Goal: Task Accomplishment & Management: Complete application form

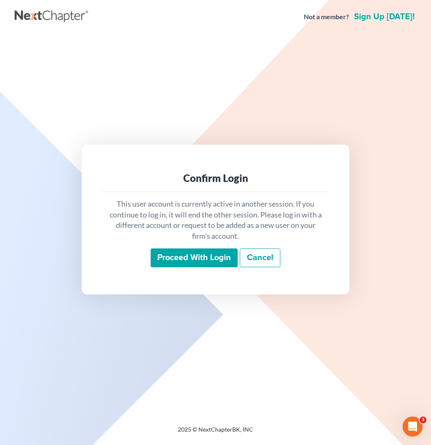
click at [177, 257] on input "Proceed with login" at bounding box center [194, 258] width 87 height 19
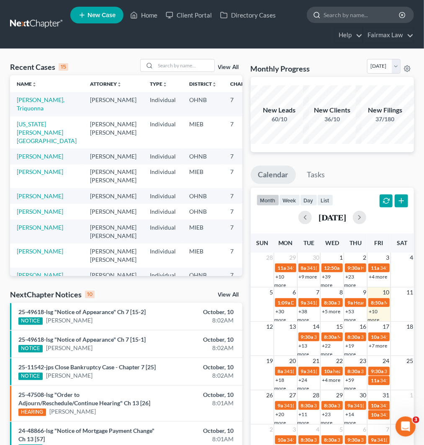
click at [344, 12] on input "search" at bounding box center [362, 14] width 77 height 15
paste input "Veronica Peteya"
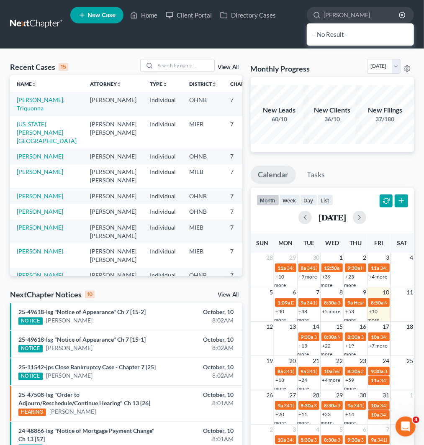
type input "Veronica Peteya"
click at [350, 33] on div "- No Result -" at bounding box center [360, 34] width 107 height 22
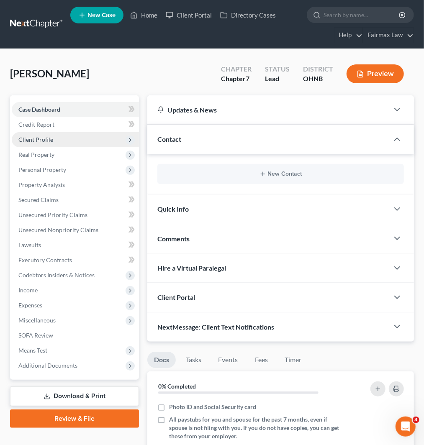
click at [43, 134] on span "Client Profile" at bounding box center [75, 139] width 127 height 15
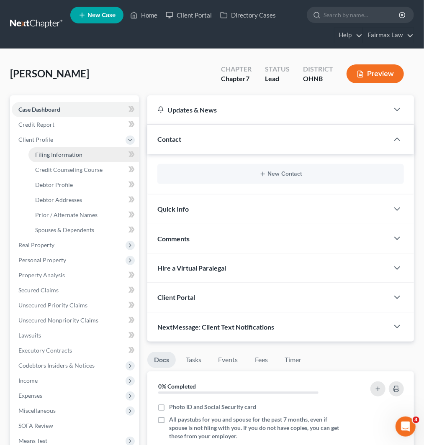
click at [61, 153] on span "Filing Information" at bounding box center [58, 154] width 47 height 7
select select "1"
select select "0"
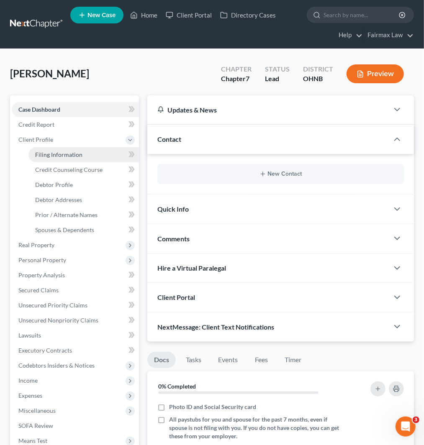
select select "36"
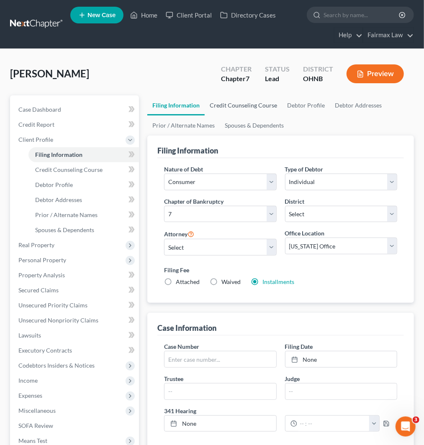
click at [230, 106] on link "Credit Counseling Course" at bounding box center [243, 105] width 77 height 20
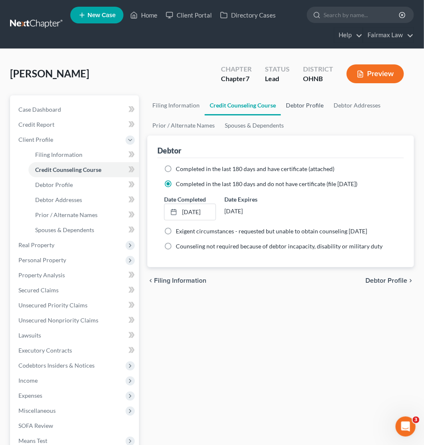
click at [301, 103] on link "Debtor Profile" at bounding box center [305, 105] width 48 height 20
select select "0"
select select "1"
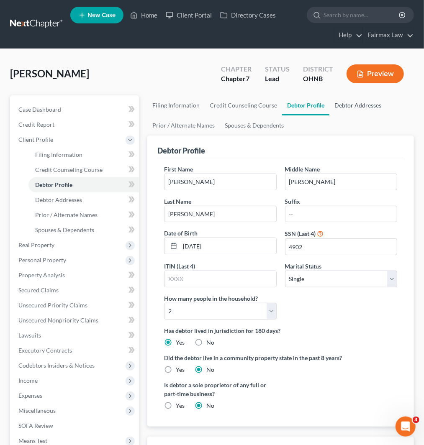
click at [361, 107] on link "Debtor Addresses" at bounding box center [358, 105] width 57 height 20
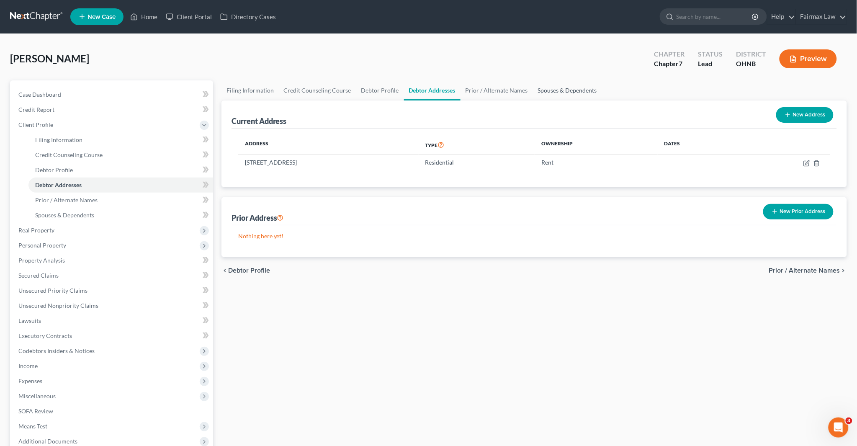
click at [431, 91] on link "Spouses & Dependents" at bounding box center [567, 90] width 69 height 20
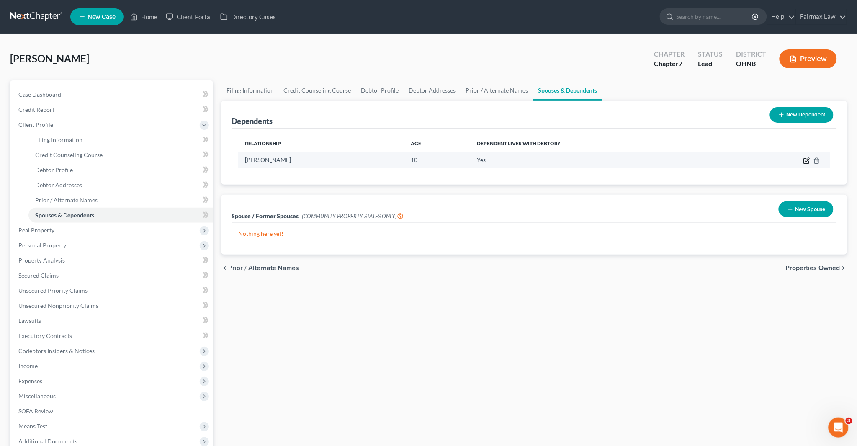
click at [431, 158] on icon "button" at bounding box center [806, 160] width 7 height 7
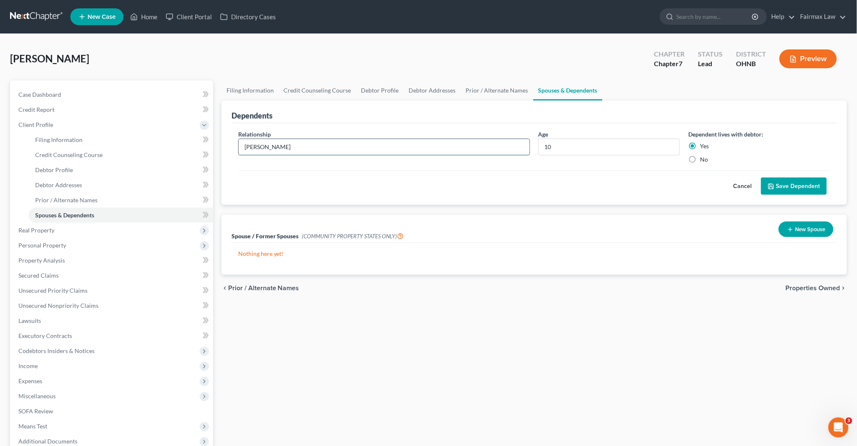
click at [247, 147] on input "Abigail" at bounding box center [384, 147] width 291 height 16
drag, startPoint x: 282, startPoint y: 148, endPoint x: 198, endPoint y: 145, distance: 84.2
click at [198, 145] on div "Petition Navigation Case Dashboard Payments Invoices Payments Payments Credit R…" at bounding box center [428, 291] width 845 height 423
type input "Daughter"
click at [431, 189] on button "Save Dependent" at bounding box center [794, 187] width 66 height 18
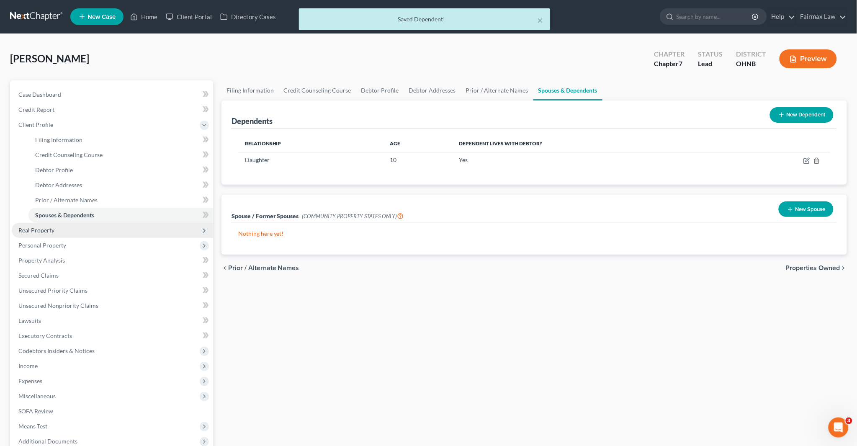
click at [47, 230] on span "Real Property" at bounding box center [36, 230] width 36 height 7
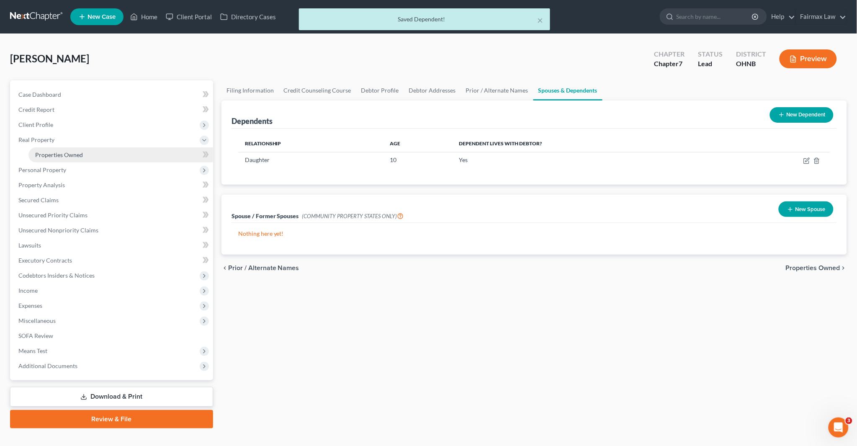
click at [65, 151] on span "Properties Owned" at bounding box center [59, 154] width 48 height 7
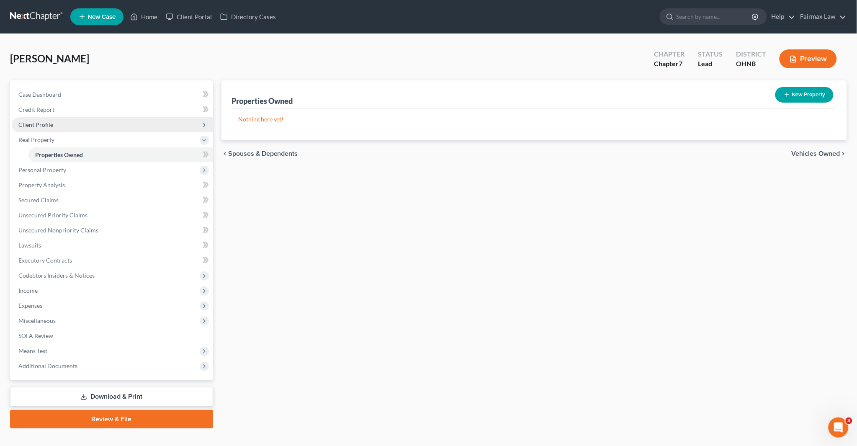
click at [39, 121] on span "Client Profile" at bounding box center [35, 124] width 35 height 7
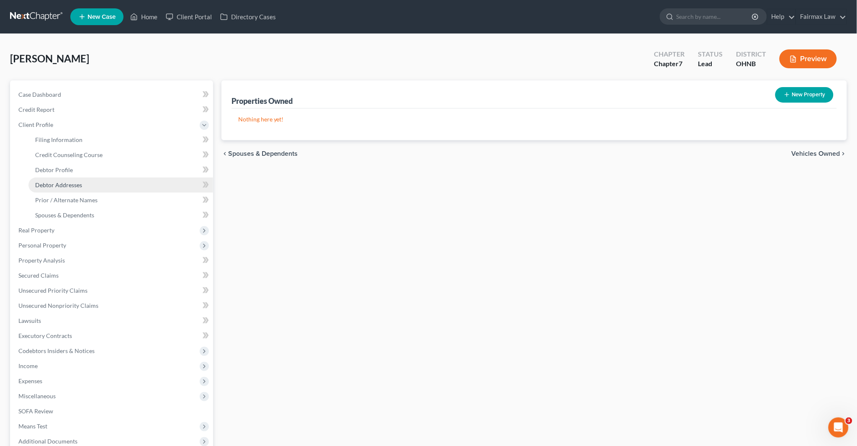
click at [83, 183] on link "Debtor Addresses" at bounding box center [120, 185] width 185 height 15
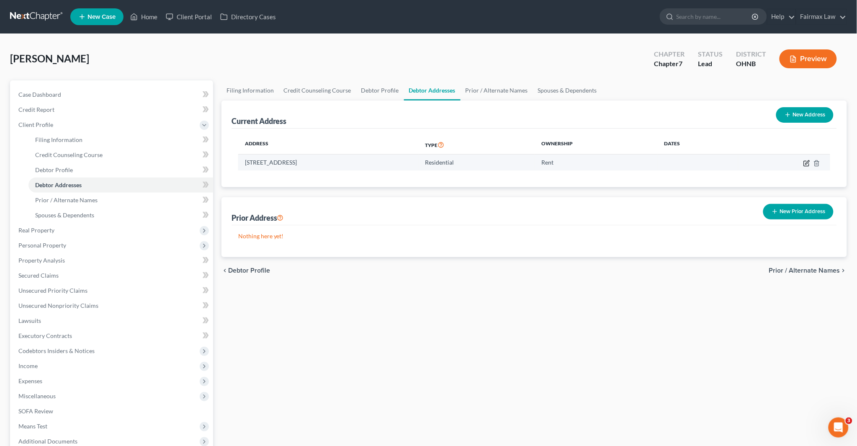
click at [431, 161] on icon "button" at bounding box center [806, 163] width 7 height 7
select select "36"
select select "0"
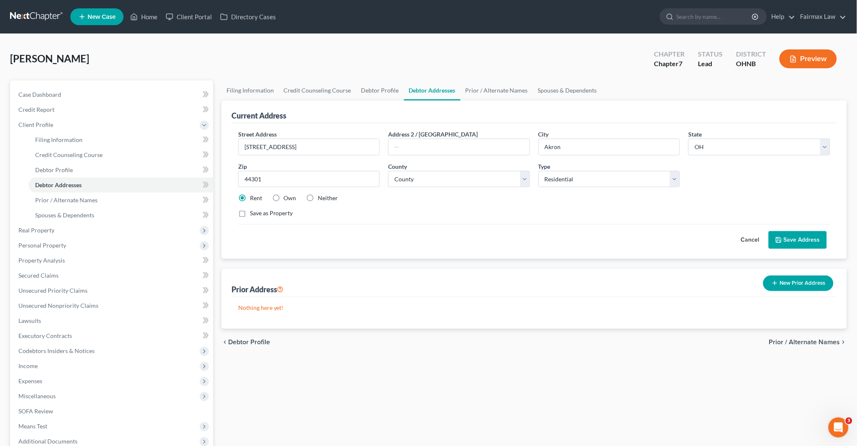
click at [318, 196] on label "Neither" at bounding box center [328, 198] width 20 height 8
click at [322, 196] on input "Neither" at bounding box center [324, 196] width 5 height 5
radio input "true"
click at [431, 240] on button "Save Address" at bounding box center [798, 240] width 58 height 18
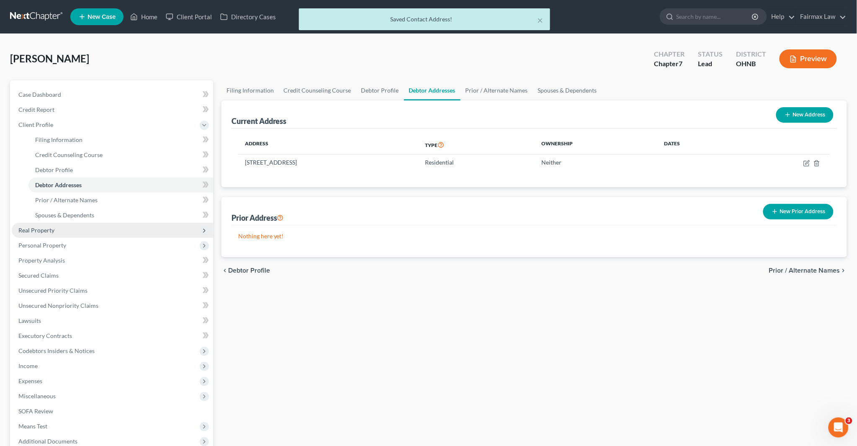
click at [37, 228] on span "Real Property" at bounding box center [36, 230] width 36 height 7
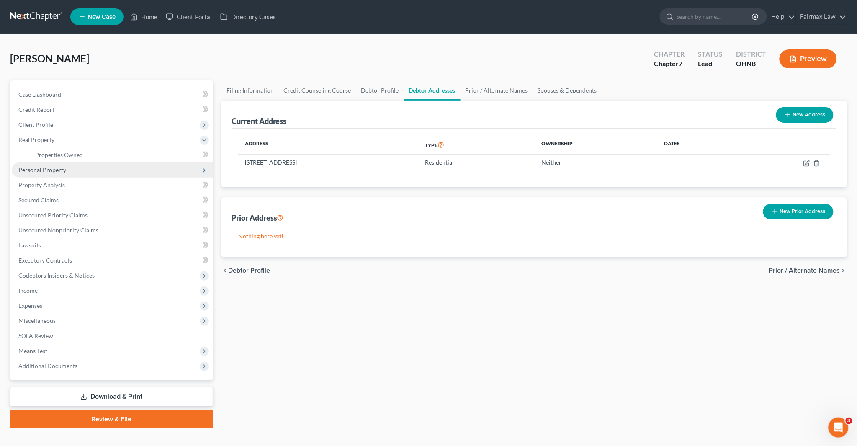
click at [47, 169] on span "Personal Property" at bounding box center [42, 169] width 48 height 7
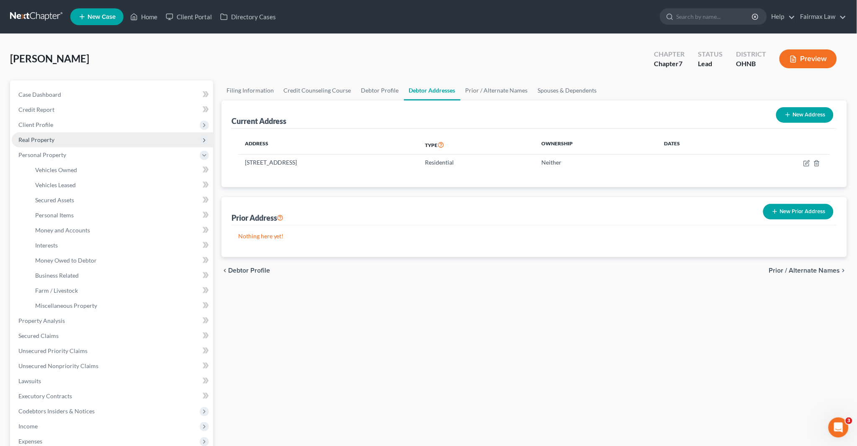
click at [46, 140] on span "Real Property" at bounding box center [36, 139] width 36 height 7
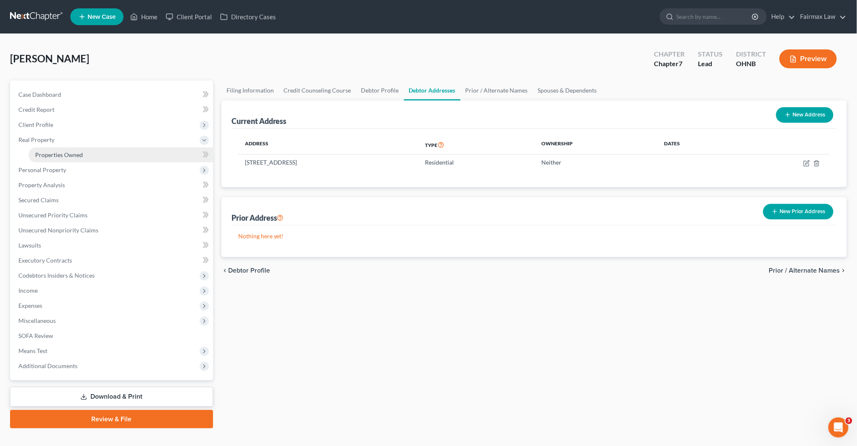
click at [49, 153] on span "Properties Owned" at bounding box center [59, 154] width 48 height 7
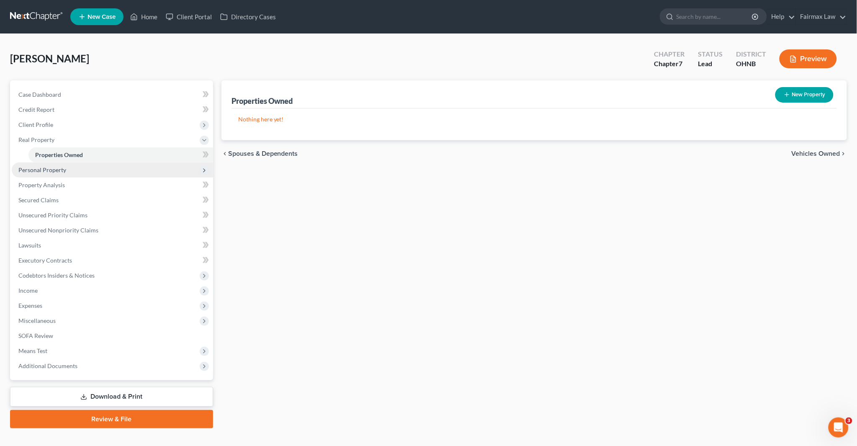
click at [54, 168] on span "Personal Property" at bounding box center [42, 169] width 48 height 7
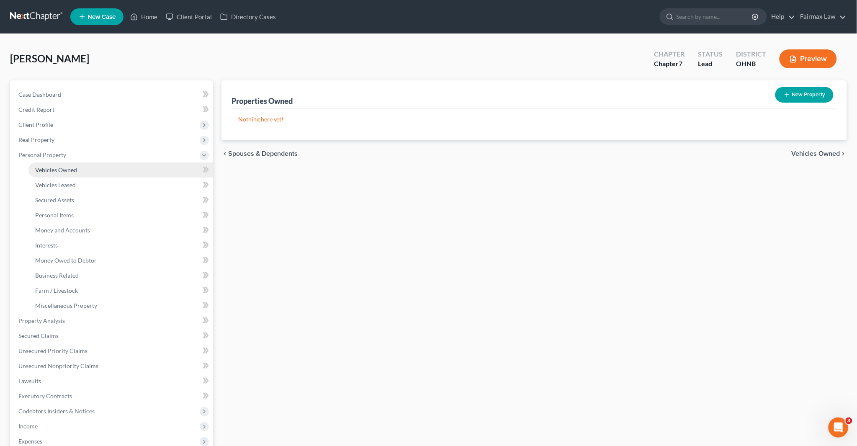
click at [64, 172] on span "Vehicles Owned" at bounding box center [56, 169] width 42 height 7
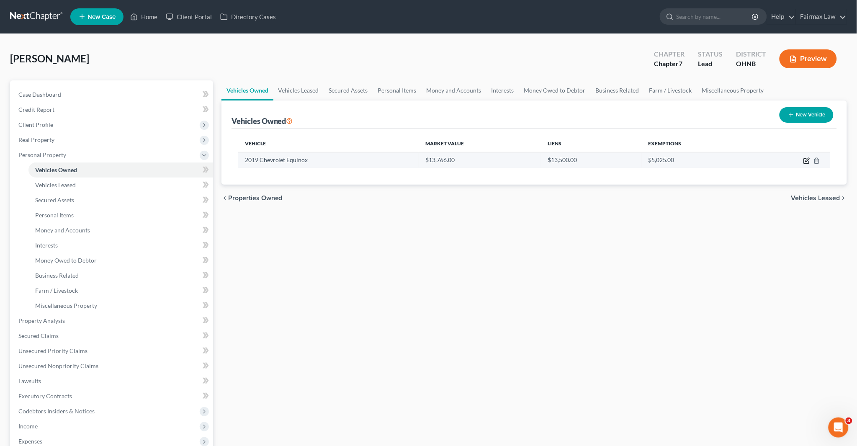
click at [431, 159] on icon "button" at bounding box center [806, 160] width 7 height 7
select select "0"
select select "7"
select select "2"
select select "0"
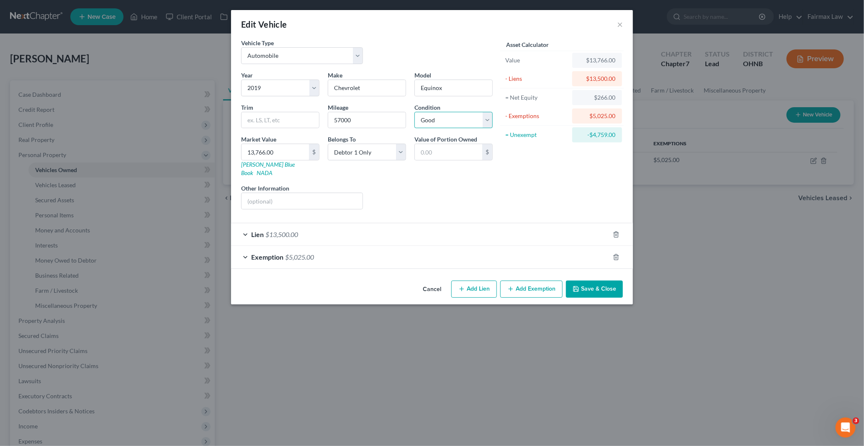
click at [431, 122] on select "Select Excellent Very Good Good Fair Poor" at bounding box center [453, 120] width 78 height 17
click at [431, 165] on div "Asset Calculator Value $13,766.00 - Liens $13,500.00 = Net Equity $266.00 - Exe…" at bounding box center [562, 128] width 130 height 178
click at [431, 22] on button "×" at bounding box center [620, 24] width 6 height 10
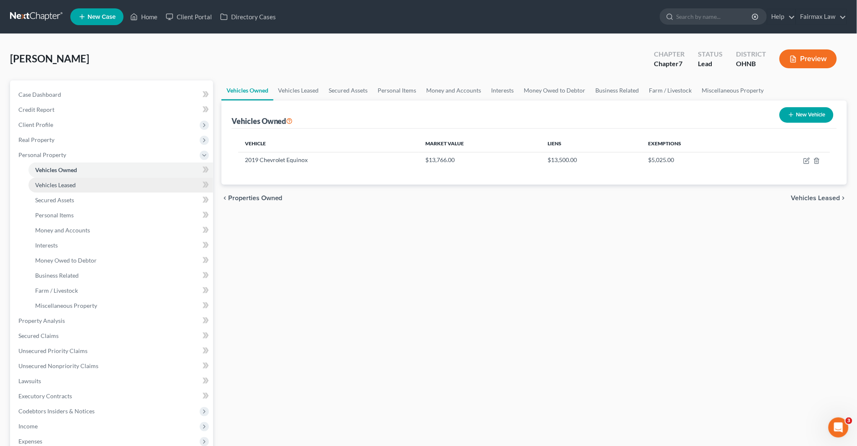
click at [73, 184] on span "Vehicles Leased" at bounding box center [55, 184] width 41 height 7
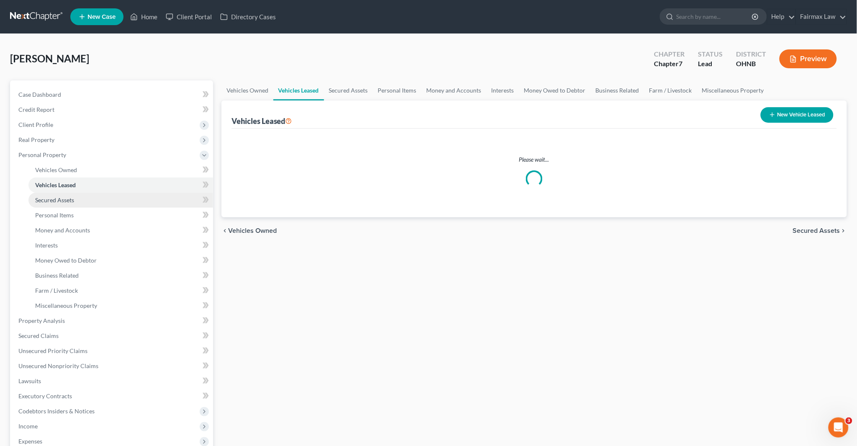
click at [70, 197] on span "Secured Assets" at bounding box center [54, 199] width 39 height 7
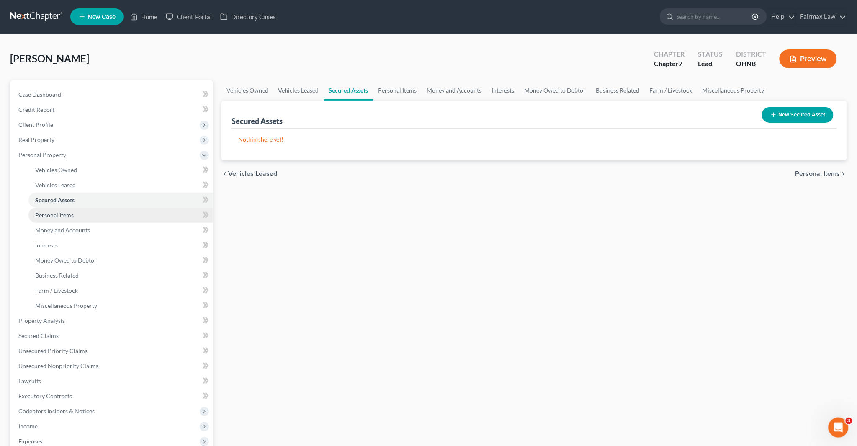
click at [65, 219] on link "Personal Items" at bounding box center [120, 215] width 185 height 15
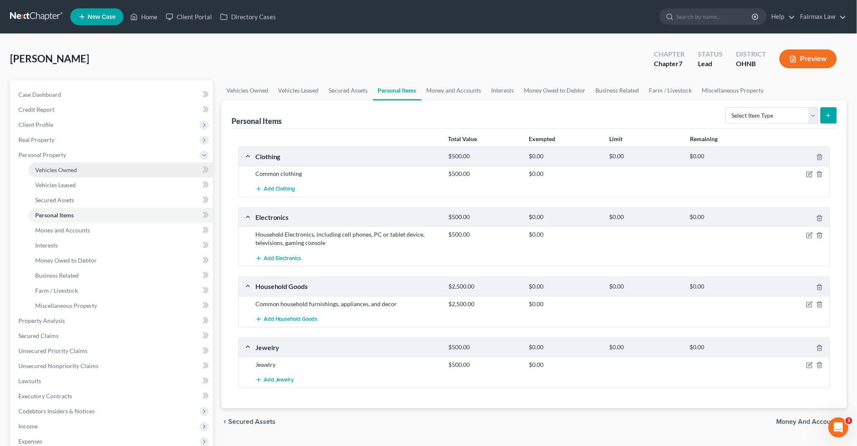
click at [53, 170] on span "Vehicles Owned" at bounding box center [56, 169] width 42 height 7
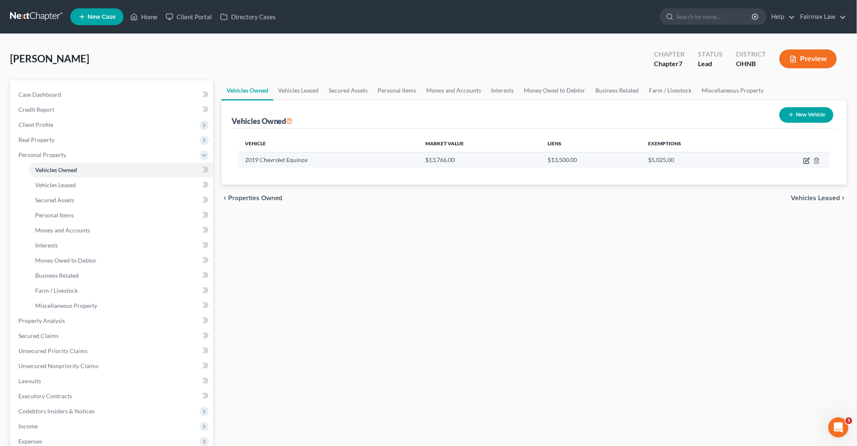
click at [431, 160] on icon "button" at bounding box center [806, 160] width 7 height 7
select select "0"
select select "7"
select select "2"
select select "0"
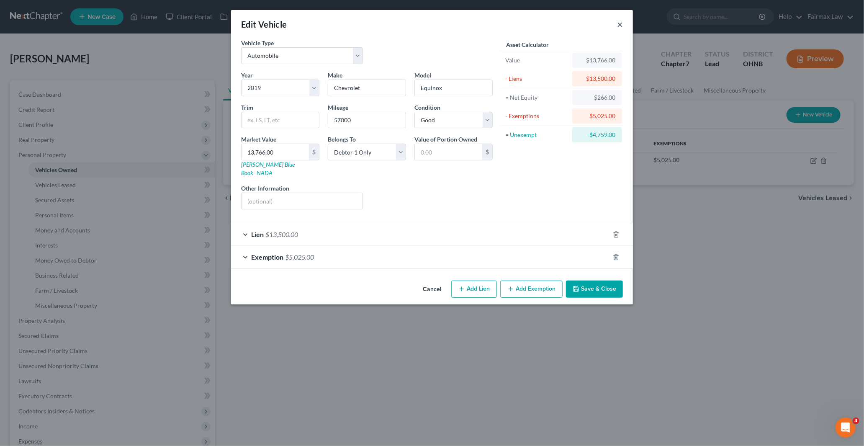
click at [431, 23] on button "×" at bounding box center [620, 24] width 6 height 10
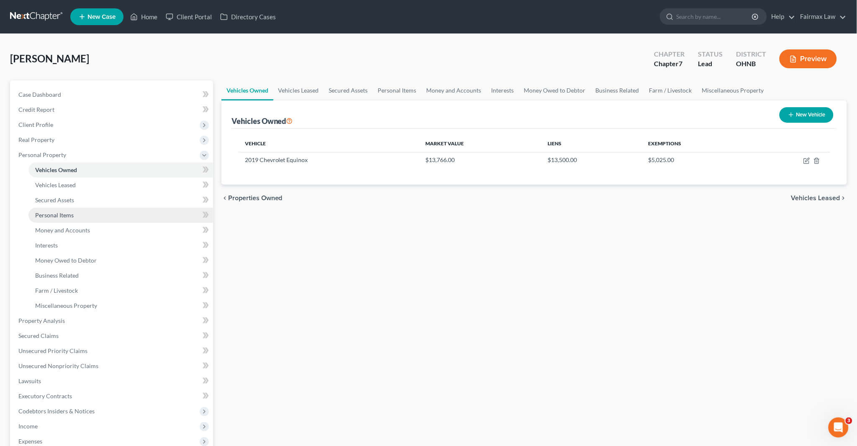
click at [49, 214] on span "Personal Items" at bounding box center [54, 214] width 39 height 7
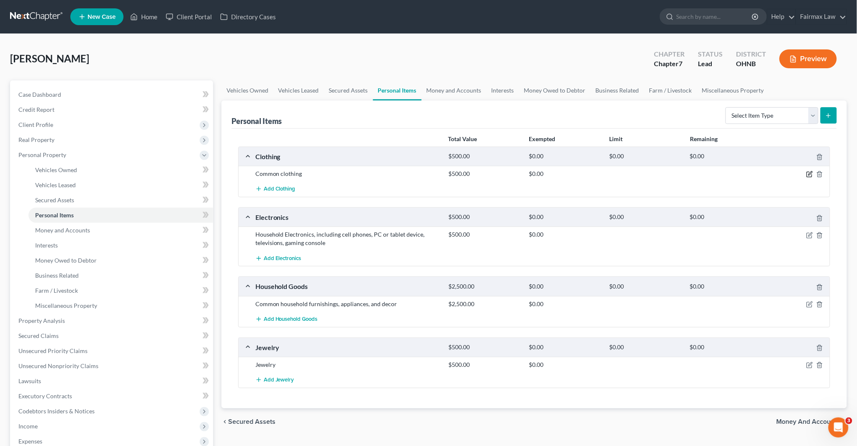
click at [431, 174] on icon "button" at bounding box center [809, 174] width 7 height 7
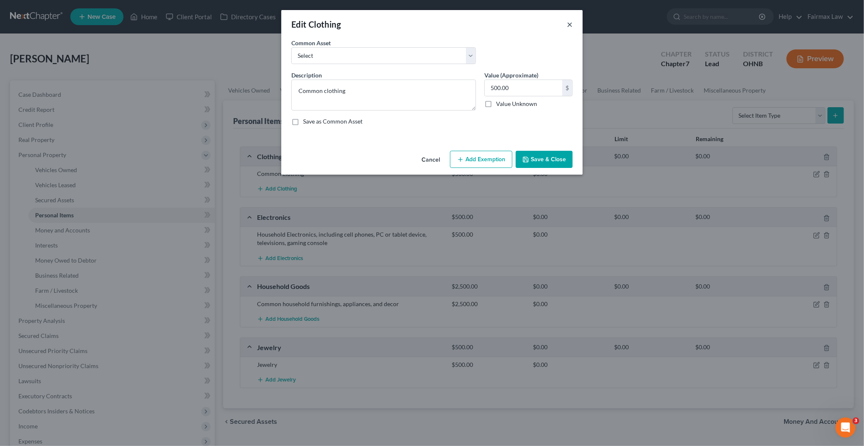
click at [431, 23] on button "×" at bounding box center [570, 24] width 6 height 10
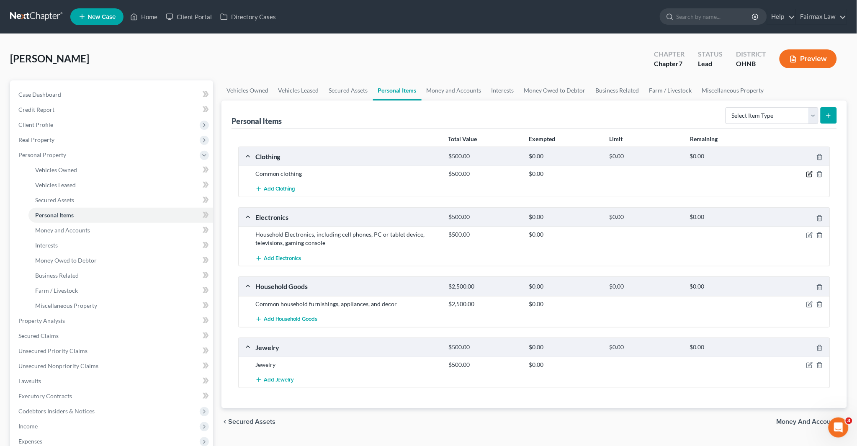
click at [431, 174] on icon "button" at bounding box center [810, 174] width 4 height 4
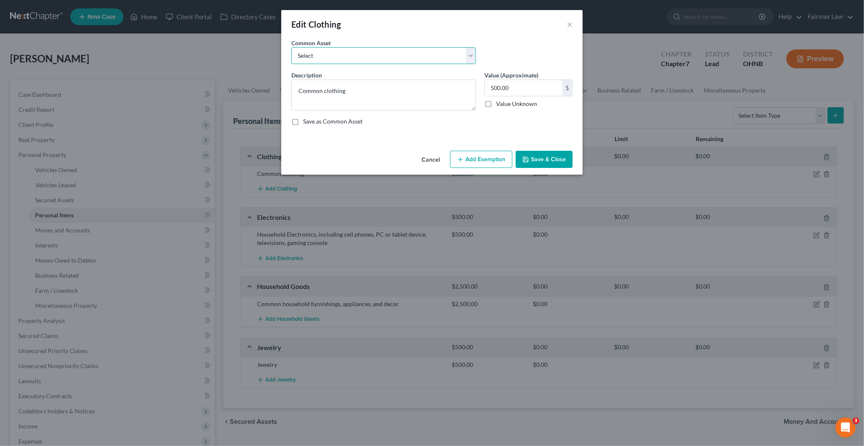
click at [348, 53] on select "Select Common clothing Common clothing Common clothing Everyday clothing Profes…" at bounding box center [383, 55] width 185 height 17
select select "6"
click at [291, 47] on select "Select Common clothing Common clothing Common clothing Everyday clothing Profes…" at bounding box center [383, 55] width 185 height 17
click at [431, 88] on input "2,000.00" at bounding box center [523, 88] width 77 height 16
type input "100"
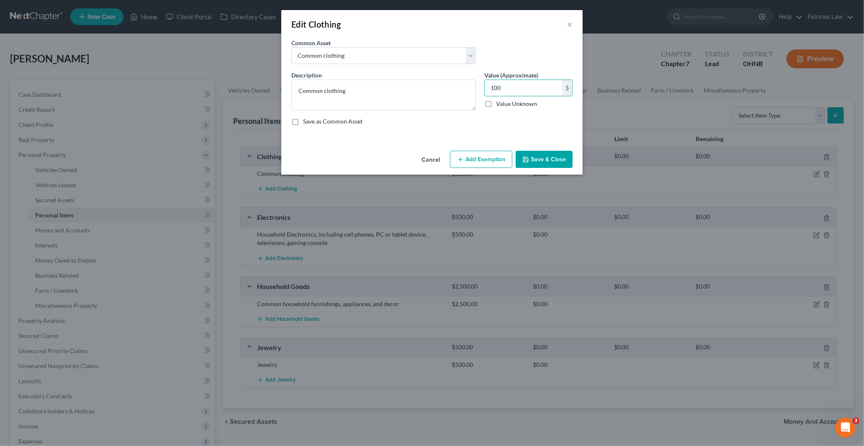
click at [431, 162] on button "Add Exemption" at bounding box center [481, 160] width 62 height 18
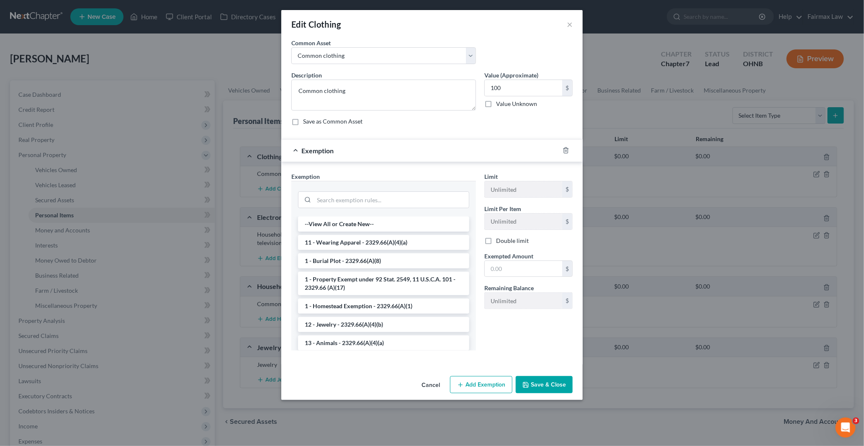
drag, startPoint x: 340, startPoint y: 239, endPoint x: 353, endPoint y: 246, distance: 14.6
click at [341, 239] on li "11 - Wearing Apparel - 2329.66(A)(4)(a)" at bounding box center [383, 242] width 171 height 15
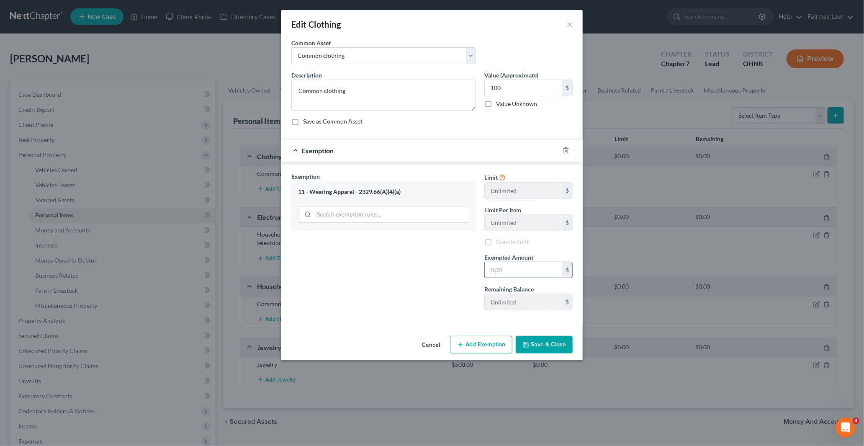
click at [431, 274] on input "text" at bounding box center [523, 270] width 77 height 16
type input "100"
click at [431, 349] on button "Save & Close" at bounding box center [544, 345] width 57 height 18
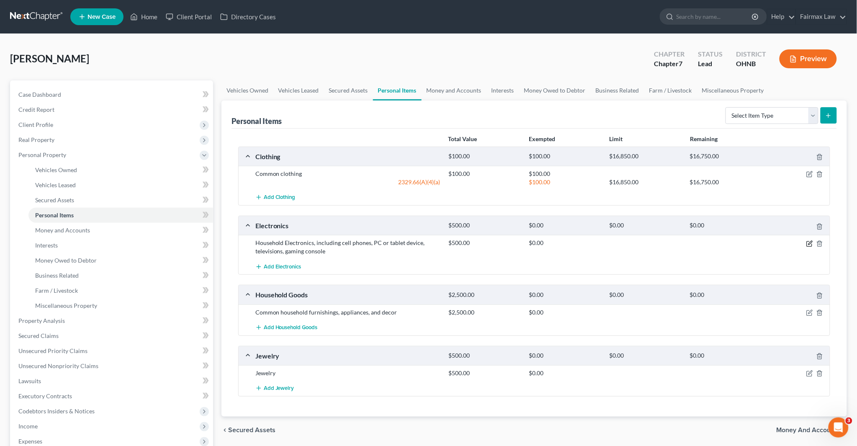
click at [431, 243] on icon "button" at bounding box center [809, 243] width 7 height 7
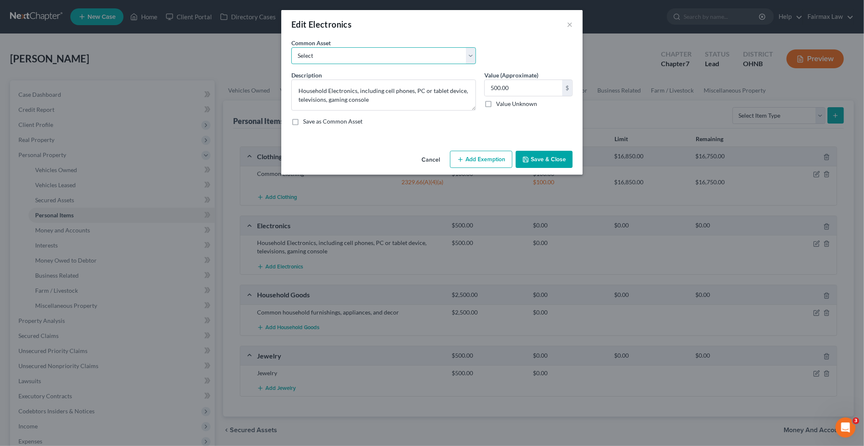
click at [373, 57] on select "Select Household Electronics, including cell phones, PC or tablet device, telev…" at bounding box center [383, 55] width 185 height 17
select select "10"
click at [291, 47] on select "Select Household Electronics, including cell phones, PC or tablet device, telev…" at bounding box center [383, 55] width 185 height 17
type textarea "Household Electronics"
click at [431, 82] on input "500.00" at bounding box center [523, 88] width 77 height 16
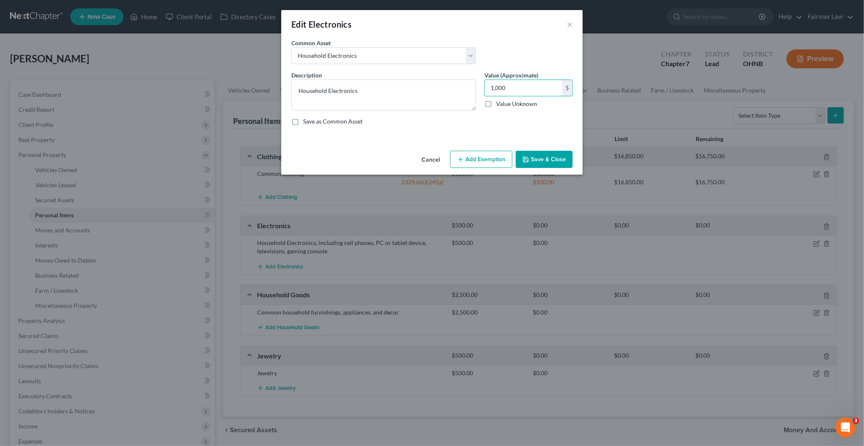
type input "1,000"
click at [431, 155] on button "Add Exemption" at bounding box center [481, 160] width 62 height 18
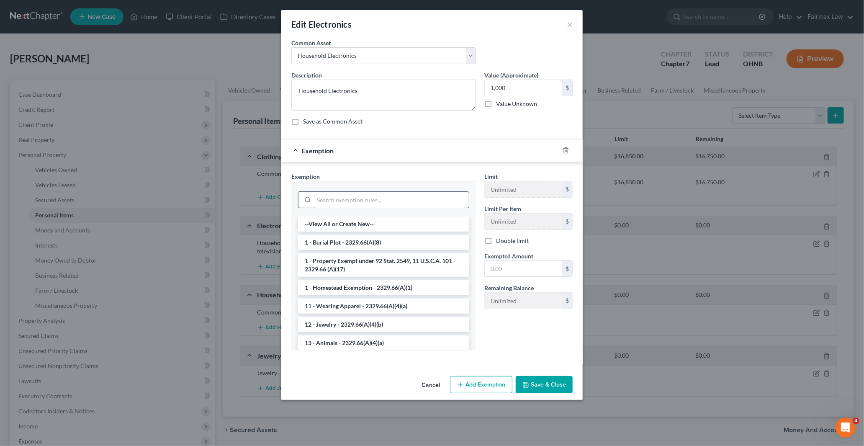
click at [348, 198] on input "search" at bounding box center [391, 200] width 155 height 16
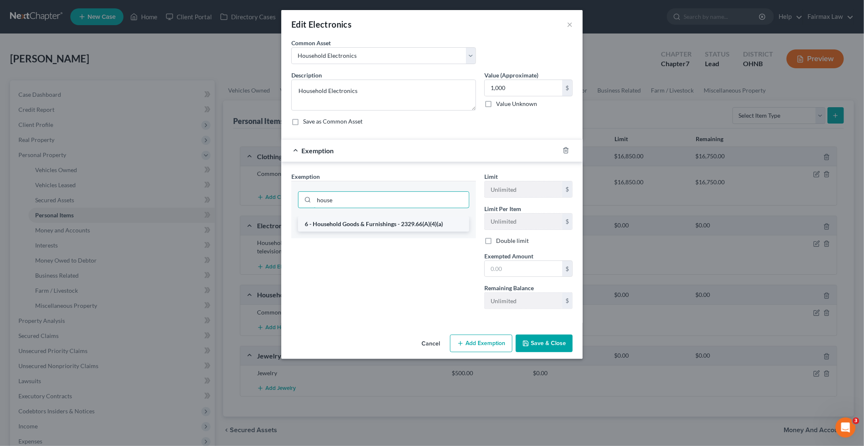
type input "house"
click at [350, 224] on li "6 - Household Goods & Furnishings - 2329.66(A)(4)(a)" at bounding box center [383, 223] width 171 height 15
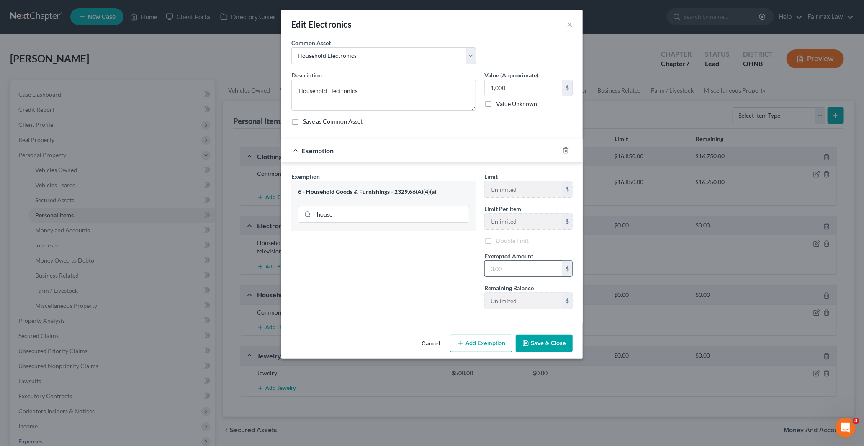
click at [431, 270] on input "text" at bounding box center [523, 269] width 77 height 16
type input "1,000"
click at [431, 348] on button "Save & Close" at bounding box center [544, 345] width 57 height 18
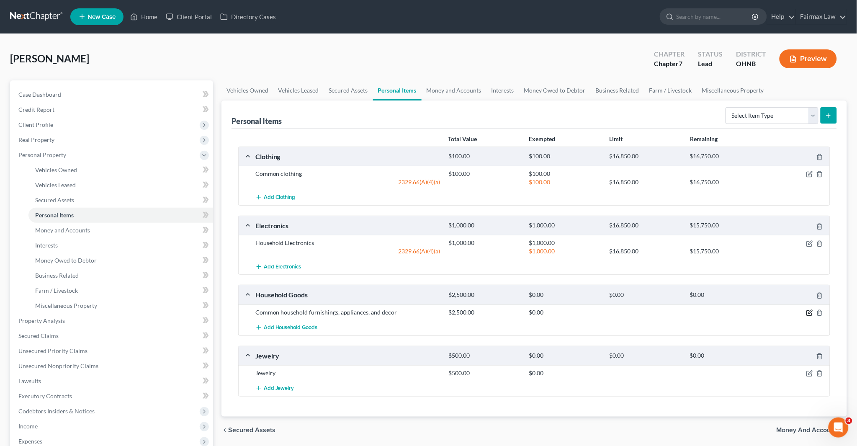
click at [431, 311] on icon "button" at bounding box center [809, 312] width 7 height 7
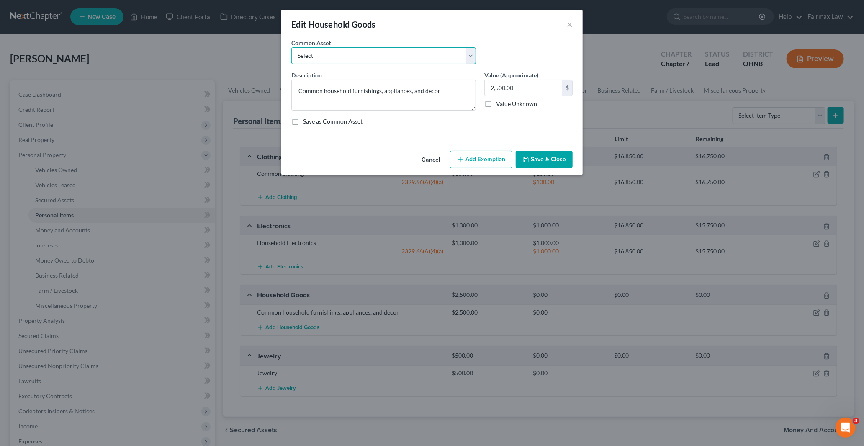
click at [357, 57] on select "Select Common household furnishings, appliances, and decor Common household fur…" at bounding box center [383, 55] width 185 height 17
select select "15"
click at [291, 47] on select "Select Common household furnishings, appliances, and decor Common household fur…" at bounding box center [383, 55] width 185 height 17
type textarea "Appliances, table, couches, bedroom sets"
type input "5,000.00"
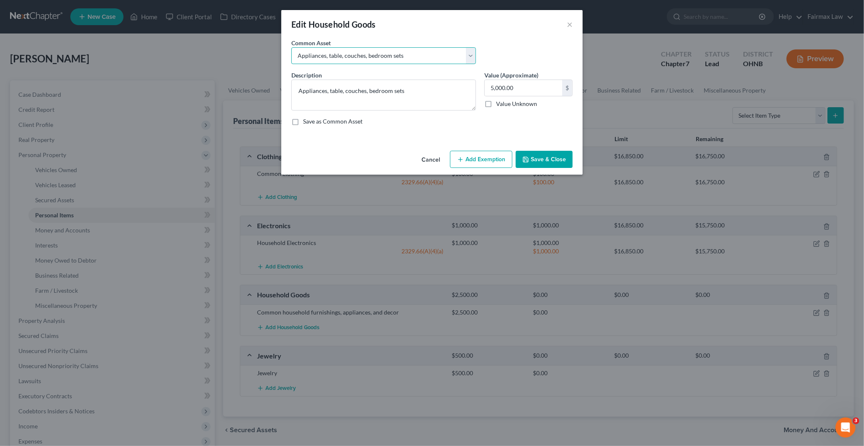
drag, startPoint x: 355, startPoint y: 52, endPoint x: 353, endPoint y: 64, distance: 11.8
click at [355, 52] on select "Select Common household furnishings, appliances, and decor Common household fur…" at bounding box center [383, 55] width 185 height 17
select select "16"
click at [291, 47] on select "Select Common household furnishings, appliances, and decor Common household fur…" at bounding box center [383, 55] width 185 height 17
type textarea "Household Goods"
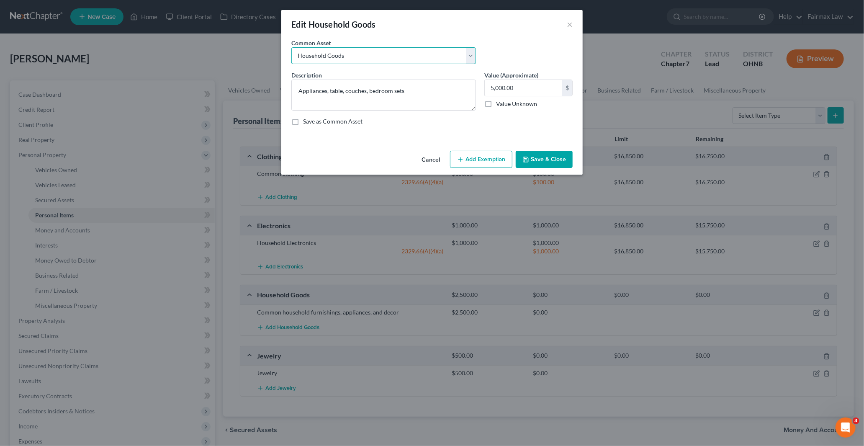
type input "1,000.00"
click at [431, 162] on button "Add Exemption" at bounding box center [481, 160] width 62 height 18
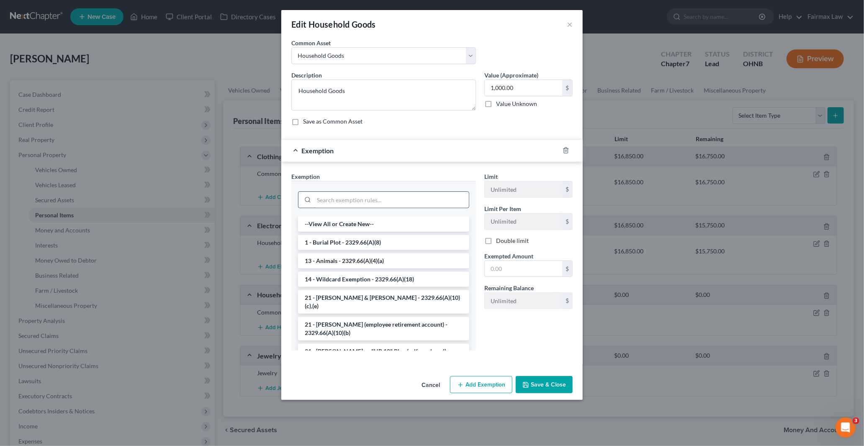
click at [364, 194] on input "search" at bounding box center [391, 200] width 155 height 16
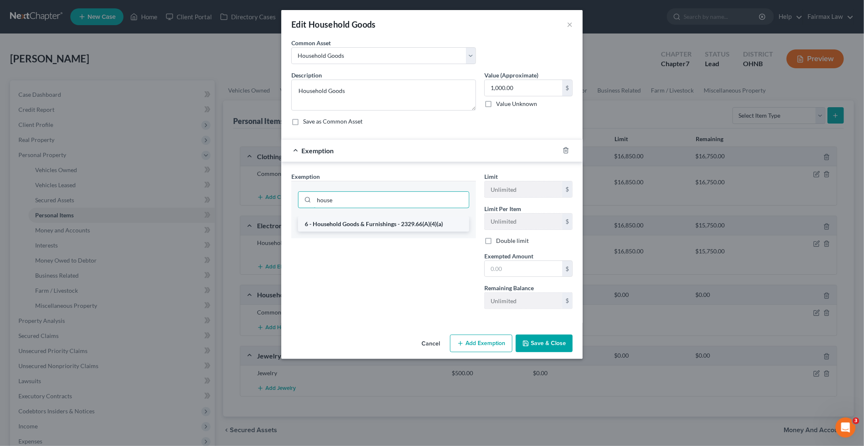
type input "house"
click at [343, 223] on li "6 - Household Goods & Furnishings - 2329.66(A)(4)(a)" at bounding box center [383, 223] width 171 height 15
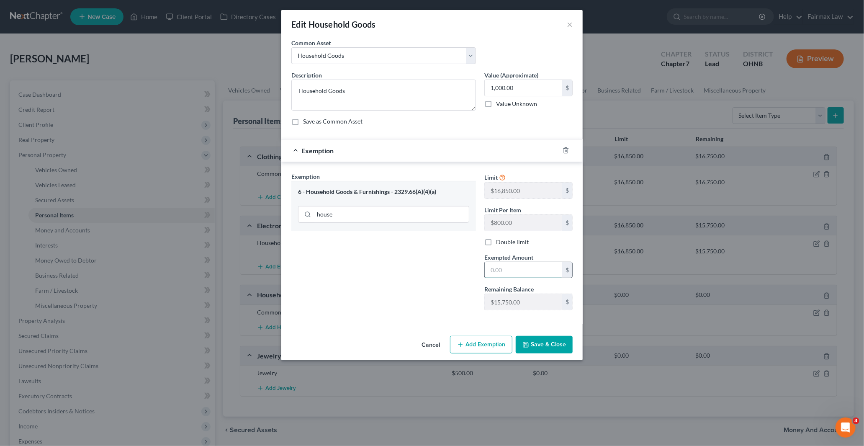
click at [431, 269] on input "text" at bounding box center [523, 270] width 77 height 16
type input "1,000"
click at [431, 336] on div "Cancel Add Exemption Save & Close" at bounding box center [431, 346] width 301 height 28
click at [431, 343] on button "Save & Close" at bounding box center [544, 345] width 57 height 18
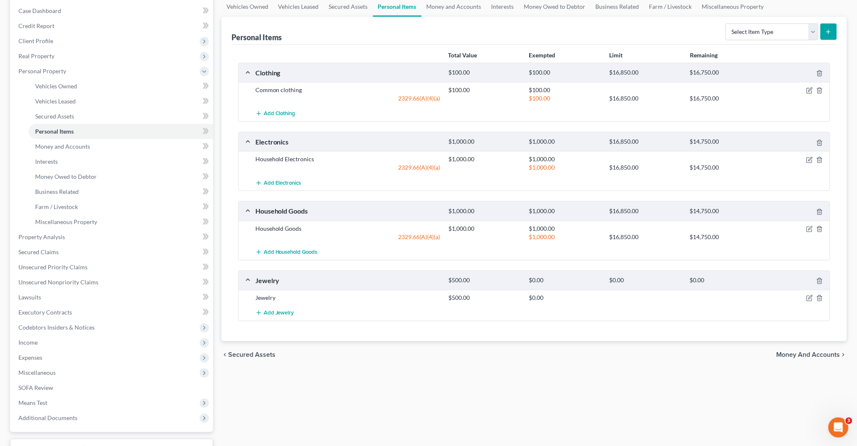
scroll to position [93, 0]
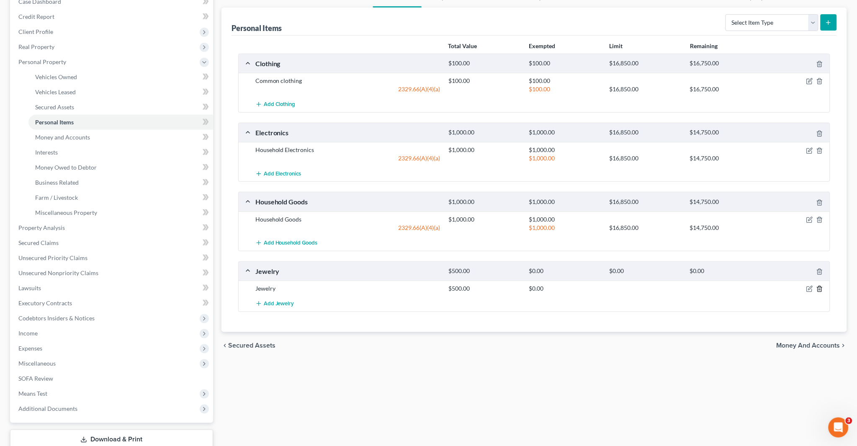
click at [431, 289] on icon "button" at bounding box center [819, 289] width 7 height 7
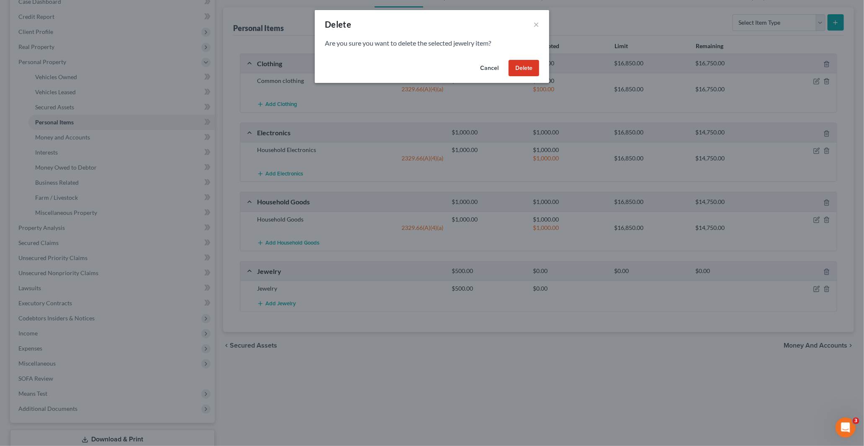
click at [431, 67] on button "Delete" at bounding box center [524, 68] width 31 height 17
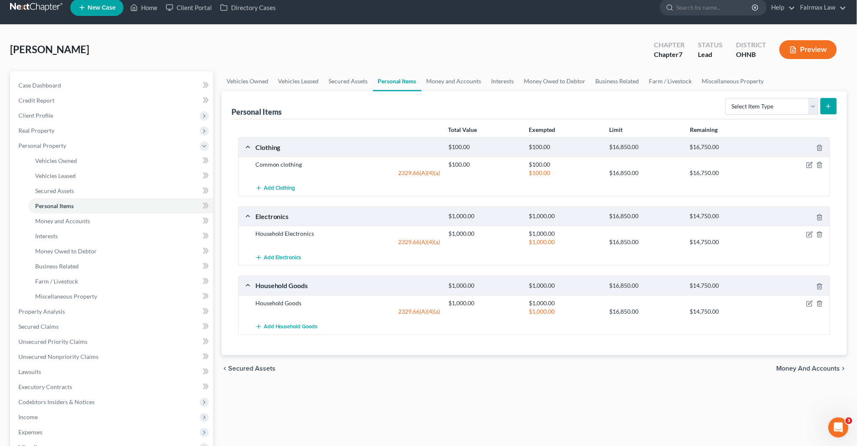
scroll to position [0, 0]
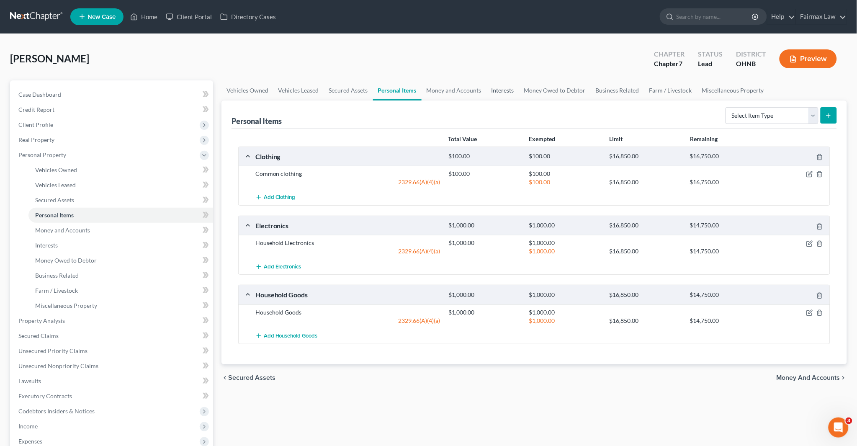
click at [431, 88] on link "Interests" at bounding box center [503, 90] width 33 height 20
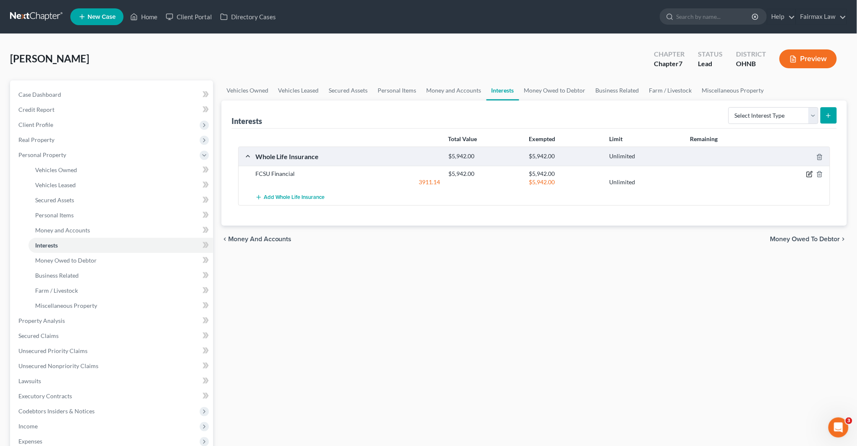
click at [431, 175] on icon "button" at bounding box center [809, 174] width 7 height 7
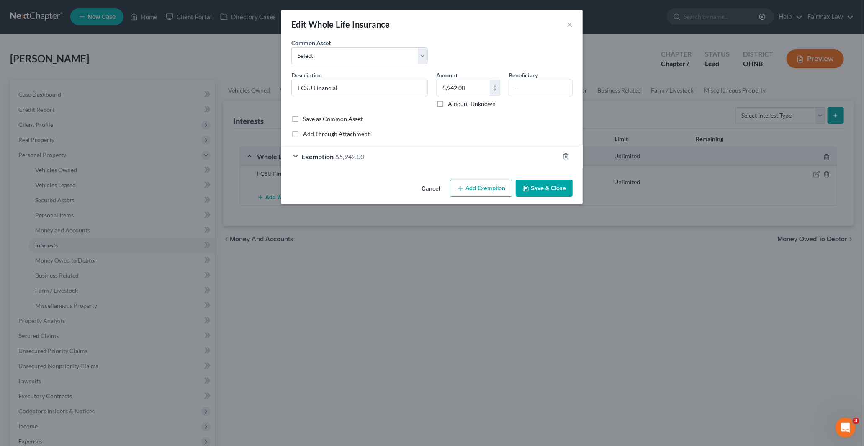
click at [398, 157] on div "Exemption $5,942.00" at bounding box center [420, 156] width 278 height 22
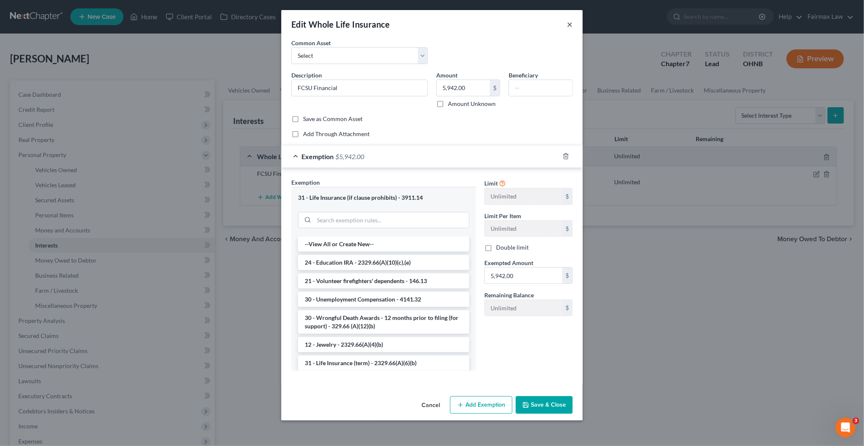
click at [431, 21] on button "×" at bounding box center [570, 24] width 6 height 10
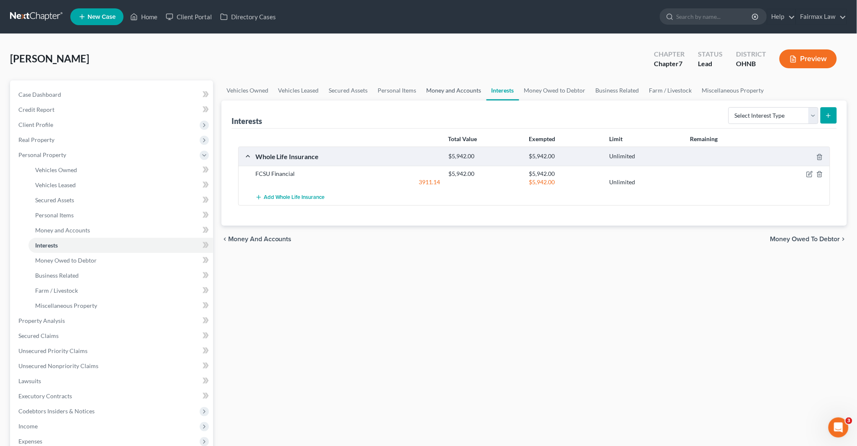
click at [431, 90] on link "Money and Accounts" at bounding box center [454, 90] width 65 height 20
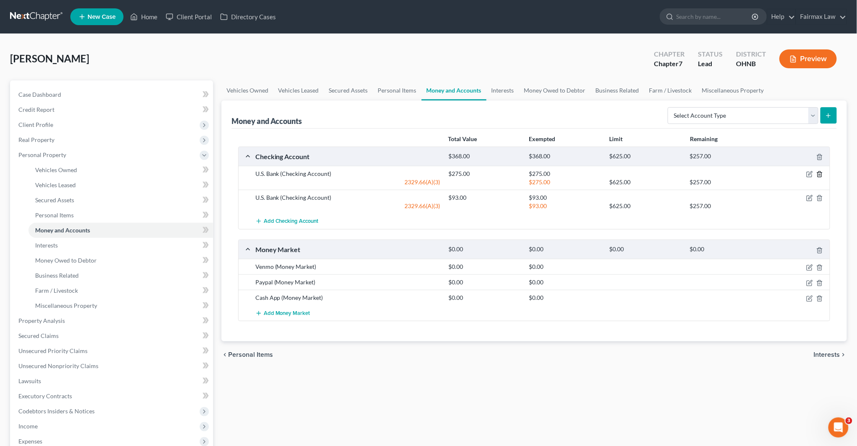
click at [431, 173] on icon "button" at bounding box center [819, 174] width 7 height 7
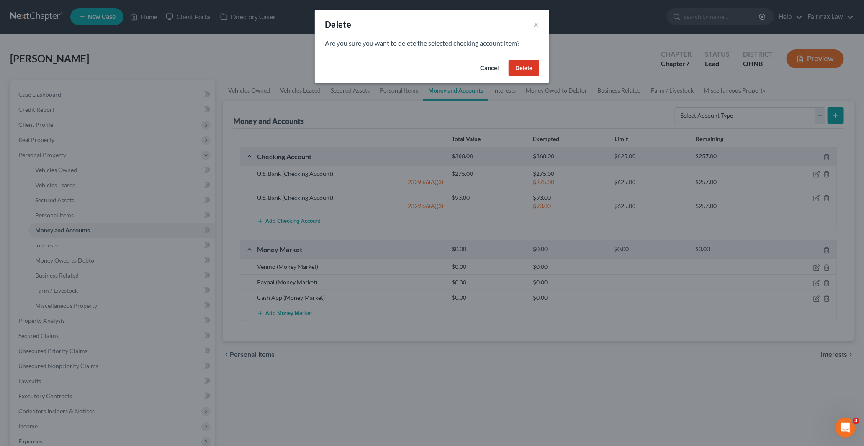
click at [431, 67] on button "Delete" at bounding box center [524, 68] width 31 height 17
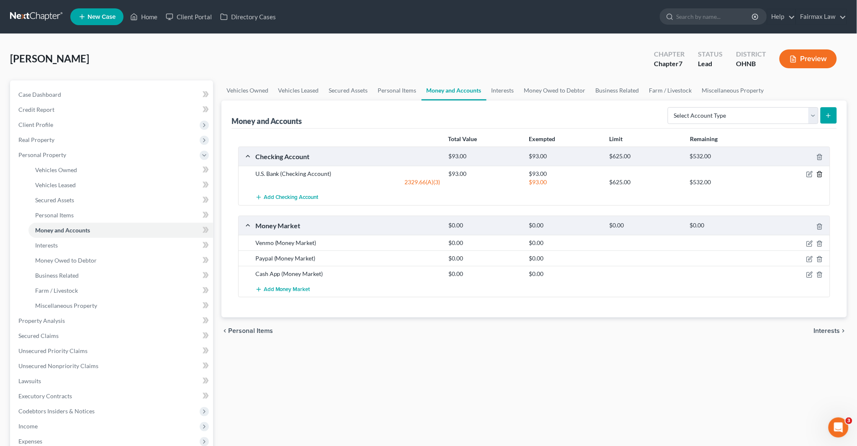
click at [431, 172] on icon "button" at bounding box center [819, 174] width 7 height 7
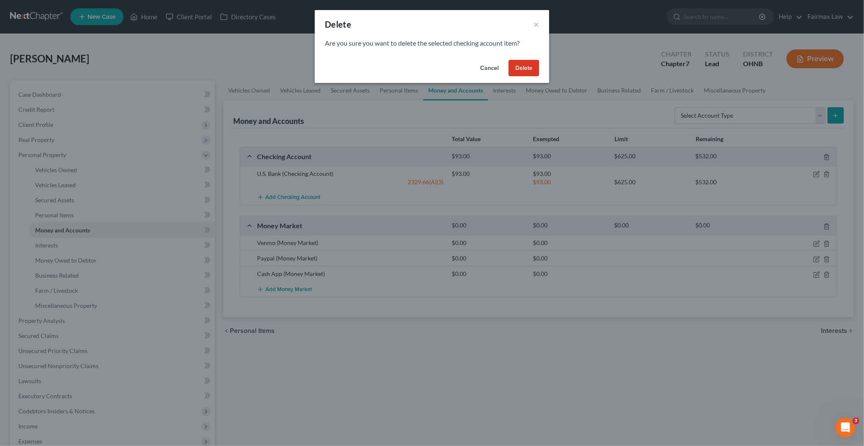
click at [431, 64] on button "Delete" at bounding box center [524, 68] width 31 height 17
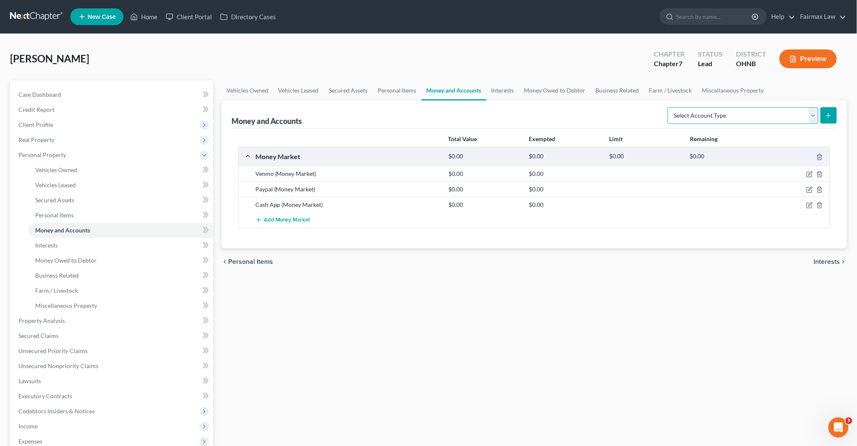
drag, startPoint x: 765, startPoint y: 110, endPoint x: 759, endPoint y: 115, distance: 7.7
click at [431, 110] on select "Select Account Type Brokerage Cash on Hand Certificates of Deposit Checking Acc…" at bounding box center [743, 115] width 151 height 17
select select "checking"
click at [431, 107] on select "Select Account Type Brokerage Cash on Hand Certificates of Deposit Checking Acc…" at bounding box center [743, 115] width 151 height 17
click at [431, 116] on icon "submit" at bounding box center [828, 115] width 7 height 7
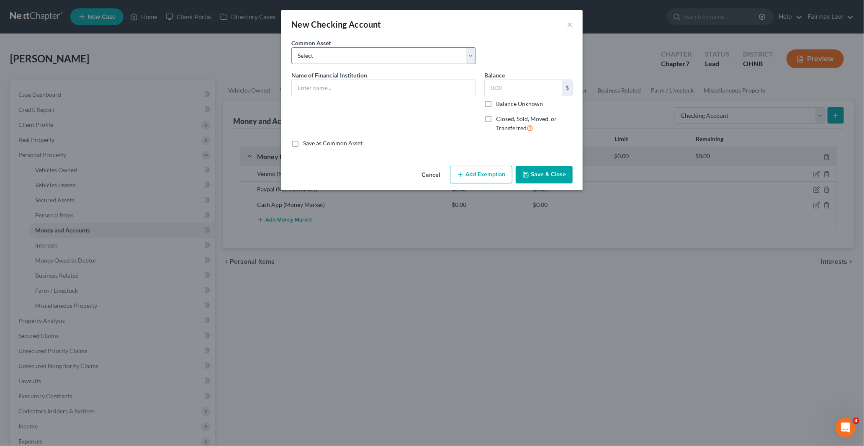
click at [325, 51] on select "Select Day Air FCU Daily Pay So-Fi Adventure Credit Union So-Fi Mountain Credit…" at bounding box center [383, 55] width 185 height 17
click at [349, 50] on select "Select Day Air FCU Daily Pay So-Fi Adventure Credit Union So-Fi Mountain Credit…" at bounding box center [383, 55] width 185 height 17
select select "14"
click at [291, 47] on select "Select Day Air FCU Daily Pay So-Fi Adventure Credit Union So-Fi Mountain Credit…" at bounding box center [383, 55] width 185 height 17
type input "U.S. Bank"
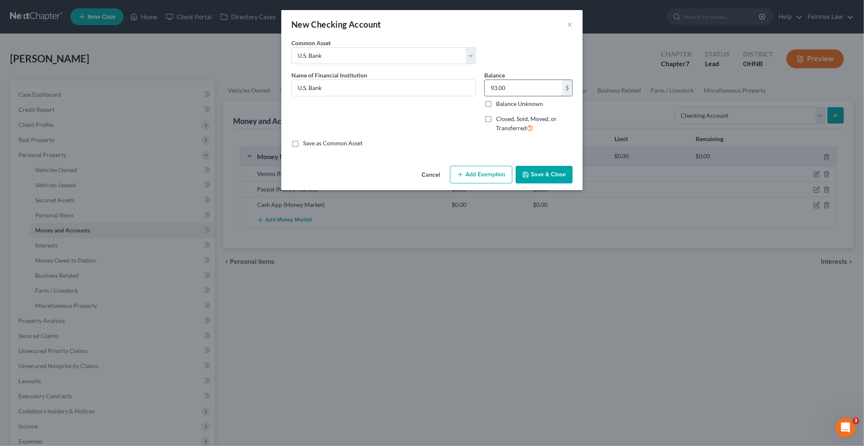
click at [431, 92] on input "93.00" at bounding box center [523, 88] width 77 height 16
paste input "564.66"
type input "564.66"
click at [431, 178] on button "Add Exemption" at bounding box center [481, 175] width 62 height 18
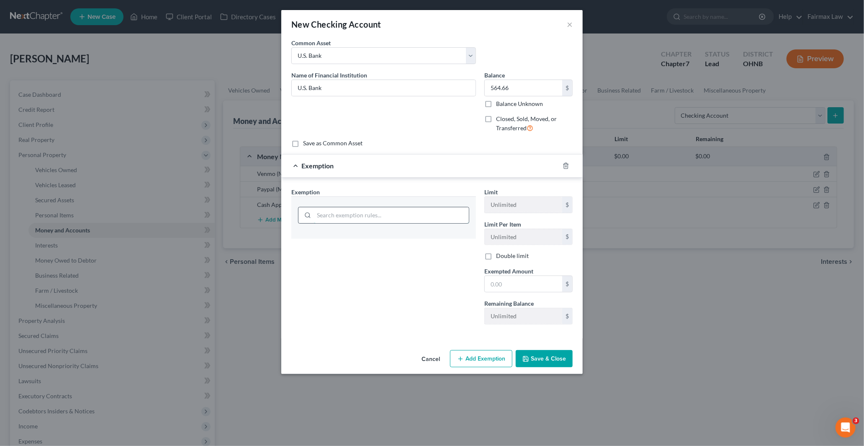
click at [367, 209] on input "search" at bounding box center [391, 215] width 155 height 16
click at [358, 216] on input "search" at bounding box center [391, 215] width 155 height 16
type input "chec"
click at [356, 237] on li "17 - Checking Accounts - 2329.66(A)(3)" at bounding box center [383, 239] width 171 height 15
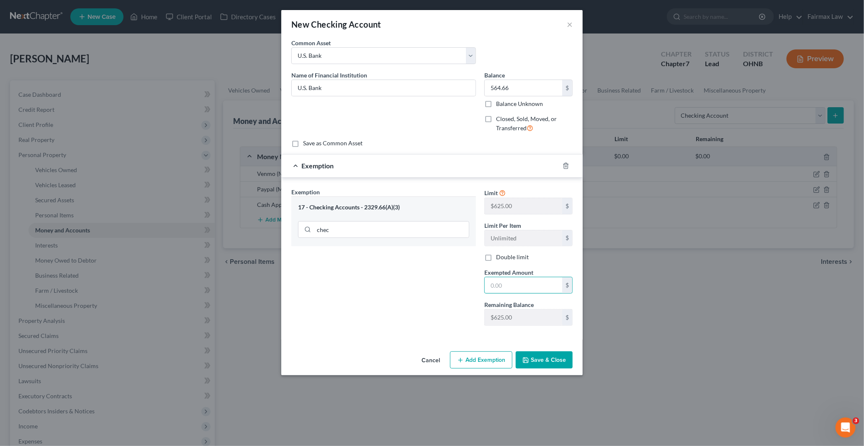
drag, startPoint x: 500, startPoint y: 285, endPoint x: 453, endPoint y: 284, distance: 47.3
click at [431, 285] on input "text" at bounding box center [523, 285] width 77 height 16
paste input "564.66"
type input "564.66"
click at [431, 358] on button "Save & Close" at bounding box center [544, 360] width 57 height 18
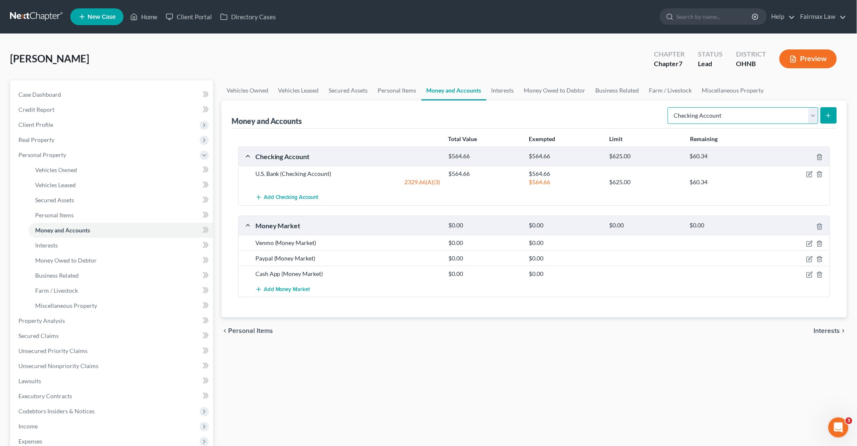
click at [431, 112] on select "Select Account Type Brokerage Cash on Hand Certificates of Deposit Checking Acc…" at bounding box center [743, 115] width 151 height 17
click at [431, 116] on icon "submit" at bounding box center [828, 115] width 7 height 7
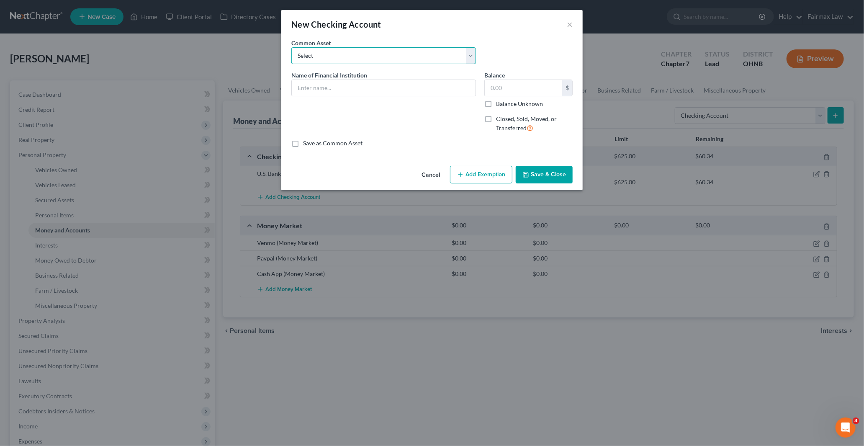
click at [350, 57] on select "Select Day Air FCU Daily Pay So-Fi Adventure Credit Union So-Fi Mountain Credit…" at bounding box center [383, 55] width 185 height 17
select select "14"
click at [291, 47] on select "Select Day Air FCU Daily Pay So-Fi Adventure Credit Union So-Fi Mountain Credit…" at bounding box center [383, 55] width 185 height 17
type input "U.S. Bank"
paste input "1.39"
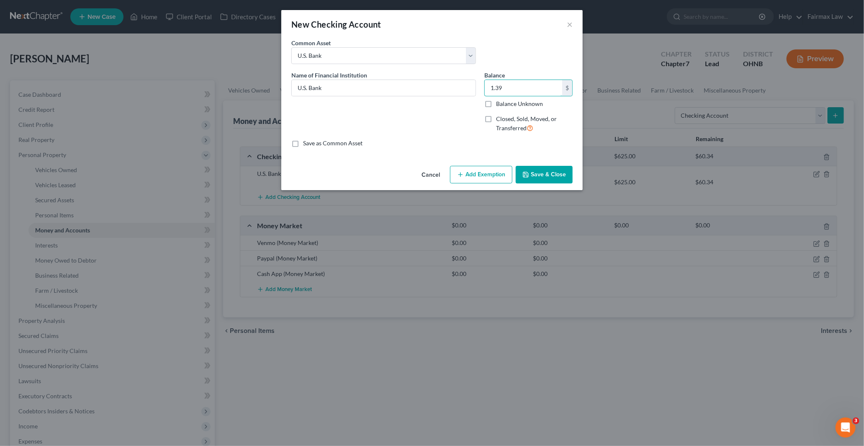
type input "1.39"
click at [431, 170] on button "Add Exemption" at bounding box center [481, 175] width 62 height 18
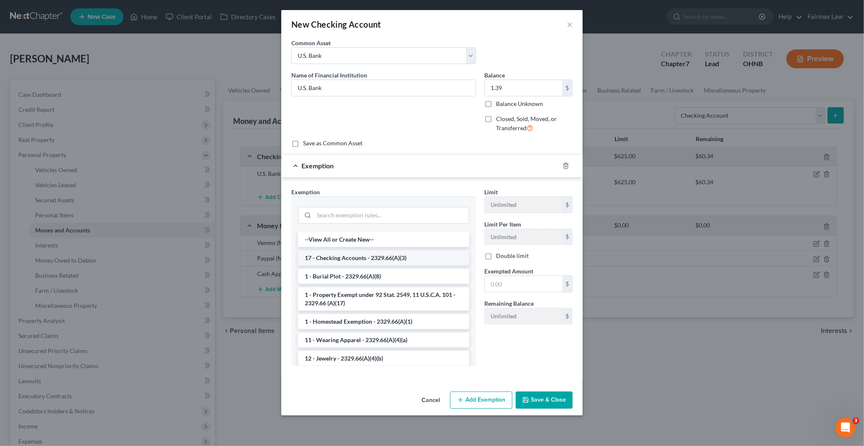
click at [337, 262] on li "17 - Checking Accounts - 2329.66(A)(3)" at bounding box center [383, 257] width 171 height 15
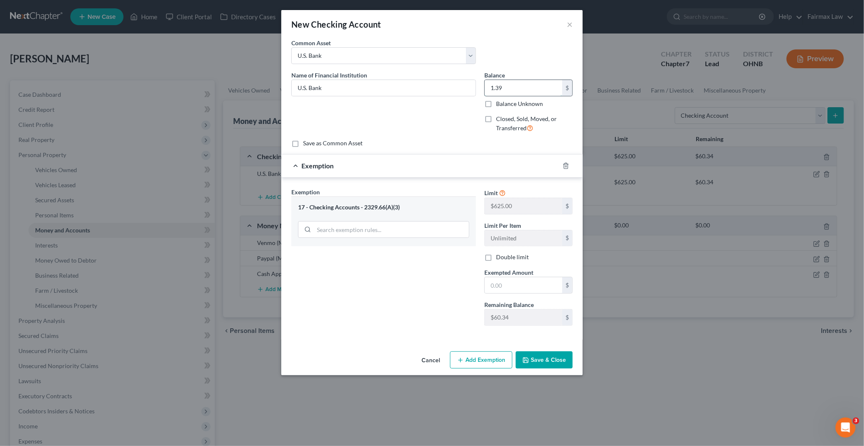
click at [431, 88] on input "1.39" at bounding box center [523, 88] width 77 height 16
drag, startPoint x: 509, startPoint y: 286, endPoint x: 512, endPoint y: 294, distance: 9.0
click at [431, 286] on input "text" at bounding box center [523, 285] width 77 height 16
paste input "1.39"
type input "1.39"
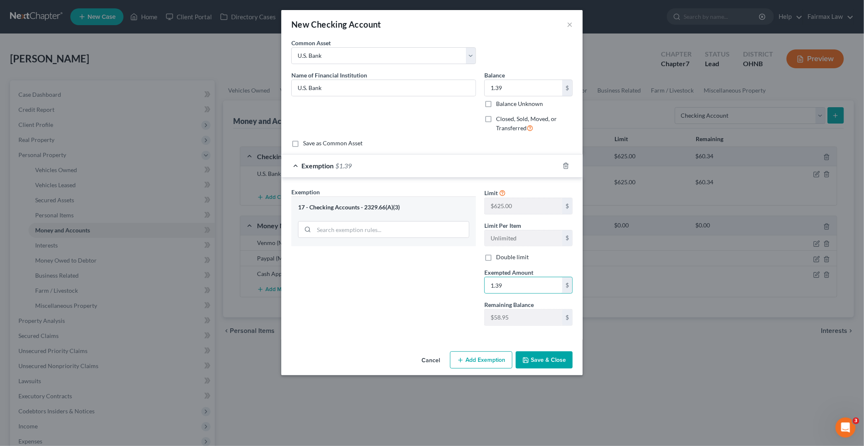
click at [431, 354] on button "Save & Close" at bounding box center [544, 360] width 57 height 18
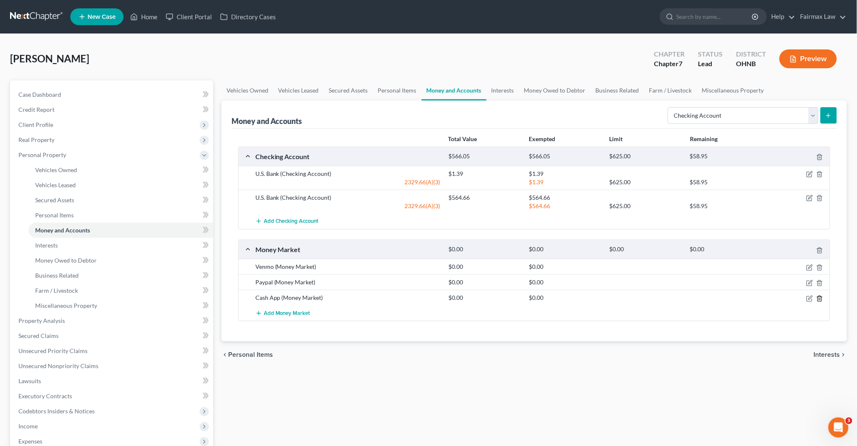
click at [431, 299] on icon "button" at bounding box center [819, 298] width 7 height 7
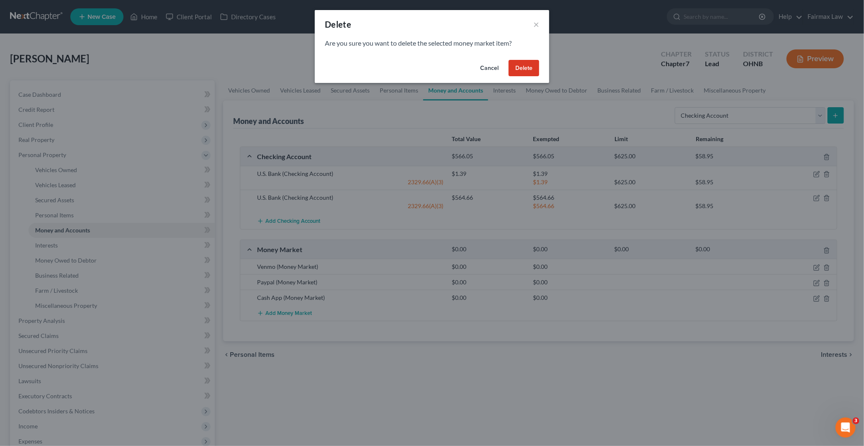
click at [431, 69] on button "Delete" at bounding box center [524, 68] width 31 height 17
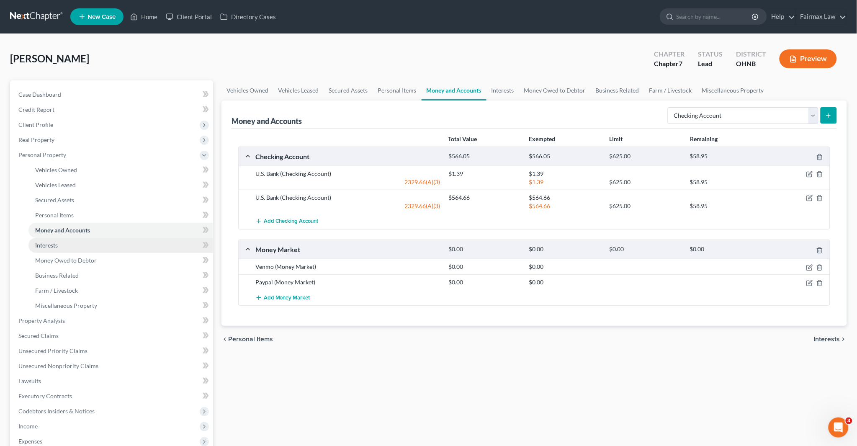
click at [84, 248] on link "Interests" at bounding box center [120, 245] width 185 height 15
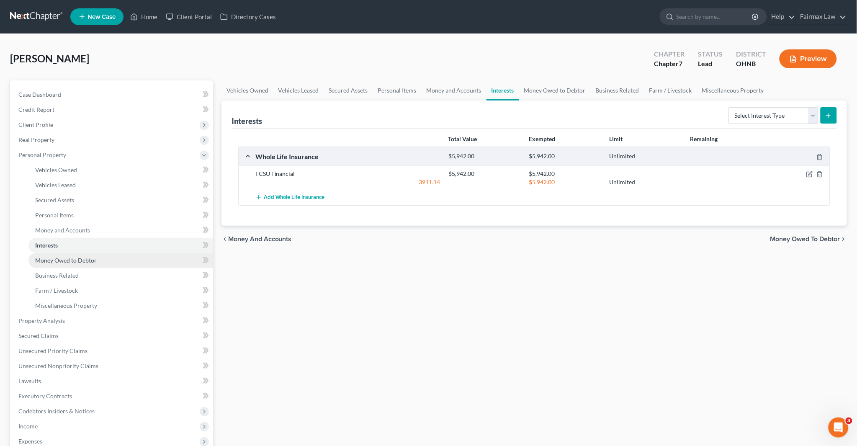
click at [85, 257] on span "Money Owed to Debtor" at bounding box center [66, 260] width 62 height 7
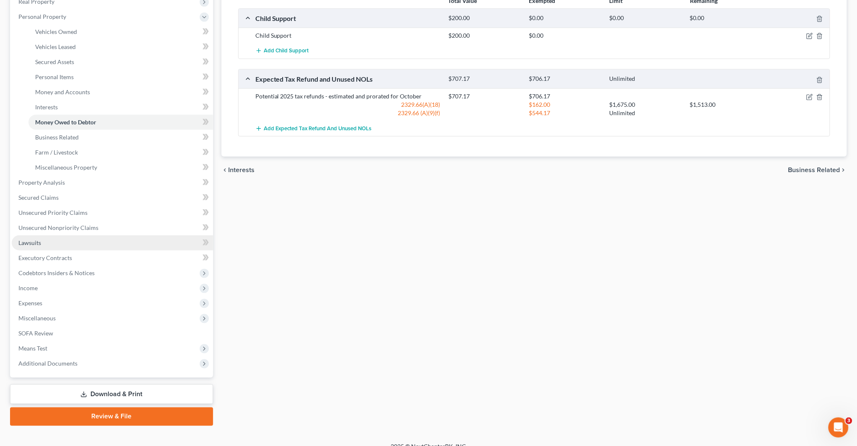
scroll to position [139, 0]
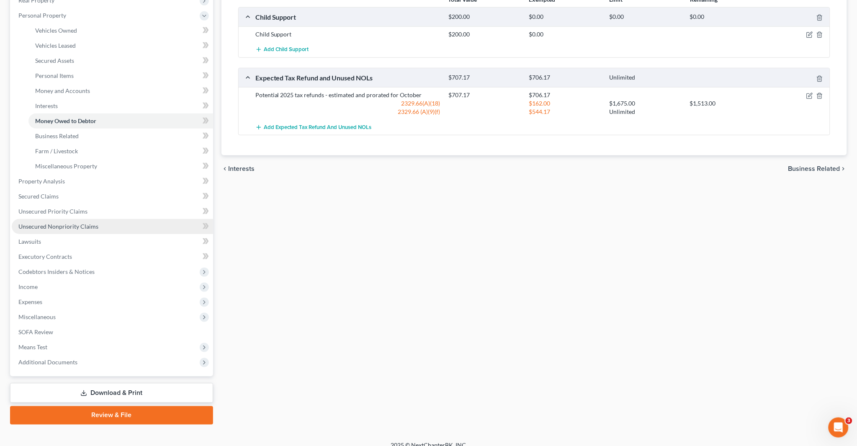
click at [59, 224] on span "Unsecured Nonpriority Claims" at bounding box center [58, 226] width 80 height 7
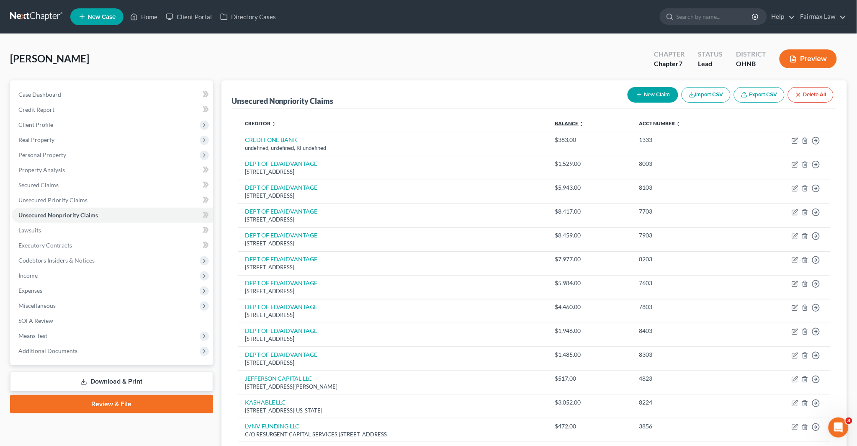
click at [431, 125] on link "Balance expand_more expand_less unfold_more" at bounding box center [569, 123] width 29 height 6
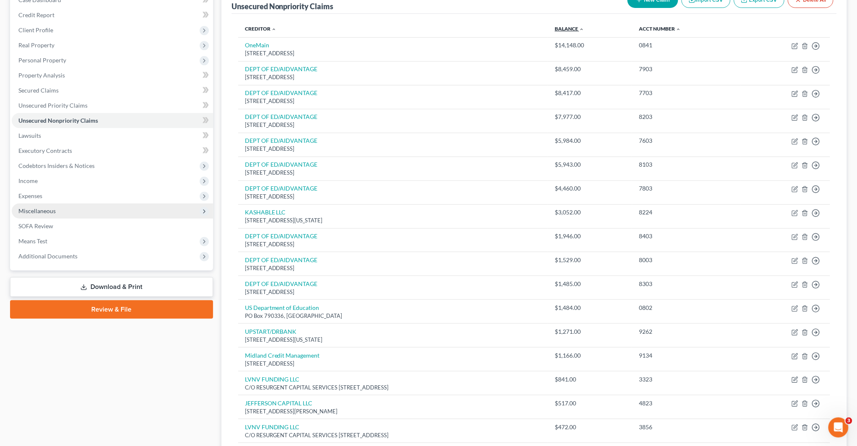
scroll to position [90, 0]
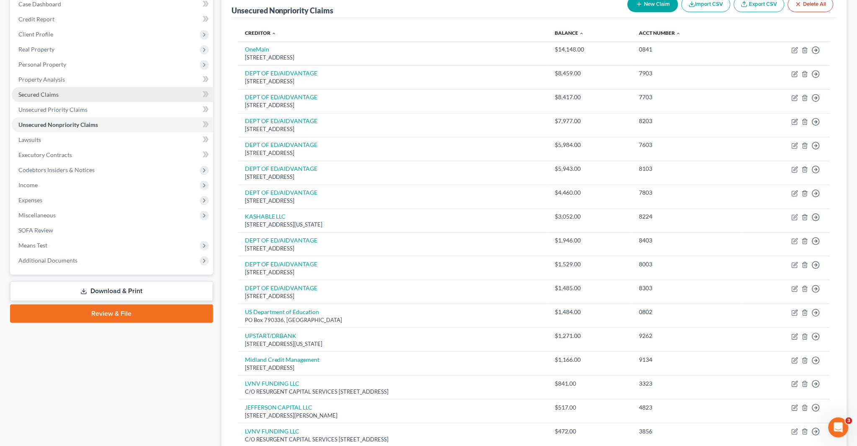
click at [42, 91] on span "Secured Claims" at bounding box center [38, 94] width 40 height 7
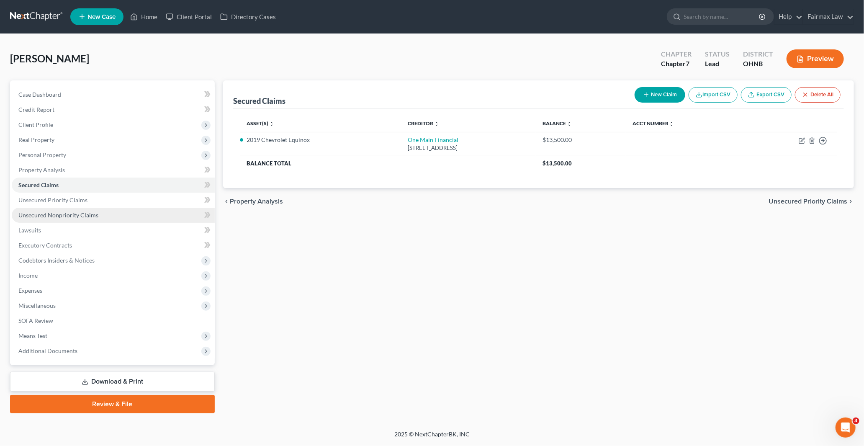
click at [47, 210] on link "Unsecured Nonpriority Claims" at bounding box center [113, 215] width 203 height 15
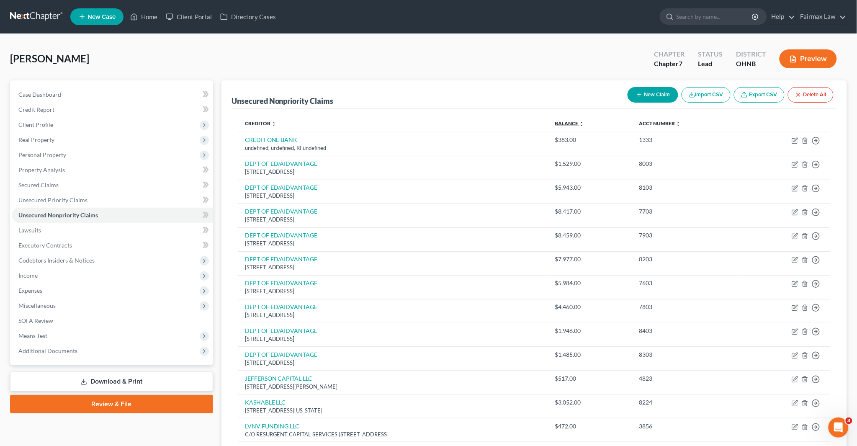
click at [431, 121] on link "Balance expand_more expand_less unfold_more" at bounding box center [569, 123] width 29 height 6
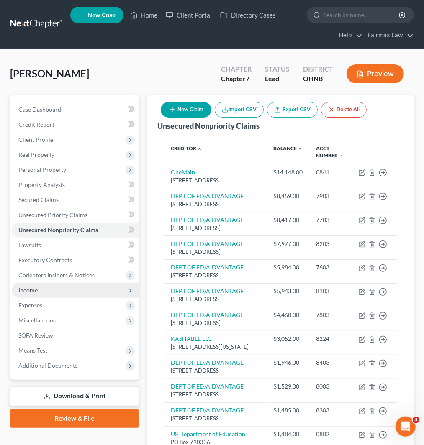
click at [44, 290] on span "Income" at bounding box center [75, 290] width 127 height 15
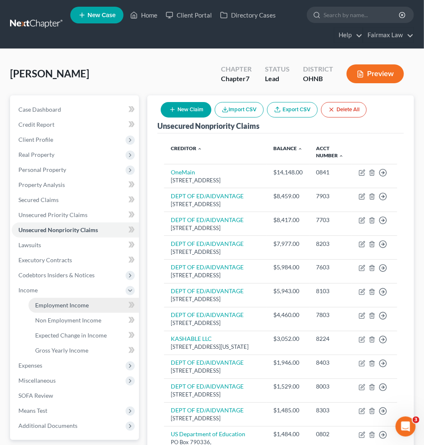
click at [54, 304] on span "Employment Income" at bounding box center [62, 305] width 54 height 7
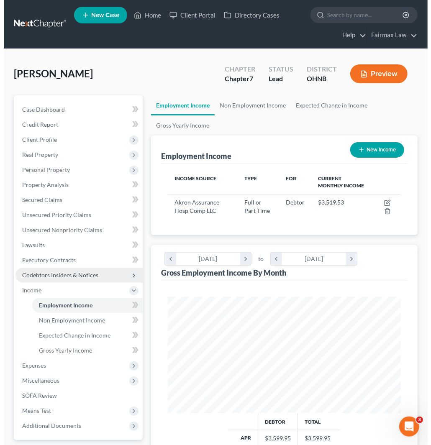
scroll to position [116, 250]
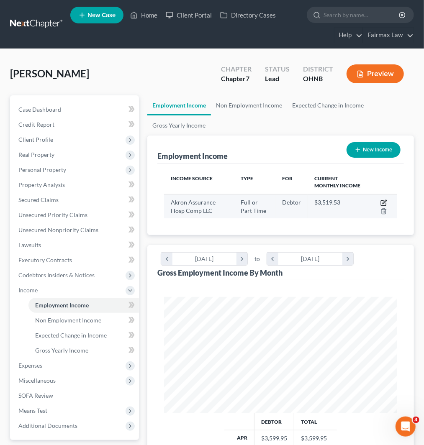
click at [384, 203] on icon "button" at bounding box center [384, 203] width 7 height 7
select select "0"
select select "36"
select select "2"
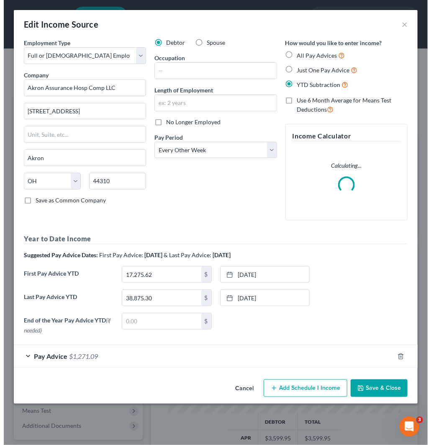
scroll to position [118, 254]
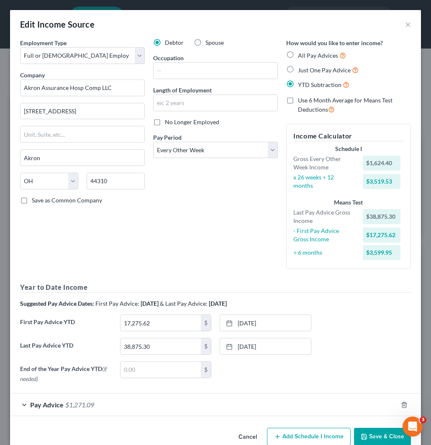
click at [206, 246] on div "Debtor Spouse Occupation Length of Employment No Longer Employed Pay Period * S…" at bounding box center [215, 157] width 133 height 237
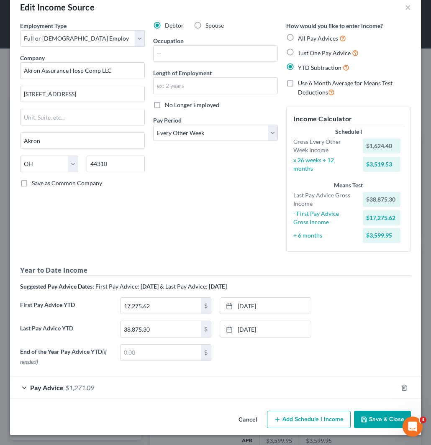
scroll to position [0, 0]
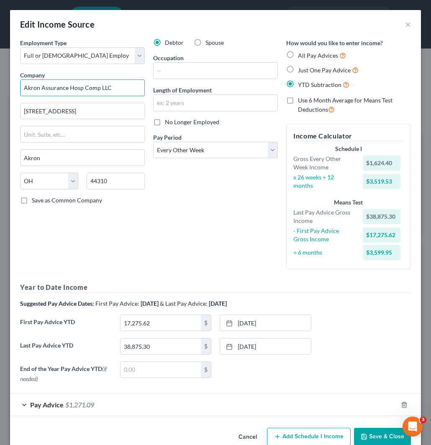
drag, startPoint x: 116, startPoint y: 87, endPoint x: -1, endPoint y: 93, distance: 116.6
click at [0, 93] on html "Home New Case Client Portal Directory Cases Fairmax Law jan@fairmaxlaw.com My A…" at bounding box center [215, 322] width 431 height 645
paste input "Summa Health Systems"
type input "Summa Health Systems"
click at [96, 185] on input "44310" at bounding box center [116, 181] width 58 height 17
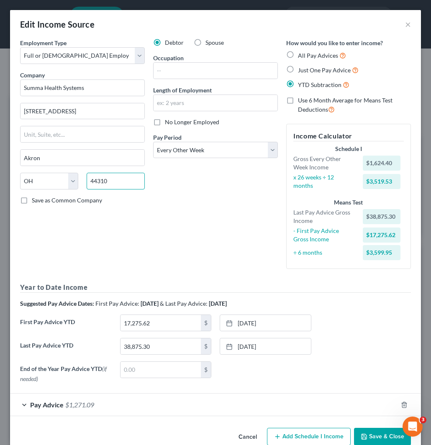
click at [96, 185] on input "44310" at bounding box center [116, 181] width 58 height 17
paste input "04"
type input "44304"
click at [177, 72] on input "text" at bounding box center [216, 71] width 124 height 16
paste input "Patient Access Liasion"
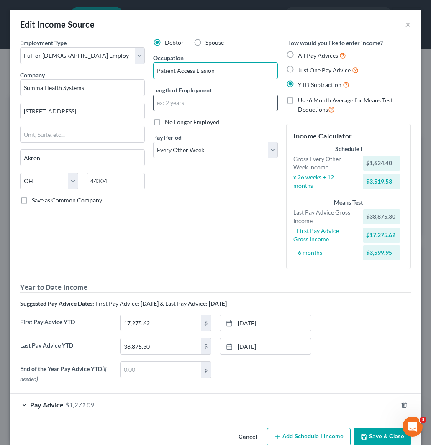
type input "Patient Access Liasion"
click at [179, 104] on input "text" at bounding box center [216, 103] width 124 height 16
type input "6 years and 8 months"
click at [174, 194] on div "Debtor Spouse Occupation Patient Access Liasion Length of Employment 6 years an…" at bounding box center [215, 157] width 133 height 237
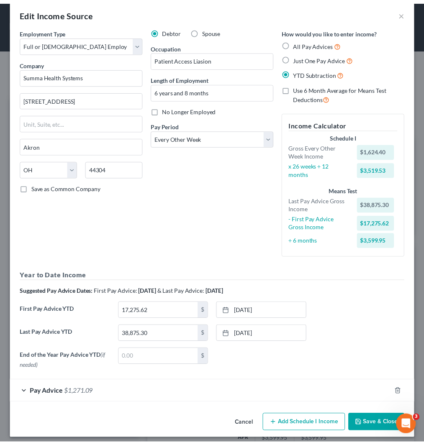
scroll to position [17, 0]
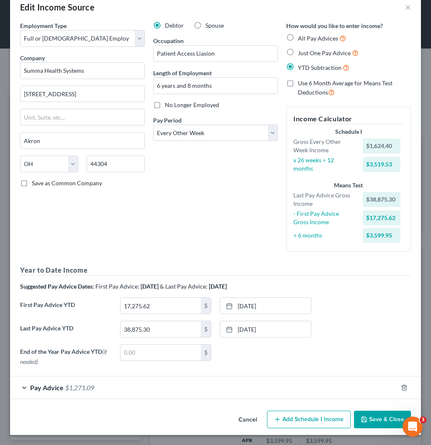
click at [375, 421] on button "Save & Close" at bounding box center [382, 420] width 57 height 18
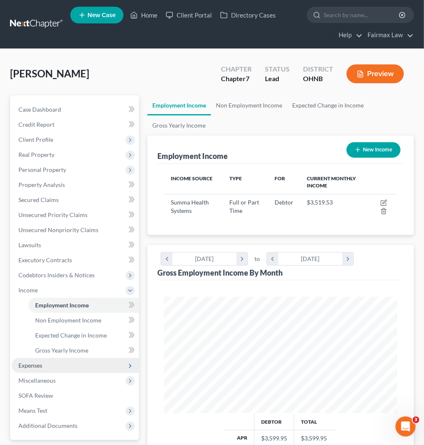
scroll to position [46, 0]
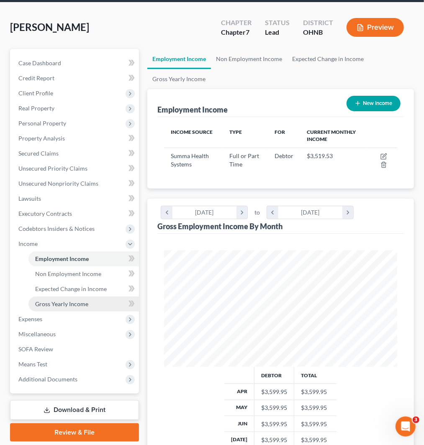
click at [64, 302] on span "Gross Yearly Income" at bounding box center [61, 304] width 53 height 7
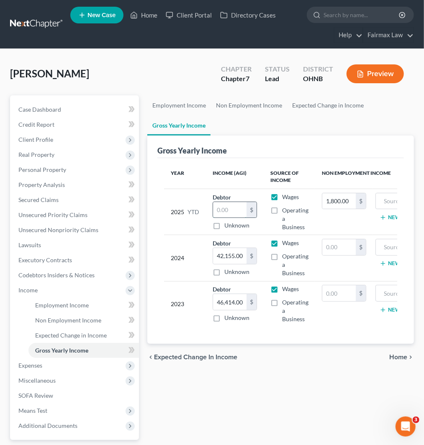
click at [229, 210] on input "text" at bounding box center [229, 210] width 33 height 16
click at [223, 211] on input "text" at bounding box center [229, 210] width 33 height 16
type input "29,668.15"
click at [174, 106] on link "Employment Income" at bounding box center [179, 105] width 64 height 20
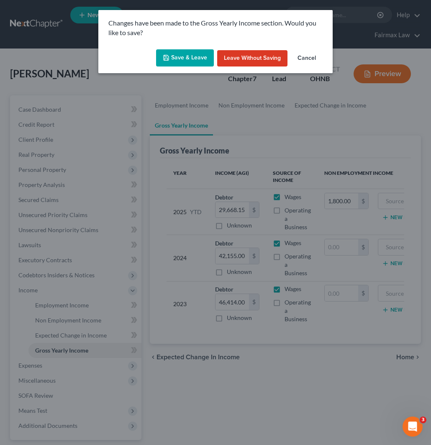
click at [196, 54] on button "Save & Leave" at bounding box center [185, 58] width 58 height 18
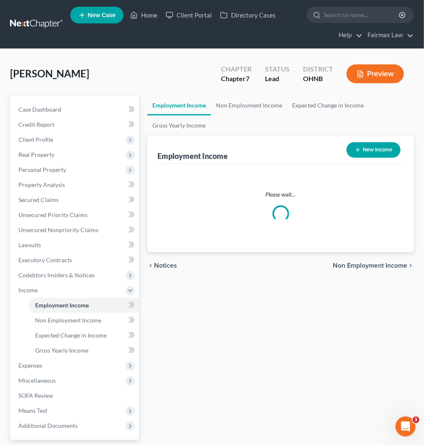
click at [179, 101] on link "Employment Income" at bounding box center [179, 105] width 64 height 20
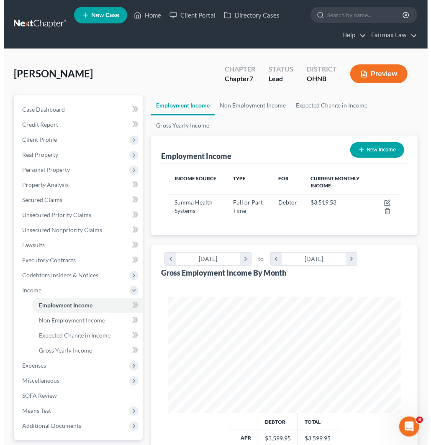
scroll to position [116, 250]
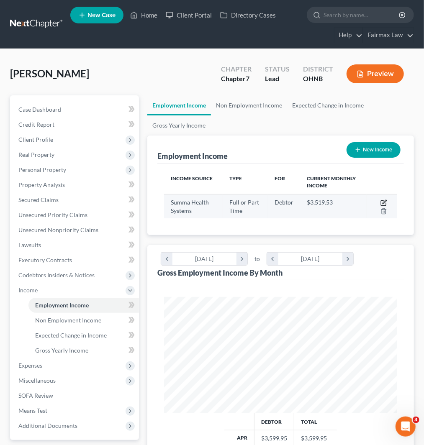
click at [382, 201] on icon "button" at bounding box center [384, 203] width 7 height 7
select select "0"
select select "36"
select select "2"
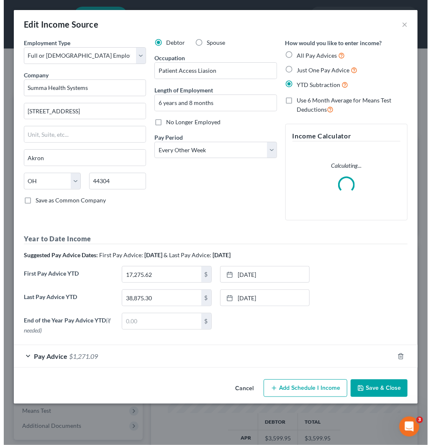
scroll to position [118, 254]
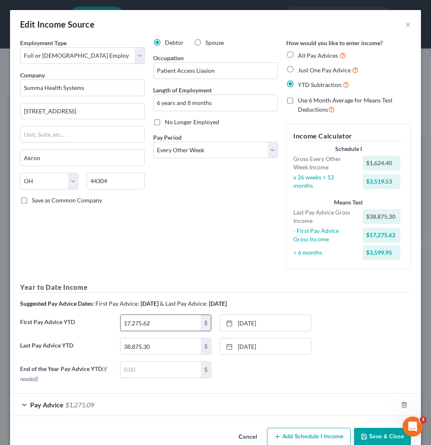
paste input "3,067.15"
drag, startPoint x: 148, startPoint y: 322, endPoint x: 183, endPoint y: 327, distance: 35.1
click at [148, 322] on input "13,067.15" at bounding box center [161, 323] width 81 height 16
type input "17,275.62"
click at [237, 292] on h5 "Year to Date Income" at bounding box center [215, 288] width 391 height 10
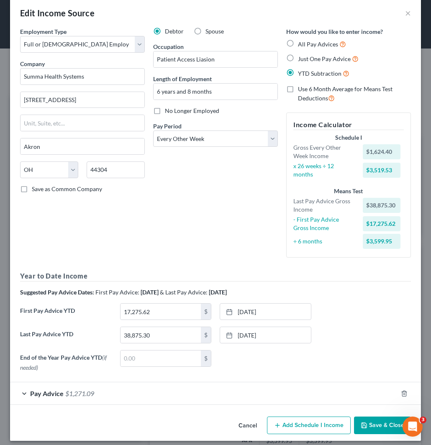
scroll to position [17, 0]
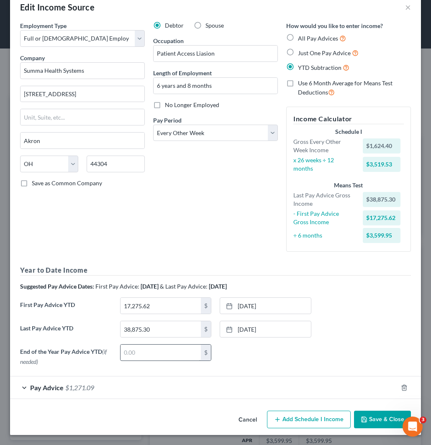
click at [179, 388] on div "Pay Advice $1,271.09" at bounding box center [204, 388] width 388 height 22
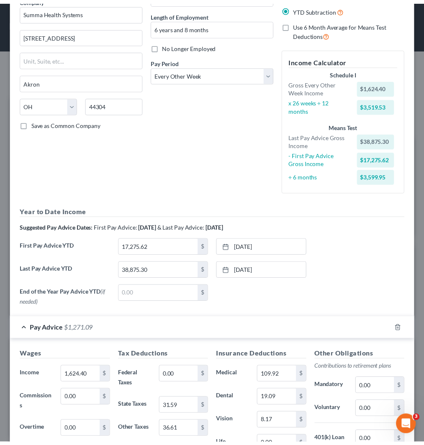
scroll to position [262, 0]
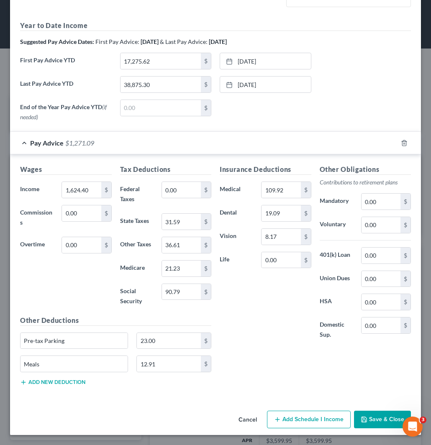
click at [370, 417] on button "Save & Close" at bounding box center [382, 420] width 57 height 18
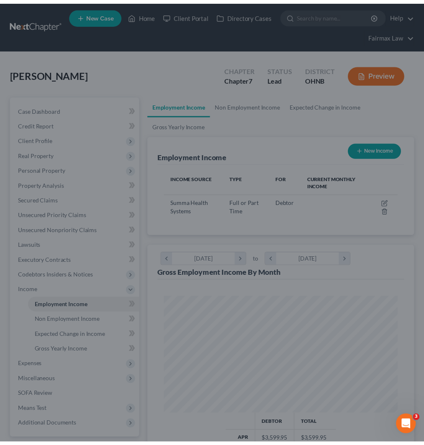
scroll to position [418564, 418431]
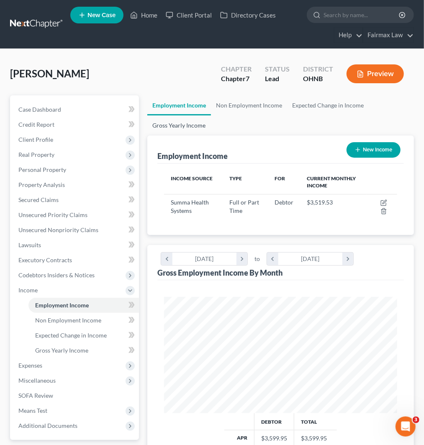
click at [189, 118] on link "Gross Yearly Income" at bounding box center [178, 126] width 63 height 20
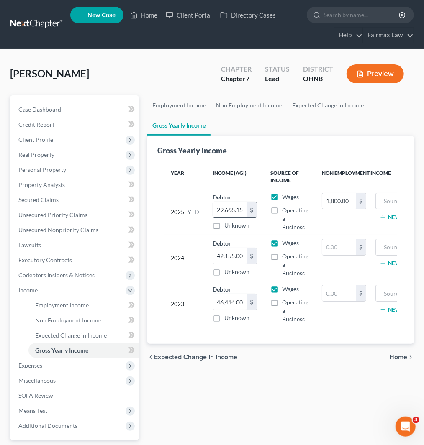
click at [227, 211] on input "29,668.15" at bounding box center [229, 210] width 33 height 16
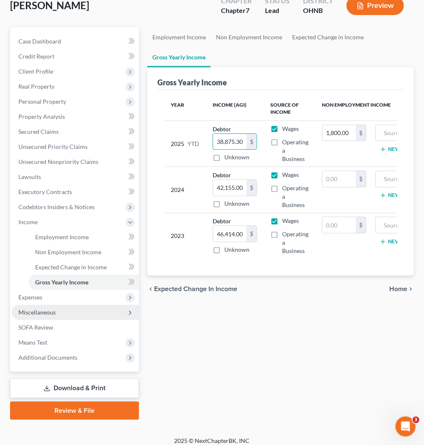
scroll to position [74, 0]
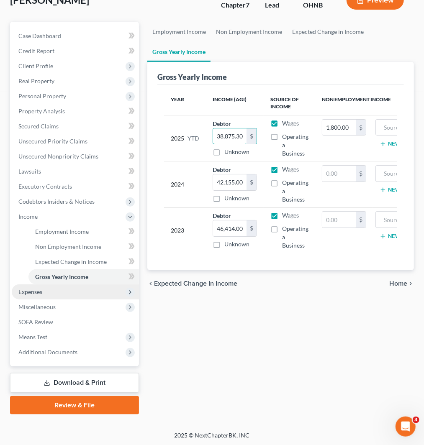
type input "38,875.30"
click at [33, 293] on span "Expenses" at bounding box center [30, 291] width 24 height 7
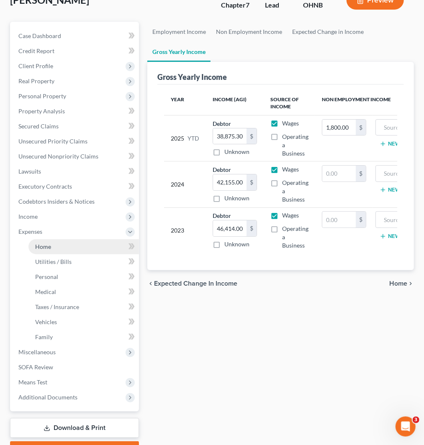
click at [56, 250] on link "Home" at bounding box center [83, 246] width 111 height 15
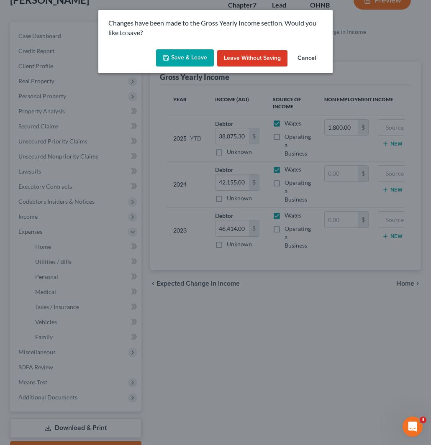
click at [197, 57] on button "Save & Leave" at bounding box center [185, 58] width 58 height 18
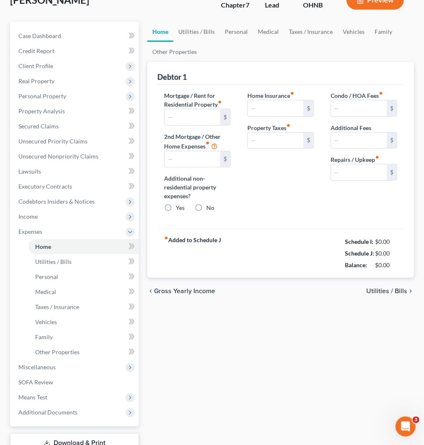
scroll to position [3, 0]
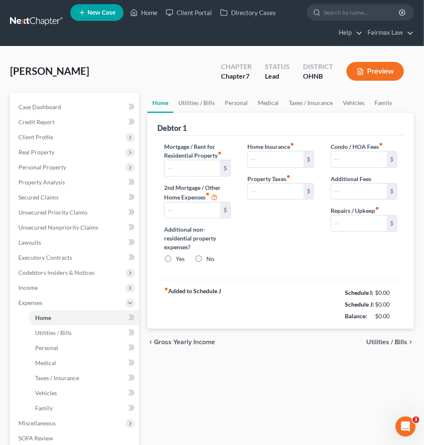
type input "200.00"
type input "0.00"
radio input "true"
type input "0.00"
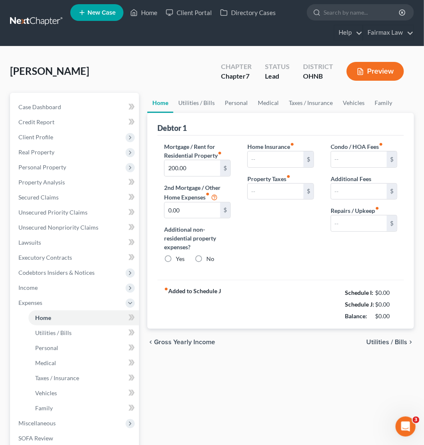
type input "0.00"
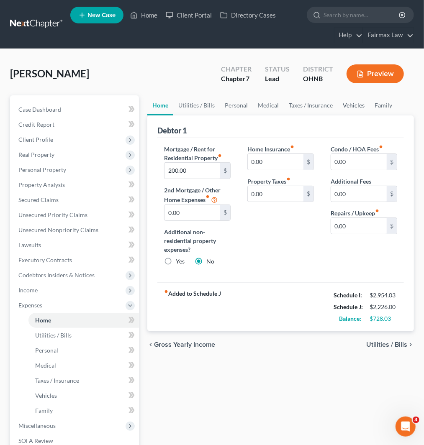
click at [346, 106] on link "Vehicles" at bounding box center [354, 105] width 32 height 20
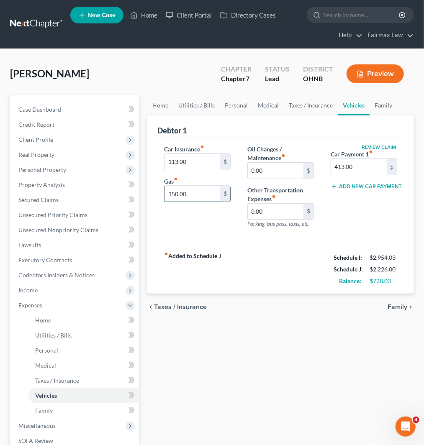
click at [179, 196] on input "150.00" at bounding box center [193, 194] width 56 height 16
type input "50"
click at [161, 222] on div "Car Insurance fiber_manual_record 113.00 $ Gas fiber_manual_record 50 $" at bounding box center [197, 190] width 83 height 90
click at [190, 102] on link "Utilities / Bills" at bounding box center [196, 105] width 46 height 20
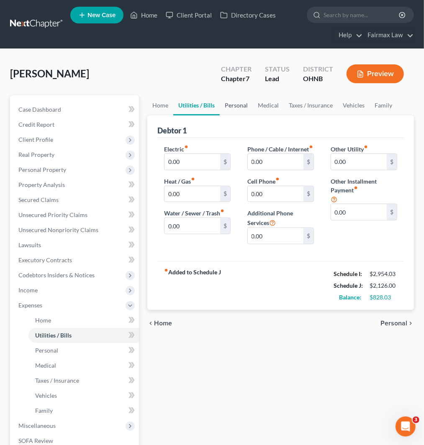
click at [229, 103] on link "Personal" at bounding box center [236, 105] width 33 height 20
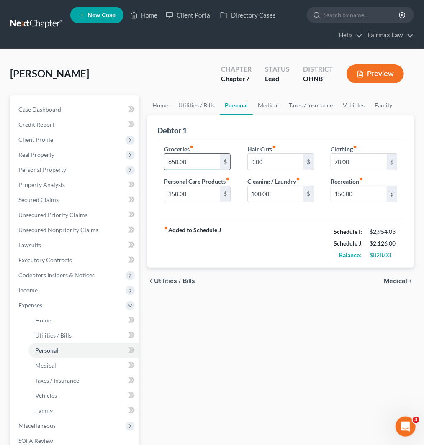
click at [196, 161] on input "650.00" at bounding box center [193, 162] width 56 height 16
type input "431"
click at [279, 193] on input "100.00" at bounding box center [276, 194] width 56 height 16
type input "40"
click at [363, 157] on input "70.00" at bounding box center [359, 162] width 56 height 16
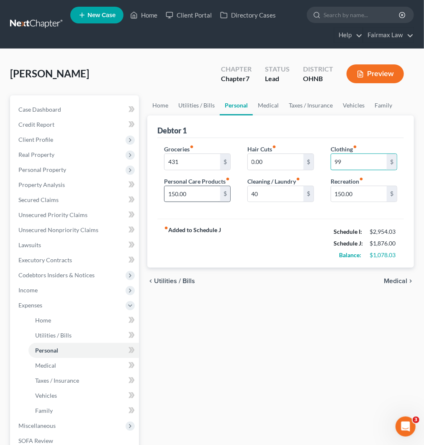
type input "99"
click at [187, 200] on input "150.00" at bounding box center [193, 194] width 56 height 16
type input "45"
click at [336, 195] on input "150.00" at bounding box center [359, 194] width 56 height 16
type input "170"
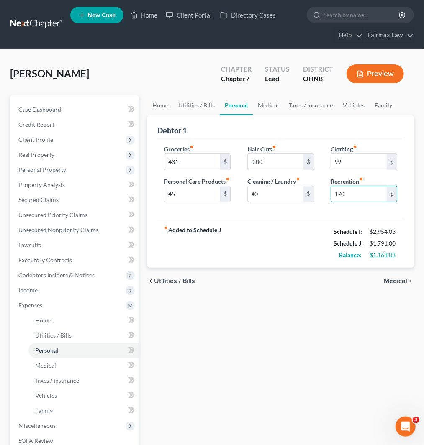
click at [315, 235] on div "fiber_manual_record Added to Schedule J Schedule I: $2,954.03 Schedule J: $1,79…" at bounding box center [280, 243] width 247 height 49
click at [273, 108] on link "Medical" at bounding box center [268, 105] width 31 height 20
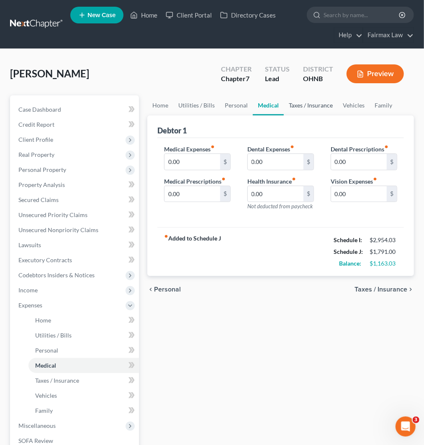
click at [313, 100] on link "Taxes / Insurance" at bounding box center [311, 105] width 54 height 20
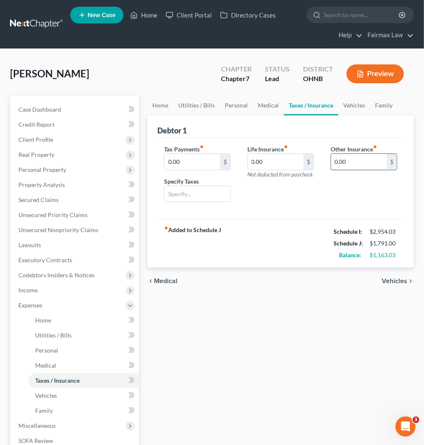
click at [366, 162] on input "0.00" at bounding box center [359, 162] width 56 height 16
type input "208.02"
click at [357, 190] on input "text" at bounding box center [364, 186] width 66 height 16
type input "Medical & Dental Insurance"
click at [342, 106] on link "Vehicles" at bounding box center [354, 105] width 32 height 20
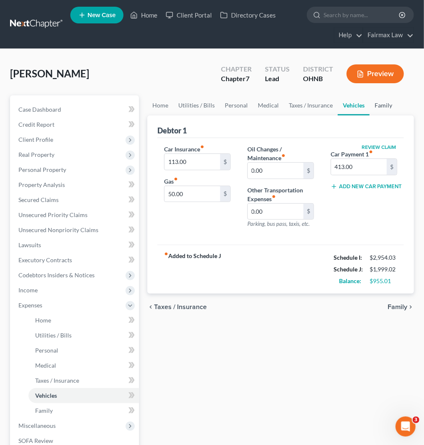
click at [384, 104] on link "Family" at bounding box center [384, 105] width 28 height 20
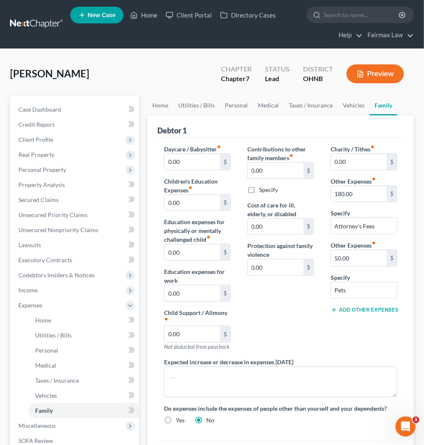
click at [357, 310] on button "Add Other Expenses" at bounding box center [364, 310] width 67 height 7
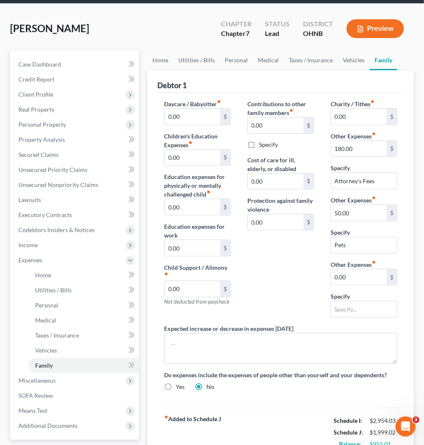
scroll to position [46, 0]
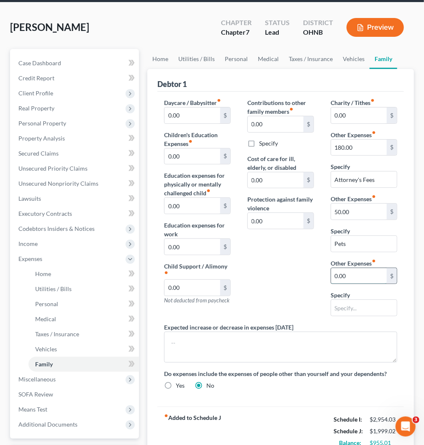
click at [348, 276] on input "0.00" at bounding box center [359, 276] width 56 height 16
type input "16.34"
click at [354, 308] on input "text" at bounding box center [364, 308] width 66 height 16
click at [370, 309] on input "text" at bounding box center [364, 308] width 66 height 16
paste input "Other Insurance"
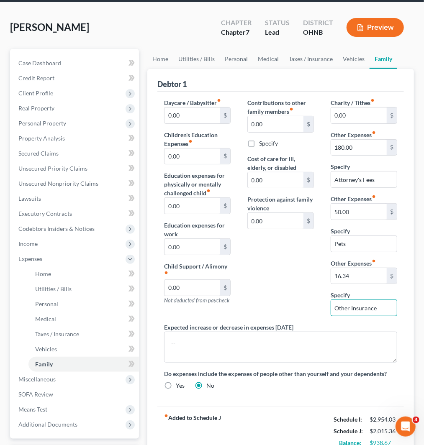
type input "Other Insurance"
click at [313, 293] on div "Contributions to other family members fiber_manual_record 0.00 $ Specify Cost o…" at bounding box center [280, 210] width 83 height 225
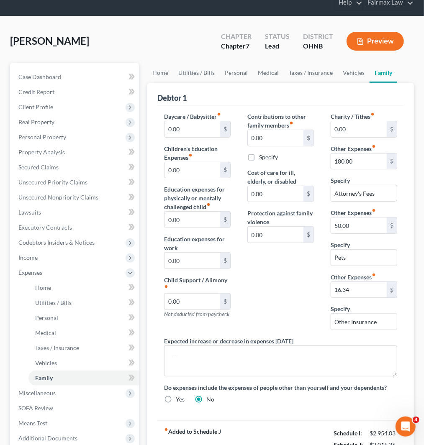
scroll to position [0, 0]
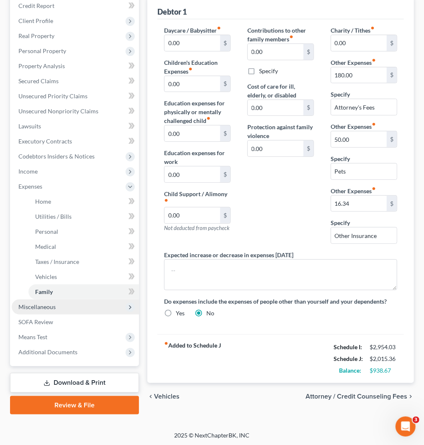
click at [59, 304] on span "Miscellaneous" at bounding box center [75, 307] width 127 height 15
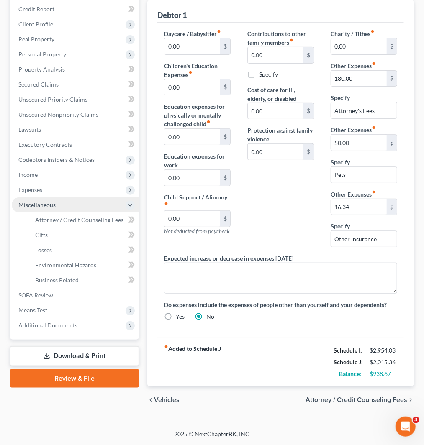
scroll to position [116, 0]
click at [77, 218] on span "Attorney / Credit Counseling Fees" at bounding box center [79, 219] width 88 height 7
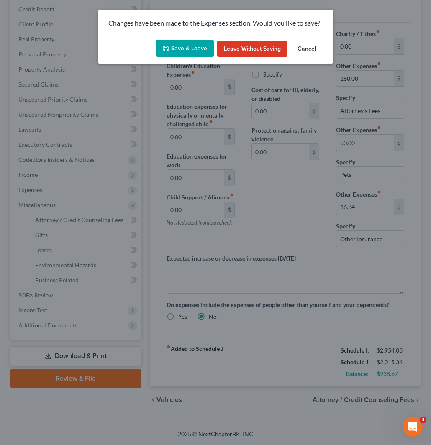
click at [179, 49] on button "Save & Leave" at bounding box center [185, 49] width 58 height 18
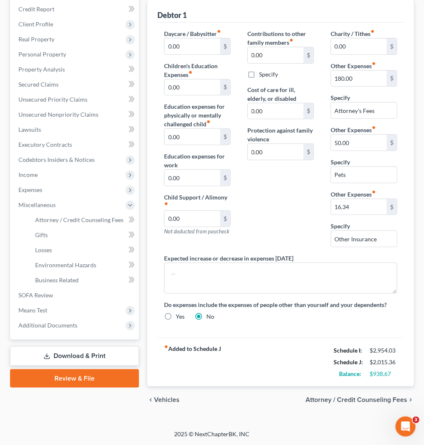
scroll to position [103, 0]
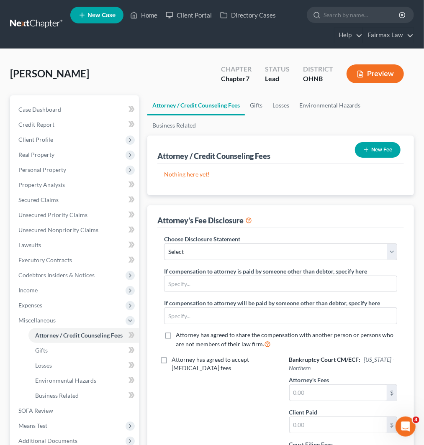
click at [375, 150] on button "New Fee" at bounding box center [378, 149] width 46 height 15
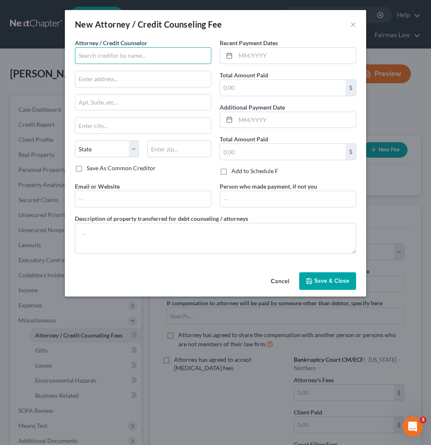
click at [144, 56] on input "text" at bounding box center [143, 55] width 136 height 17
paste input "Summit Financial Education"
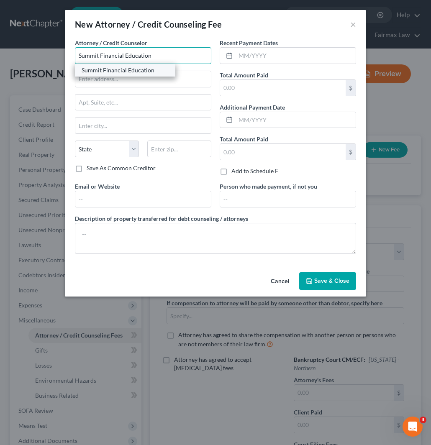
type input "Summit Financial Education"
click at [136, 69] on div "Summit Financial Education" at bounding box center [125, 70] width 87 height 8
type input "Attn: Customer Service"
type input "[STREET_ADDRESS]"
type input "[GEOGRAPHIC_DATA]"
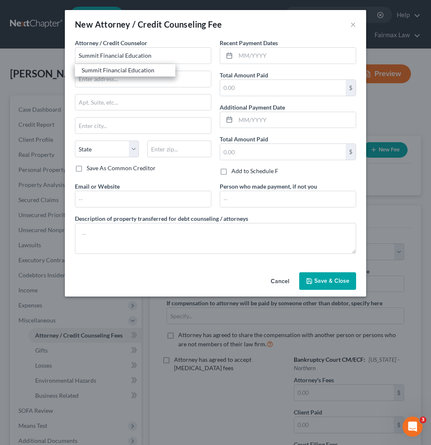
select select "3"
type input "85712"
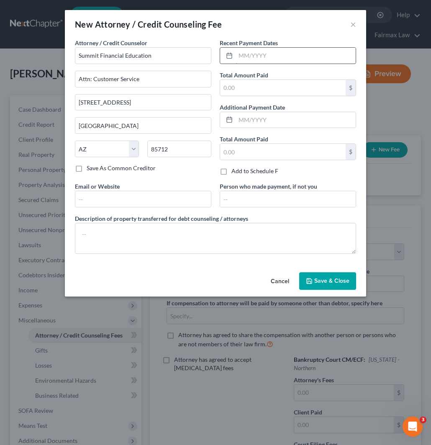
click at [300, 60] on input "text" at bounding box center [296, 56] width 120 height 16
type input "10/2025"
click at [249, 83] on input "text" at bounding box center [283, 88] width 126 height 16
type input "14.95"
click at [323, 283] on span "Save & Close" at bounding box center [331, 281] width 35 height 7
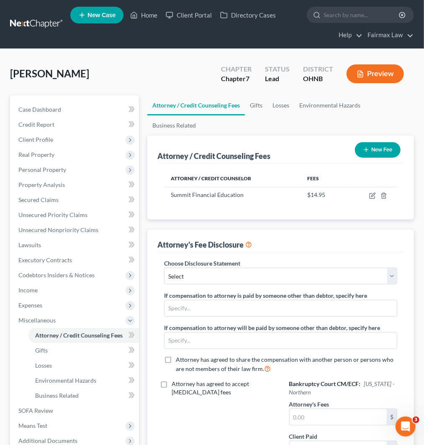
click at [380, 151] on button "New Fee" at bounding box center [378, 149] width 46 height 15
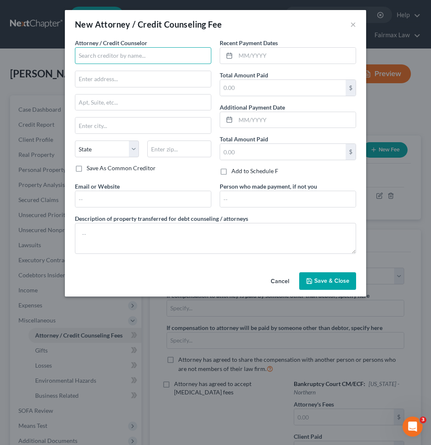
click at [126, 53] on input "text" at bounding box center [143, 55] width 136 height 17
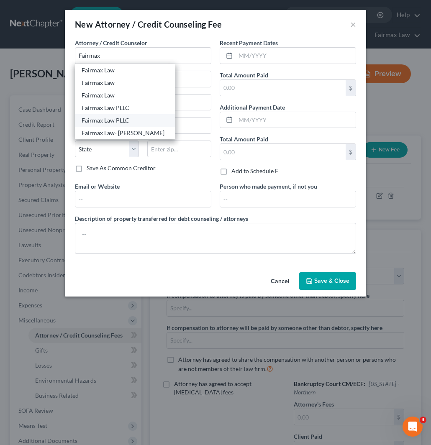
click at [123, 118] on div "Fairmax Law PLLC" at bounding box center [125, 120] width 87 height 8
type input "Fairmax Law PLLC"
type input "[STREET_ADDRESS]"
type input "Suite 201"
type input "[GEOGRAPHIC_DATA]"
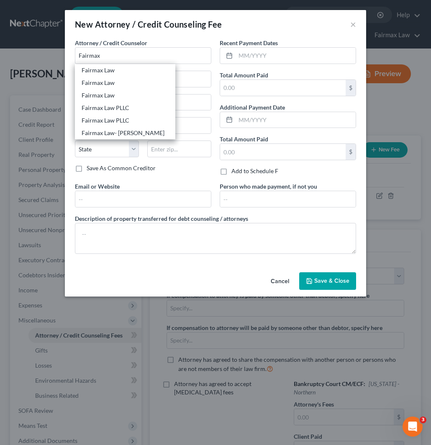
select select "23"
type input "48127"
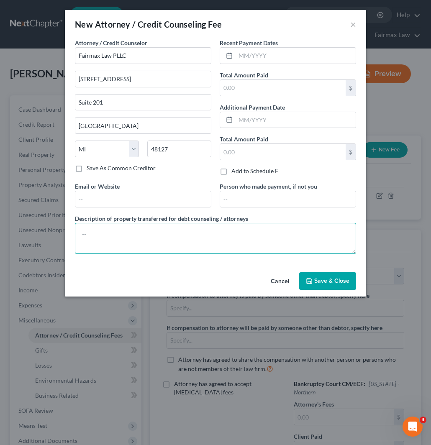
click at [199, 237] on textarea at bounding box center [215, 238] width 281 height 31
paste textarea "Due to the debtor’s limited monthly budget surplus, they are unable to reasonab…"
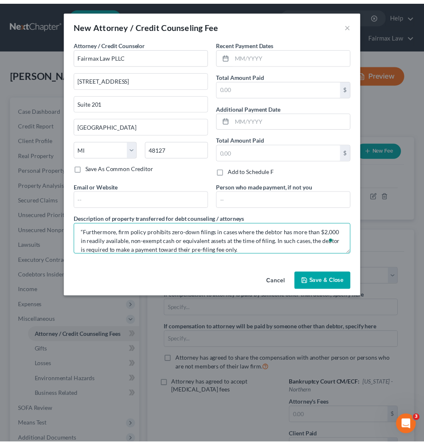
scroll to position [54, 0]
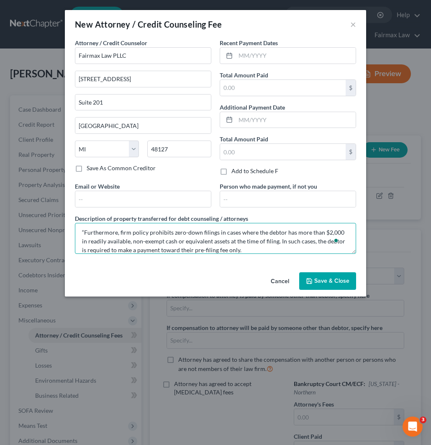
type textarea "Due to the debtor’s limited monthly budget surplus, they are unable to reasonab…"
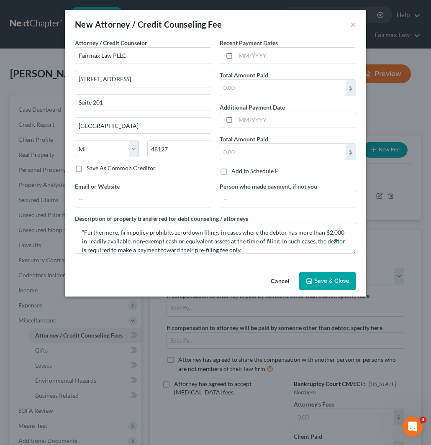
click at [335, 283] on span "Save & Close" at bounding box center [331, 281] width 35 height 7
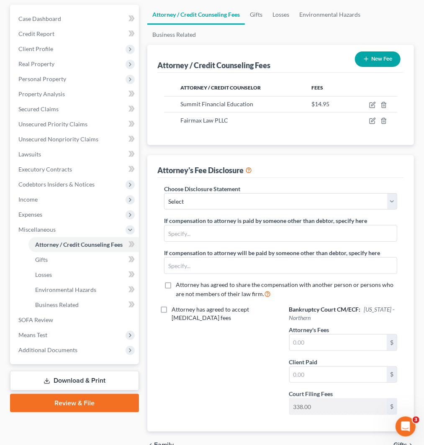
scroll to position [93, 0]
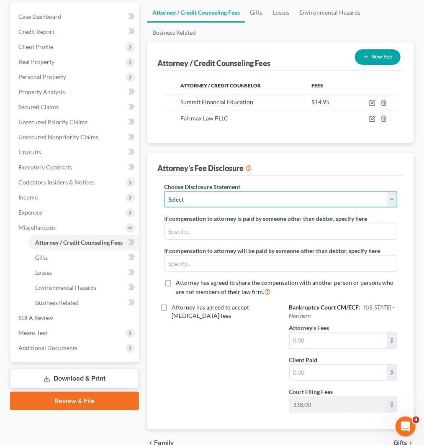
click at [275, 198] on select "Select WDMI - Chapter 13 - Disclosure of Attorney Compensation OHNB & MIWB Disc…" at bounding box center [280, 199] width 233 height 17
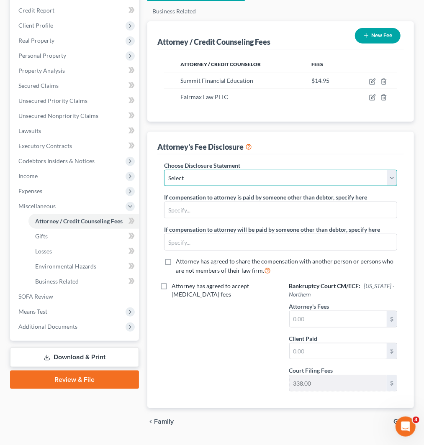
scroll to position [136, 0]
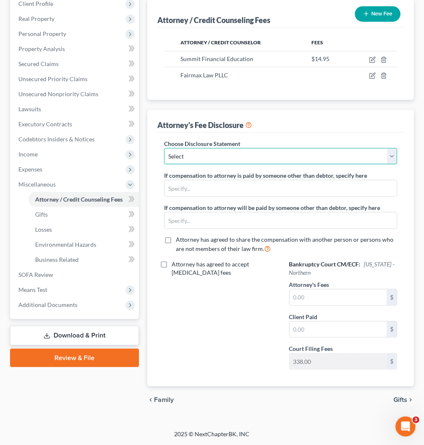
click at [257, 160] on select "Select WDMI - Chapter 13 - Disclosure of Attorney Compensation OHNB & MIWB Disc…" at bounding box center [280, 156] width 233 height 17
select select "1"
click at [164, 148] on select "Select WDMI - Chapter 13 - Disclosure of Attorney Compensation OHNB & MIWB Disc…" at bounding box center [280, 156] width 233 height 17
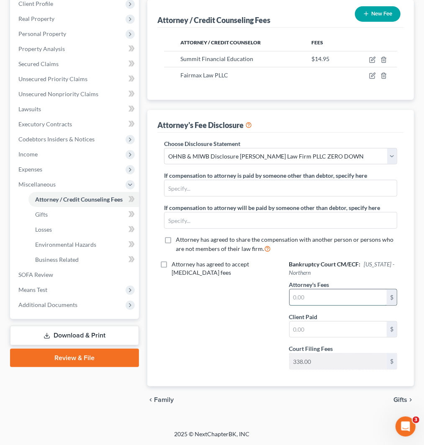
click at [323, 299] on input "text" at bounding box center [338, 298] width 97 height 16
paste input "1498"
type input "1,498"
click at [233, 301] on div "Attorney has agreed to accept [MEDICAL_DATA] fees" at bounding box center [218, 318] width 125 height 116
click at [55, 311] on span "Additional Documents" at bounding box center [75, 305] width 127 height 15
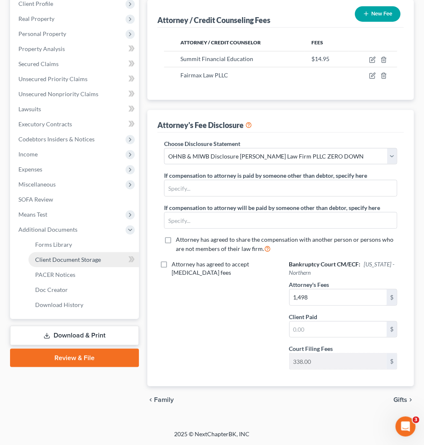
click at [77, 260] on span "Client Document Storage" at bounding box center [68, 259] width 66 height 7
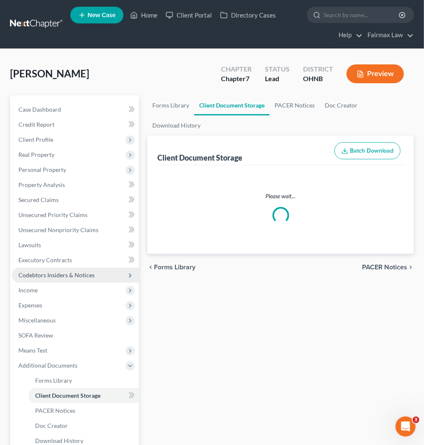
select select "24"
select select "16"
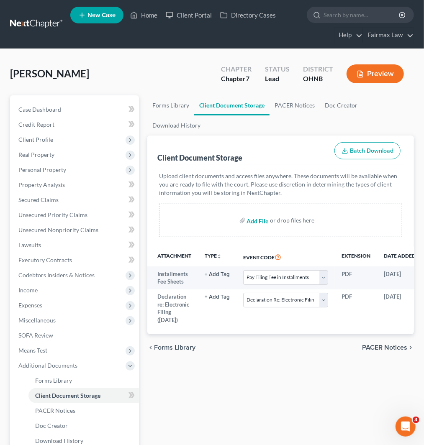
click at [254, 222] on input "file" at bounding box center [257, 220] width 20 height 15
type input "C:\fakepath\CreditCounselingCert.pdf"
select select "24"
select select "16"
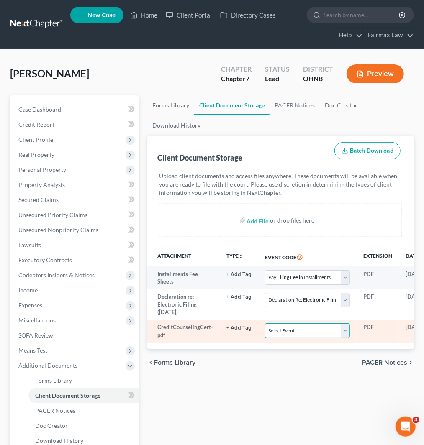
click at [291, 333] on select "Select Event 20 Largest Unsecured Creditors Amended List of Creditors (Fee) Ame…" at bounding box center [307, 331] width 85 height 15
select select "5"
click at [265, 324] on select "Select Event 20 Largest Unsecured Creditors Amended List of Creditors (Fee) Ame…" at bounding box center [307, 331] width 85 height 15
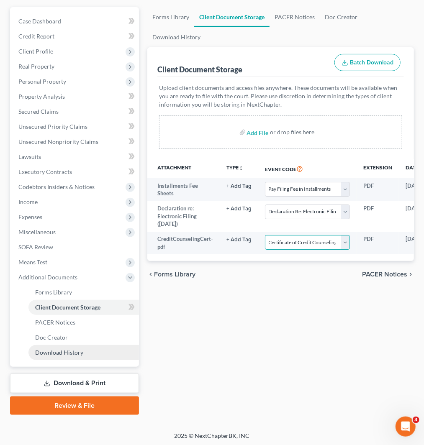
scroll to position [89, 0]
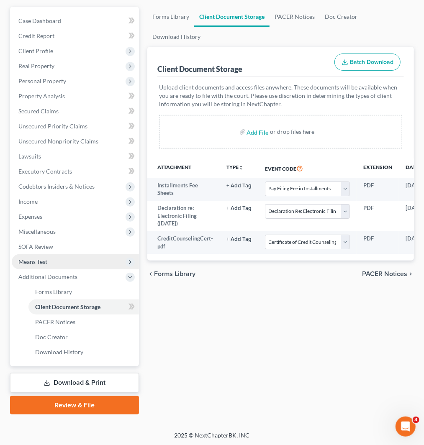
click at [41, 255] on span "Means Test" at bounding box center [75, 262] width 127 height 15
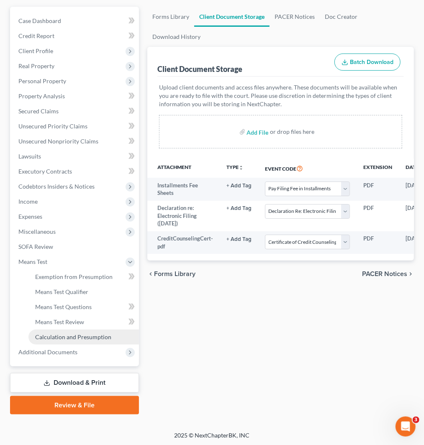
click at [66, 337] on span "Calculation and Presumption" at bounding box center [73, 337] width 76 height 7
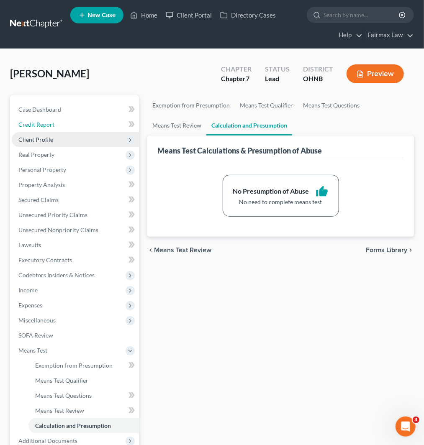
drag, startPoint x: 62, startPoint y: 124, endPoint x: 62, endPoint y: 134, distance: 10.1
click at [62, 124] on link "Credit Report" at bounding box center [75, 124] width 127 height 15
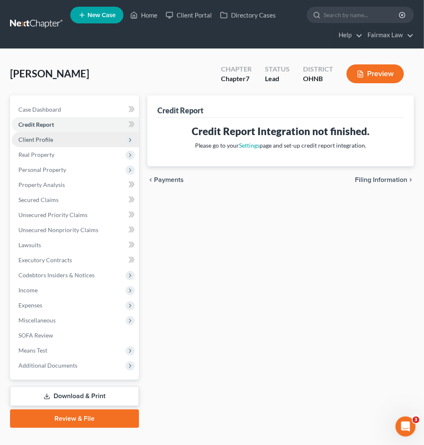
click at [68, 141] on span "Client Profile" at bounding box center [75, 139] width 127 height 15
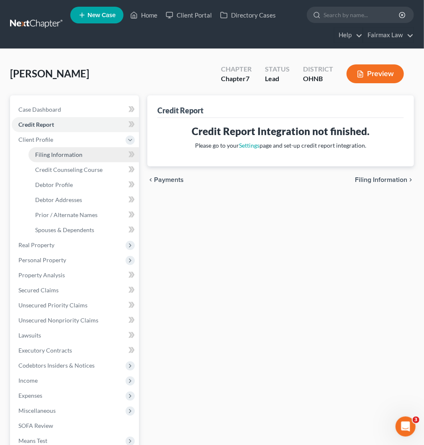
click at [63, 152] on span "Filing Information" at bounding box center [58, 154] width 47 height 7
select select "1"
select select "0"
select select "61"
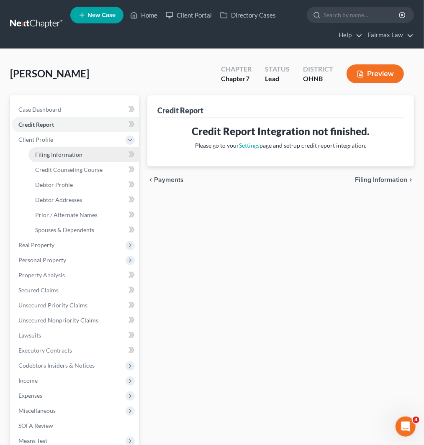
select select "12"
select select "0"
select select "36"
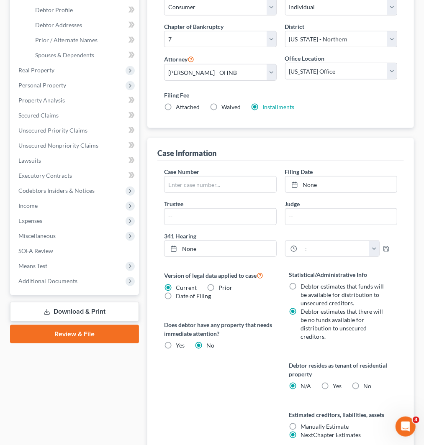
scroll to position [46, 0]
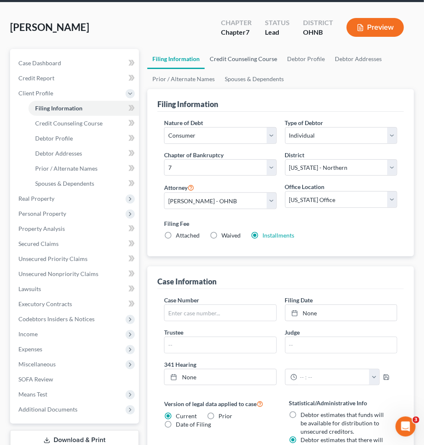
click at [242, 58] on link "Credit Counseling Course" at bounding box center [243, 59] width 77 height 20
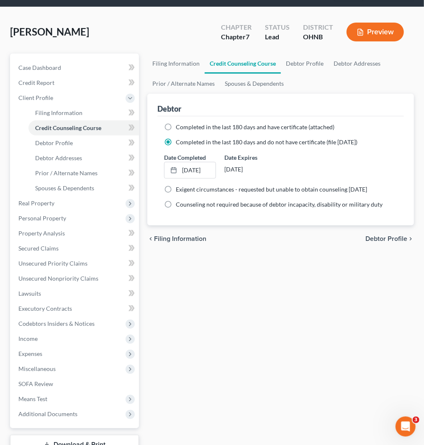
scroll to position [104, 0]
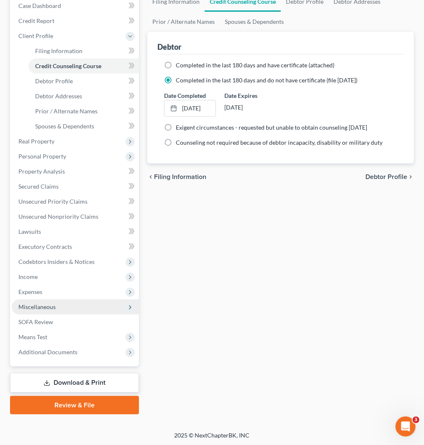
click at [52, 310] on span "Miscellaneous" at bounding box center [75, 307] width 127 height 15
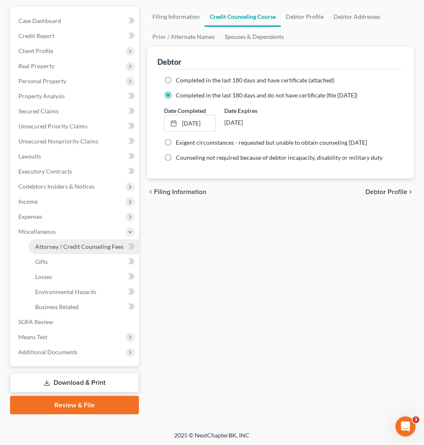
click at [77, 244] on span "Attorney / Credit Counseling Fees" at bounding box center [79, 246] width 88 height 7
select select "1"
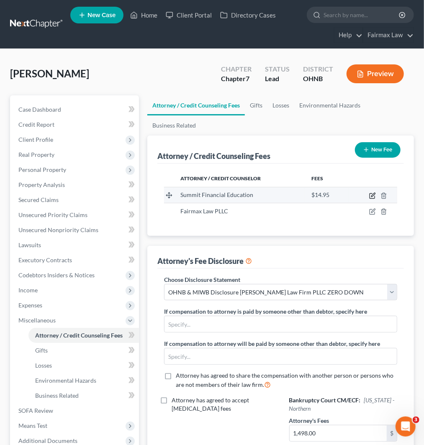
click at [371, 193] on icon "button" at bounding box center [372, 196] width 7 height 7
select select "3"
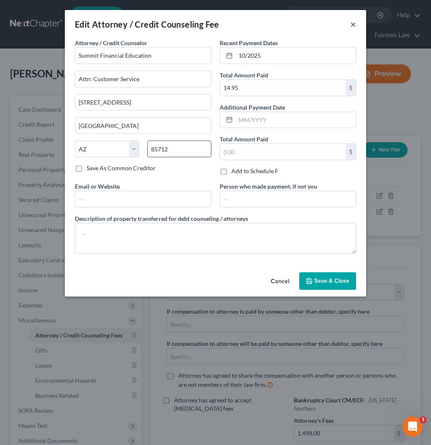
click at [354, 22] on button "×" at bounding box center [353, 24] width 6 height 10
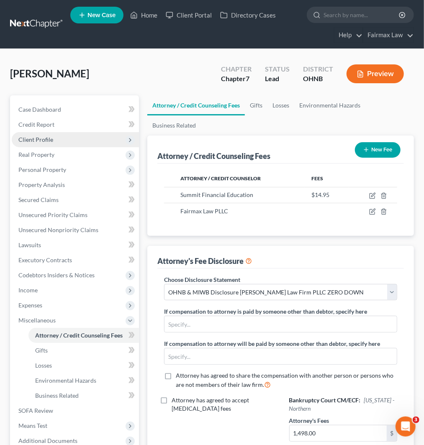
click at [45, 140] on span "Client Profile" at bounding box center [35, 139] width 35 height 7
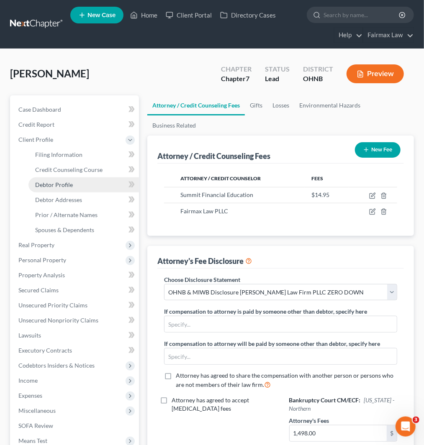
click at [57, 189] on link "Debtor Profile" at bounding box center [83, 185] width 111 height 15
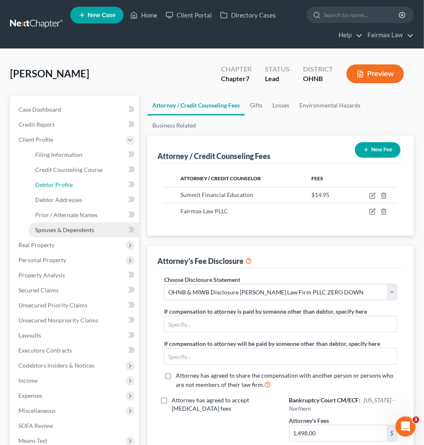
select select "0"
select select "1"
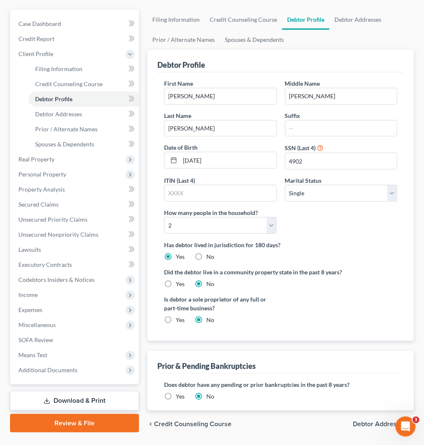
scroll to position [93, 0]
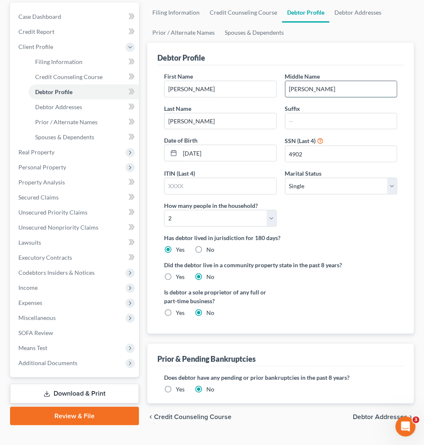
click at [309, 85] on input "Jean" at bounding box center [341, 89] width 111 height 16
type input "J"
click at [306, 234] on label "Has debtor lived in jurisdiction for 180 days?" at bounding box center [280, 238] width 233 height 9
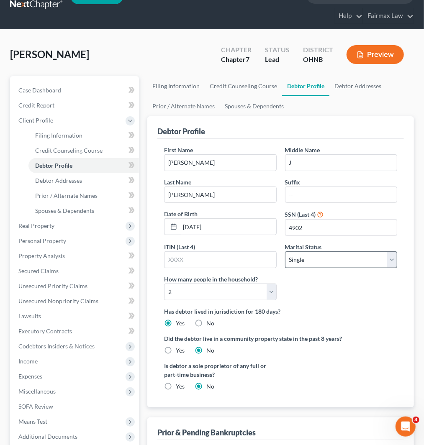
scroll to position [0, 0]
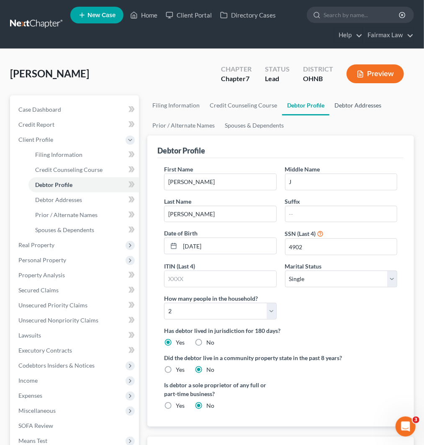
click at [348, 102] on link "Debtor Addresses" at bounding box center [358, 105] width 57 height 20
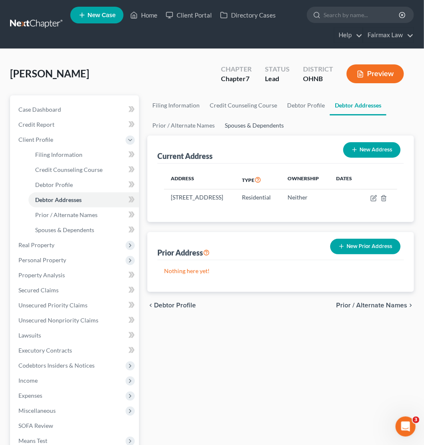
drag, startPoint x: 245, startPoint y: 127, endPoint x: 239, endPoint y: 153, distance: 26.1
click at [245, 127] on link "Spouses & Dependents" at bounding box center [254, 126] width 69 height 20
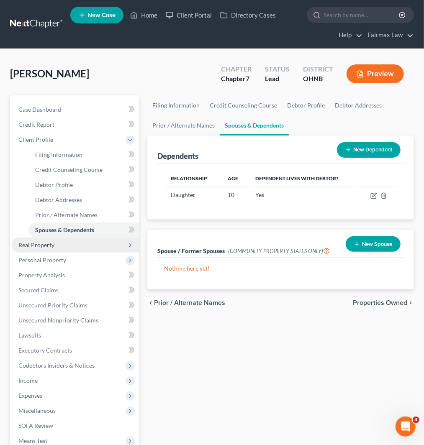
click at [63, 246] on span "Real Property" at bounding box center [75, 245] width 127 height 15
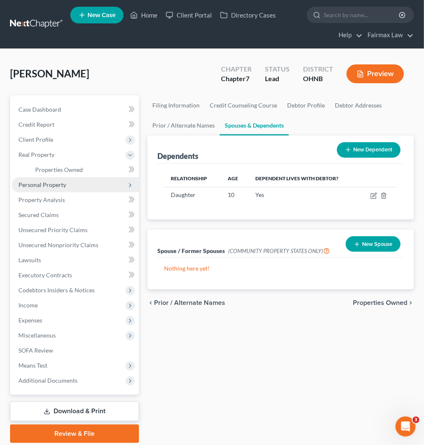
click at [62, 185] on span "Personal Property" at bounding box center [42, 184] width 48 height 7
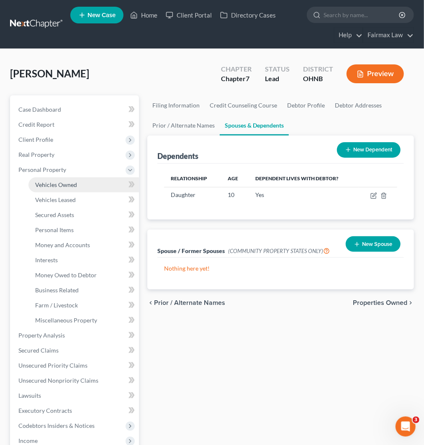
click at [64, 186] on span "Vehicles Owned" at bounding box center [56, 184] width 42 height 7
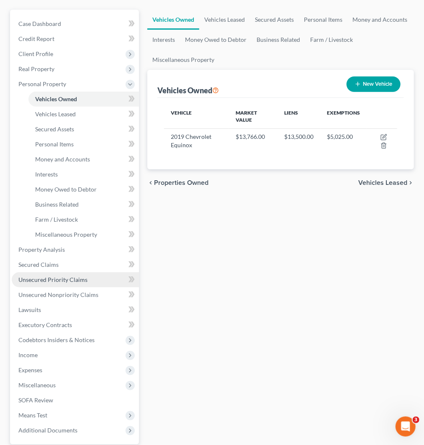
scroll to position [93, 0]
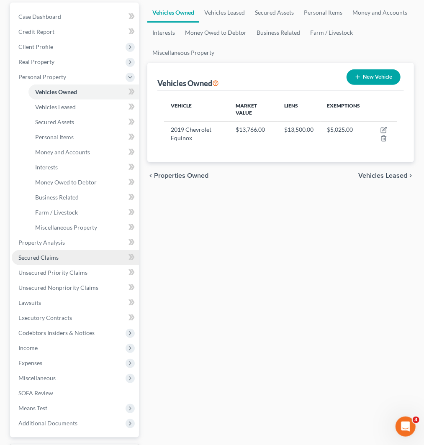
click at [41, 254] on span "Secured Claims" at bounding box center [38, 257] width 40 height 7
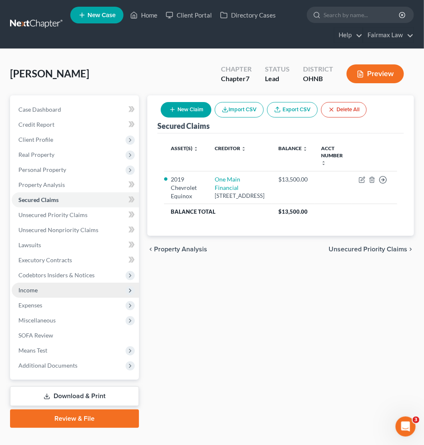
click at [54, 295] on span "Income" at bounding box center [75, 290] width 127 height 15
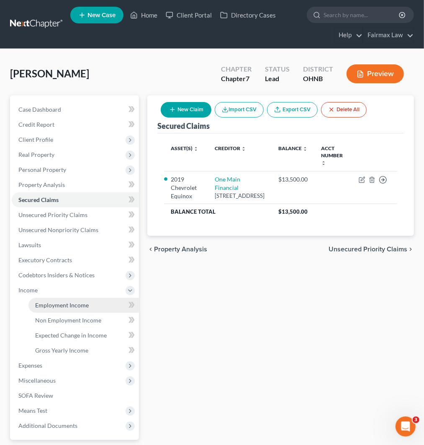
click at [47, 305] on span "Employment Income" at bounding box center [62, 305] width 54 height 7
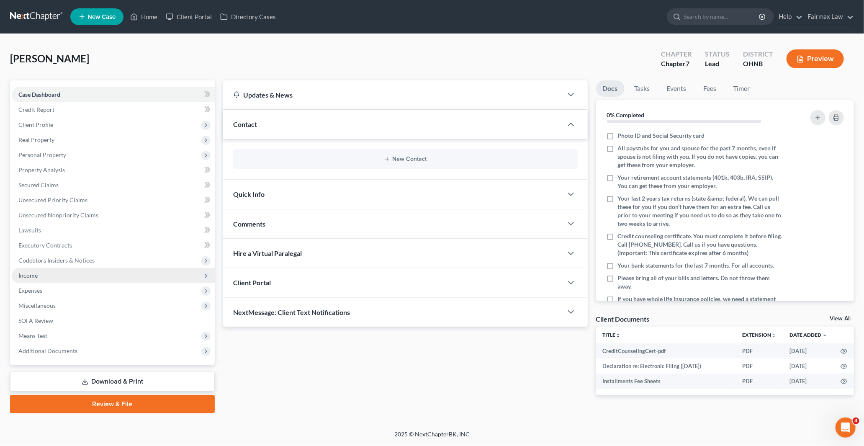
click at [34, 272] on span "Income" at bounding box center [27, 275] width 19 height 7
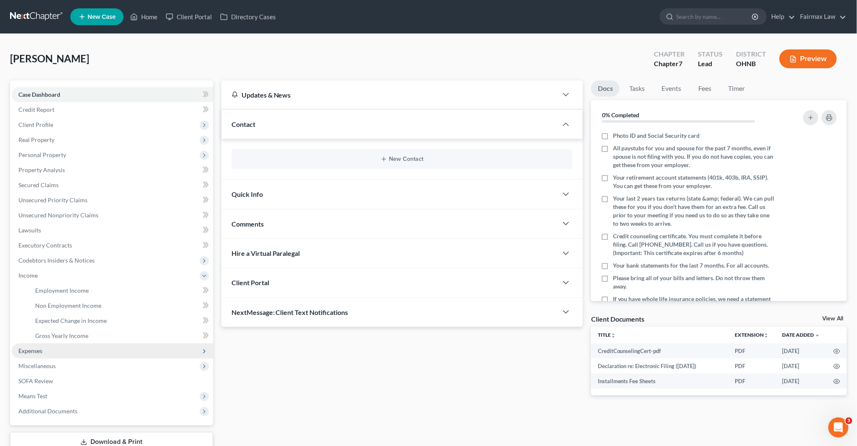
click at [32, 349] on span "Expenses" at bounding box center [30, 350] width 24 height 7
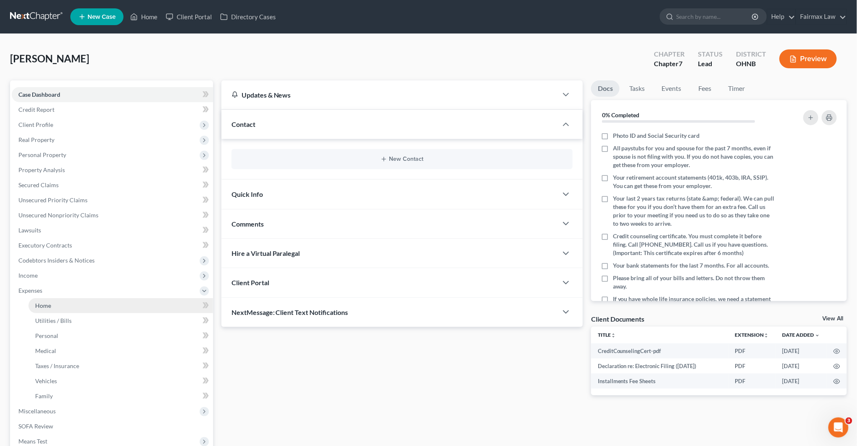
click at [56, 306] on link "Home" at bounding box center [120, 305] width 185 height 15
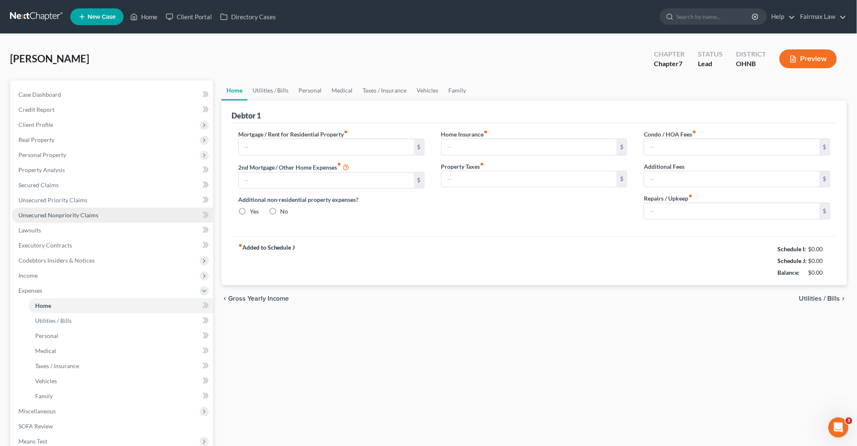
type input "200.00"
type input "0.00"
radio input "true"
type input "0.00"
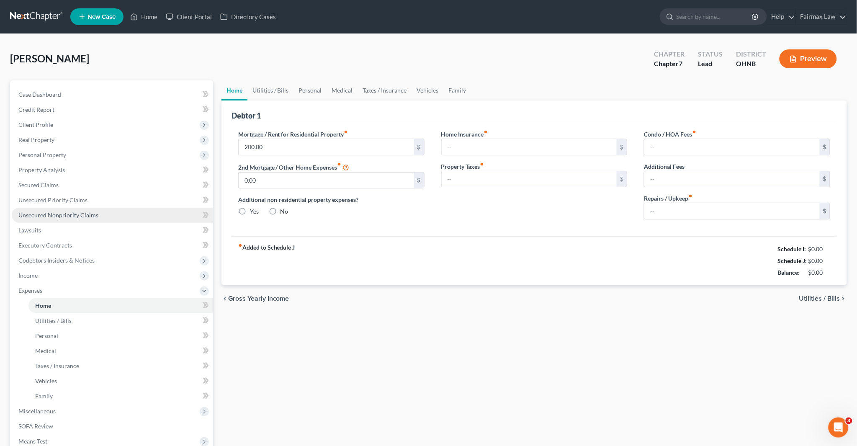
type input "0.00"
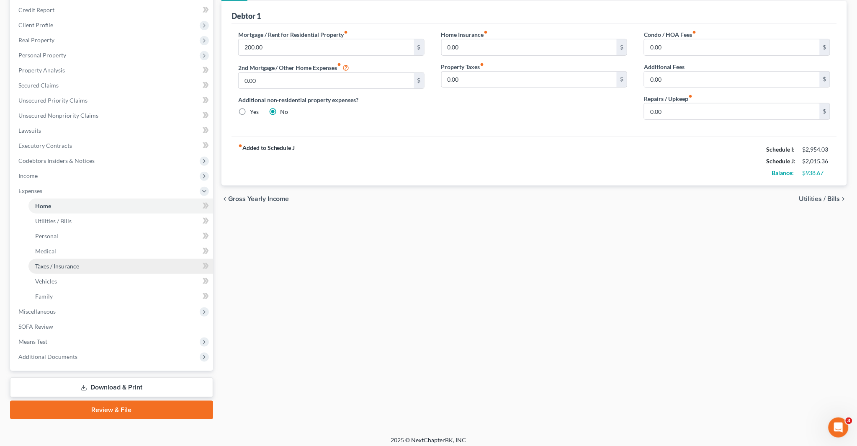
scroll to position [103, 0]
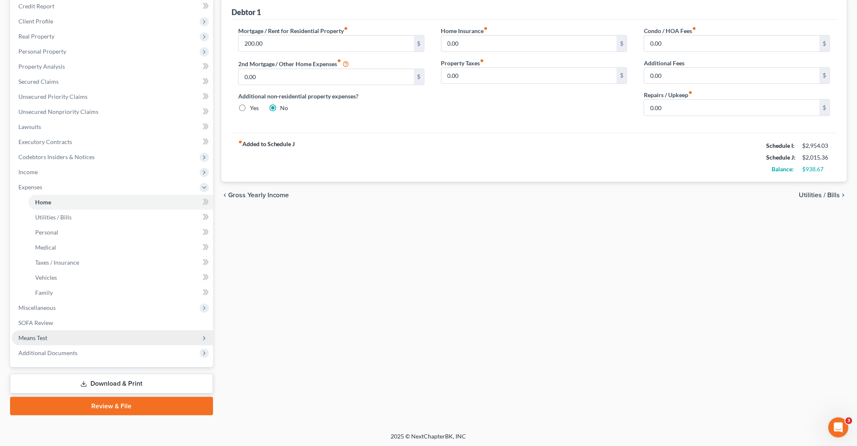
click at [40, 336] on span "Means Test" at bounding box center [32, 337] width 29 height 7
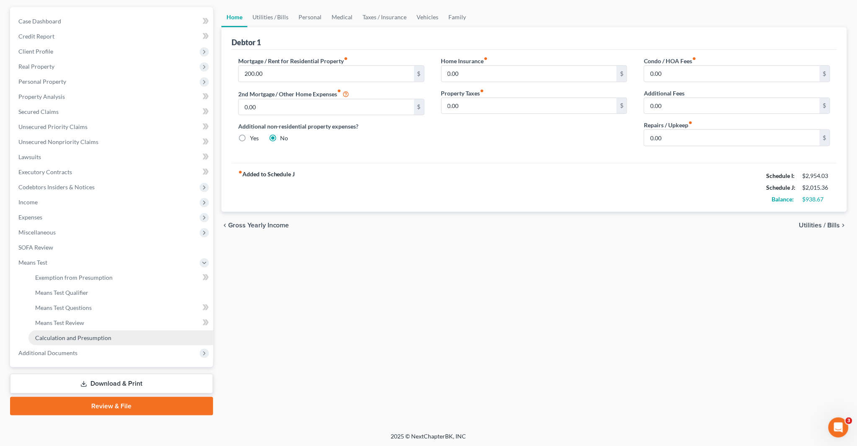
click at [62, 338] on span "Calculation and Presumption" at bounding box center [73, 337] width 76 height 7
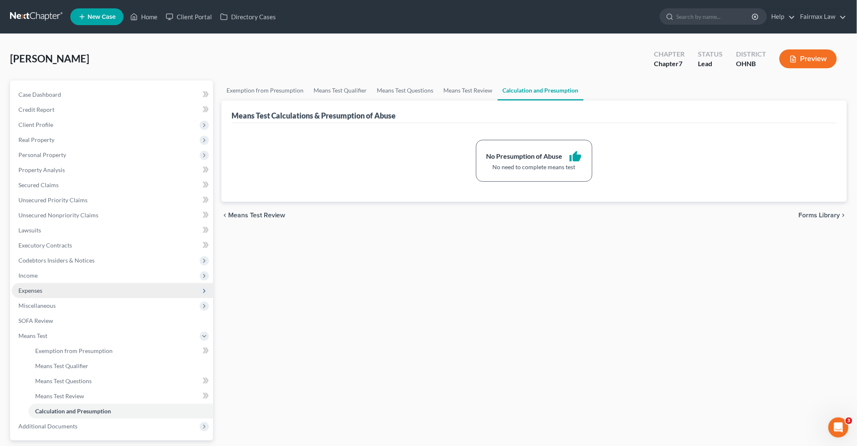
click at [43, 283] on span "Expenses" at bounding box center [112, 290] width 201 height 15
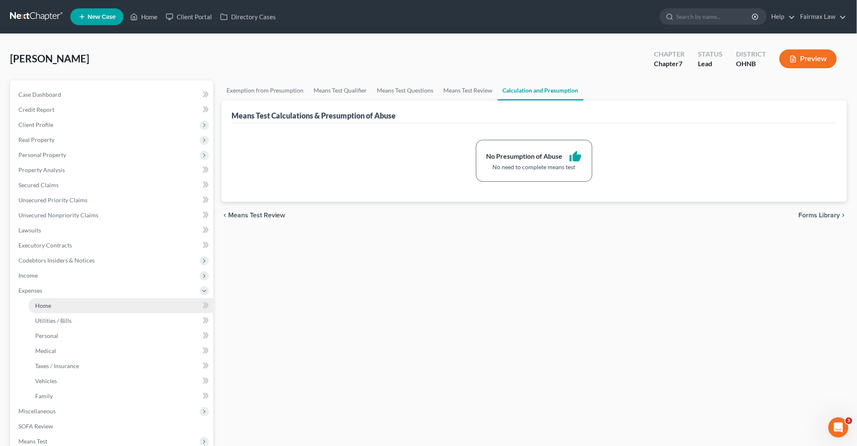
click at [59, 304] on link "Home" at bounding box center [120, 305] width 185 height 15
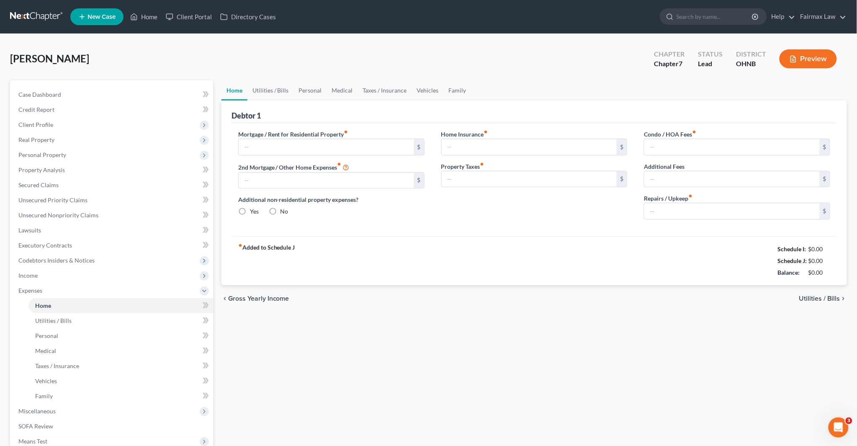
type input "200.00"
type input "0.00"
radio input "true"
type input "0.00"
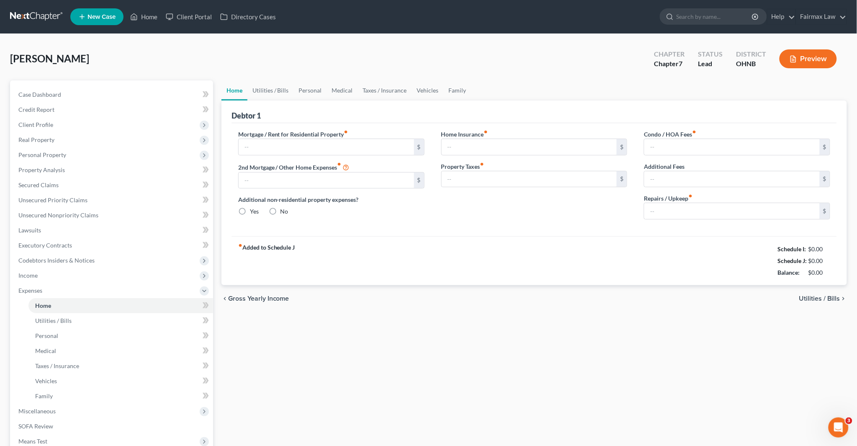
type input "0.00"
drag, startPoint x: 747, startPoint y: 245, endPoint x: 826, endPoint y: 268, distance: 82.4
click at [826, 268] on div "fiber_manual_record Added to Schedule J Schedule I: $2,954.03 Schedule J: $2,01…" at bounding box center [534, 260] width 605 height 49
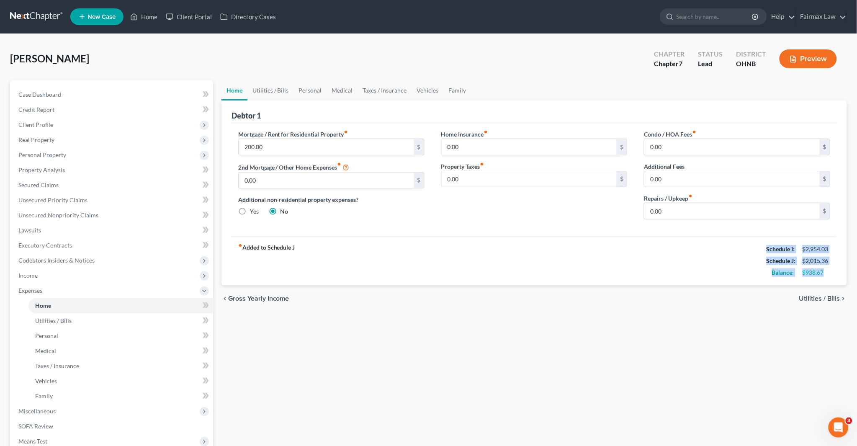
copy div "Schedule I: $2,954.03 Schedule J: $2,015.36 Balance: $938.67"
click at [44, 229] on link "Lawsuits" at bounding box center [112, 230] width 201 height 15
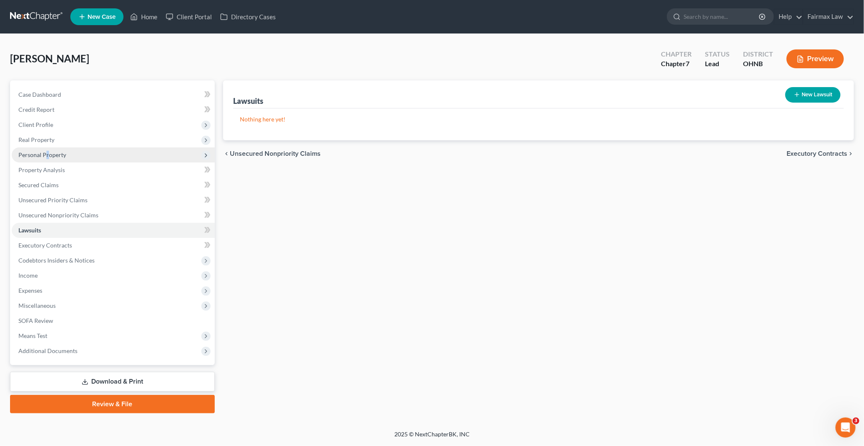
click at [47, 153] on span "Personal Property" at bounding box center [42, 154] width 48 height 7
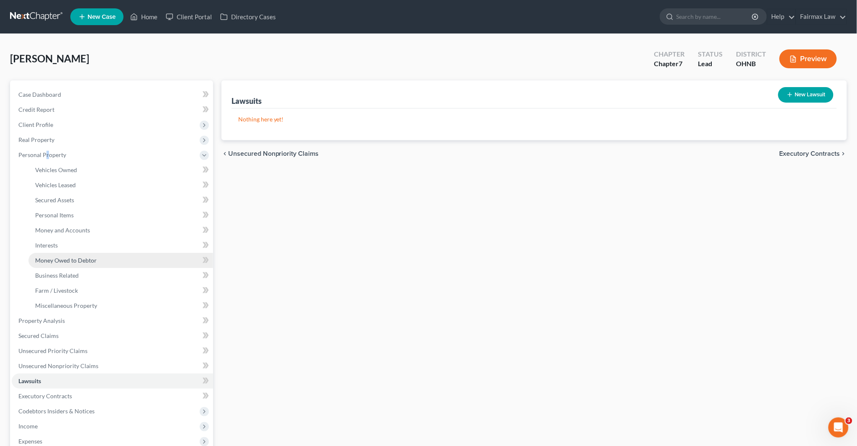
click at [72, 258] on span "Money Owed to Debtor" at bounding box center [66, 260] width 62 height 7
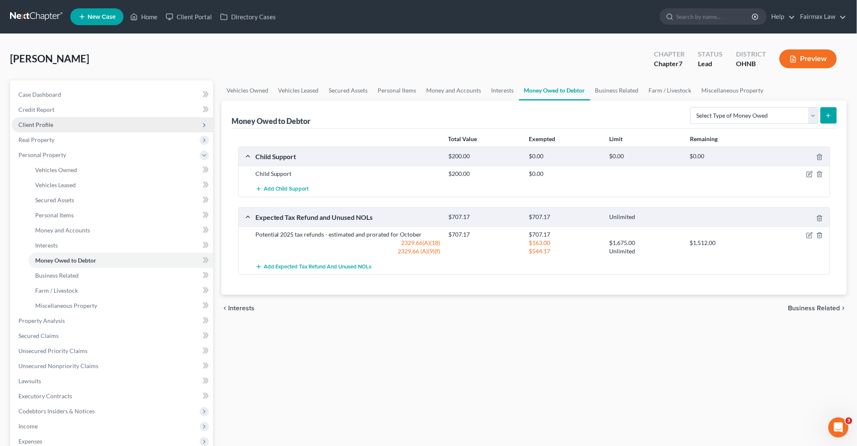
click at [51, 124] on span "Client Profile" at bounding box center [35, 124] width 35 height 7
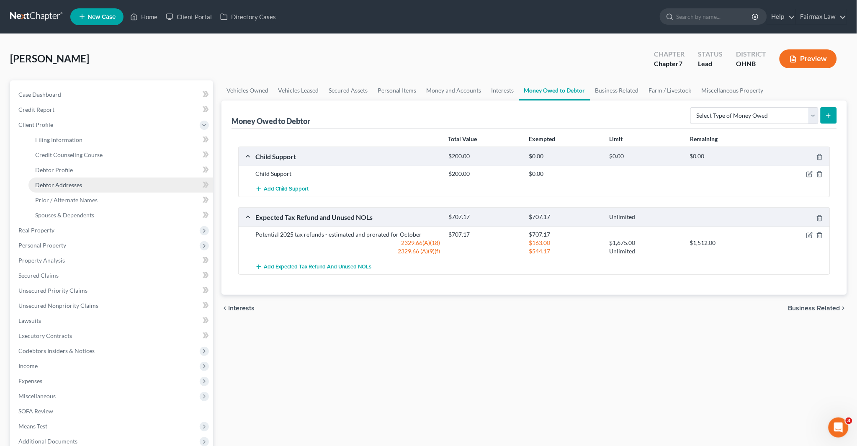
click at [73, 185] on span "Debtor Addresses" at bounding box center [58, 184] width 47 height 7
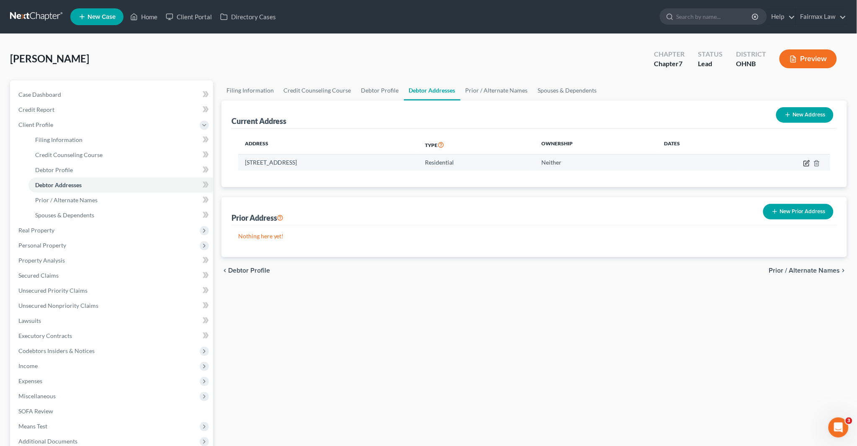
click at [806, 161] on icon "button" at bounding box center [806, 163] width 7 height 7
select select "36"
select select "0"
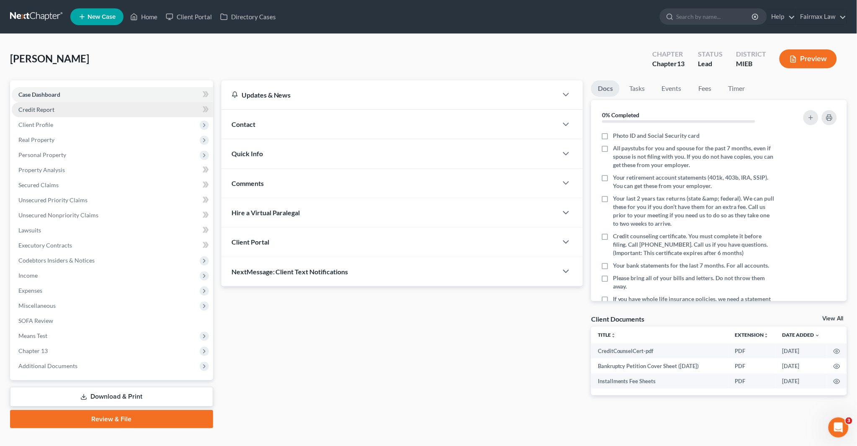
click at [52, 110] on span "Credit Report" at bounding box center [36, 109] width 36 height 7
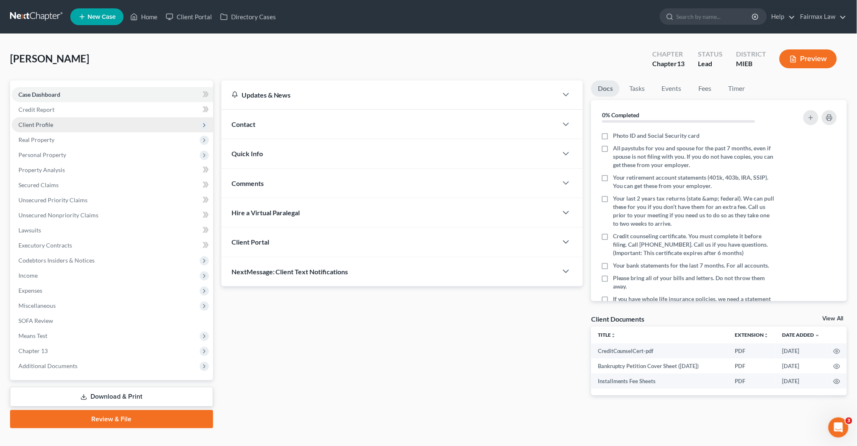
click at [54, 125] on span "Client Profile" at bounding box center [112, 124] width 201 height 15
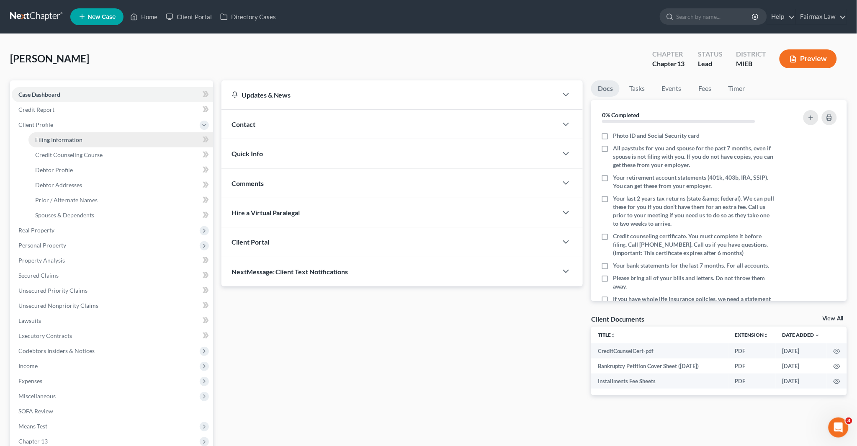
click at [74, 139] on span "Filing Information" at bounding box center [58, 139] width 47 height 7
select select "1"
select select "0"
select select "3"
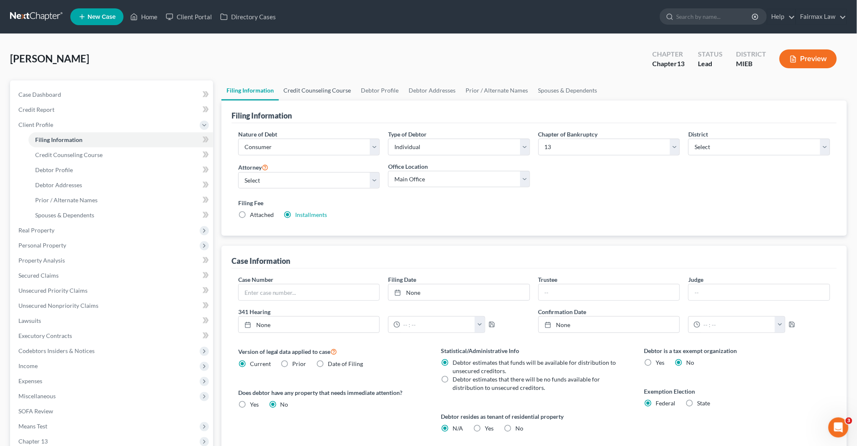
click at [320, 91] on link "Credit Counseling Course" at bounding box center [317, 90] width 77 height 20
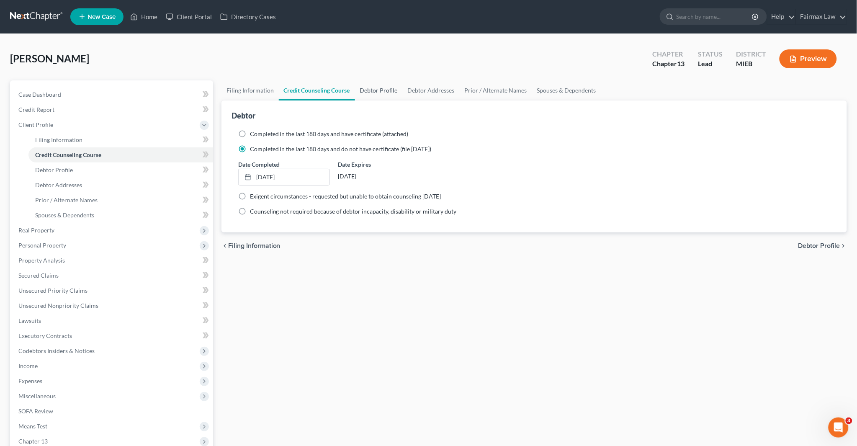
click at [375, 91] on link "Debtor Profile" at bounding box center [379, 90] width 48 height 20
select select "0"
select select "2"
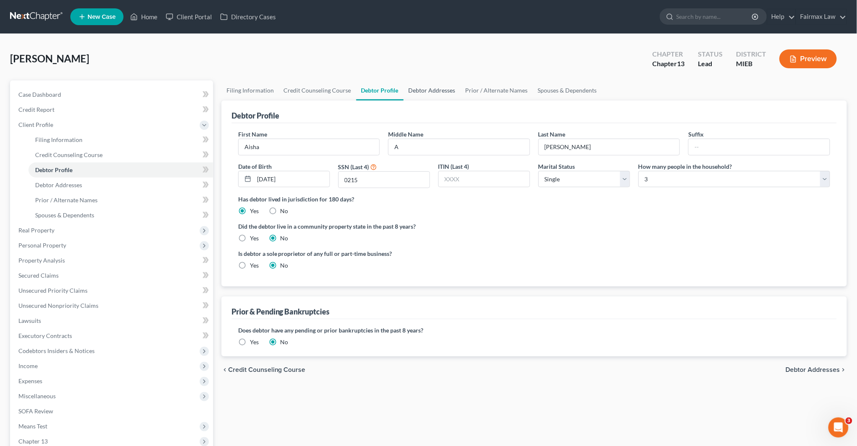
click at [435, 92] on link "Debtor Addresses" at bounding box center [432, 90] width 57 height 20
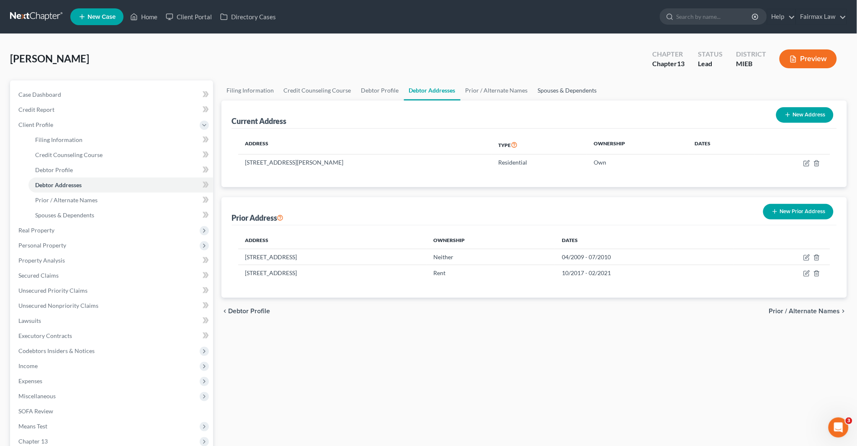
click at [541, 91] on link "Spouses & Dependents" at bounding box center [567, 90] width 69 height 20
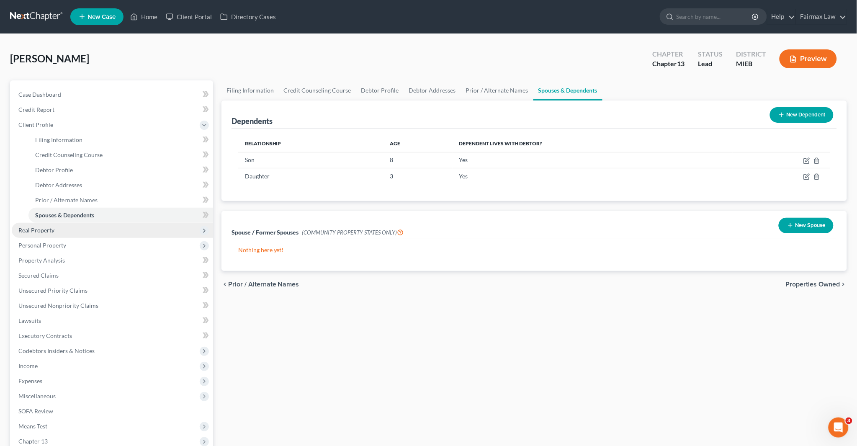
click at [59, 232] on span "Real Property" at bounding box center [112, 230] width 201 height 15
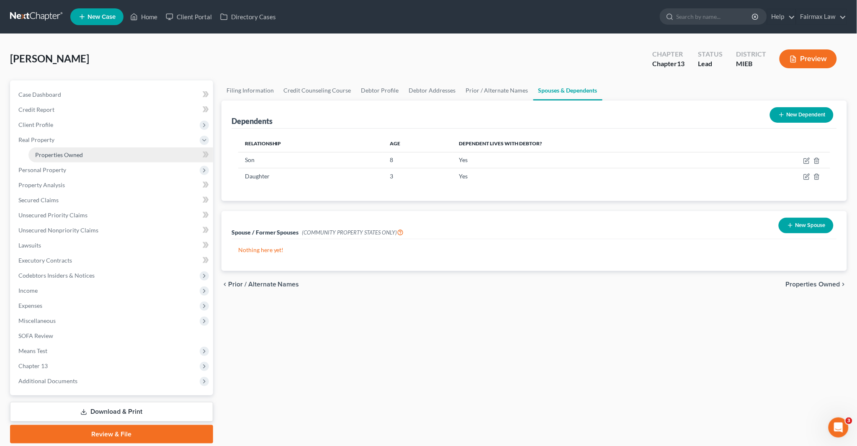
click at [74, 154] on span "Properties Owned" at bounding box center [59, 154] width 48 height 7
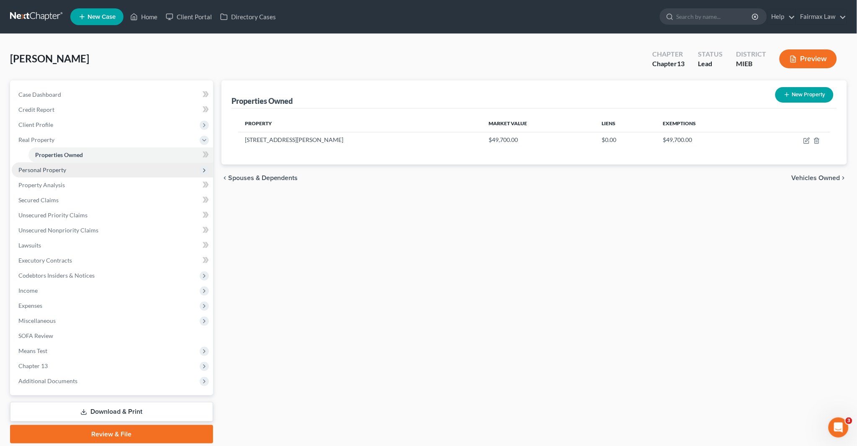
click at [69, 172] on span "Personal Property" at bounding box center [112, 169] width 201 height 15
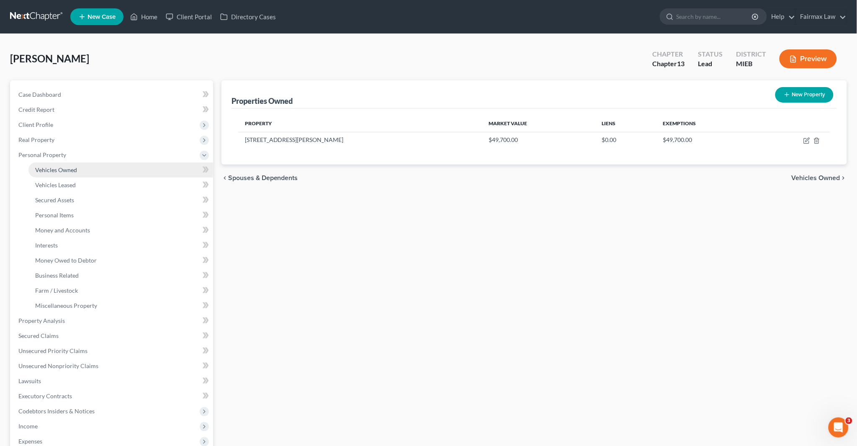
click at [82, 169] on link "Vehicles Owned" at bounding box center [120, 169] width 185 height 15
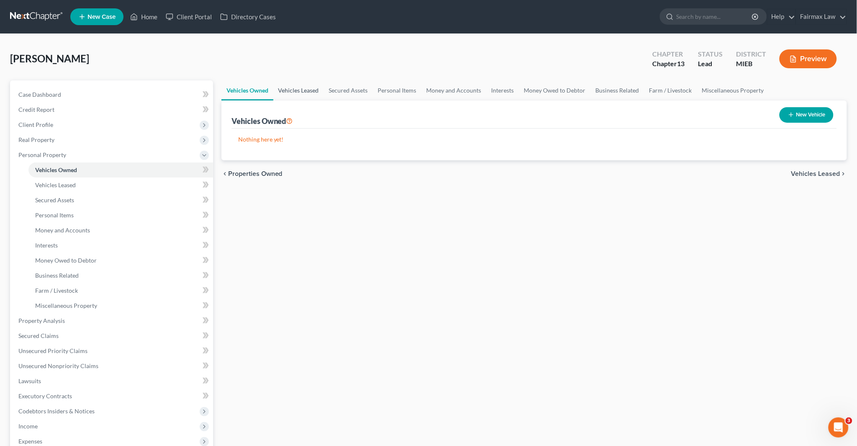
click at [289, 86] on link "Vehicles Leased" at bounding box center [298, 90] width 51 height 20
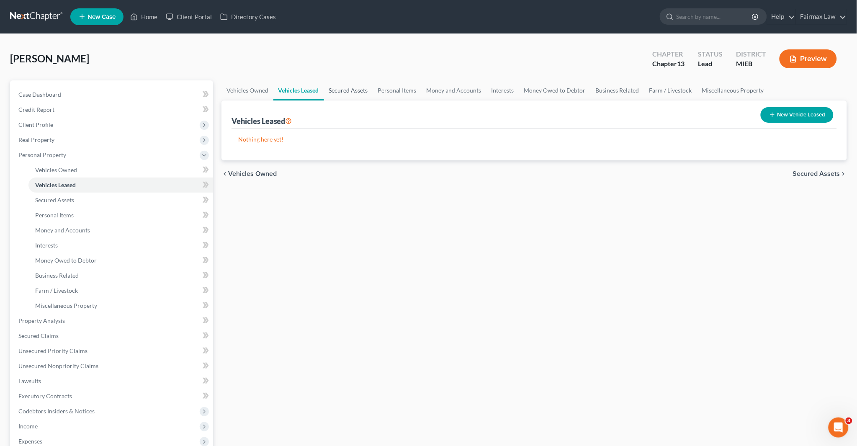
click at [348, 91] on link "Secured Assets" at bounding box center [348, 90] width 49 height 20
click at [388, 89] on link "Personal Items" at bounding box center [397, 90] width 49 height 20
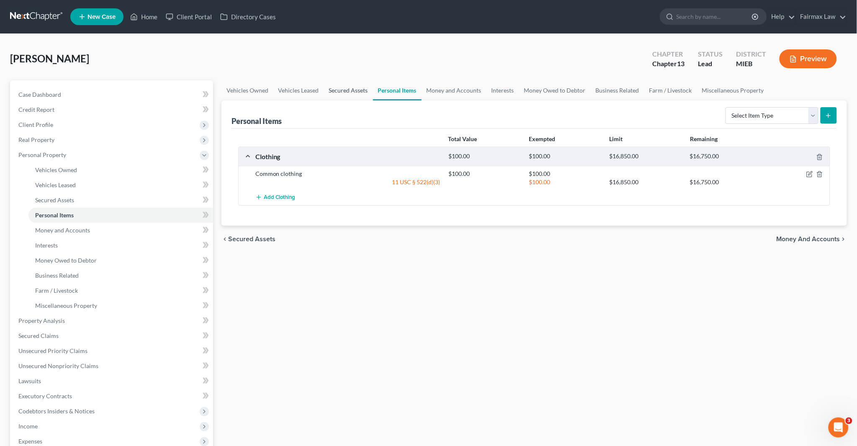
click at [351, 91] on link "Secured Assets" at bounding box center [348, 90] width 49 height 20
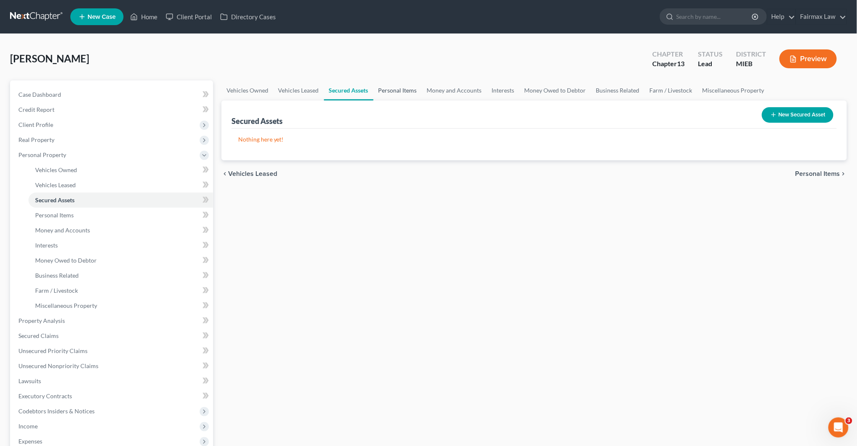
click at [400, 91] on link "Personal Items" at bounding box center [397, 90] width 49 height 20
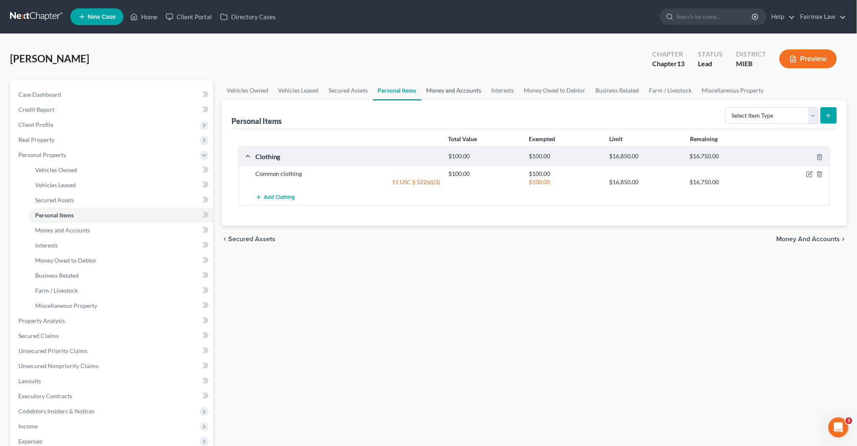
click at [458, 90] on link "Money and Accounts" at bounding box center [454, 90] width 65 height 20
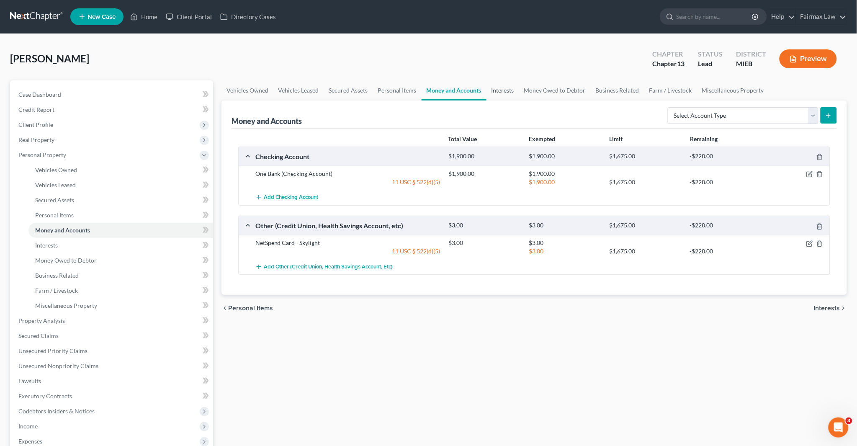
click at [493, 89] on link "Interests" at bounding box center [503, 90] width 33 height 20
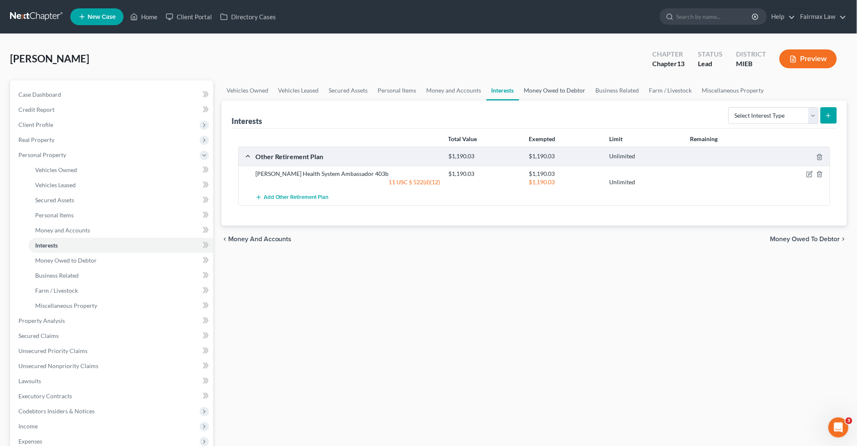
click at [541, 87] on link "Money Owed to Debtor" at bounding box center [555, 90] width 72 height 20
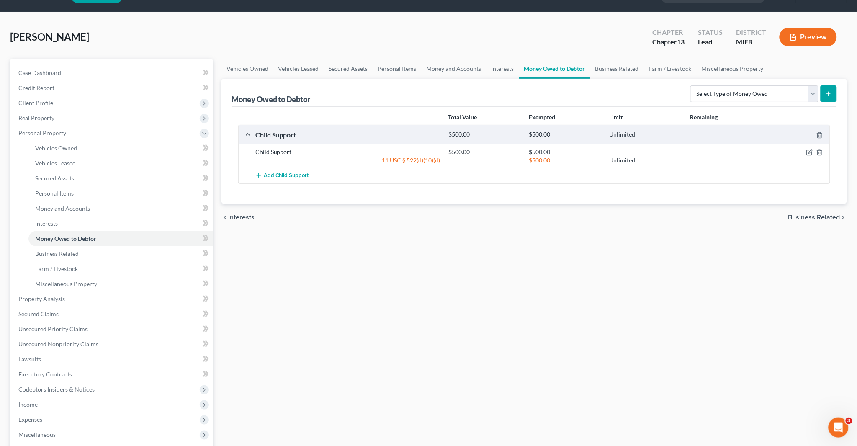
scroll to position [46, 0]
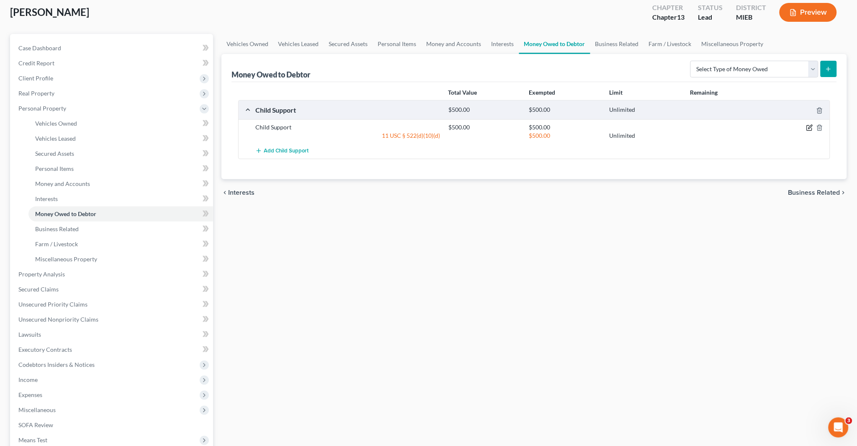
click at [807, 127] on icon "button" at bounding box center [809, 127] width 7 height 7
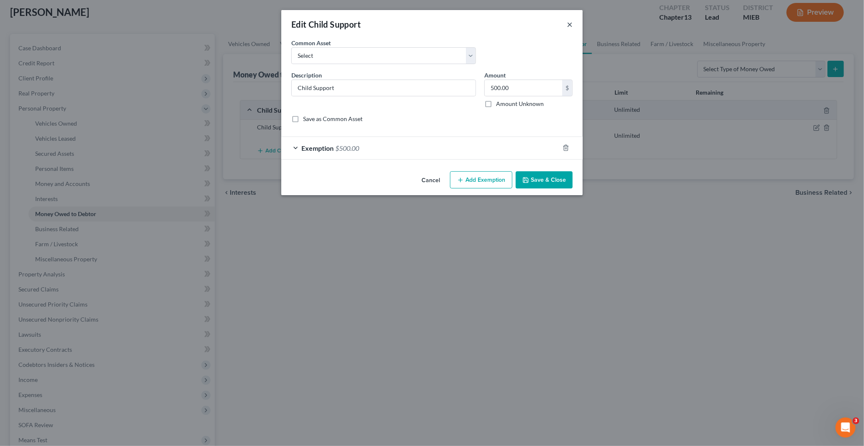
click at [570, 22] on button "×" at bounding box center [570, 24] width 6 height 10
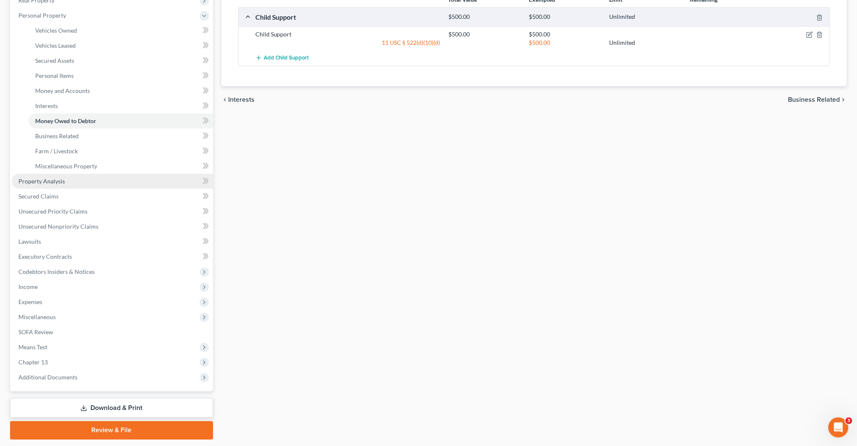
click at [52, 179] on span "Property Analysis" at bounding box center [41, 181] width 46 height 7
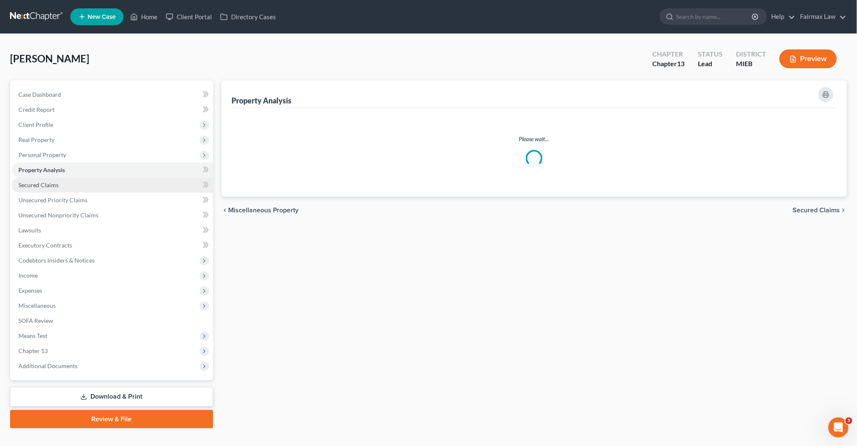
click at [45, 183] on span "Secured Claims" at bounding box center [38, 184] width 40 height 7
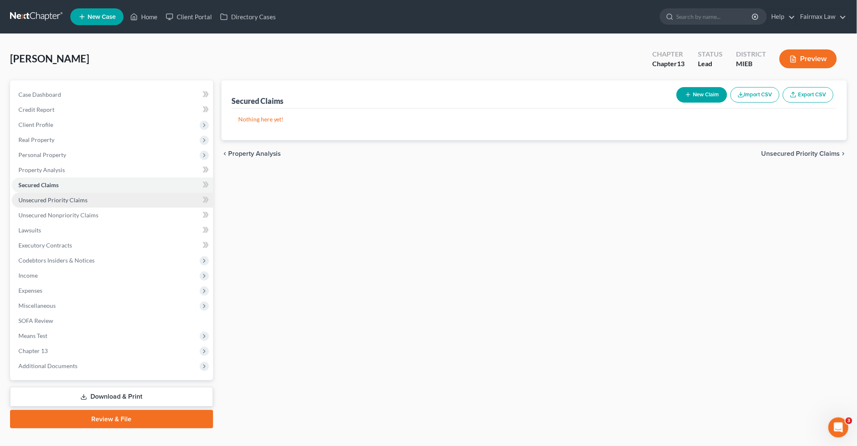
click at [70, 198] on span "Unsecured Priority Claims" at bounding box center [52, 199] width 69 height 7
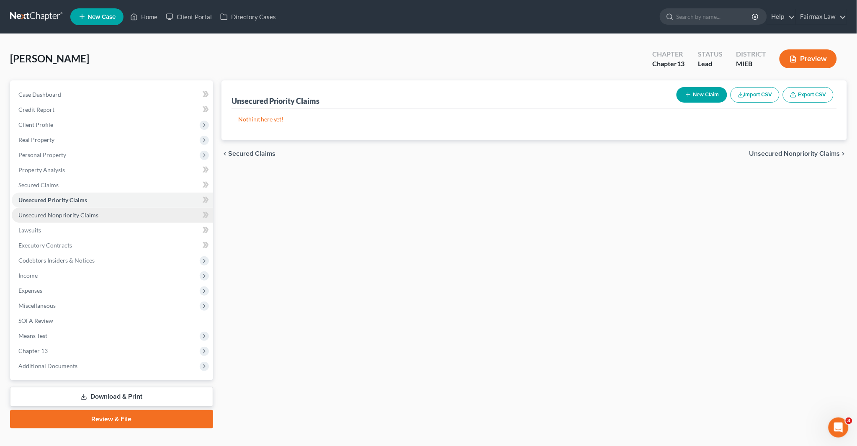
click at [77, 217] on span "Unsecured Nonpriority Claims" at bounding box center [58, 214] width 80 height 7
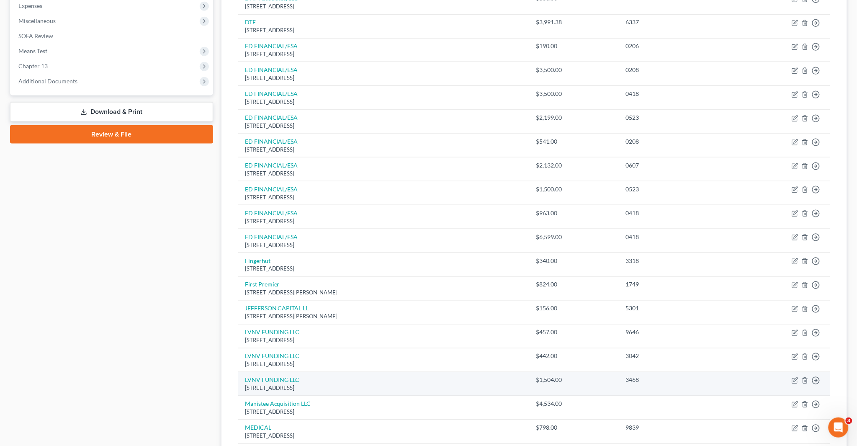
scroll to position [196, 0]
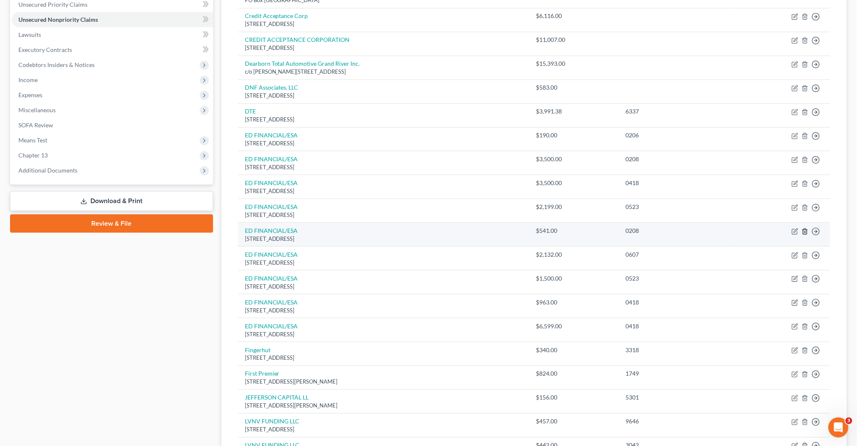
click at [806, 232] on icon "button" at bounding box center [805, 231] width 7 height 7
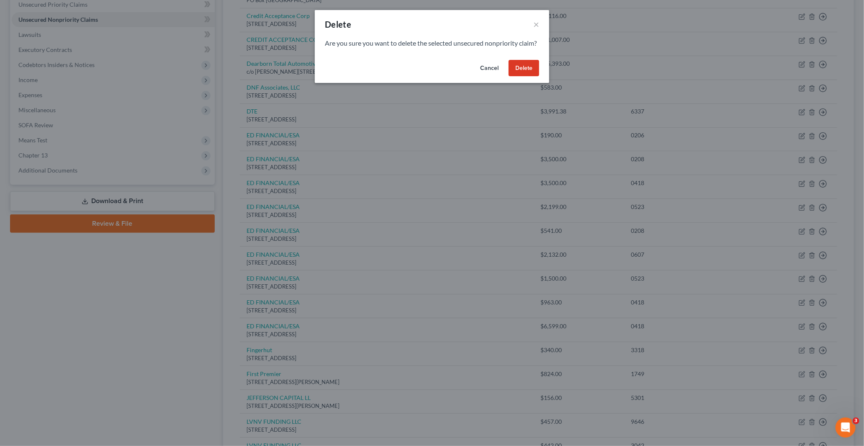
click at [521, 75] on button "Delete" at bounding box center [524, 68] width 31 height 17
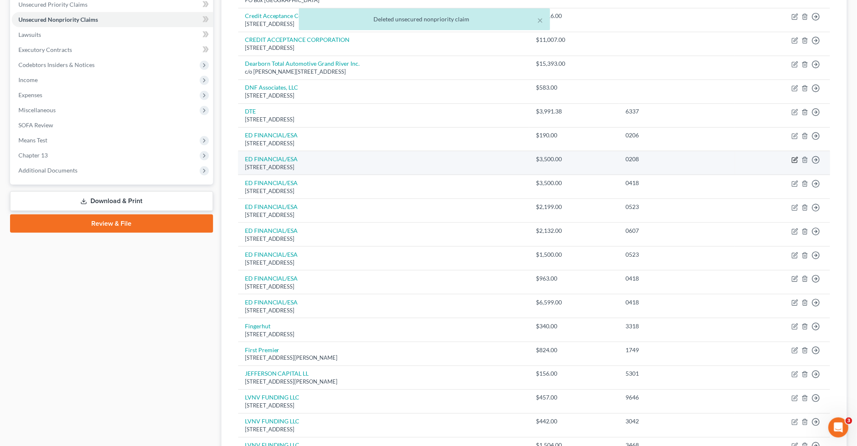
click at [794, 159] on icon "button" at bounding box center [795, 160] width 7 height 7
select select "44"
select select "17"
select select "0"
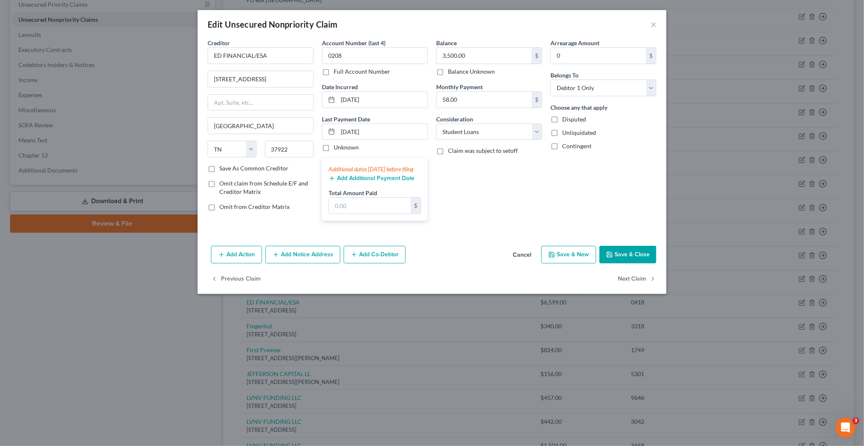
drag, startPoint x: 453, startPoint y: 54, endPoint x: 499, endPoint y: 77, distance: 51.5
click at [453, 54] on input "3,500.00" at bounding box center [484, 56] width 95 height 16
paste input "4,041"
type input "4,041"
drag, startPoint x: 633, startPoint y: 262, endPoint x: 558, endPoint y: 235, distance: 80.0
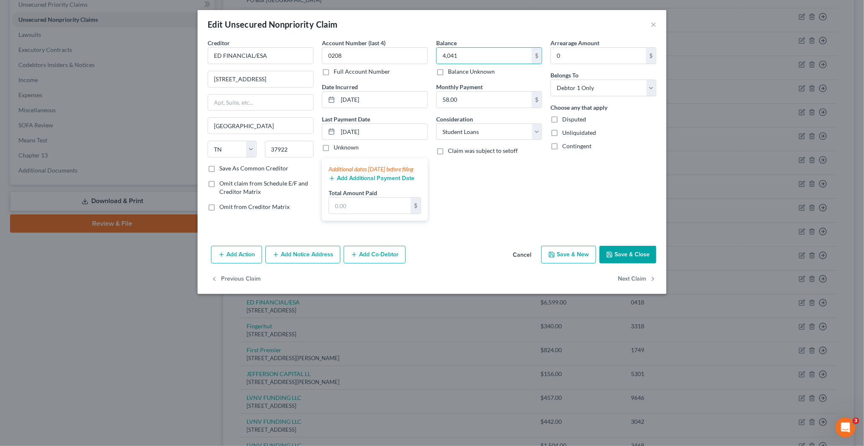
click at [633, 262] on button "Save & Close" at bounding box center [628, 255] width 57 height 18
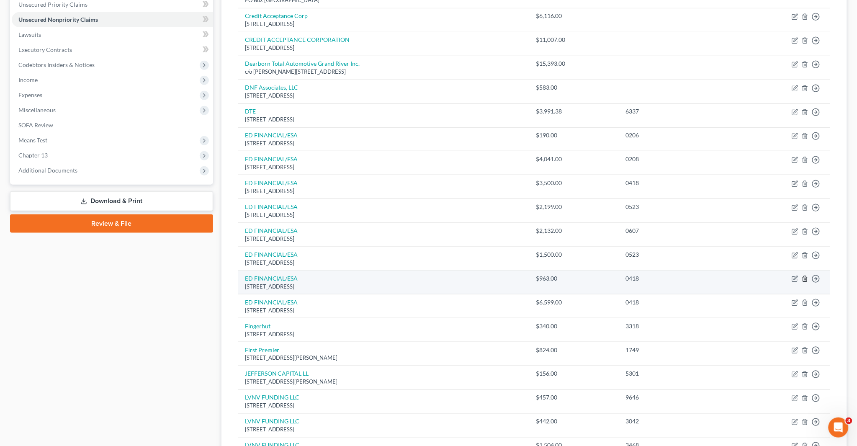
click at [805, 278] on icon "button" at bounding box center [805, 278] width 7 height 7
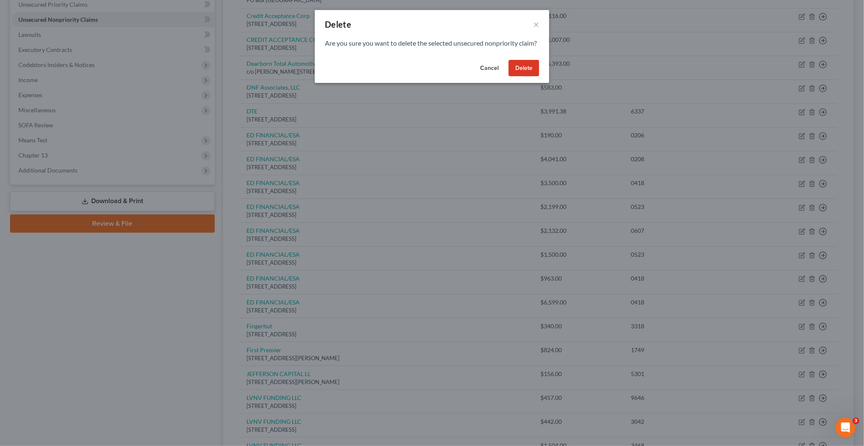
click at [524, 72] on button "Delete" at bounding box center [524, 68] width 31 height 17
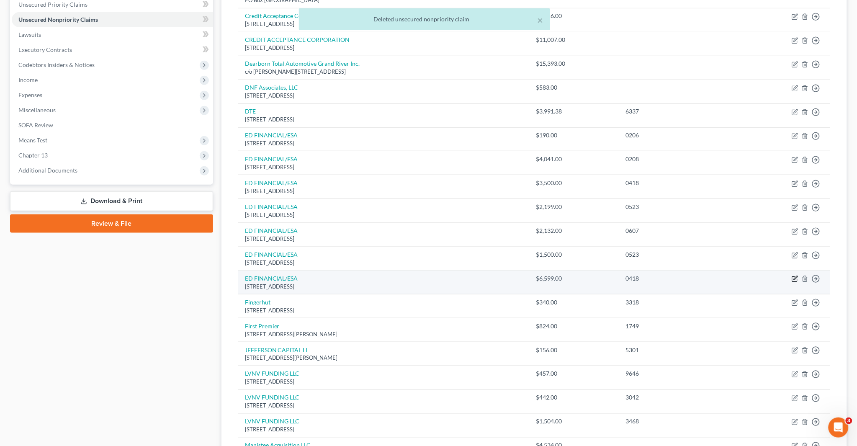
click at [794, 279] on icon "button" at bounding box center [796, 278] width 4 height 4
select select "44"
select select "17"
select select "0"
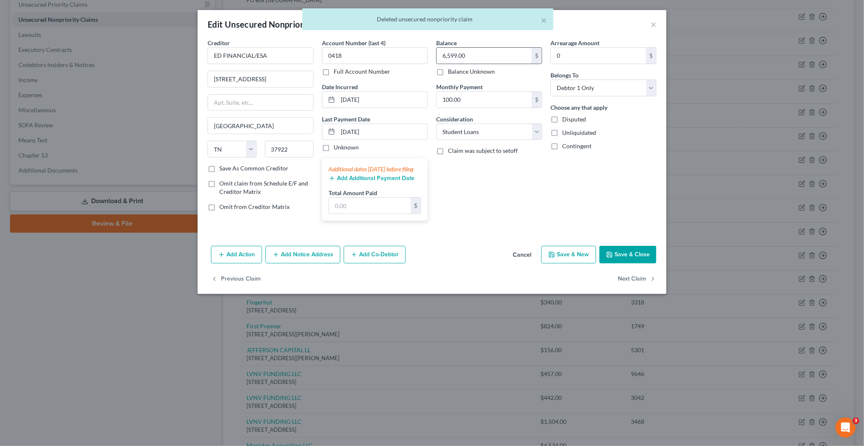
click at [477, 57] on input "6,599.00" at bounding box center [484, 56] width 95 height 16
paste input "7,562"
type input "7,562"
click at [618, 261] on button "Save & Close" at bounding box center [628, 255] width 57 height 18
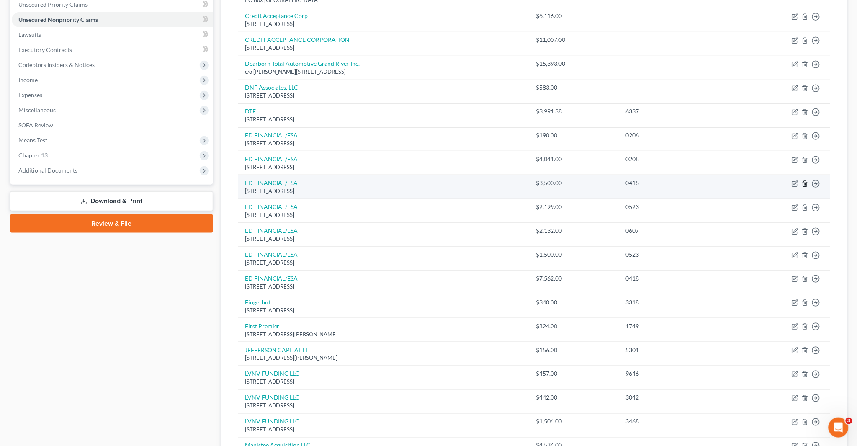
click at [806, 181] on icon "button" at bounding box center [805, 183] width 4 height 5
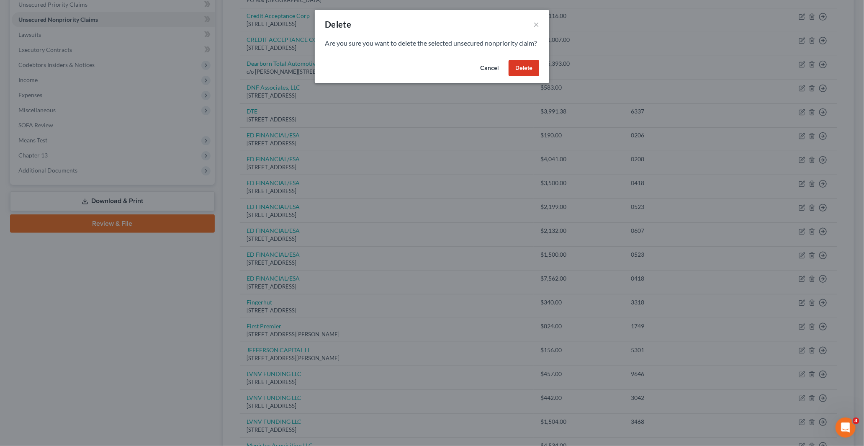
click at [525, 77] on button "Delete" at bounding box center [524, 68] width 31 height 17
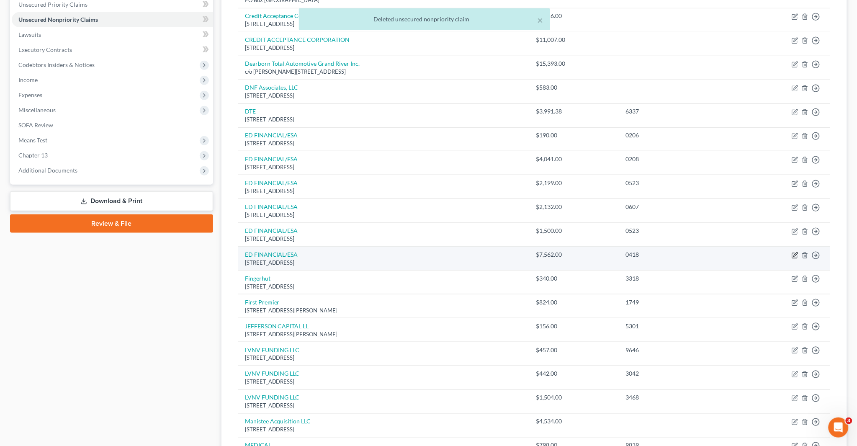
click at [796, 254] on icon "button" at bounding box center [795, 255] width 7 height 7
select select "44"
select select "17"
select select "0"
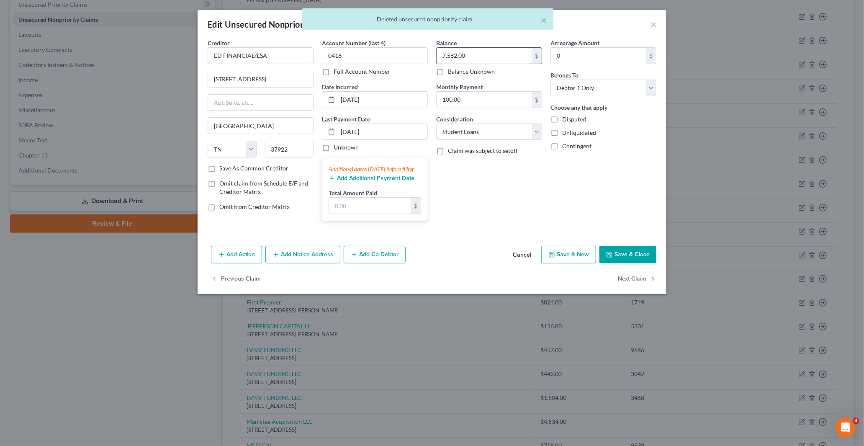
click at [480, 54] on input "7,562.00" at bounding box center [484, 56] width 95 height 16
paste input "11,062"
type input "11,062"
click at [636, 263] on button "Save & Close" at bounding box center [628, 255] width 57 height 18
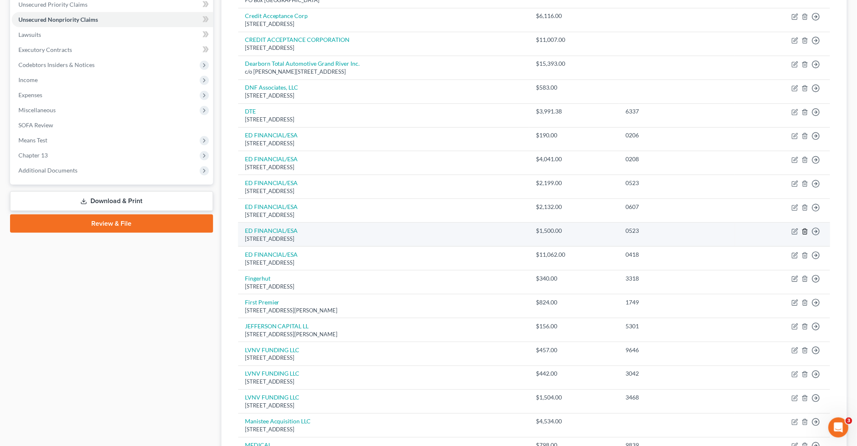
click at [804, 232] on icon "button" at bounding box center [805, 231] width 7 height 7
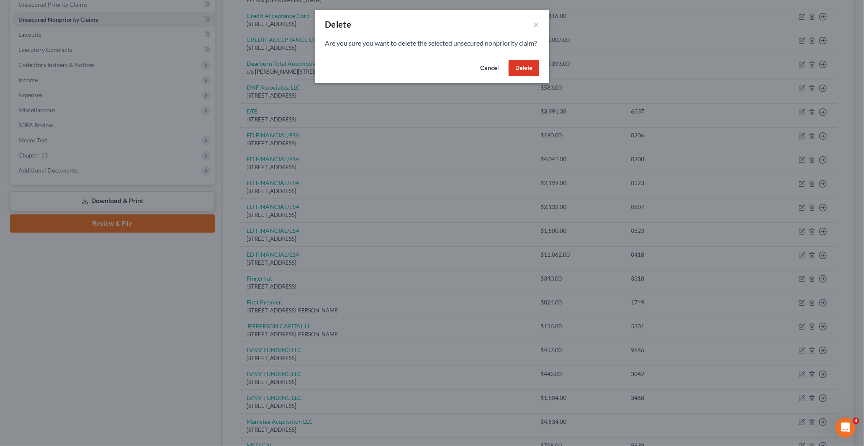
click at [530, 77] on button "Delete" at bounding box center [524, 68] width 31 height 17
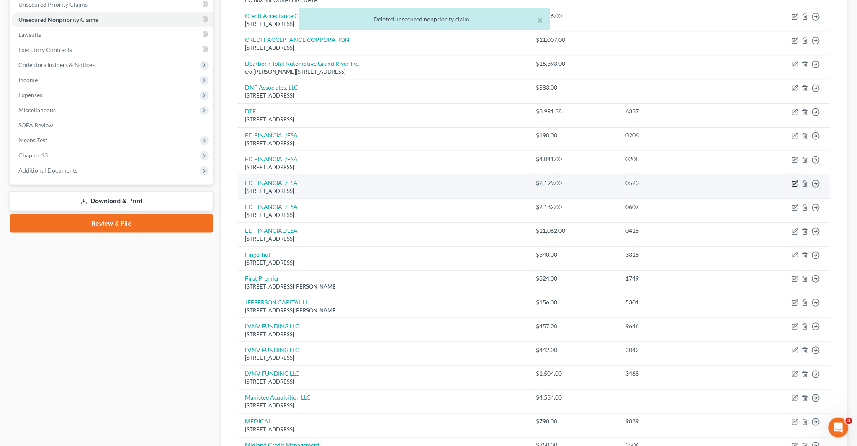
click at [795, 183] on icon "button" at bounding box center [796, 183] width 4 height 4
select select "44"
select select "17"
select select "0"
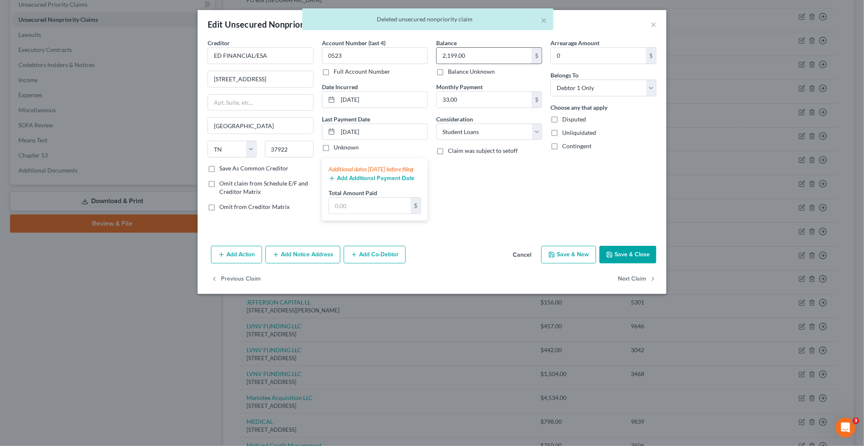
click at [478, 56] on input "2,199.00" at bounding box center [484, 56] width 95 height 16
paste input "3,699"
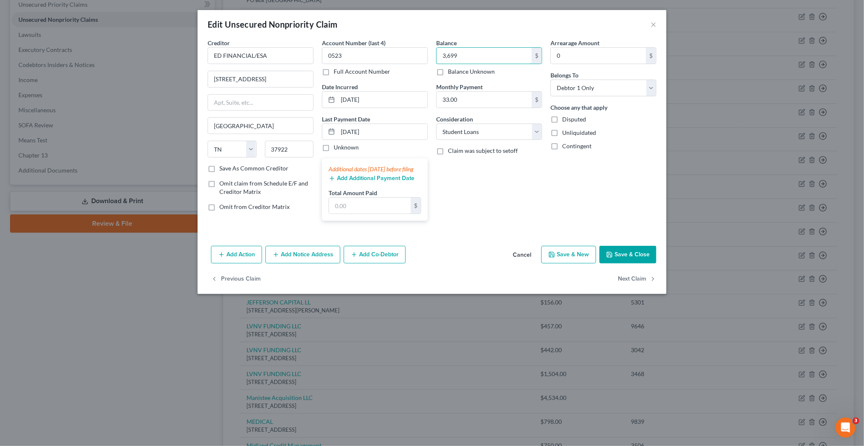
type input "3,699"
click at [633, 258] on button "Save & Close" at bounding box center [628, 255] width 57 height 18
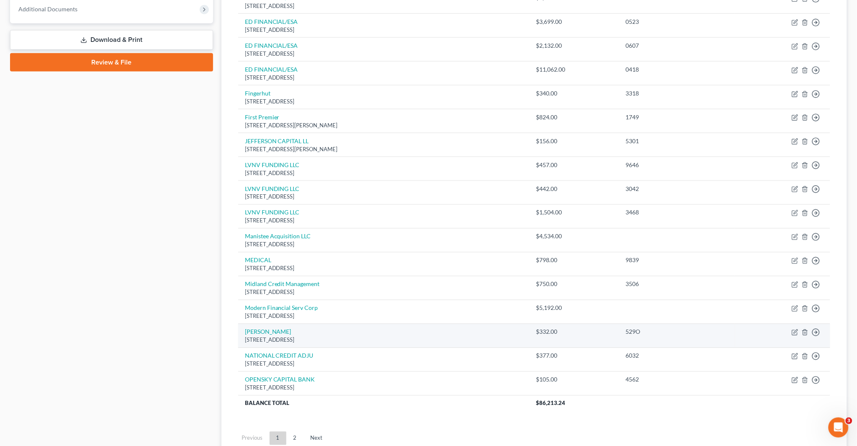
scroll to position [426, 0]
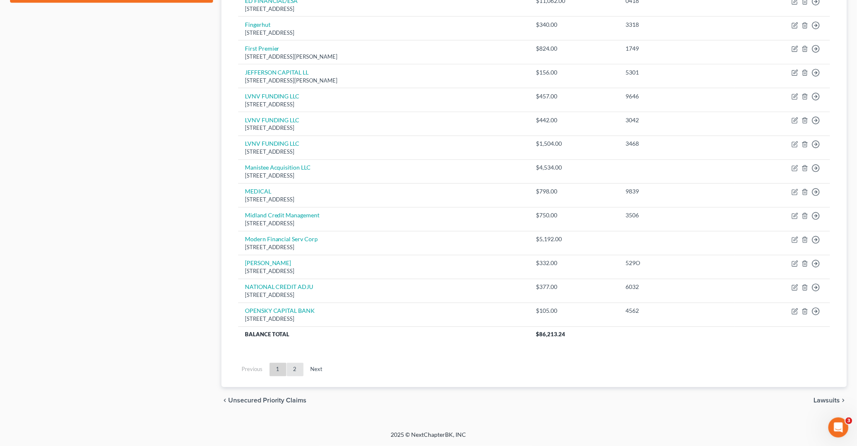
click at [291, 373] on link "2" at bounding box center [295, 369] width 17 height 13
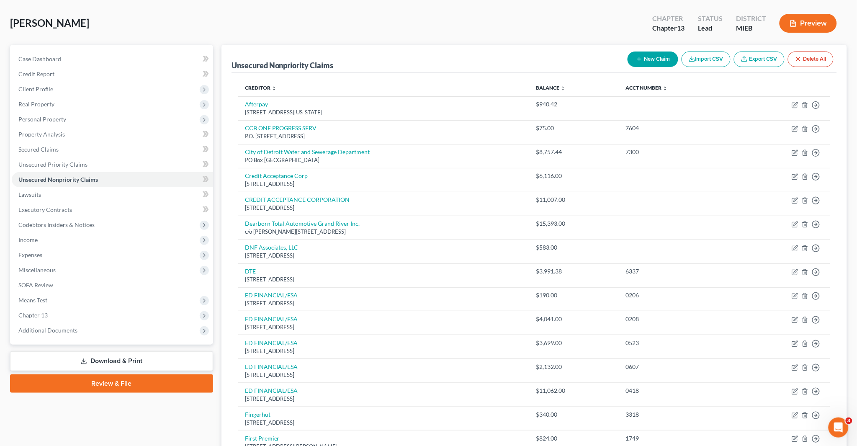
scroll to position [0, 0]
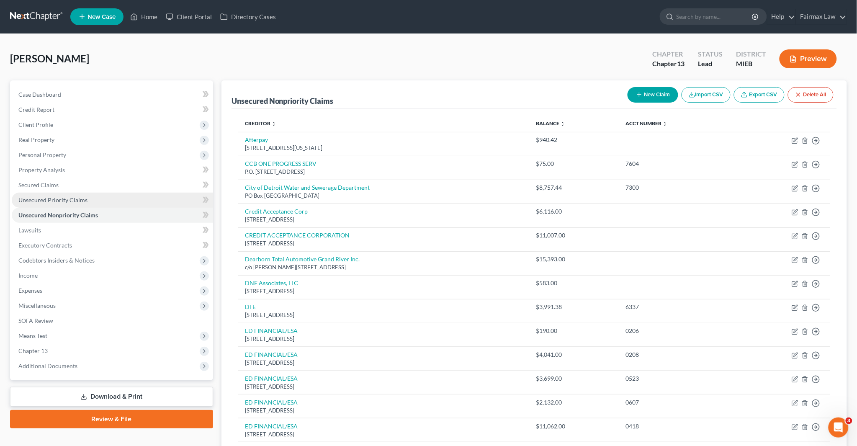
click at [67, 199] on span "Unsecured Priority Claims" at bounding box center [52, 199] width 69 height 7
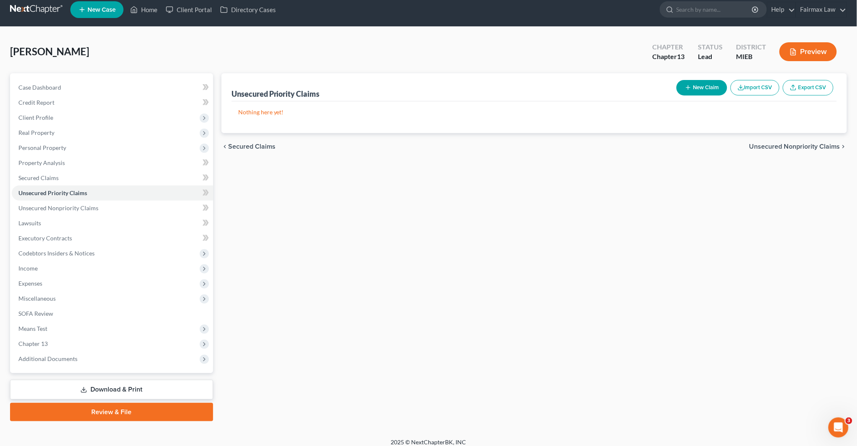
scroll to position [13, 0]
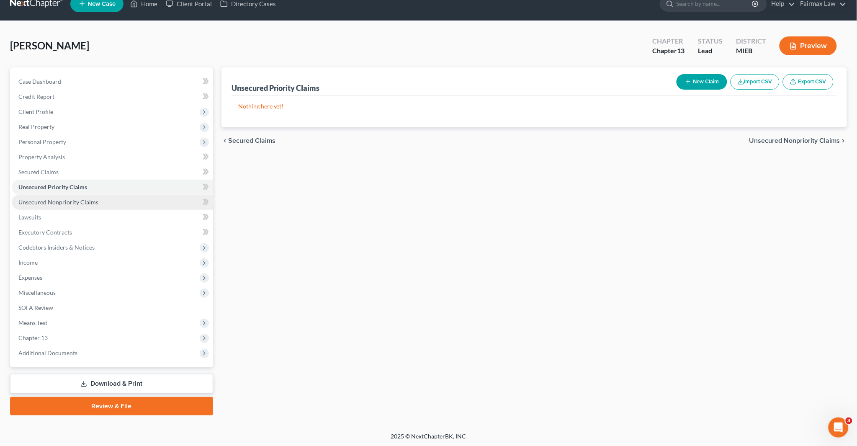
click at [55, 197] on link "Unsecured Nonpriority Claims" at bounding box center [112, 202] width 201 height 15
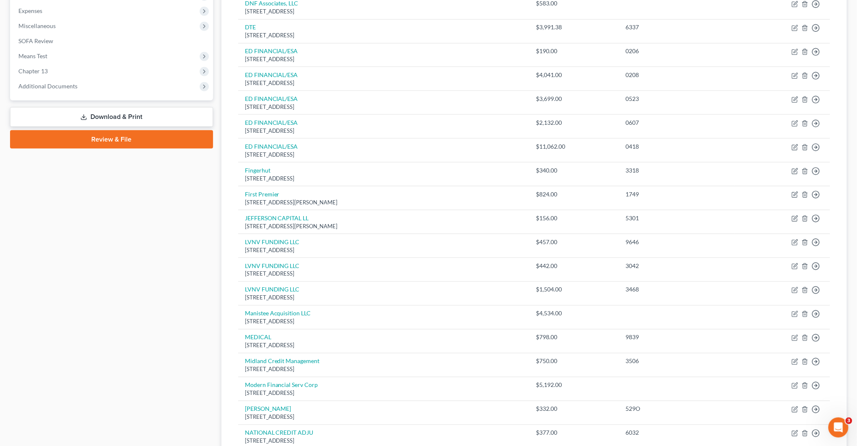
scroll to position [419, 0]
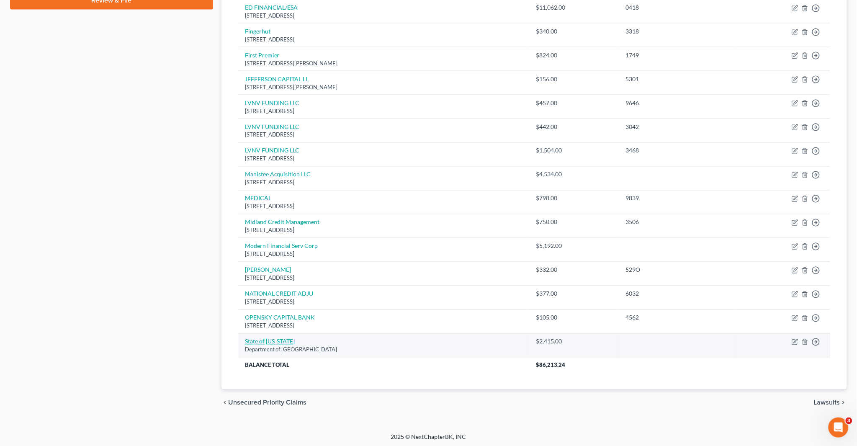
click at [263, 345] on link "State of Michigan" at bounding box center [270, 341] width 50 height 7
select select "23"
select select "14"
select select "0"
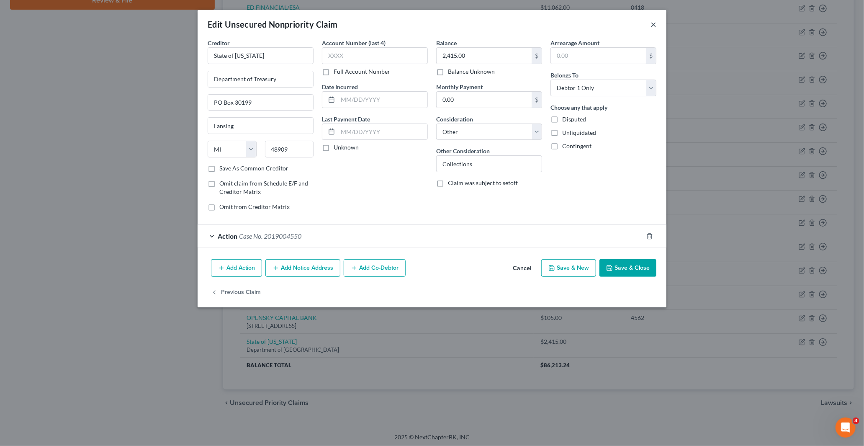
click at [653, 24] on button "×" at bounding box center [654, 24] width 6 height 10
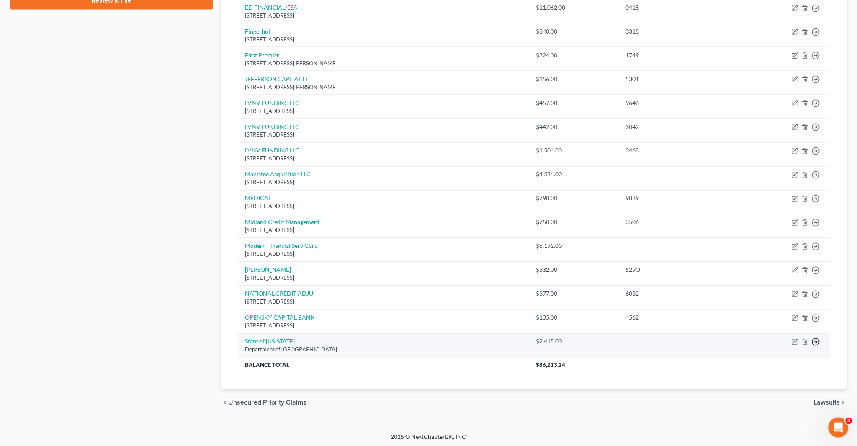
click at [817, 342] on polyline "button" at bounding box center [816, 342] width 1 height 3
click at [775, 364] on link "Move to E" at bounding box center [778, 362] width 70 height 14
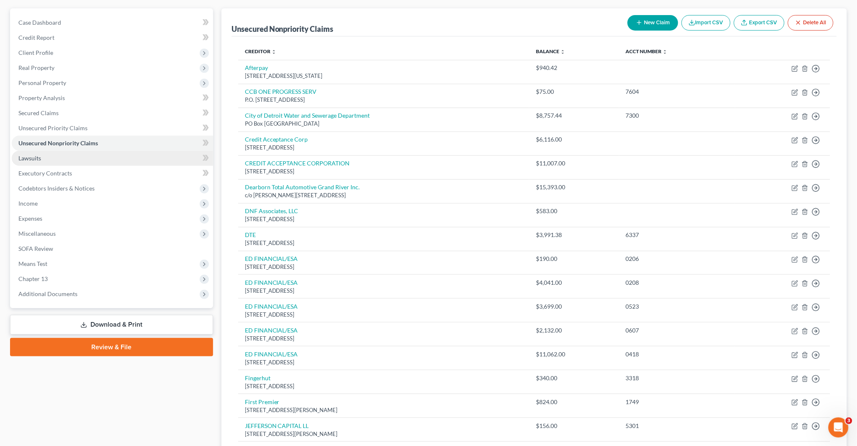
scroll to position [26, 0]
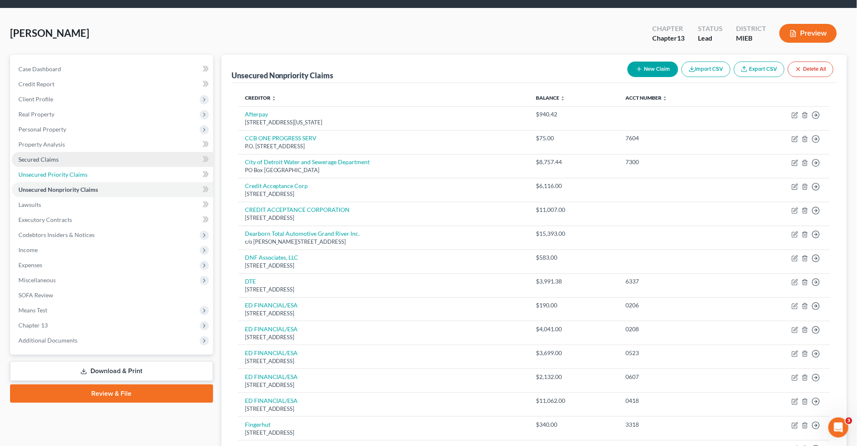
click at [64, 174] on span "Unsecured Priority Claims" at bounding box center [52, 174] width 69 height 7
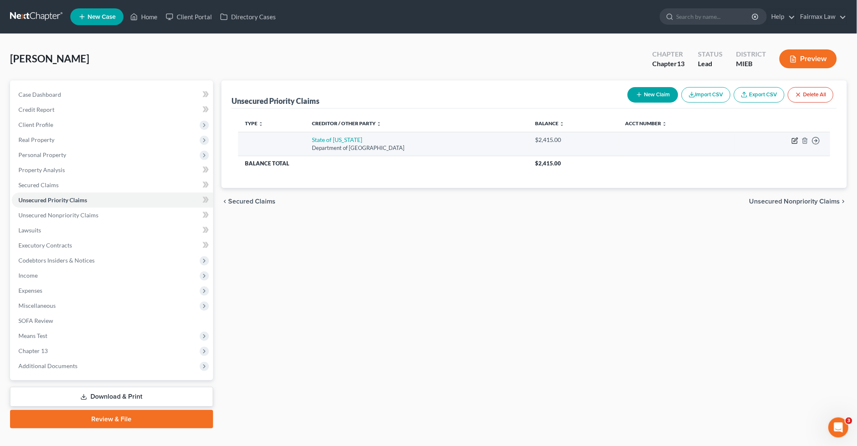
click at [793, 140] on icon "button" at bounding box center [795, 140] width 7 height 7
select select "23"
select select "0"
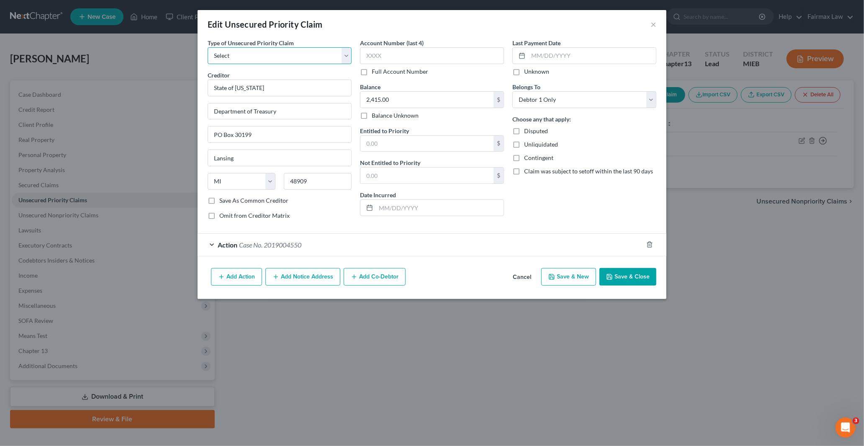
click at [244, 56] on select "Select Taxes & Other Government Units Domestic Support Obligations Extensions o…" at bounding box center [280, 55] width 144 height 17
select select "23"
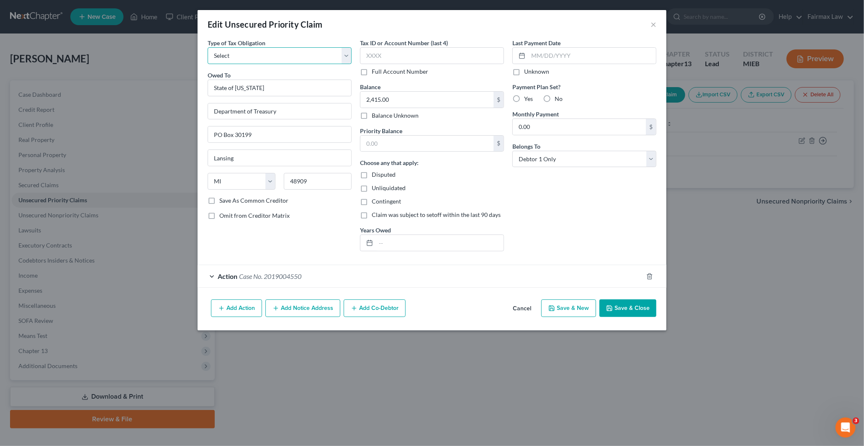
click at [251, 54] on select "Select Federal City State Franchise Tax Board Other" at bounding box center [280, 55] width 144 height 17
select select "0"
click at [208, 47] on select "Select Federal City State Franchise Tax Board Other" at bounding box center [280, 55] width 144 height 17
click at [395, 96] on input "2,415.00" at bounding box center [426, 100] width 133 height 16
click at [653, 23] on button "×" at bounding box center [654, 24] width 6 height 10
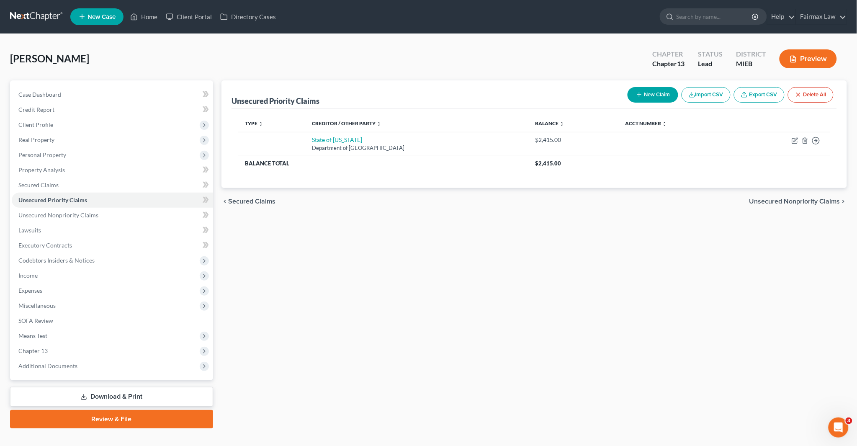
click at [752, 232] on div "Unsecured Priority Claims New Claim Import CSV Export CSV Delete All Type expan…" at bounding box center [534, 254] width 634 height 348
click at [540, 252] on div "Unsecured Priority Claims New Claim Import CSV Export CSV Delete All Type expan…" at bounding box center [534, 254] width 634 height 348
click at [61, 227] on link "Lawsuits" at bounding box center [112, 230] width 201 height 15
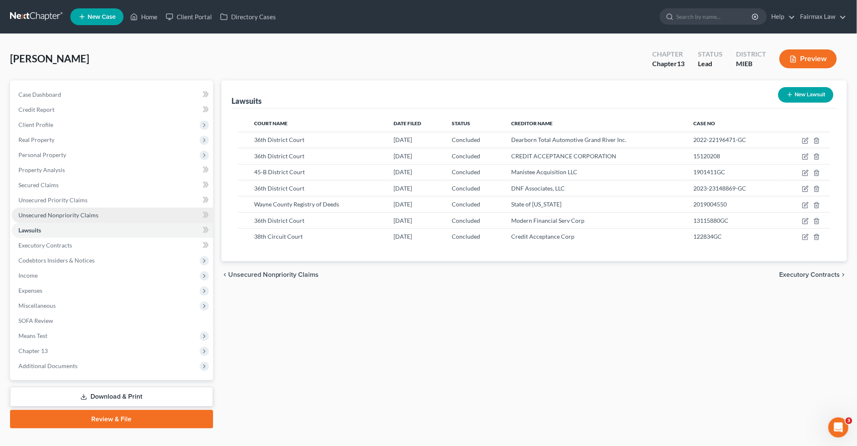
click at [74, 215] on span "Unsecured Nonpriority Claims" at bounding box center [58, 214] width 80 height 7
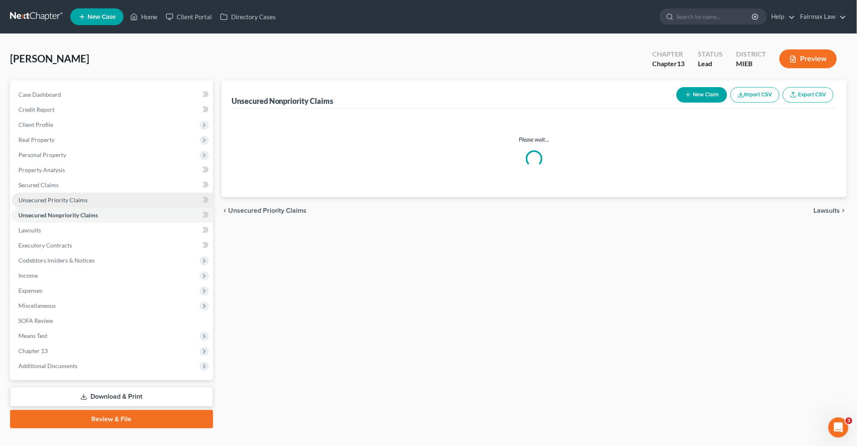
click at [48, 197] on span "Unsecured Priority Claims" at bounding box center [52, 199] width 69 height 7
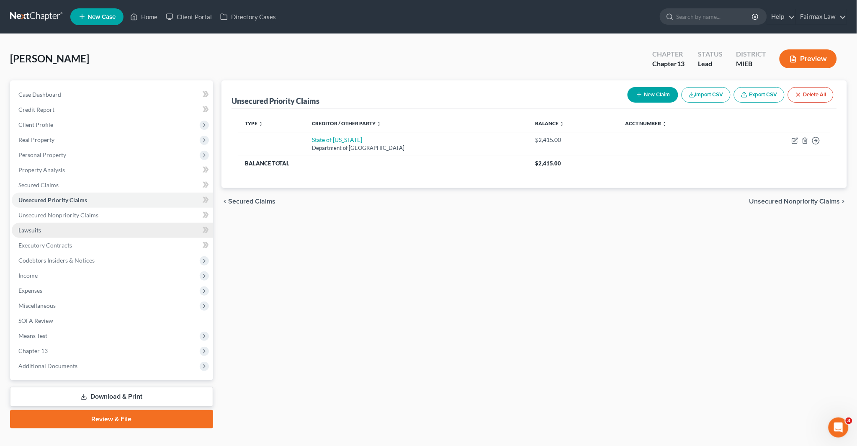
click at [52, 229] on link "Lawsuits" at bounding box center [112, 230] width 201 height 15
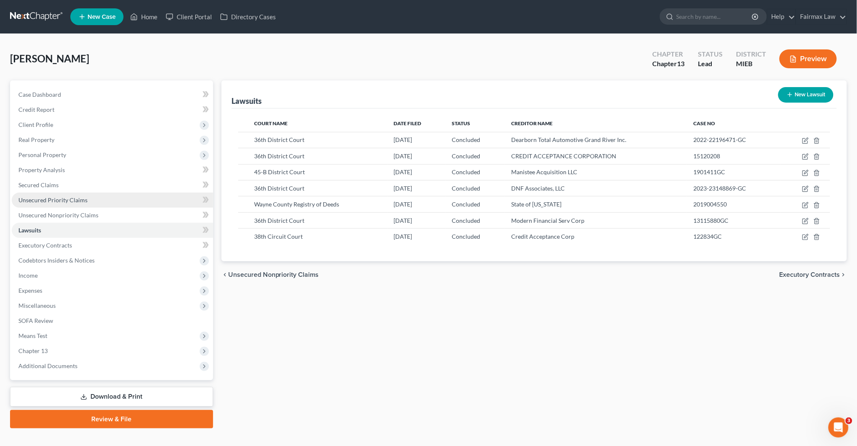
click at [80, 200] on span "Unsecured Priority Claims" at bounding box center [52, 199] width 69 height 7
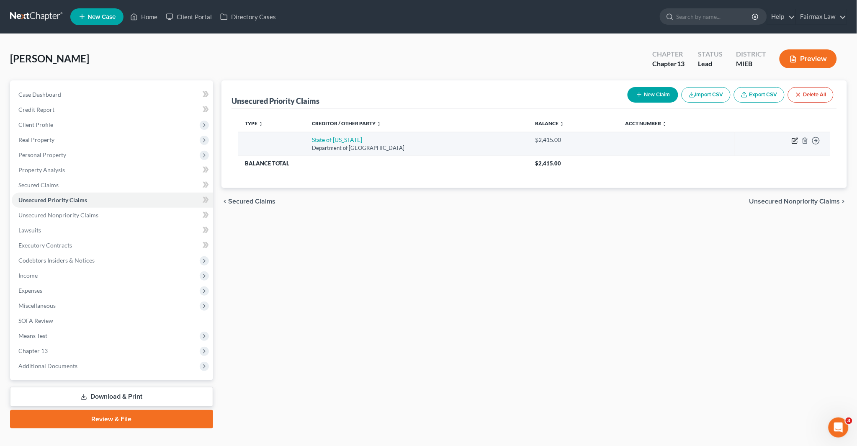
click at [793, 139] on icon "button" at bounding box center [795, 140] width 7 height 7
select select "23"
select select "0"
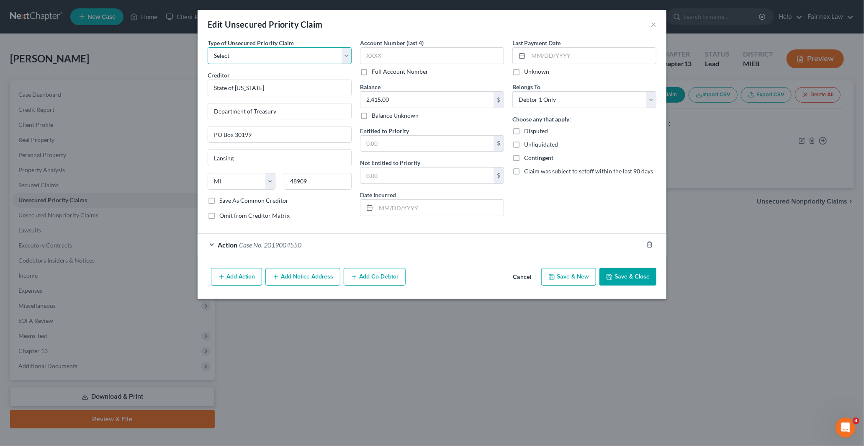
click at [231, 56] on select "Select Taxes & Other Government Units Domestic Support Obligations Extensions o…" at bounding box center [280, 55] width 144 height 17
select select "23"
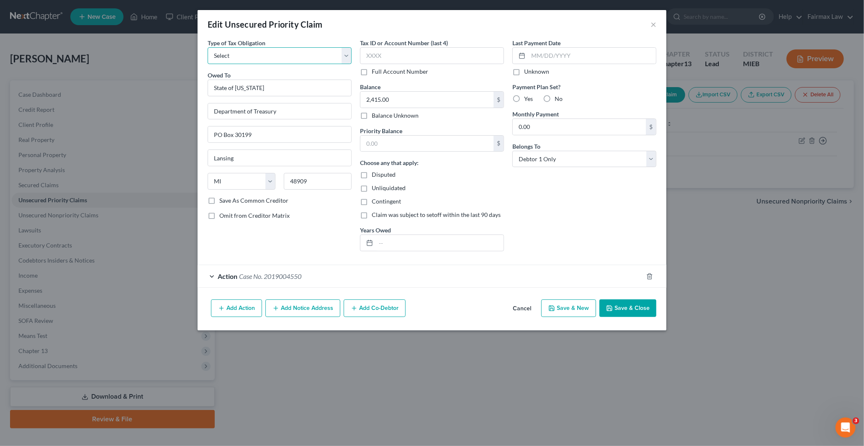
click at [258, 57] on select "Select Federal City State Franchise Tax Board Other" at bounding box center [280, 55] width 144 height 17
click at [254, 56] on select "Select Federal City State Franchise Tax Board Other" at bounding box center [280, 55] width 144 height 17
select select "2"
click at [208, 47] on select "Select Federal City State Franchise Tax Board Other" at bounding box center [280, 55] width 144 height 17
click at [627, 310] on button "Save & Close" at bounding box center [628, 308] width 57 height 18
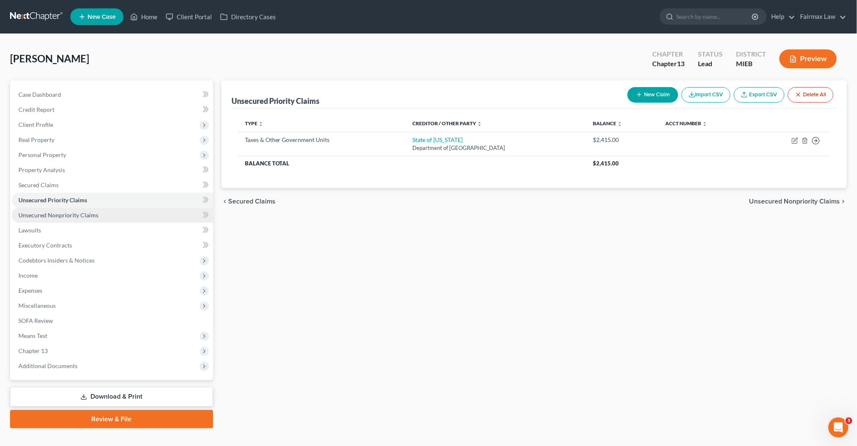
click at [62, 211] on span "Unsecured Nonpriority Claims" at bounding box center [58, 214] width 80 height 7
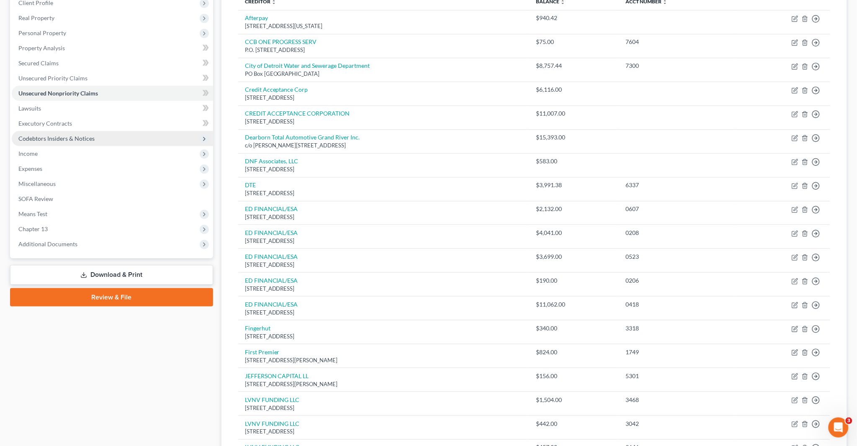
scroll to position [118, 0]
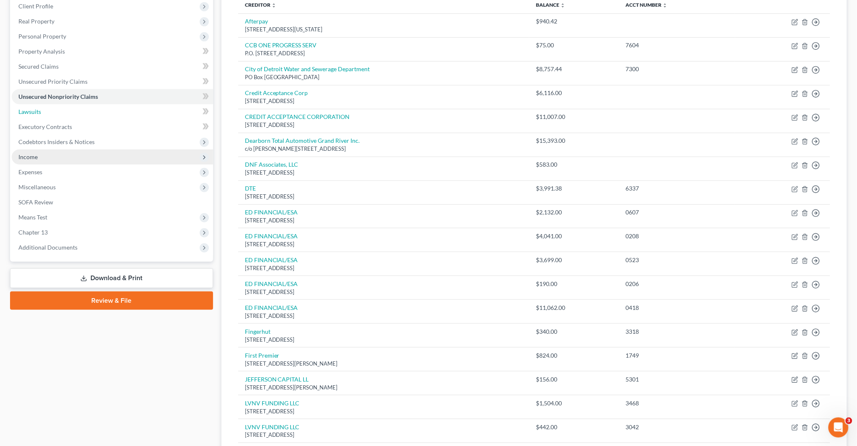
drag, startPoint x: 61, startPoint y: 111, endPoint x: 103, endPoint y: 155, distance: 61.0
click at [61, 111] on link "Lawsuits" at bounding box center [112, 111] width 201 height 15
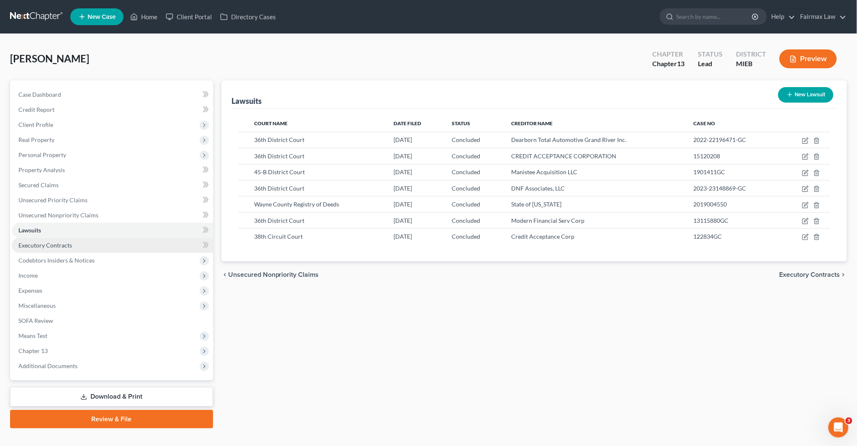
click at [74, 248] on link "Executory Contracts" at bounding box center [112, 245] width 201 height 15
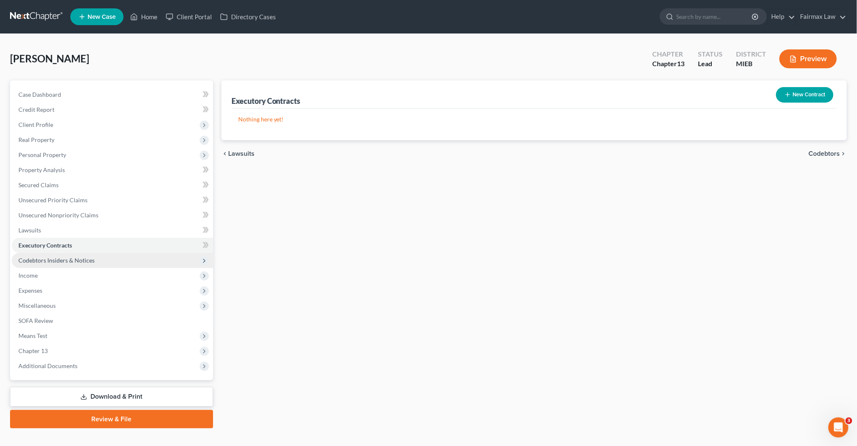
click at [70, 257] on span "Codebtors Insiders & Notices" at bounding box center [56, 260] width 76 height 7
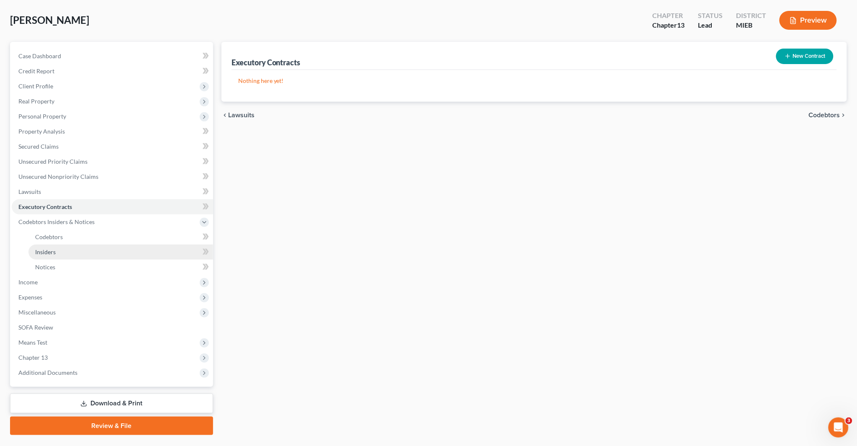
scroll to position [58, 0]
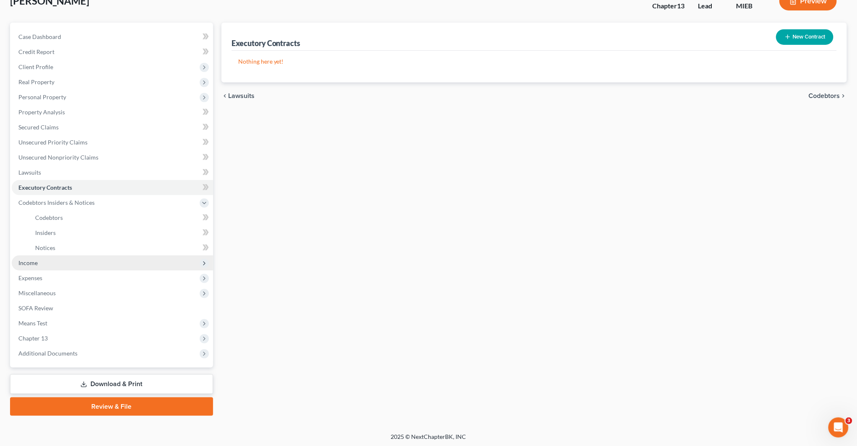
click at [62, 265] on span "Income" at bounding box center [112, 262] width 201 height 15
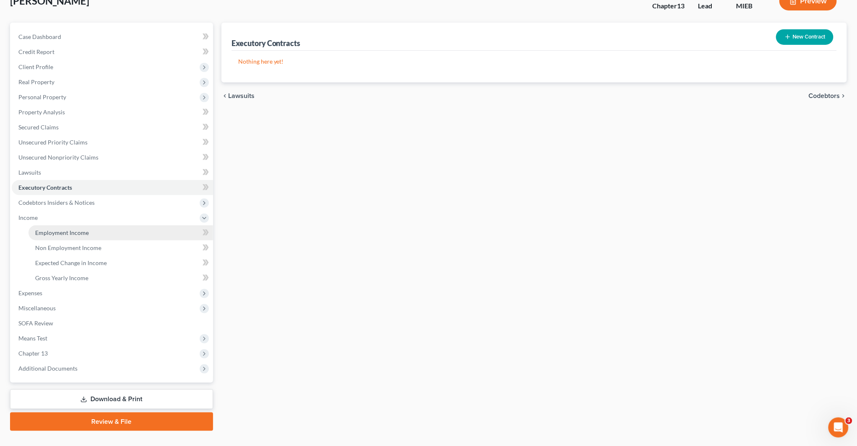
click at [82, 229] on span "Employment Income" at bounding box center [62, 232] width 54 height 7
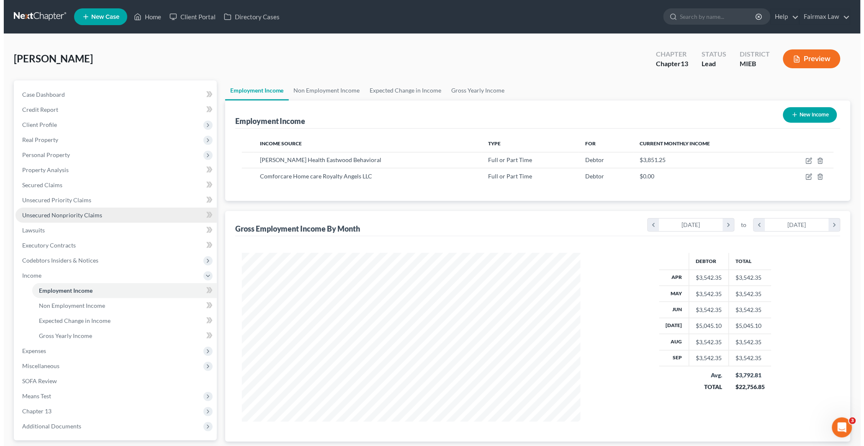
scroll to position [169, 355]
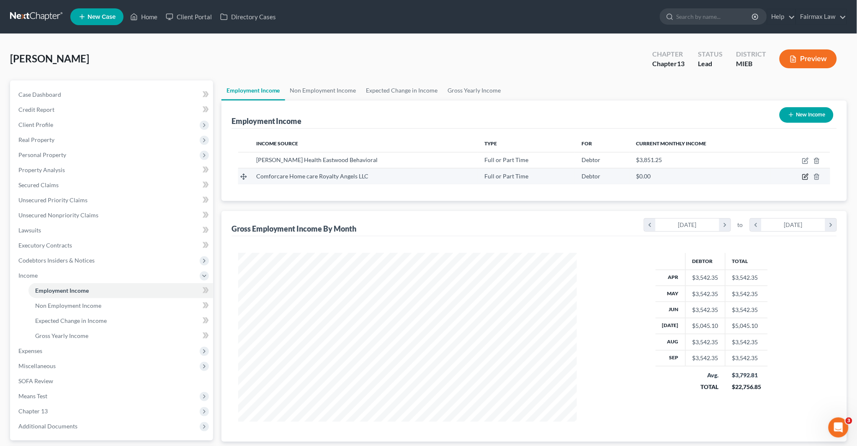
click at [805, 176] on icon "button" at bounding box center [805, 176] width 7 height 7
select select "0"
select select "23"
select select "2"
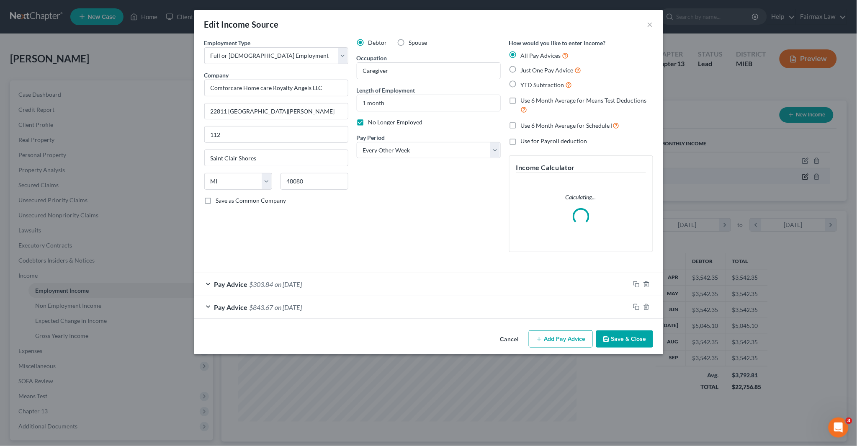
scroll to position [170, 358]
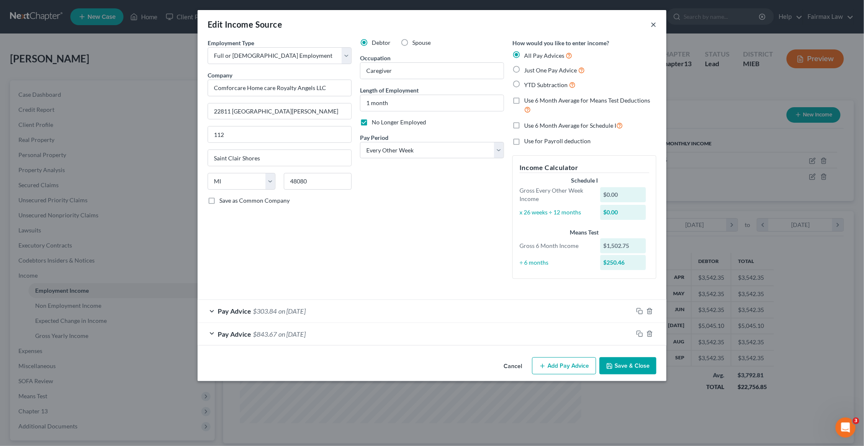
click at [654, 23] on button "×" at bounding box center [654, 24] width 6 height 10
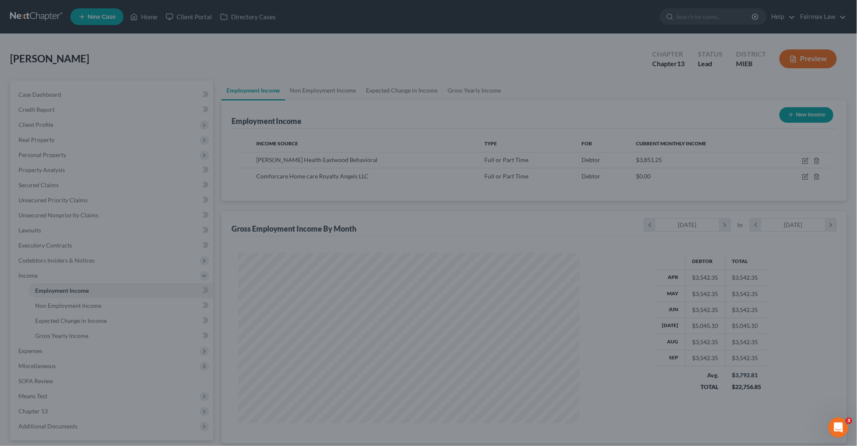
scroll to position [418511, 418325]
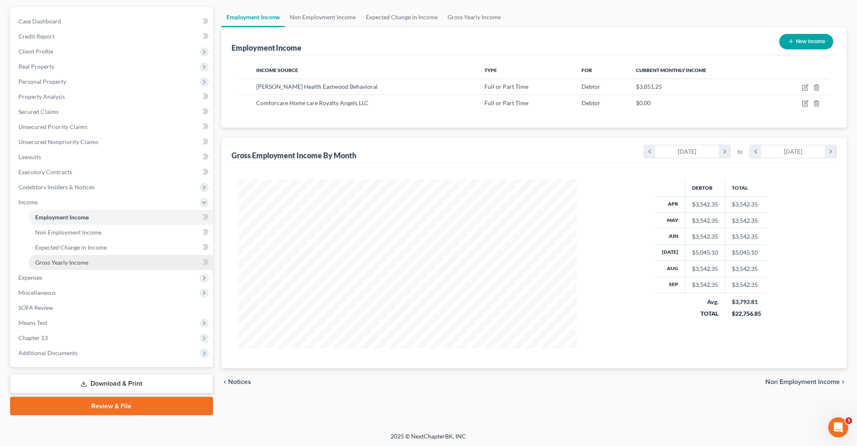
click at [69, 260] on span "Gross Yearly Income" at bounding box center [61, 262] width 53 height 7
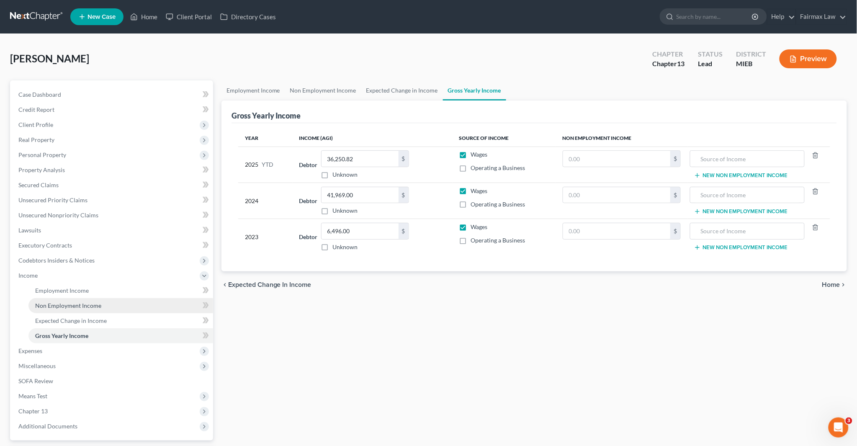
click at [72, 311] on link "Non Employment Income" at bounding box center [120, 305] width 185 height 15
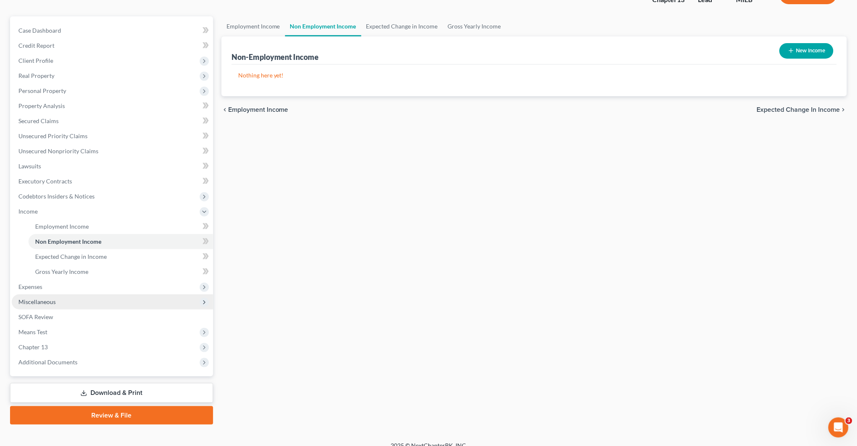
scroll to position [73, 0]
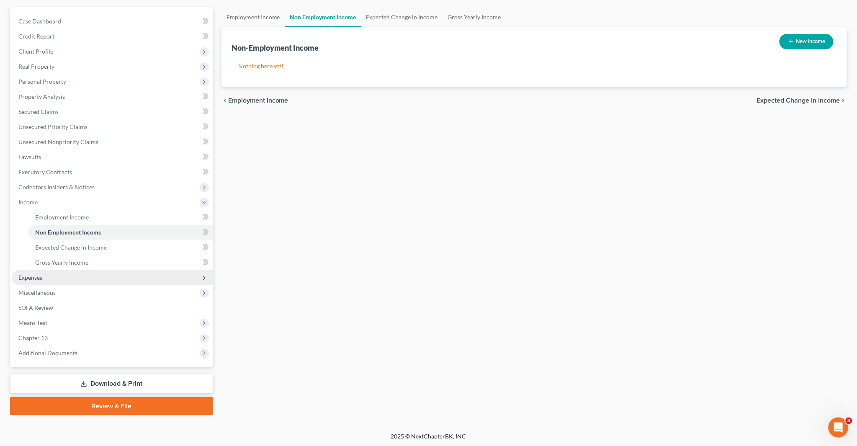
click at [41, 276] on span "Expenses" at bounding box center [30, 277] width 24 height 7
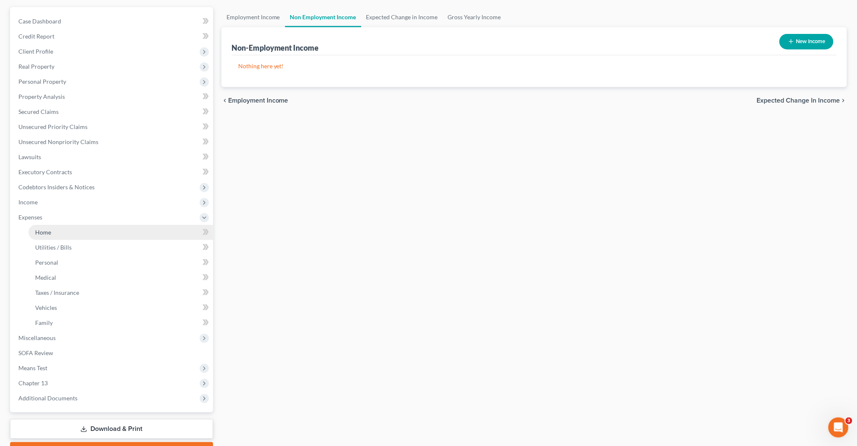
click at [90, 229] on link "Home" at bounding box center [120, 232] width 185 height 15
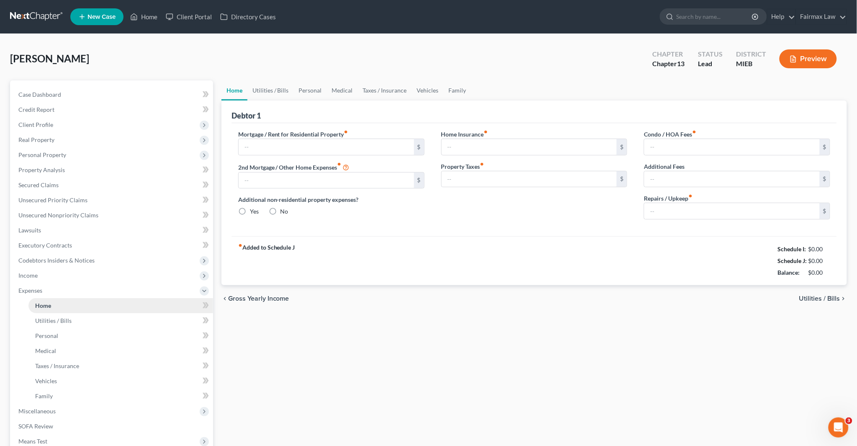
type input "0.00"
radio input "true"
type input "0.00"
type input "250.00"
type input "0.00"
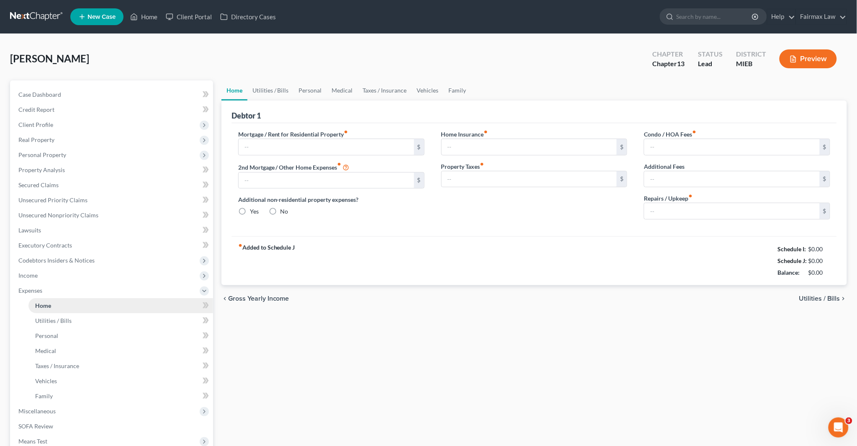
type input "0.00"
click at [273, 85] on link "Utilities / Bills" at bounding box center [270, 90] width 46 height 20
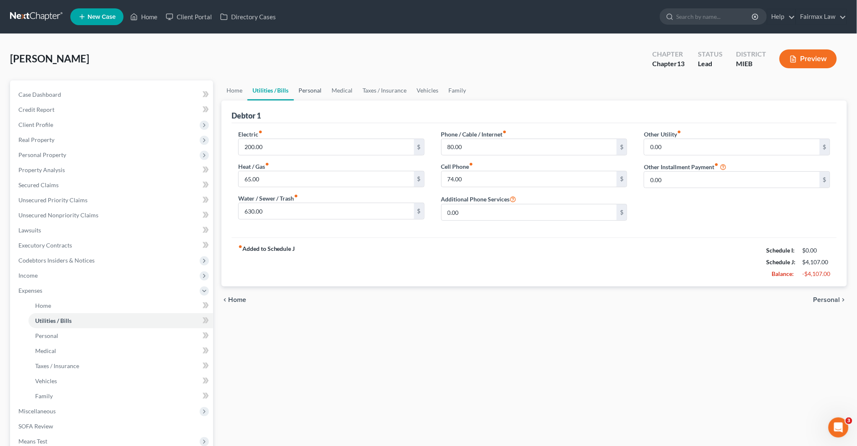
click at [322, 89] on link "Personal" at bounding box center [310, 90] width 33 height 20
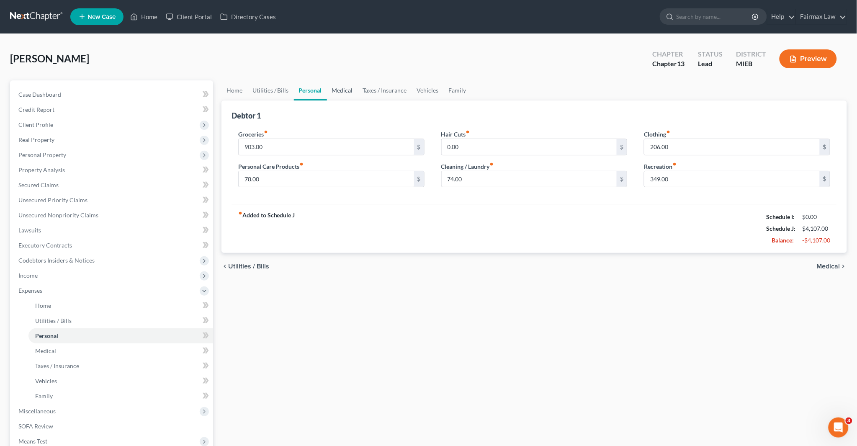
click at [342, 87] on link "Medical" at bounding box center [342, 90] width 31 height 20
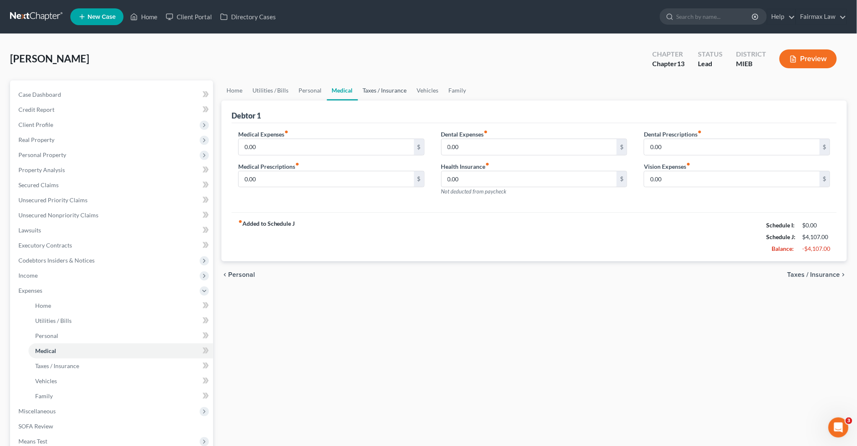
click at [371, 88] on link "Taxes / Insurance" at bounding box center [385, 90] width 54 height 20
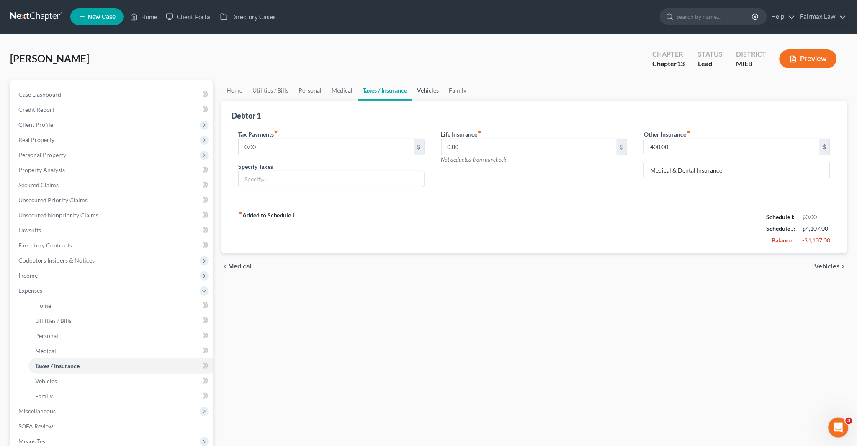
click at [423, 85] on link "Vehicles" at bounding box center [428, 90] width 32 height 20
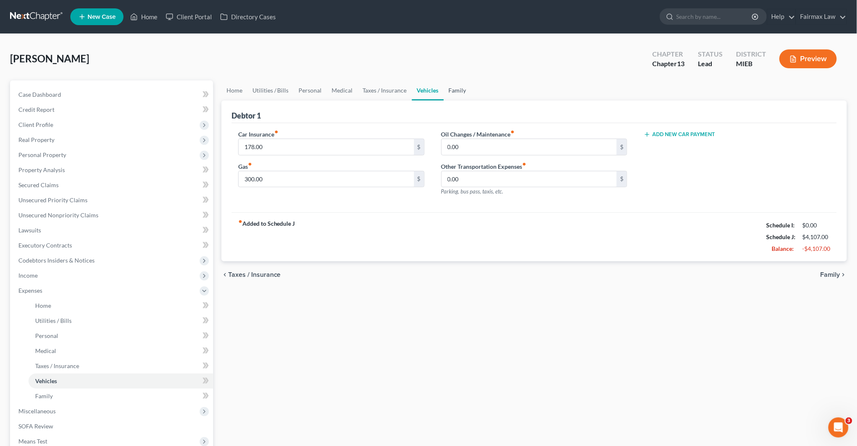
click at [453, 86] on link "Family" at bounding box center [458, 90] width 28 height 20
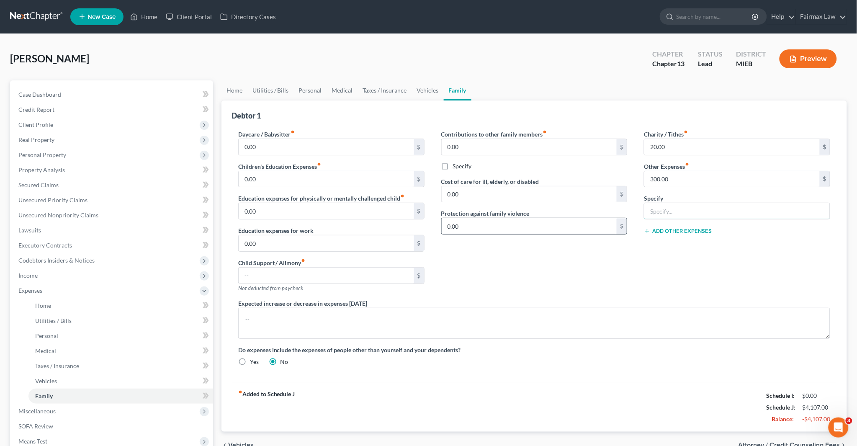
click at [674, 211] on input "text" at bounding box center [736, 211] width 185 height 16
paste input "Other Monthly Expenses"
type input "Other Monthly Expenses"
click at [640, 278] on div "Charity / Tithes fiber_manual_record 20.00 $ Other Expenses fiber_manual_record…" at bounding box center [737, 214] width 203 height 169
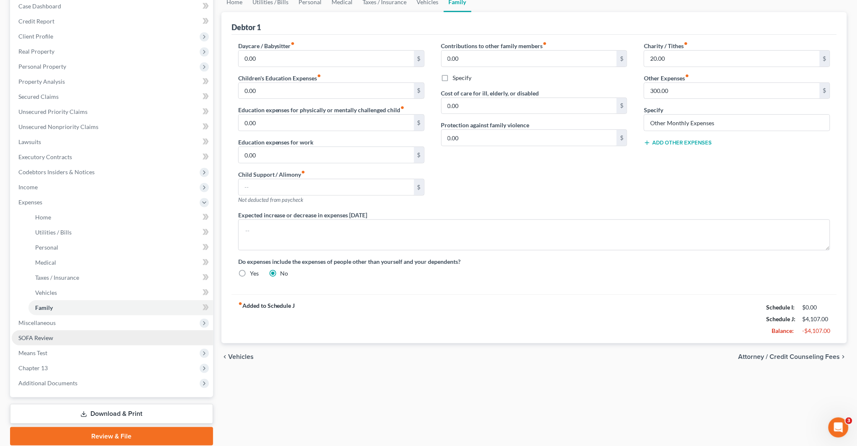
scroll to position [93, 0]
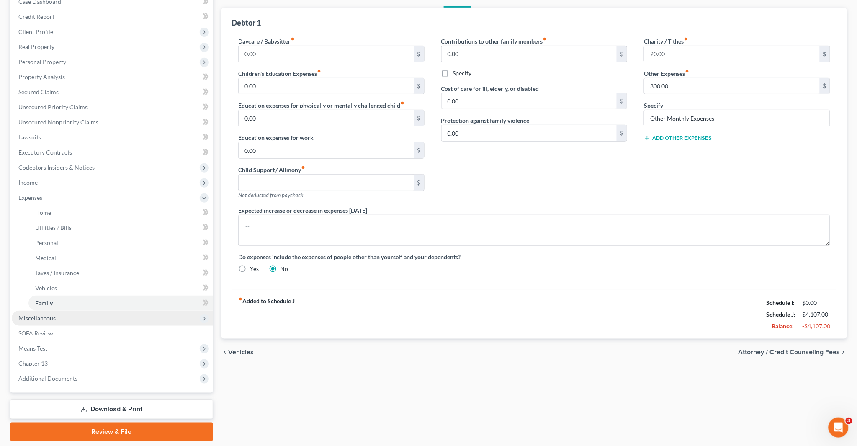
click at [49, 315] on span "Miscellaneous" at bounding box center [36, 317] width 37 height 7
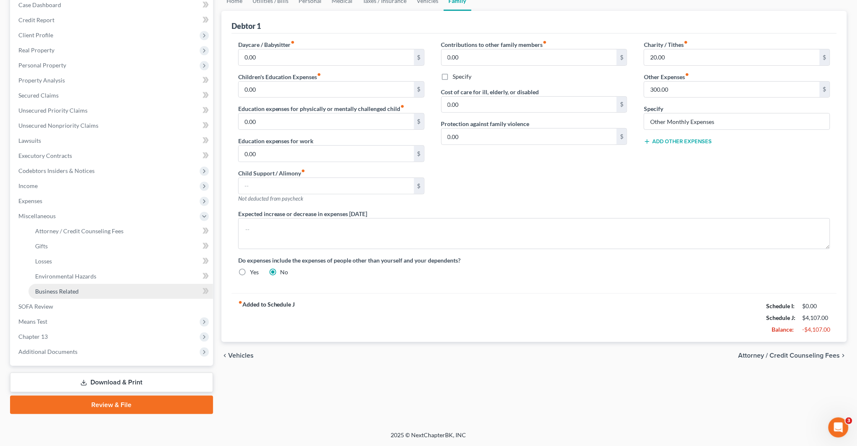
scroll to position [88, 0]
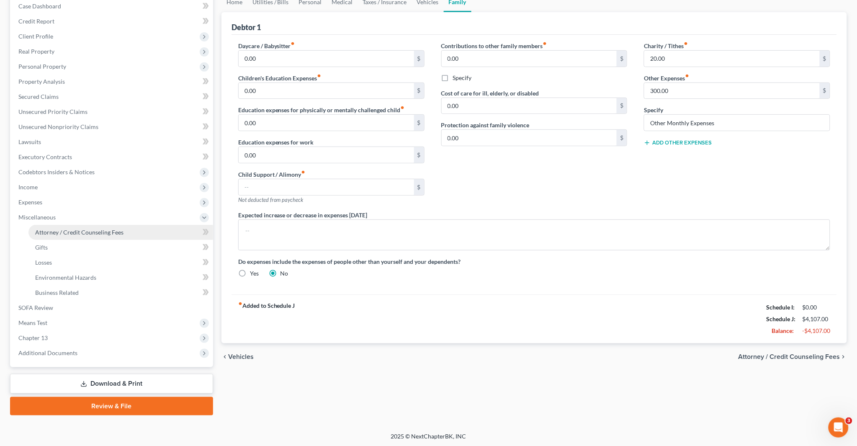
click at [84, 231] on span "Attorney / Credit Counseling Fees" at bounding box center [79, 232] width 88 height 7
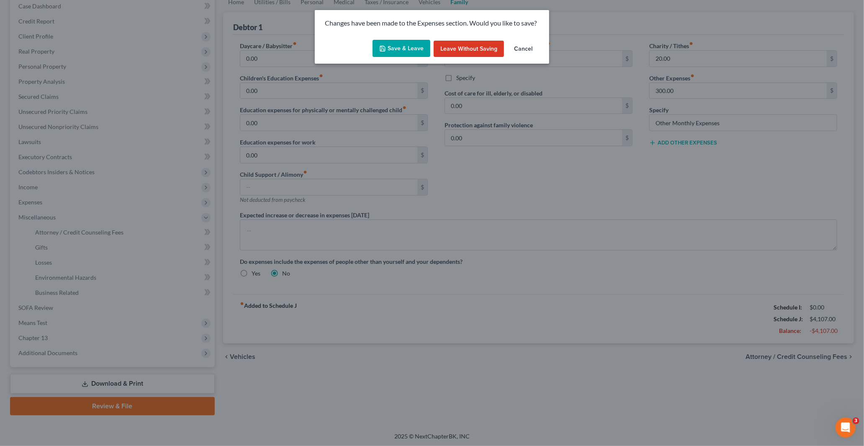
click at [411, 47] on button "Save & Leave" at bounding box center [402, 49] width 58 height 18
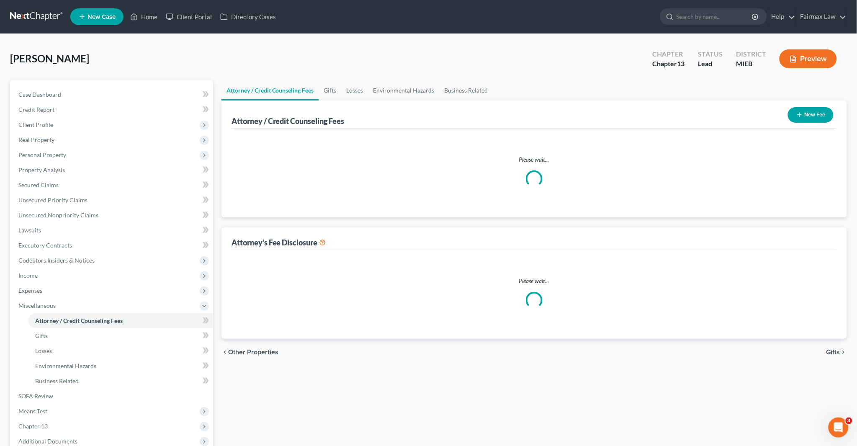
select select "2"
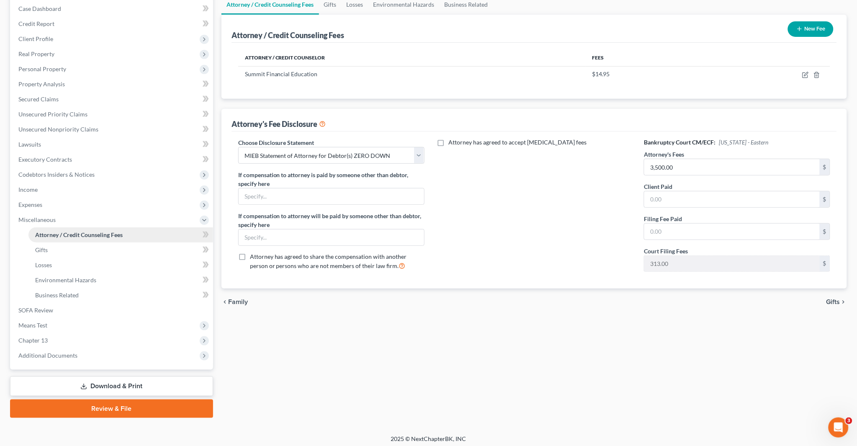
scroll to position [88, 0]
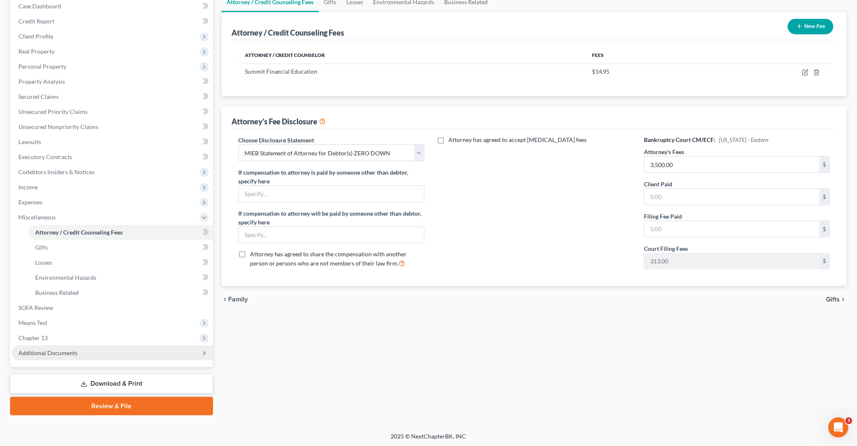
click at [67, 353] on span "Additional Documents" at bounding box center [47, 352] width 59 height 7
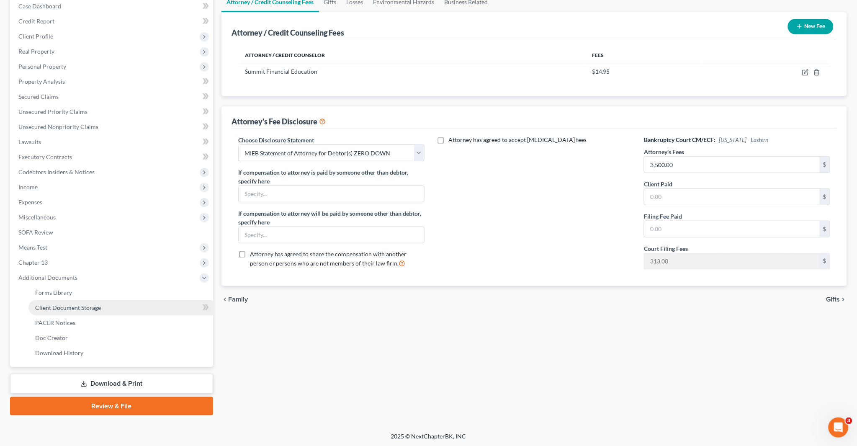
click at [91, 302] on link "Client Document Storage" at bounding box center [120, 307] width 185 height 15
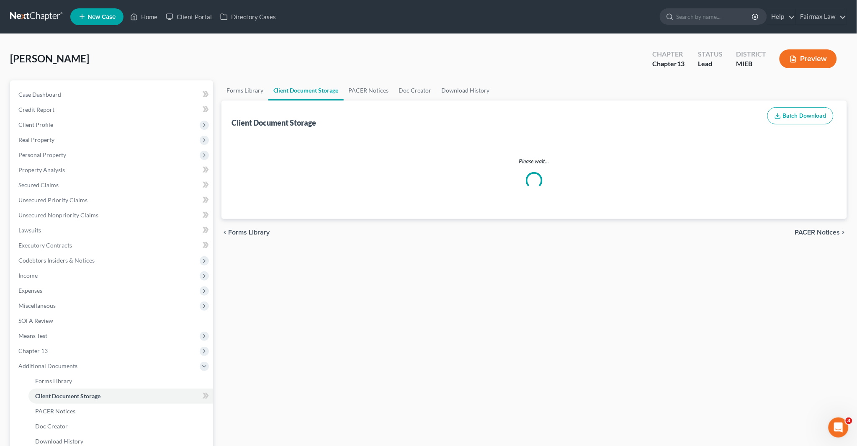
select select "32"
select select "6"
select select "7"
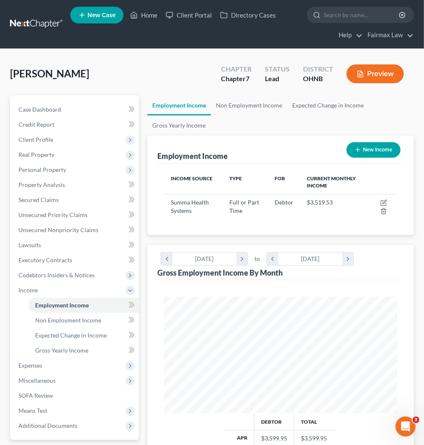
scroll to position [116, 250]
click at [344, 15] on input "search" at bounding box center [362, 14] width 77 height 15
paste input "[PERSON_NAME]"
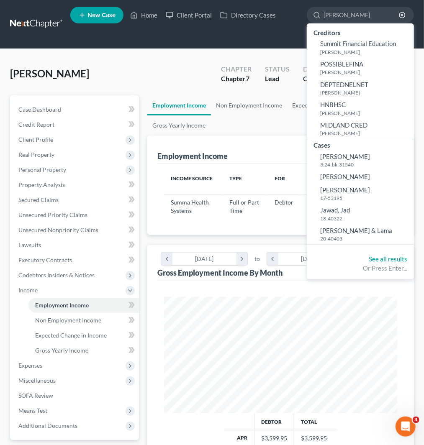
type input "[PERSON_NAME]"
click at [103, 14] on span "New Case" at bounding box center [102, 15] width 28 height 6
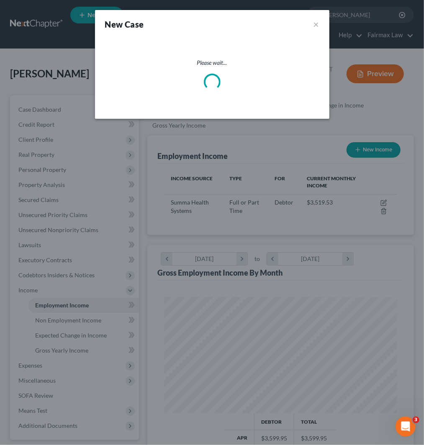
scroll to position [118, 254]
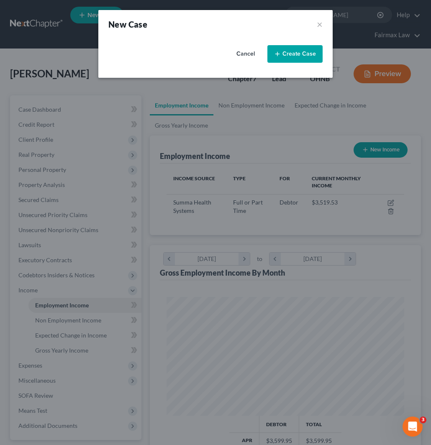
select select "40"
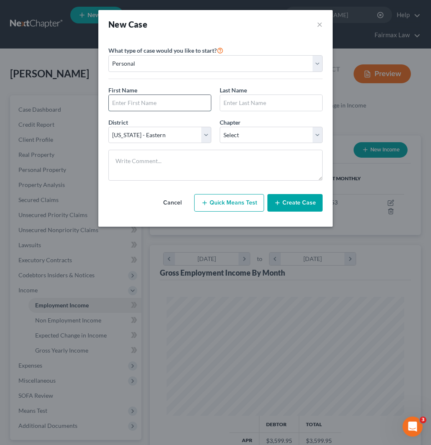
click at [163, 99] on input "text" at bounding box center [160, 103] width 102 height 16
type input "[PERSON_NAME]"
click at [233, 103] on input "text" at bounding box center [271, 103] width 102 height 16
type input "[PERSON_NAME]"
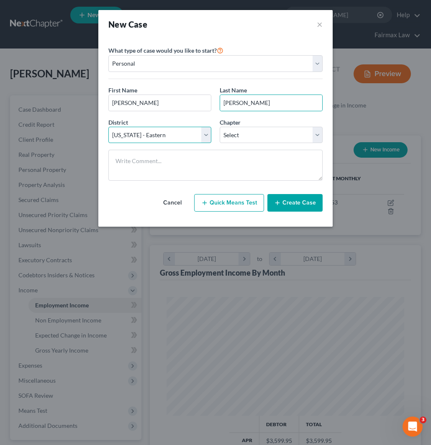
click at [157, 136] on select "Select [US_STATE] - [GEOGRAPHIC_DATA] [US_STATE] - [GEOGRAPHIC_DATA][US_STATE] …" at bounding box center [159, 135] width 103 height 17
click at [169, 115] on div "First Name * [PERSON_NAME] Last Name * [PERSON_NAME]" at bounding box center [215, 102] width 223 height 32
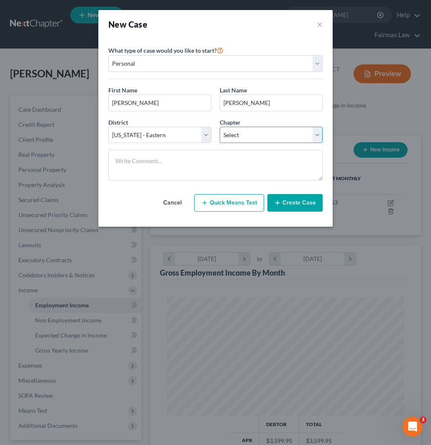
click at [239, 134] on select "Select 7 11 12 13" at bounding box center [271, 135] width 103 height 17
select select "0"
click at [220, 127] on select "Select 7 11 12 13" at bounding box center [271, 135] width 103 height 17
click at [295, 204] on button "Create Case" at bounding box center [295, 203] width 55 height 18
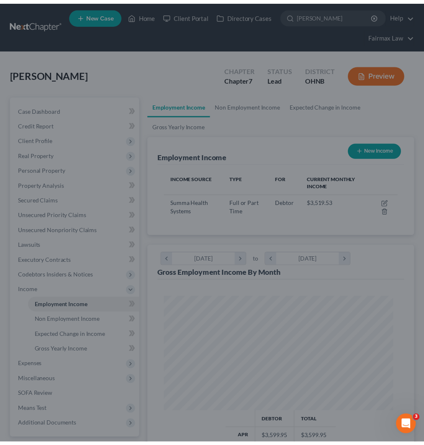
scroll to position [418564, 418431]
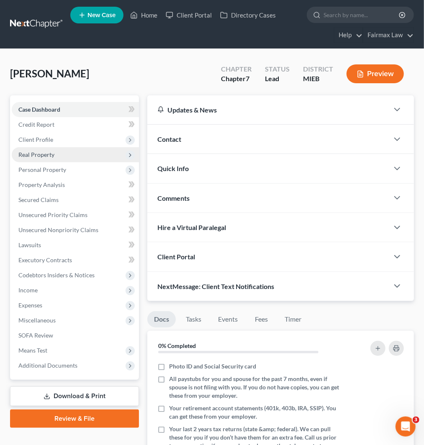
click at [41, 140] on span "Client Profile" at bounding box center [35, 139] width 35 height 7
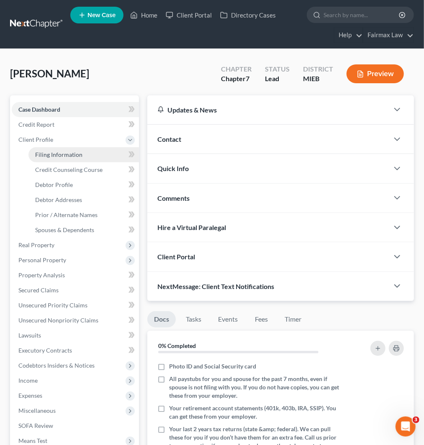
click at [52, 152] on span "Filing Information" at bounding box center [58, 154] width 47 height 7
select select "1"
select select "0"
select select "40"
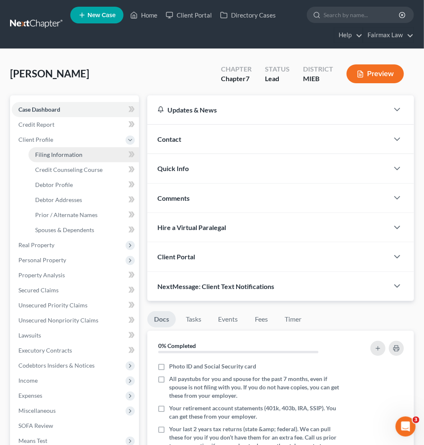
select select "23"
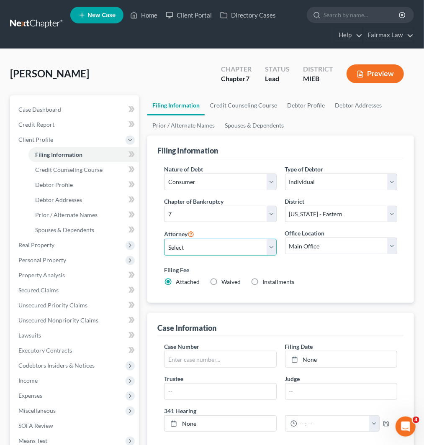
click at [212, 243] on select "Select [PERSON_NAME] [PERSON_NAME] [PERSON_NAME] [PERSON_NAME] [PERSON_NAME] [P…" at bounding box center [220, 247] width 112 height 17
select select "2"
click at [164, 239] on select "Select [PERSON_NAME] [PERSON_NAME] [PERSON_NAME] [PERSON_NAME] [PERSON_NAME] [P…" at bounding box center [220, 247] width 112 height 17
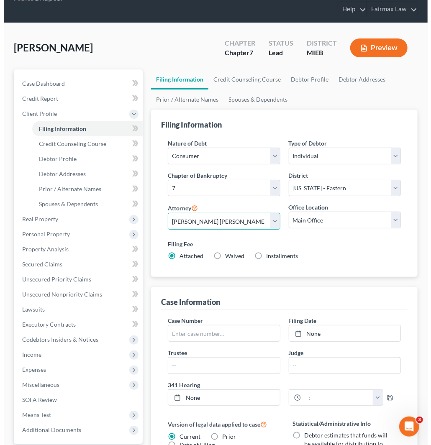
scroll to position [46, 0]
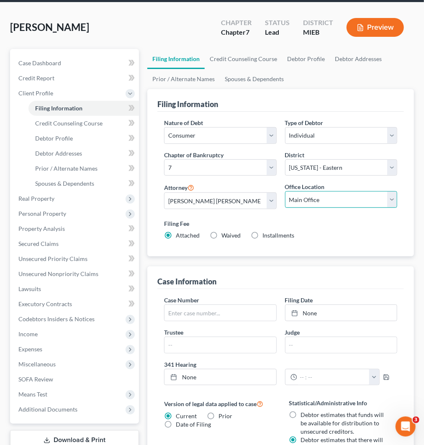
click at [314, 198] on select "Main Office Ohio Office North Muskegon Office" at bounding box center [341, 199] width 112 height 17
click at [285, 191] on select "Main Office Ohio Office North Muskegon Office" at bounding box center [341, 199] width 112 height 17
click at [263, 235] on label "Installments Installments" at bounding box center [279, 236] width 32 height 8
click at [266, 235] on input "Installments Installments" at bounding box center [268, 234] width 5 height 5
radio input "true"
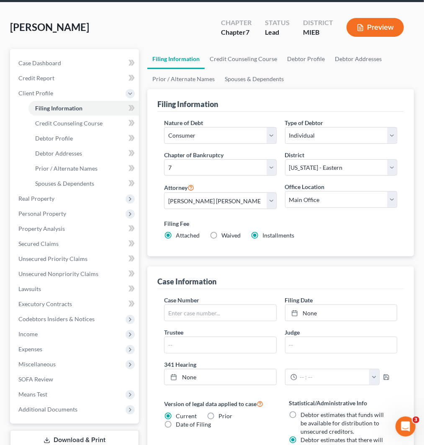
radio input "false"
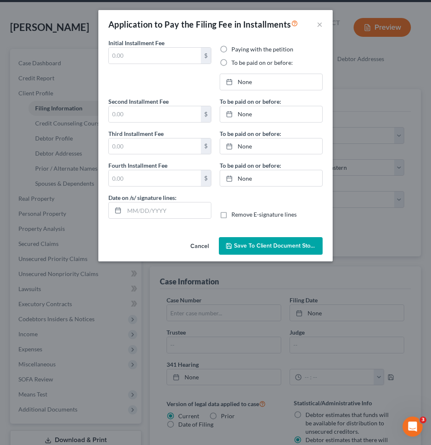
type input "0.00"
radio input "true"
type input "0.00"
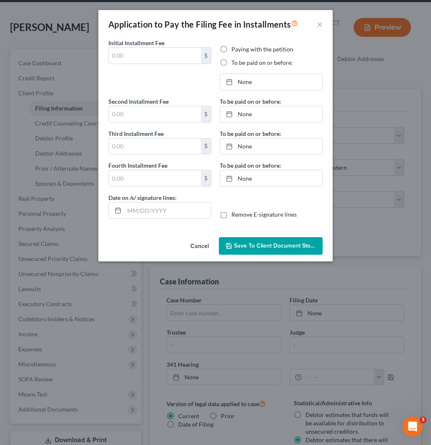
type input "[DATE]"
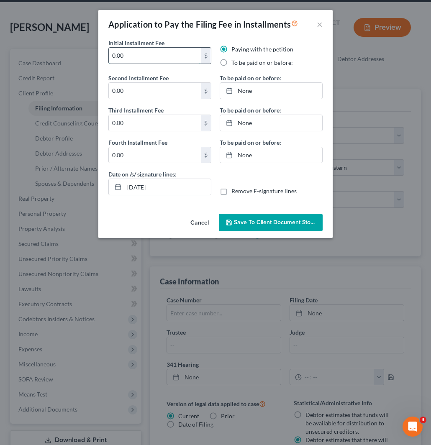
drag, startPoint x: 139, startPoint y: 57, endPoint x: 133, endPoint y: 57, distance: 5.9
click at [139, 56] on input "0.00" at bounding box center [155, 56] width 92 height 16
drag, startPoint x: 132, startPoint y: 55, endPoint x: 107, endPoint y: 51, distance: 25.0
click at [107, 51] on div "Initial Installment Fee 0.00 $" at bounding box center [159, 56] width 111 height 35
drag, startPoint x: 134, startPoint y: 55, endPoint x: 105, endPoint y: 55, distance: 28.9
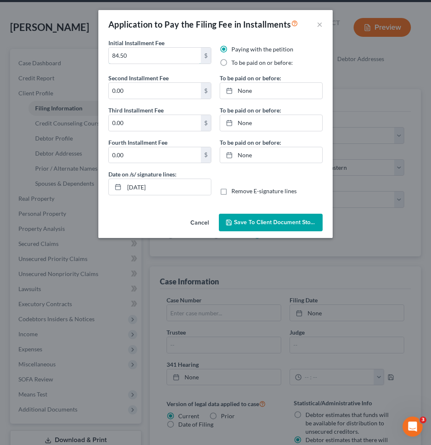
click at [105, 55] on div "Initial Installment Fee 84.50 $" at bounding box center [159, 56] width 111 height 35
type input "84.50"
click at [120, 91] on input "0.00" at bounding box center [155, 91] width 92 height 16
paste input "84.5"
type input "84.50"
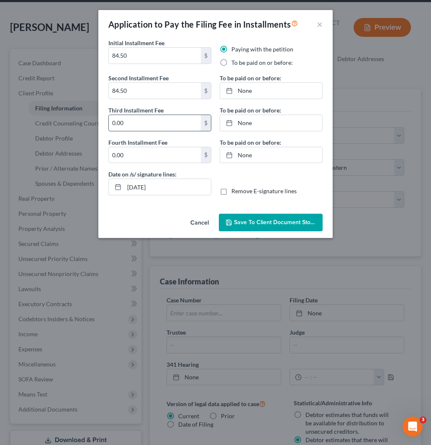
click at [122, 126] on input "0.00" at bounding box center [155, 123] width 92 height 16
paste input "84.5"
type input "84.50"
click at [119, 162] on input "0.00" at bounding box center [155, 155] width 92 height 16
paste input "84.5"
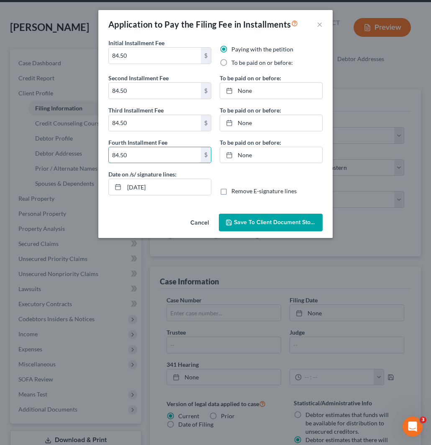
type input "84.50"
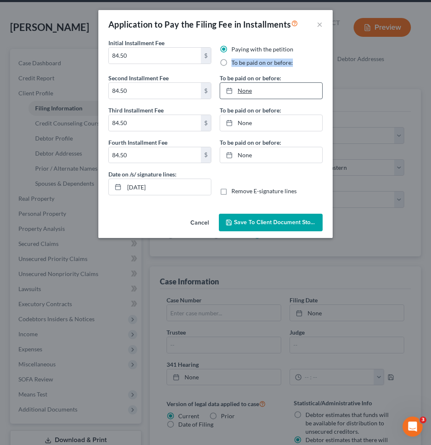
drag, startPoint x: 228, startPoint y: 64, endPoint x: 240, endPoint y: 97, distance: 35.6
click at [232, 64] on label "To be paid on or before:" at bounding box center [263, 63] width 62 height 8
click at [232, 61] on label "To be paid on or before:" at bounding box center [263, 63] width 62 height 8
click at [235, 61] on input "To be paid on or before:" at bounding box center [237, 61] width 5 height 5
radio input "true"
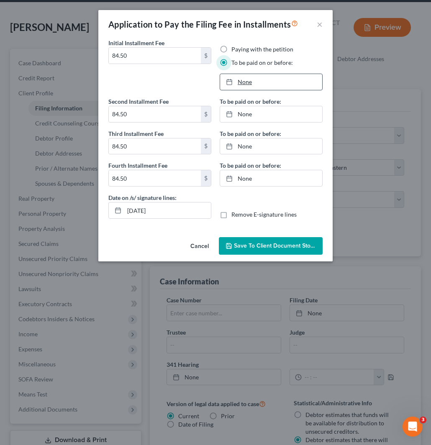
type input "[DATE]"
click at [243, 82] on link "[DATE]" at bounding box center [271, 82] width 102 height 16
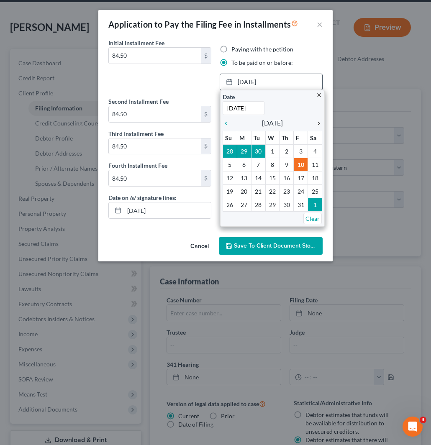
click at [317, 124] on icon "chevron_right" at bounding box center [316, 123] width 11 height 7
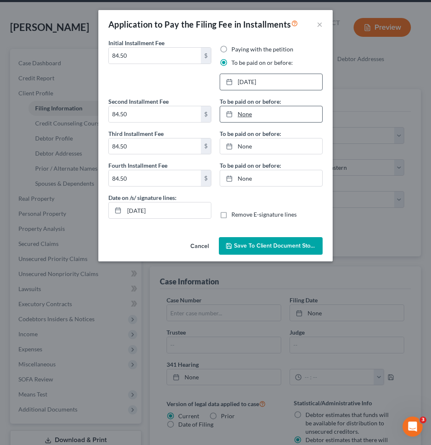
type input "[DATE]"
click at [243, 118] on link "None" at bounding box center [271, 114] width 102 height 16
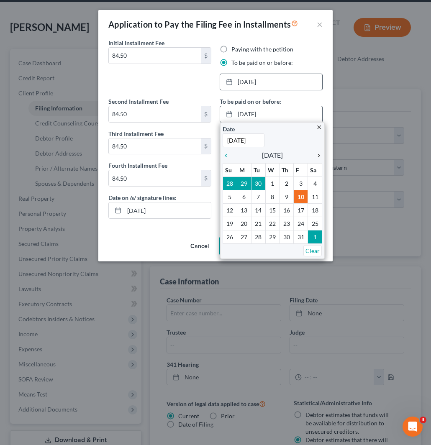
click at [317, 155] on icon "chevron_right" at bounding box center [316, 155] width 11 height 7
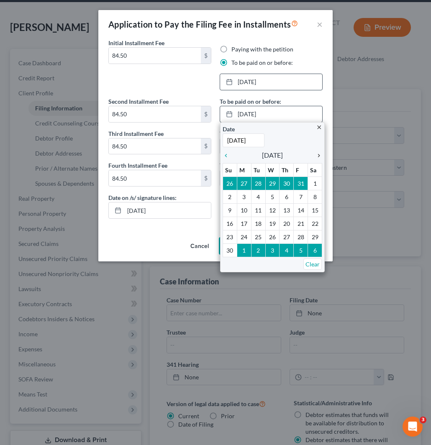
click at [317, 155] on icon "chevron_right" at bounding box center [316, 155] width 11 height 7
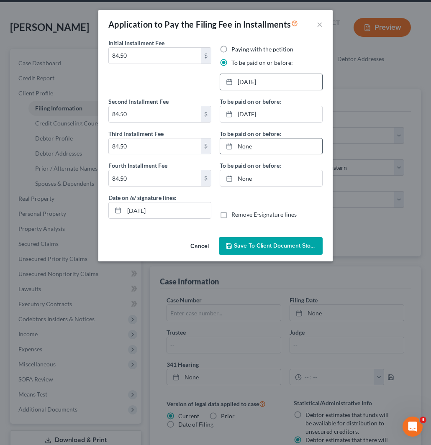
type input "[DATE]"
click at [243, 149] on link "None" at bounding box center [271, 147] width 102 height 16
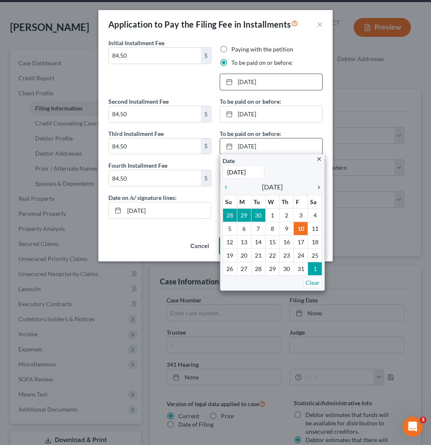
click at [318, 185] on icon "chevron_right" at bounding box center [316, 187] width 11 height 7
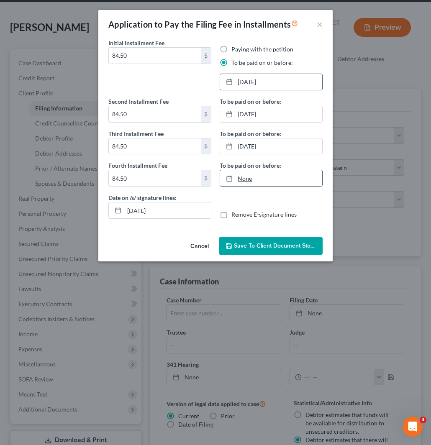
click at [239, 182] on link "None" at bounding box center [271, 178] width 102 height 16
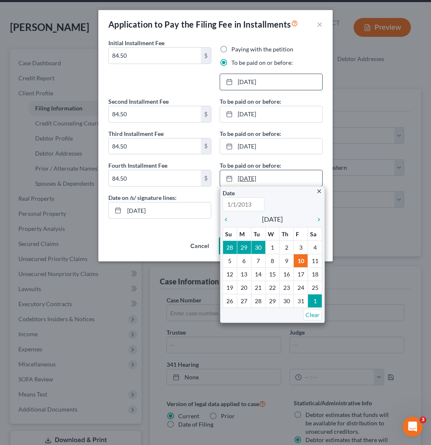
type input "[DATE]"
click at [317, 219] on icon "chevron_right" at bounding box center [316, 219] width 11 height 7
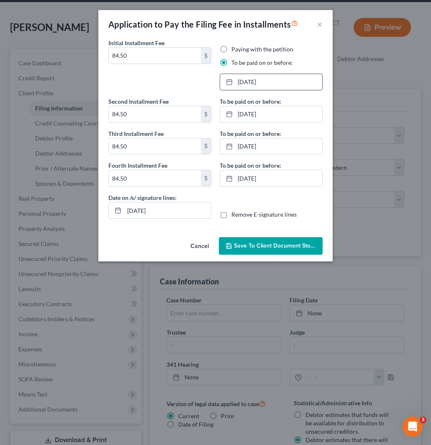
click at [242, 244] on span "Save to Client Document Storage" at bounding box center [278, 245] width 89 height 7
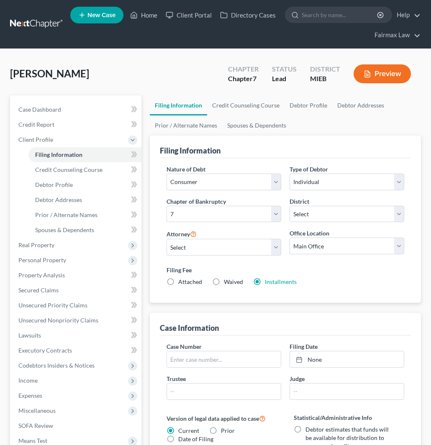
select select "1"
select select "0"
select select "23"
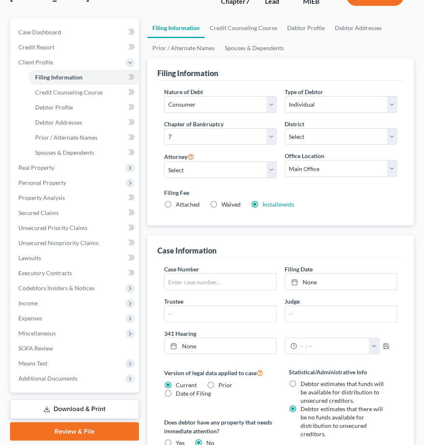
scroll to position [232, 0]
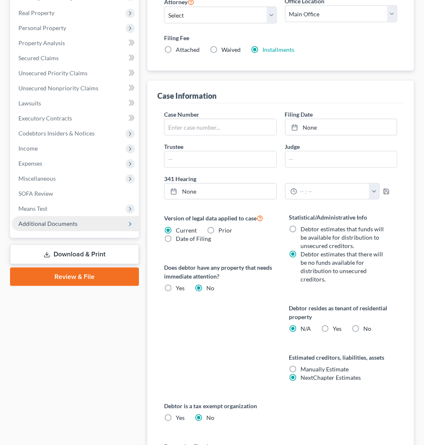
click at [45, 216] on span "Additional Documents" at bounding box center [75, 223] width 127 height 15
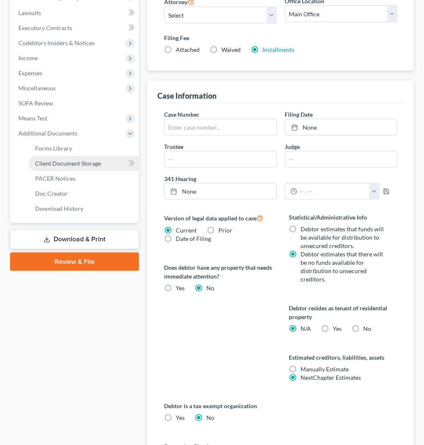
click at [74, 162] on span "Client Document Storage" at bounding box center [68, 163] width 66 height 7
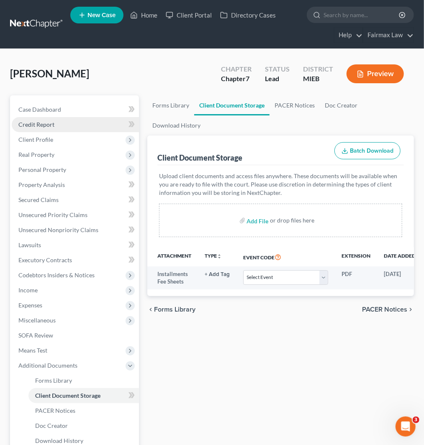
click at [41, 123] on span "Credit Report" at bounding box center [36, 124] width 36 height 7
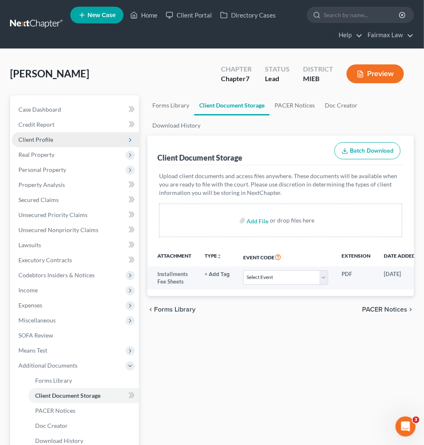
click at [47, 139] on span "Client Profile" at bounding box center [35, 139] width 35 height 7
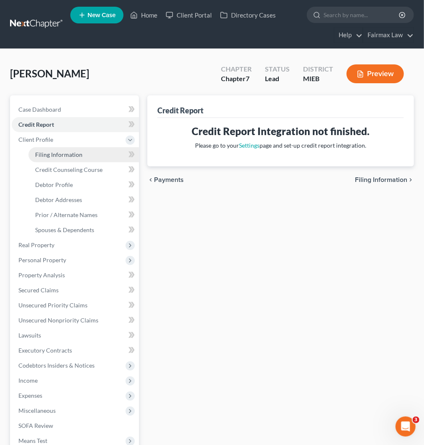
click at [64, 155] on span "Filing Information" at bounding box center [58, 154] width 47 height 7
select select "1"
select select "0"
select select "40"
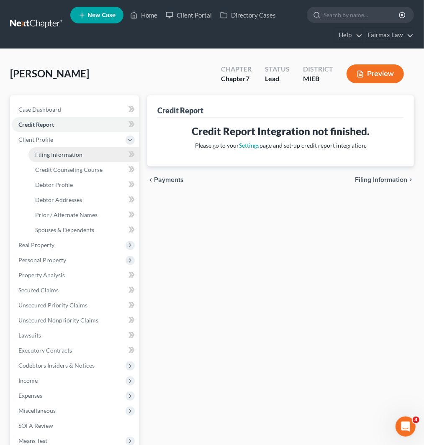
select select "2"
select select "23"
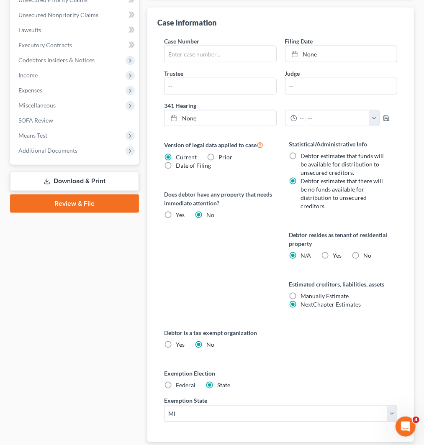
scroll to position [325, 0]
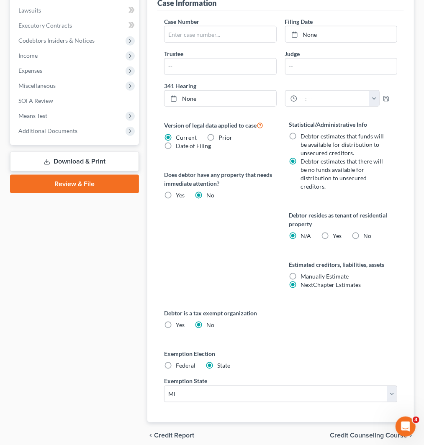
click at [176, 366] on label "Federal" at bounding box center [186, 366] width 20 height 8
click at [179, 366] on input "Federal" at bounding box center [181, 364] width 5 height 5
radio input "true"
radio input "false"
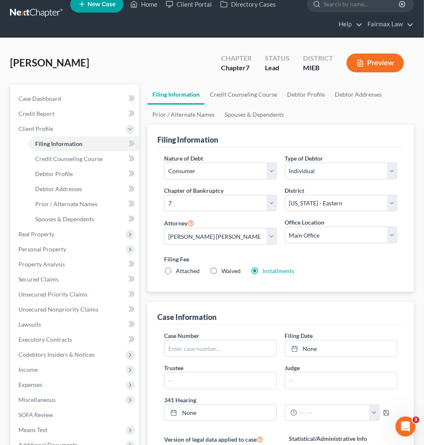
scroll to position [0, 0]
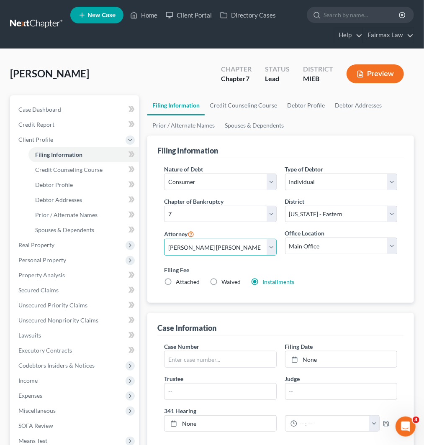
click at [220, 245] on select "Select [PERSON_NAME] [PERSON_NAME] [PERSON_NAME] [PERSON_NAME] [PERSON_NAME] [P…" at bounding box center [220, 247] width 112 height 17
select select "0"
click at [164, 239] on select "Select [PERSON_NAME] [PERSON_NAME] [PERSON_NAME] [PERSON_NAME] [PERSON_NAME] [P…" at bounding box center [220, 247] width 112 height 17
click at [229, 103] on link "Credit Counseling Course" at bounding box center [243, 105] width 77 height 20
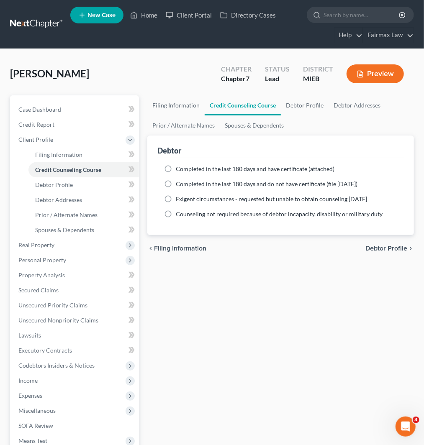
click at [186, 184] on span "Completed in the last 180 days and do not have certificate (file [DATE])" at bounding box center [267, 183] width 182 height 7
click at [185, 184] on input "Completed in the last 180 days and do not have certificate (file [DATE])" at bounding box center [181, 182] width 5 height 5
radio input "true"
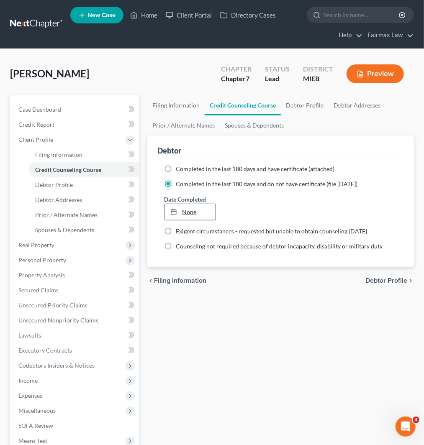
click at [182, 216] on link "None" at bounding box center [190, 212] width 51 height 16
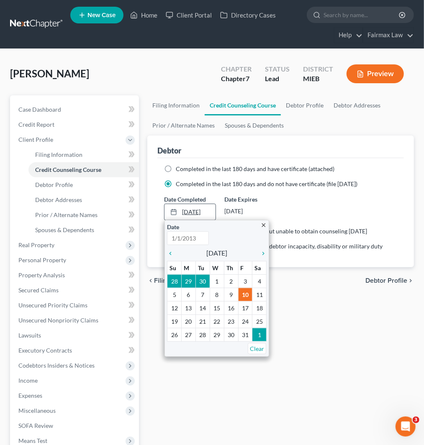
type input "[DATE]"
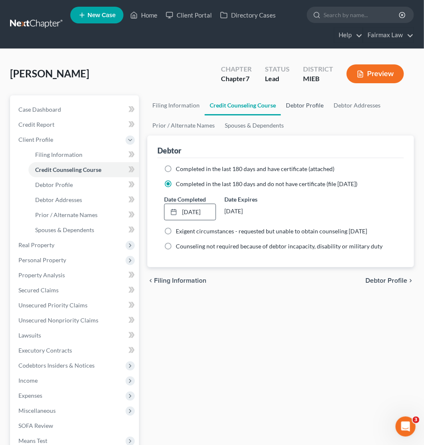
click at [301, 104] on link "Debtor Profile" at bounding box center [305, 105] width 48 height 20
select select "0"
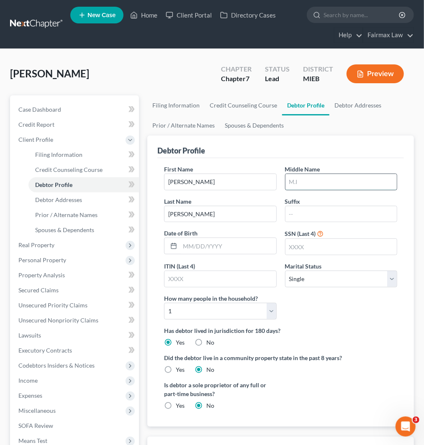
click at [309, 178] on input "text" at bounding box center [341, 182] width 111 height 16
type input "L"
click at [211, 243] on input "text" at bounding box center [228, 246] width 96 height 16
type input "[DATE]"
click at [330, 252] on input "text" at bounding box center [341, 247] width 111 height 16
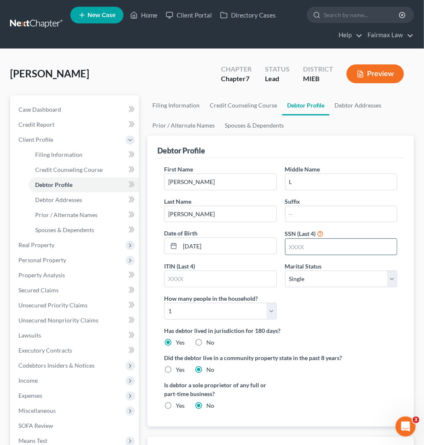
paste input "4023"
type input "4023"
click at [335, 278] on select "Select Single Married Separated Divorced Widowed" at bounding box center [341, 279] width 112 height 17
click at [243, 314] on select "Select 1 2 3 4 5 6 7 8 9 10 11 12 13 14 15 16 17 18 19 20" at bounding box center [220, 311] width 112 height 17
select select "2"
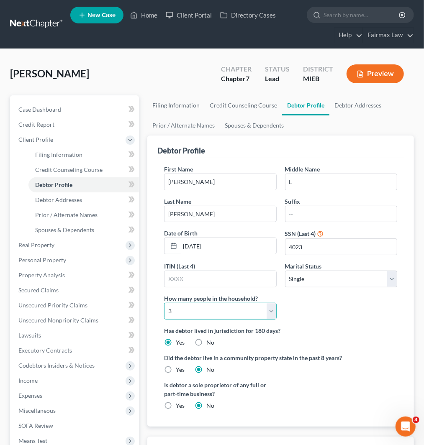
click at [164, 303] on select "Select 1 2 3 4 5 6 7 8 9 10 11 12 13 14 15 16 17 18 19 20" at bounding box center [220, 311] width 112 height 17
click at [355, 106] on link "Debtor Addresses" at bounding box center [358, 105] width 57 height 20
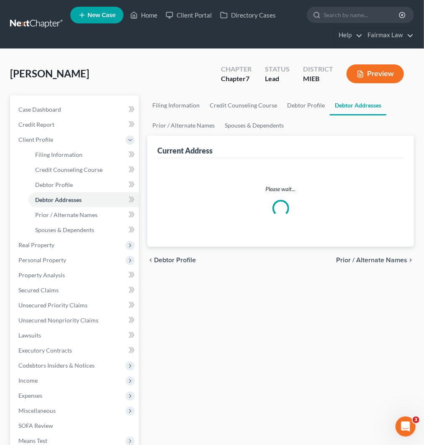
select select "0"
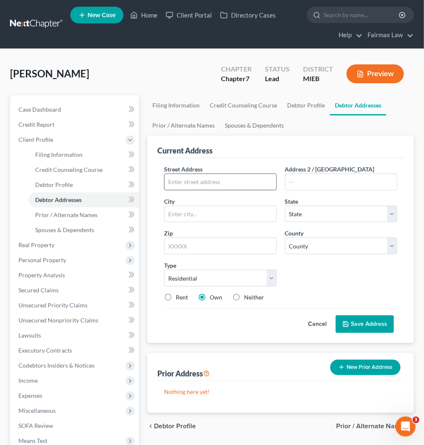
click at [202, 185] on input "text" at bounding box center [220, 182] width 111 height 16
paste input "[STREET_ADDRESS]"
type input "[STREET_ADDRESS]"
drag, startPoint x: 312, startPoint y: 174, endPoint x: 331, endPoint y: 184, distance: 21.7
click at [312, 174] on input "text" at bounding box center [341, 182] width 111 height 16
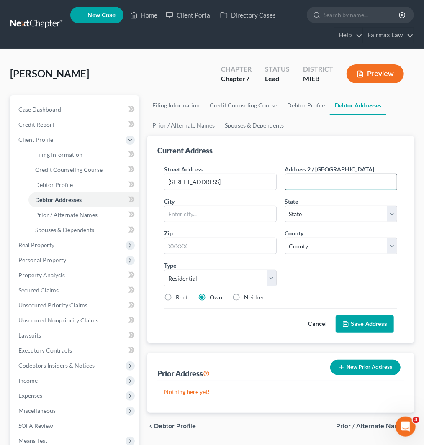
paste input "#205"
type input "#205"
click at [234, 247] on input "text" at bounding box center [220, 246] width 112 height 17
paste input "48141"
type input "48141"
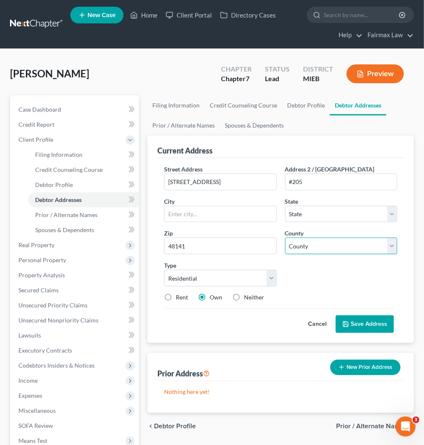
type input "Inkster"
select select "23"
click at [325, 249] on select "[GEOGRAPHIC_DATA] [GEOGRAPHIC_DATA] [GEOGRAPHIC_DATA] [GEOGRAPHIC_DATA] [GEOGRA…" at bounding box center [341, 246] width 112 height 17
select select "81"
click at [285, 238] on select "[GEOGRAPHIC_DATA] [GEOGRAPHIC_DATA] [GEOGRAPHIC_DATA] [GEOGRAPHIC_DATA] [GEOGRA…" at bounding box center [341, 246] width 112 height 17
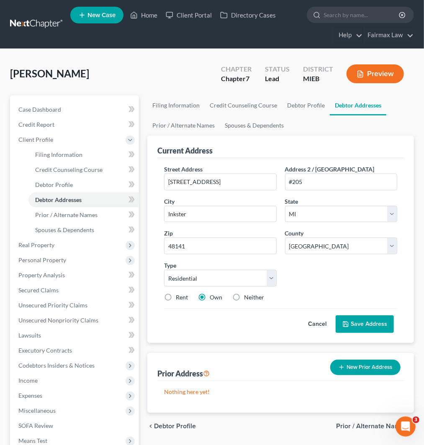
click at [176, 295] on label "Rent" at bounding box center [182, 297] width 12 height 8
click at [179, 295] on input "Rent" at bounding box center [181, 295] width 5 height 5
radio input "true"
click at [366, 326] on button "Save Address" at bounding box center [365, 325] width 58 height 18
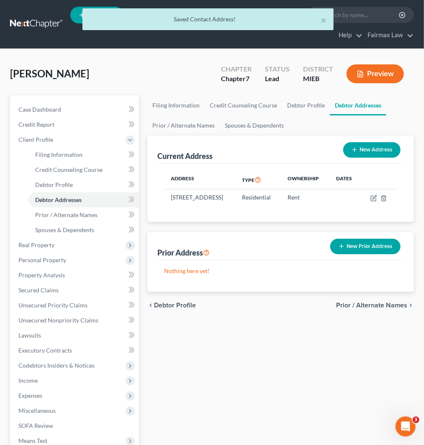
drag, startPoint x: 361, startPoint y: 254, endPoint x: 367, endPoint y: 258, distance: 7.2
click at [361, 254] on button "New Prior Address" at bounding box center [365, 246] width 70 height 15
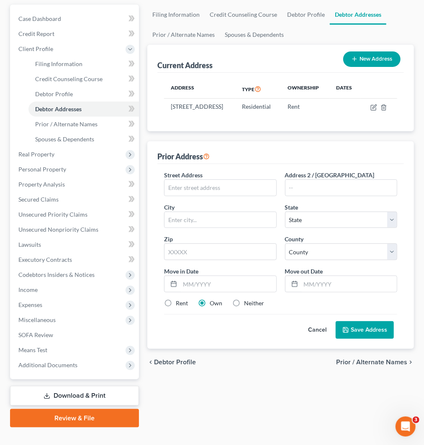
scroll to position [93, 0]
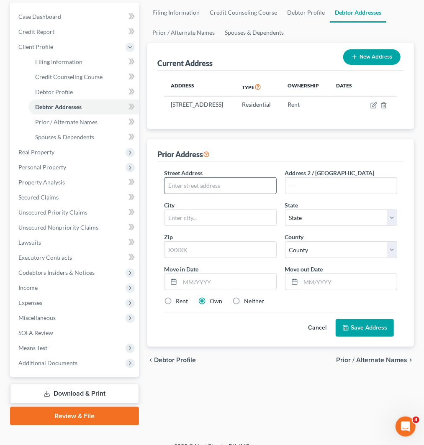
click at [212, 204] on div "Street Address * Address 2 / [GEOGRAPHIC_DATA] * State * State [US_STATE] AK AR…" at bounding box center [281, 241] width 242 height 144
drag, startPoint x: 222, startPoint y: 194, endPoint x: 255, endPoint y: 201, distance: 33.3
click at [223, 193] on input "text" at bounding box center [220, 186] width 111 height 16
paste input "[STREET_ADDRESS]"
type input "[STREET_ADDRESS]"
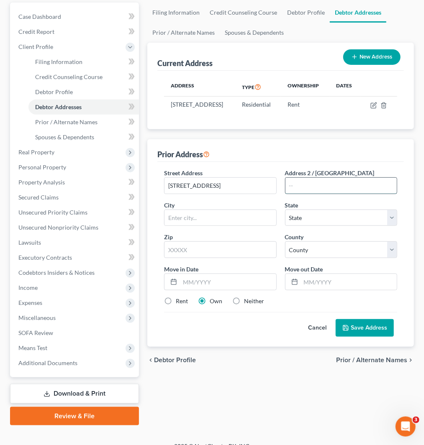
drag, startPoint x: 346, startPoint y: 192, endPoint x: 391, endPoint y: 195, distance: 45.3
click at [345, 192] on input "text" at bounding box center [341, 186] width 111 height 16
paste input "Apt 49210"
type input "Apt 49210"
click at [208, 258] on input "text" at bounding box center [220, 250] width 112 height 17
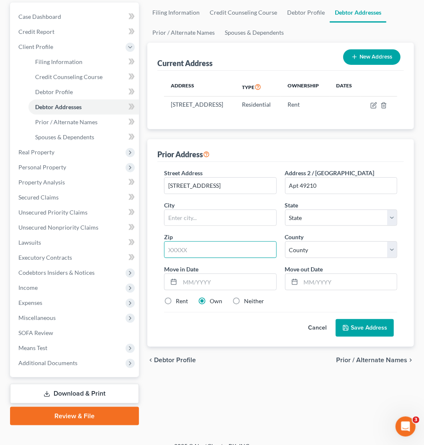
paste input "48038"
type input "48038"
type input "[GEOGRAPHIC_DATA]"
select select "23"
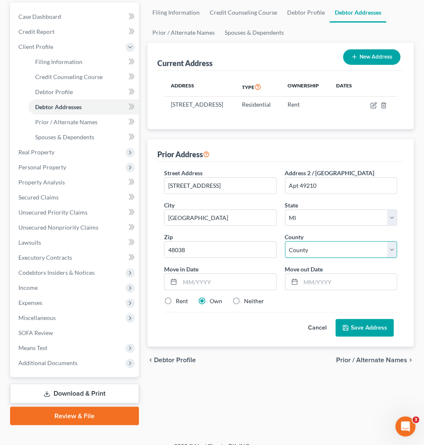
click at [311, 258] on select "County" at bounding box center [341, 250] width 112 height 17
select select "49"
click at [285, 250] on select "[GEOGRAPHIC_DATA] [GEOGRAPHIC_DATA] [GEOGRAPHIC_DATA] [GEOGRAPHIC_DATA] [GEOGRA…" at bounding box center [341, 250] width 112 height 17
click at [210, 290] on input "text" at bounding box center [228, 282] width 96 height 16
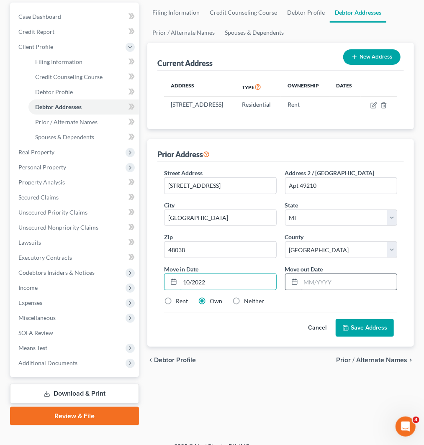
type input "10/2022"
click at [317, 290] on input "text" at bounding box center [349, 282] width 96 height 16
type input "07/2025"
click at [244, 306] on label "Neither" at bounding box center [254, 301] width 20 height 8
click at [247, 303] on input "Neither" at bounding box center [249, 299] width 5 height 5
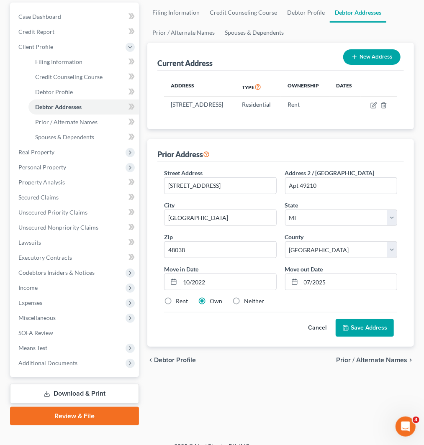
radio input "true"
drag, startPoint x: 364, startPoint y: 340, endPoint x: 399, endPoint y: 332, distance: 35.1
click at [364, 337] on button "Save Address" at bounding box center [365, 328] width 58 height 18
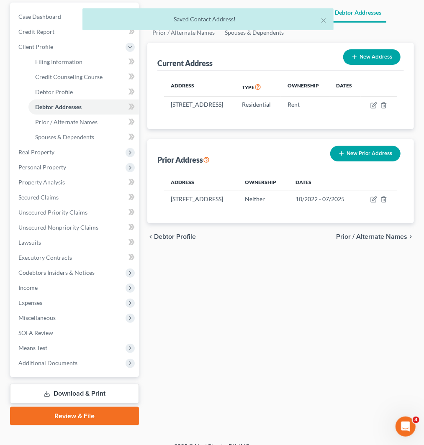
click at [362, 162] on button "New Prior Address" at bounding box center [365, 153] width 70 height 15
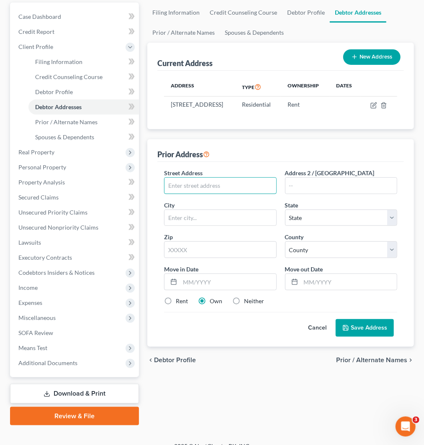
drag, startPoint x: 229, startPoint y: 191, endPoint x: 405, endPoint y: 189, distance: 175.9
click at [229, 191] on input "text" at bounding box center [220, 186] width 111 height 16
paste input "[STREET_ADDRESS][PERSON_NAME]"
type input "[STREET_ADDRESS][PERSON_NAME]"
click at [337, 190] on input "text" at bounding box center [341, 186] width 111 height 16
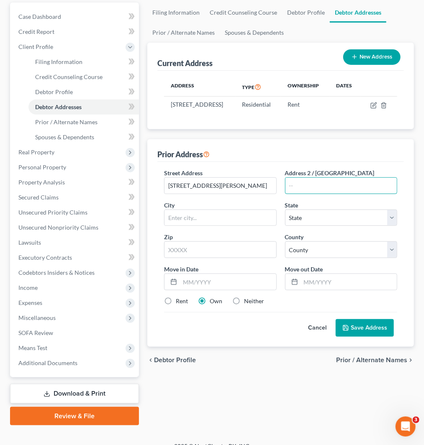
paste input "Apt 7A"
type input "Apt 7A"
click at [235, 255] on input "text" at bounding box center [220, 250] width 112 height 17
paste input "48036"
type input "48036"
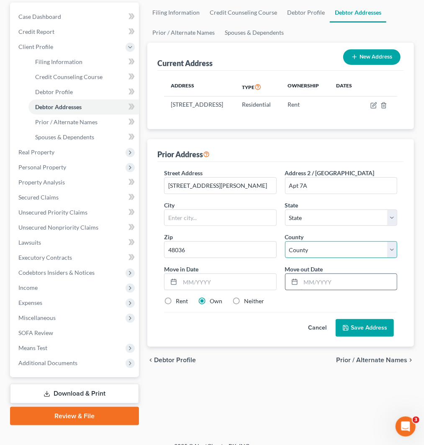
type input "[GEOGRAPHIC_DATA]"
select select "23"
click at [315, 258] on select "County" at bounding box center [341, 250] width 112 height 17
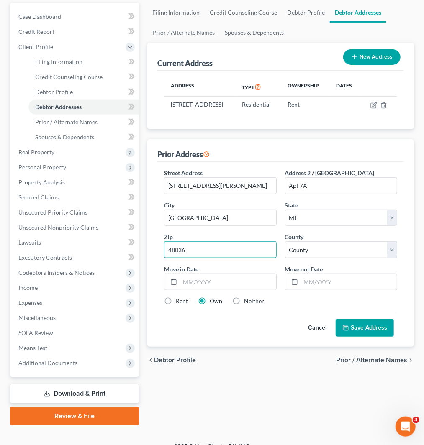
click at [172, 258] on input "48036" at bounding box center [220, 250] width 112 height 17
click at [299, 258] on select "[GEOGRAPHIC_DATA] [GEOGRAPHIC_DATA] [GEOGRAPHIC_DATA] [GEOGRAPHIC_DATA] [GEOGRA…" at bounding box center [341, 250] width 112 height 17
select select "49"
click at [285, 250] on select "[GEOGRAPHIC_DATA] [GEOGRAPHIC_DATA] [GEOGRAPHIC_DATA] [GEOGRAPHIC_DATA] [GEOGRA…" at bounding box center [341, 250] width 112 height 17
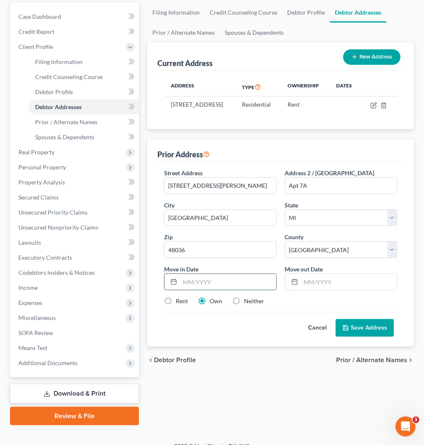
click at [198, 290] on input "text" at bounding box center [228, 282] width 96 height 16
type input "06/2021"
click at [321, 290] on input "text" at bounding box center [349, 282] width 96 height 16
type input "05/2023"
click at [260, 374] on div "chevron_left Debtor Profile Prior / Alternate Names chevron_right" at bounding box center [280, 360] width 267 height 27
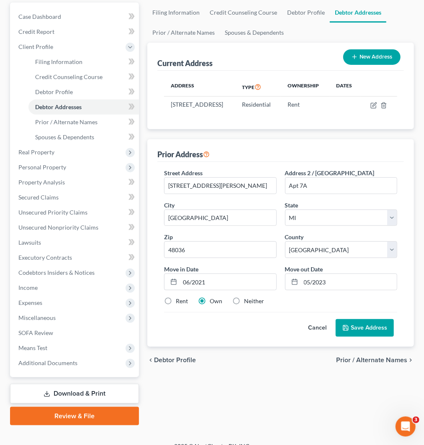
click at [361, 336] on button "Save Address" at bounding box center [365, 328] width 58 height 18
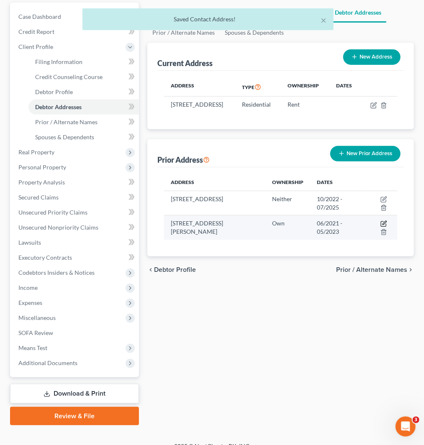
click at [381, 227] on icon "button" at bounding box center [383, 224] width 5 height 5
select select "23"
select select "49"
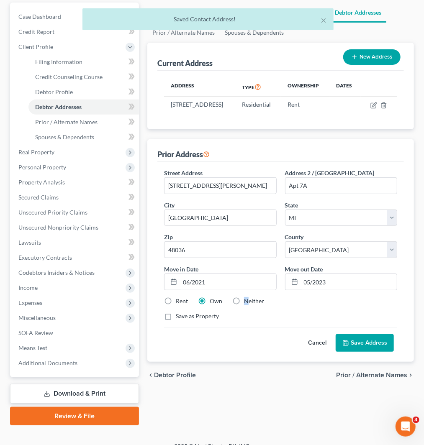
click at [246, 306] on label "Neither" at bounding box center [254, 301] width 20 height 8
click at [244, 306] on label "Neither" at bounding box center [254, 301] width 20 height 8
click at [247, 303] on input "Neither" at bounding box center [249, 299] width 5 height 5
radio input "true"
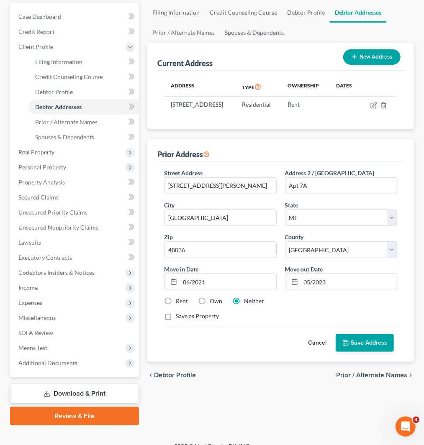
click at [355, 350] on button "Save Address" at bounding box center [365, 344] width 58 height 18
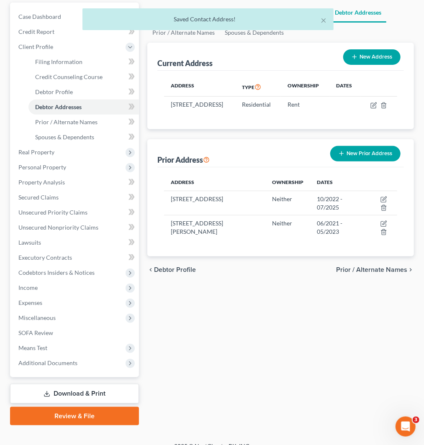
drag, startPoint x: 339, startPoint y: 161, endPoint x: 346, endPoint y: 162, distance: 7.2
click at [339, 157] on icon "button" at bounding box center [341, 153] width 7 height 7
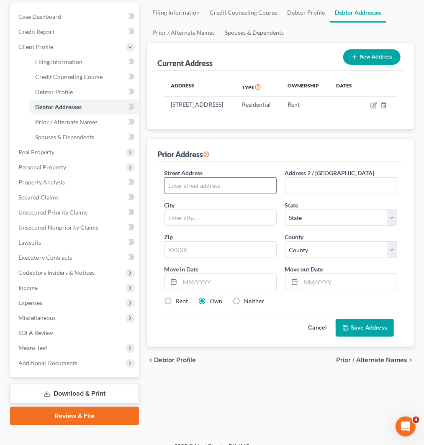
drag, startPoint x: 194, startPoint y: 194, endPoint x: 201, endPoint y: 189, distance: 8.7
click at [200, 189] on input "text" at bounding box center [220, 186] width 111 height 16
paste input "[STREET_ADDRESS]"
type input "[STREET_ADDRESS]"
click at [199, 258] on input "text" at bounding box center [220, 250] width 112 height 17
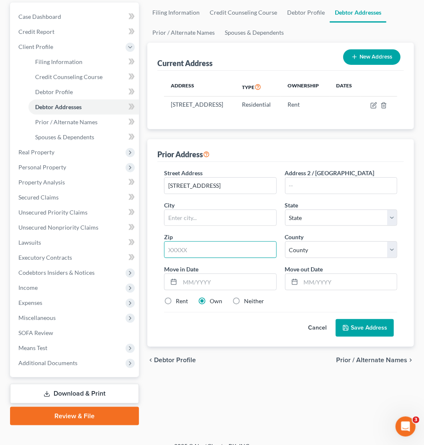
paste input "48225"
type input "48225"
type input "[PERSON_NAME] [PERSON_NAME]"
select select "23"
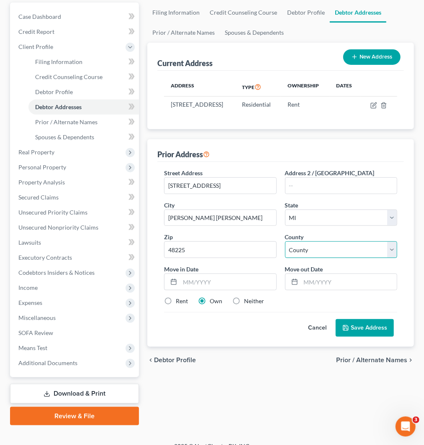
click at [319, 258] on select "County" at bounding box center [341, 250] width 112 height 17
select select "81"
click at [285, 250] on select "[GEOGRAPHIC_DATA] [GEOGRAPHIC_DATA] [GEOGRAPHIC_DATA] [GEOGRAPHIC_DATA] [GEOGRA…" at bounding box center [341, 250] width 112 height 17
click at [252, 289] on input "text" at bounding box center [228, 282] width 96 height 16
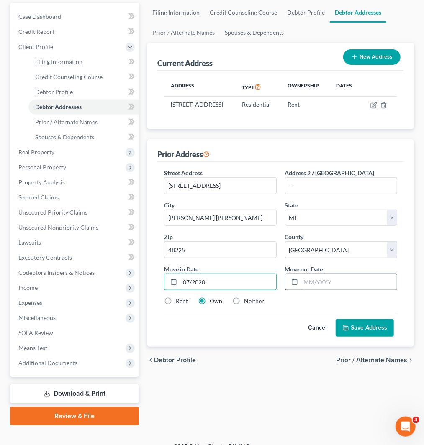
type input "07/2020"
click at [324, 290] on input "text" at bounding box center [349, 282] width 96 height 16
type input "01/2022"
click at [244, 306] on label "Neither" at bounding box center [254, 301] width 20 height 8
click at [247, 303] on input "Neither" at bounding box center [249, 299] width 5 height 5
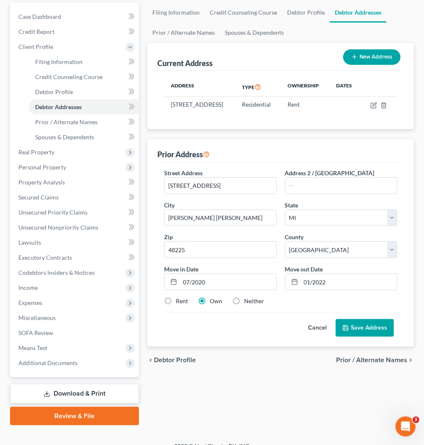
radio input "true"
click at [372, 333] on button "Save Address" at bounding box center [365, 328] width 58 height 18
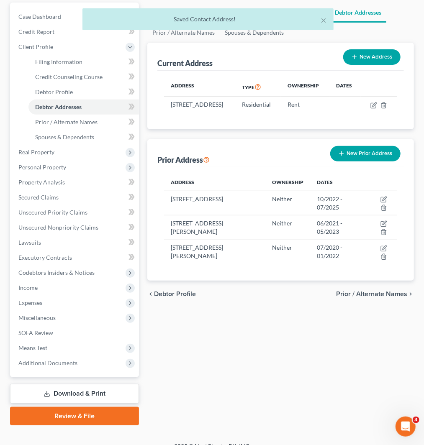
drag, startPoint x: 349, startPoint y: 165, endPoint x: 345, endPoint y: 168, distance: 5.4
click at [349, 162] on button "New Prior Address" at bounding box center [365, 153] width 70 height 15
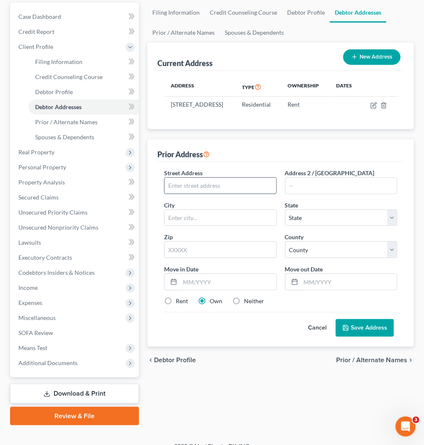
click at [207, 190] on input "text" at bounding box center [220, 186] width 111 height 16
paste input "[STREET_ADDRESS]"
type input "[STREET_ADDRESS]"
click at [224, 258] on input "text" at bounding box center [220, 250] width 112 height 17
paste input "48224"
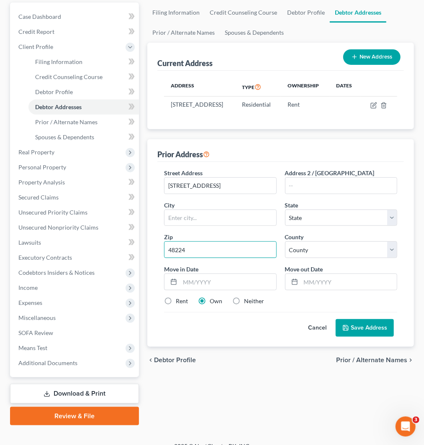
type input "48224"
type input "[GEOGRAPHIC_DATA]"
select select "23"
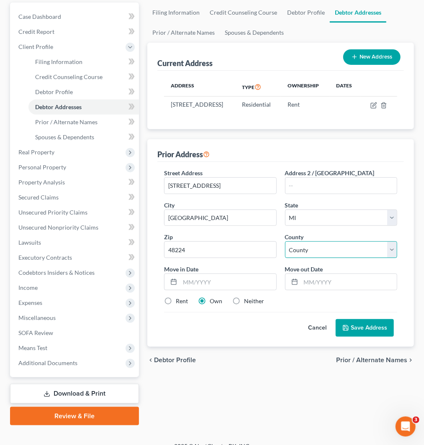
click at [316, 258] on select "[GEOGRAPHIC_DATA] [GEOGRAPHIC_DATA] [GEOGRAPHIC_DATA] [GEOGRAPHIC_DATA] [GEOGRA…" at bounding box center [341, 250] width 112 height 17
select select "81"
click at [285, 250] on select "[GEOGRAPHIC_DATA] [GEOGRAPHIC_DATA] [GEOGRAPHIC_DATA] [GEOGRAPHIC_DATA] [GEOGRA…" at bounding box center [341, 250] width 112 height 17
click at [217, 290] on input "text" at bounding box center [228, 282] width 96 height 16
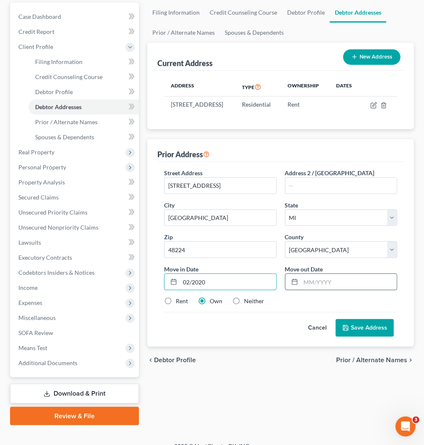
type input "02/2020"
click at [336, 290] on input "text" at bounding box center [349, 282] width 96 height 16
type input "05/2021"
click at [248, 306] on label "Neither" at bounding box center [254, 301] width 20 height 8
click at [248, 303] on input "Neither" at bounding box center [249, 299] width 5 height 5
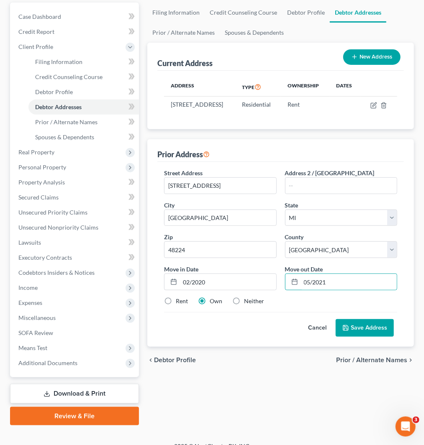
radio input "true"
click at [373, 332] on button "Save Address" at bounding box center [365, 328] width 58 height 18
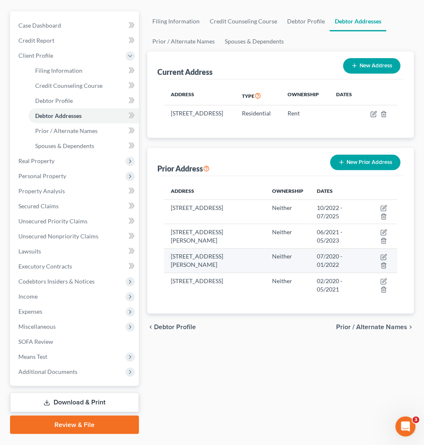
scroll to position [0, 0]
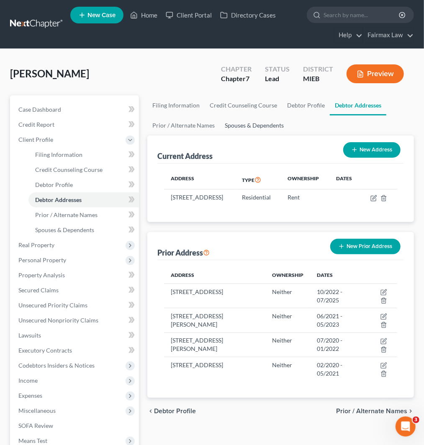
click at [243, 126] on link "Spouses & Dependents" at bounding box center [254, 126] width 69 height 20
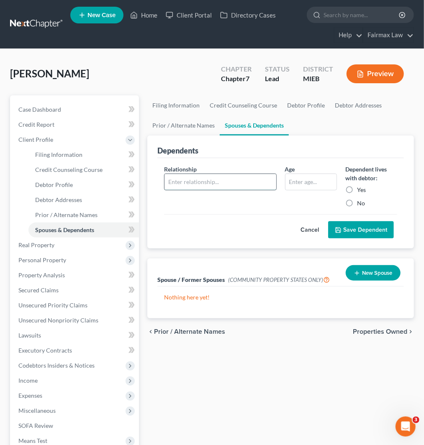
click at [227, 178] on input "text" at bounding box center [220, 182] width 111 height 16
type input "Son"
click at [304, 182] on input "text" at bounding box center [311, 182] width 51 height 16
type input "3"
click at [372, 228] on button "Save Dependent" at bounding box center [361, 230] width 66 height 18
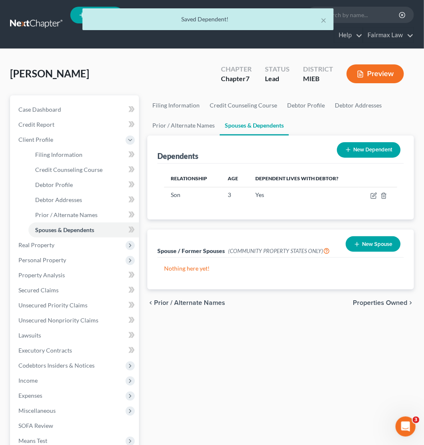
drag, startPoint x: 365, startPoint y: 152, endPoint x: 338, endPoint y: 158, distance: 27.1
click at [365, 152] on button "New Dependent" at bounding box center [369, 149] width 64 height 15
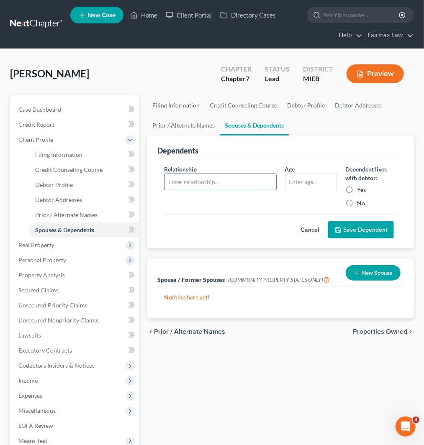
click at [206, 178] on input "text" at bounding box center [220, 182] width 111 height 16
type input "Son"
click at [291, 184] on input "text" at bounding box center [311, 182] width 51 height 16
type input "1"
click at [373, 229] on button "Save Dependent" at bounding box center [361, 230] width 66 height 18
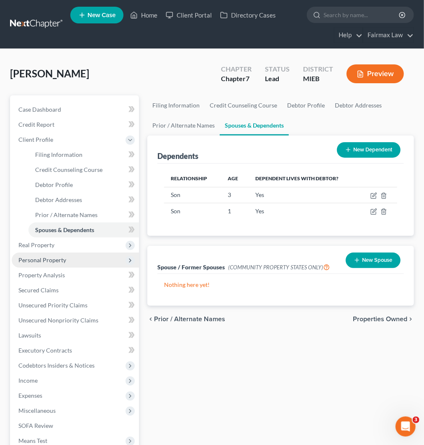
click at [56, 257] on span "Personal Property" at bounding box center [42, 260] width 48 height 7
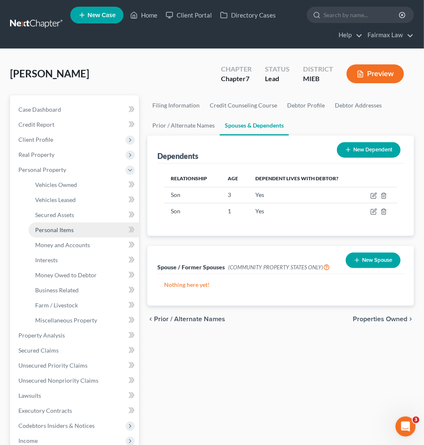
click at [67, 231] on span "Personal Items" at bounding box center [54, 230] width 39 height 7
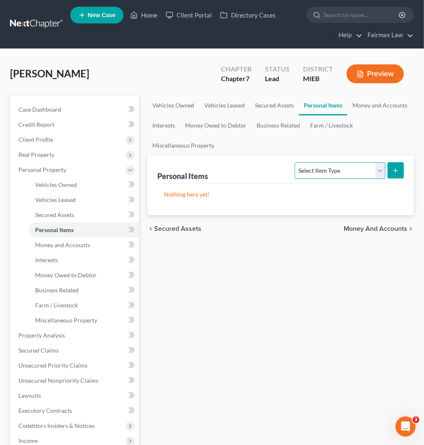
click at [341, 170] on select "Select Item Type Clothing Collectibles Of Value Electronics Firearms Household …" at bounding box center [340, 170] width 90 height 17
select select "household_goods"
click at [296, 162] on select "Select Item Type Clothing Collectibles Of Value Electronics Firearms Household …" at bounding box center [340, 170] width 90 height 17
click at [397, 171] on line "submit" at bounding box center [396, 171] width 4 height 0
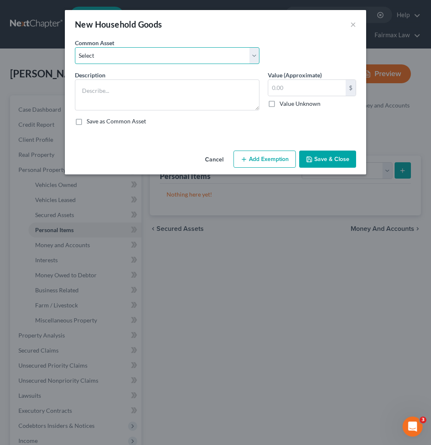
drag, startPoint x: 164, startPoint y: 56, endPoint x: 162, endPoint y: 63, distance: 7.3
click at [164, 56] on select "Select Common household furnishings, appliances, and decor Common household fur…" at bounding box center [167, 55] width 185 height 17
select select "16"
click at [75, 47] on select "Select Common household furnishings, appliances, and decor Common household fur…" at bounding box center [167, 55] width 185 height 17
type textarea "Household Goods"
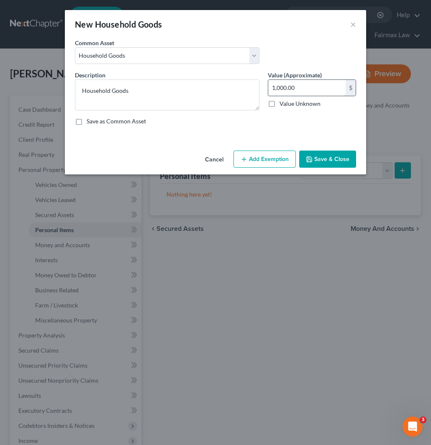
click at [293, 86] on input "1,000.00" at bounding box center [306, 88] width 77 height 16
type input "400"
click at [261, 157] on button "Add Exemption" at bounding box center [265, 160] width 62 height 18
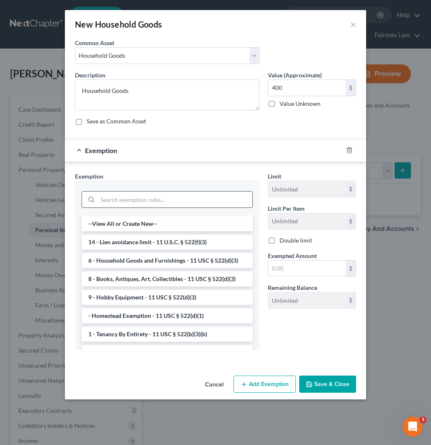
click at [154, 200] on input "search" at bounding box center [175, 200] width 155 height 16
click at [147, 257] on li "6 - Household Goods and Furnishings - 11 USC § 522(d)(3)" at bounding box center [167, 260] width 171 height 15
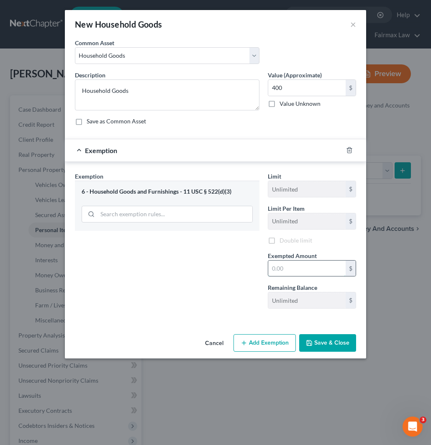
click at [300, 267] on input "text" at bounding box center [306, 269] width 77 height 16
type input "400"
click at [321, 340] on button "Save & Close" at bounding box center [327, 344] width 57 height 18
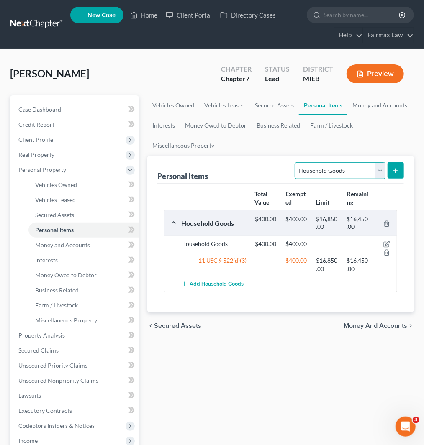
click at [345, 167] on select "Select Item Type Clothing Collectibles Of Value Electronics Firearms Household …" at bounding box center [340, 170] width 90 height 17
select select "electronics"
click at [296, 162] on select "Select Item Type Clothing Collectibles Of Value Electronics Firearms Household …" at bounding box center [340, 170] width 90 height 17
click at [392, 173] on icon "submit" at bounding box center [395, 170] width 7 height 7
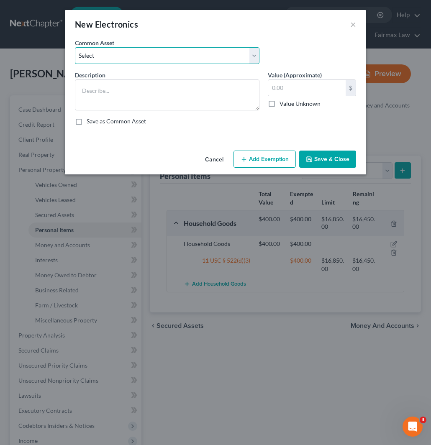
click at [162, 55] on select "Select Household Electronics, including cell phones, PC or tablet device, telev…" at bounding box center [167, 55] width 185 height 17
select select "10"
click at [75, 47] on select "Select Household Electronics, including cell phones, PC or tablet device, telev…" at bounding box center [167, 55] width 185 height 17
type textarea "Household Electronics"
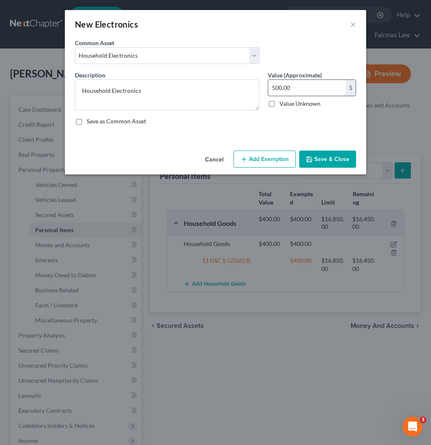
click at [288, 88] on input "500.00" at bounding box center [306, 88] width 77 height 16
type input "300"
click at [269, 160] on button "Add Exemption" at bounding box center [265, 160] width 62 height 18
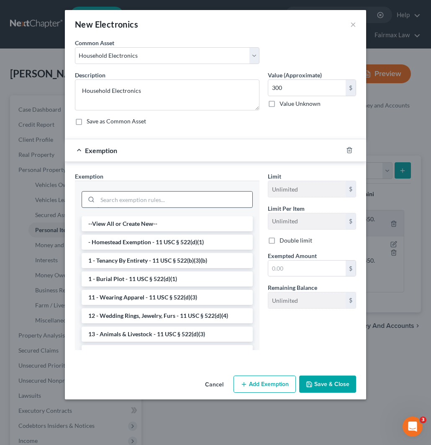
click at [136, 198] on input "search" at bounding box center [175, 200] width 155 height 16
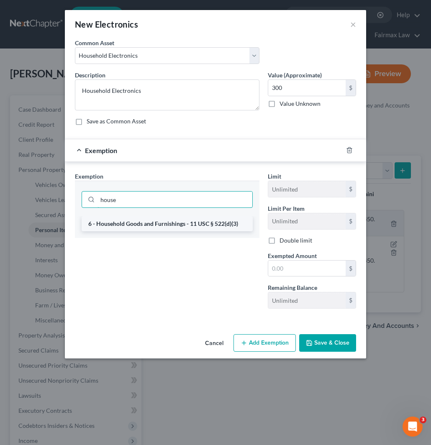
type input "house"
click at [140, 224] on li "6 - Household Goods and Furnishings - 11 USC § 522(d)(3)" at bounding box center [167, 223] width 171 height 15
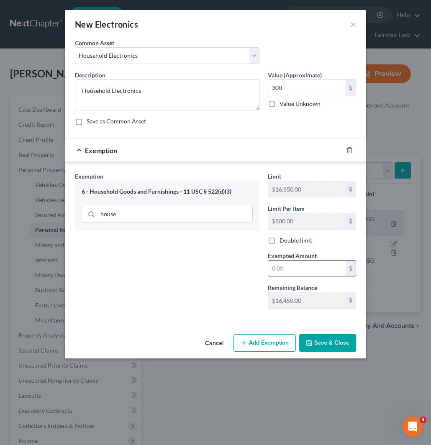
click at [290, 264] on input "text" at bounding box center [306, 269] width 77 height 16
type input "300"
click at [328, 344] on button "Save & Close" at bounding box center [327, 344] width 57 height 18
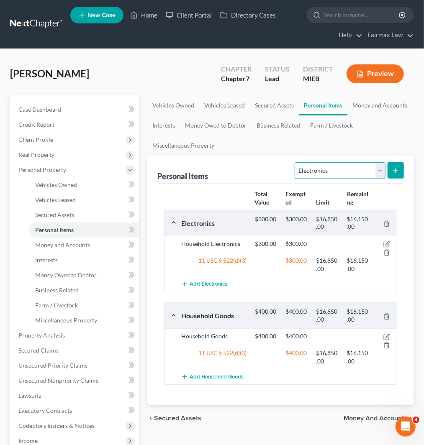
click at [343, 172] on select "Select Item Type Clothing Collectibles Of Value Electronics Firearms Household …" at bounding box center [340, 170] width 90 height 17
select select "clothing"
click at [296, 162] on select "Select Item Type Clothing Collectibles Of Value Electronics Firearms Household …" at bounding box center [340, 170] width 90 height 17
drag, startPoint x: 412, startPoint y: 173, endPoint x: 407, endPoint y: 172, distance: 4.7
click at [412, 173] on div "Personal Items Select Item Type Clothing Collectibles Of Value Electronics Fire…" at bounding box center [280, 281] width 267 height 250
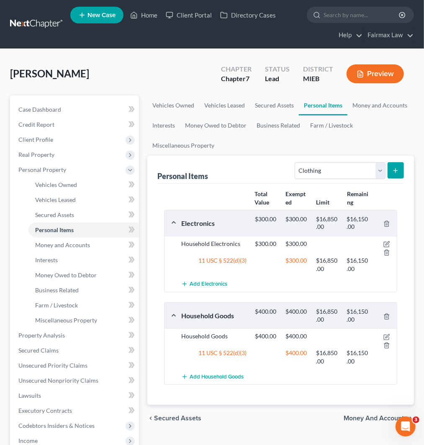
click at [394, 171] on icon "submit" at bounding box center [395, 170] width 7 height 7
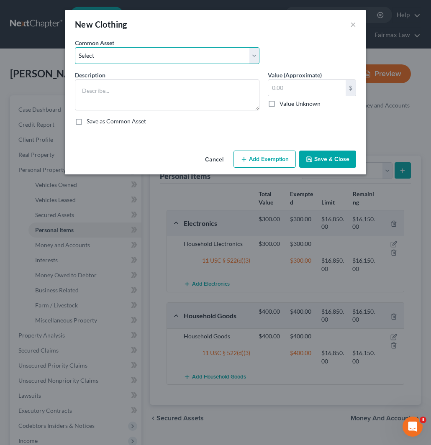
drag, startPoint x: 151, startPoint y: 57, endPoint x: 151, endPoint y: 63, distance: 6.3
click at [151, 56] on select "Select Common clothing Common clothing Common clothing Everyday clothing Profes…" at bounding box center [167, 55] width 185 height 17
select select "6"
click at [75, 47] on select "Select Common clothing Common clothing Common clothing Everyday clothing Profes…" at bounding box center [167, 55] width 185 height 17
type textarea "Common clothing"
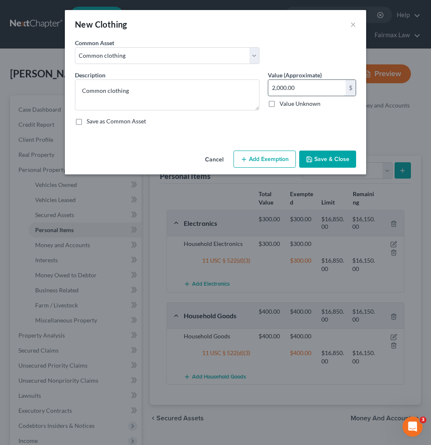
click at [307, 87] on input "2,000.00" at bounding box center [306, 88] width 77 height 16
type input "1,000"
click at [283, 156] on button "Add Exemption" at bounding box center [265, 160] width 62 height 18
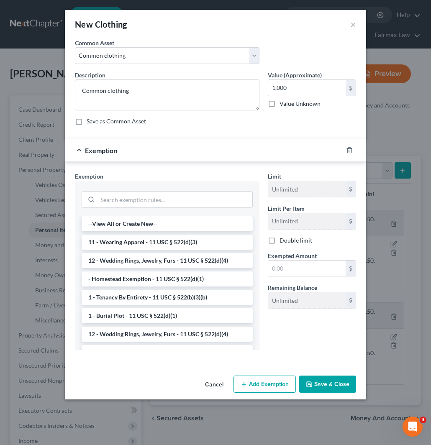
click at [148, 245] on li "11 - Wearing Apparel - 11 USC § 522(d)(3)" at bounding box center [167, 242] width 171 height 15
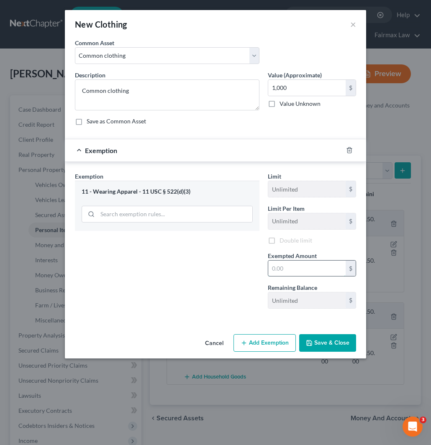
click at [307, 266] on input "text" at bounding box center [306, 269] width 77 height 16
type input "1,000"
click at [327, 341] on button "Save & Close" at bounding box center [327, 344] width 57 height 18
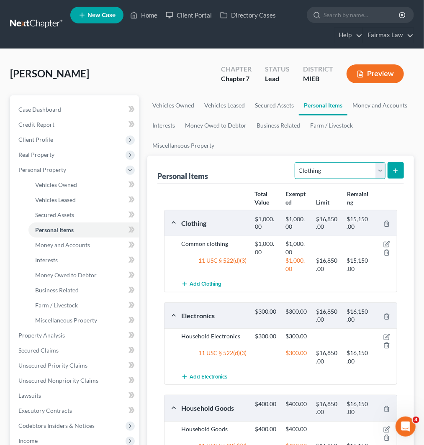
click at [345, 168] on select "Select Item Type Clothing Collectibles Of Value Electronics Firearms Household …" at bounding box center [340, 170] width 90 height 17
select select "jewelry"
click at [296, 162] on select "Select Item Type Clothing Collectibles Of Value Electronics Firearms Household …" at bounding box center [340, 170] width 90 height 17
click at [403, 172] on button "submit" at bounding box center [396, 170] width 16 height 16
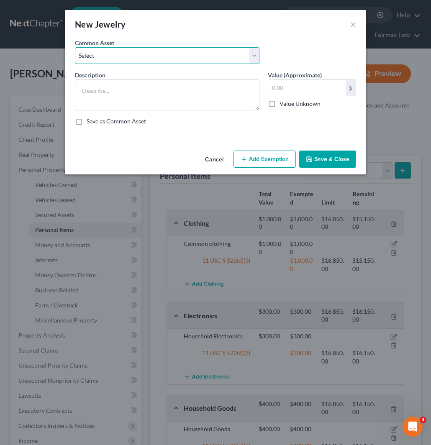
click at [149, 55] on select "Select Jewelry Wedding bands Costume Jewelry Watch Wedding ring and costume jew…" at bounding box center [167, 55] width 185 height 17
select select "5"
click at [75, 47] on select "Select Jewelry Wedding bands Costume Jewelry Watch Wedding ring and costume jew…" at bounding box center [167, 55] width 185 height 17
type textarea "Common jewelry"
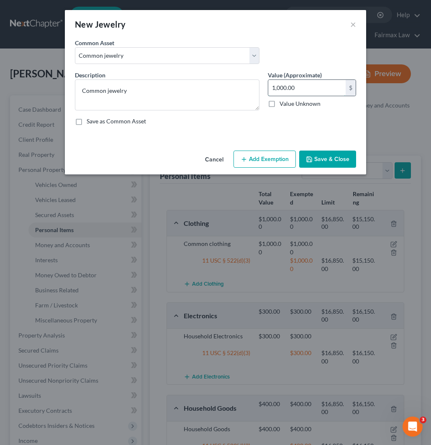
click at [299, 91] on input "1,000.00" at bounding box center [306, 88] width 77 height 16
type input "300"
click at [261, 152] on button "Add Exemption" at bounding box center [265, 160] width 62 height 18
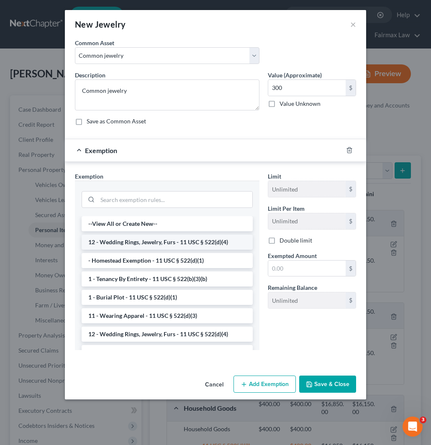
click at [147, 243] on li "12 - Wedding Rings, Jewelry, Furs - 11 USC § 522(d)(4)" at bounding box center [167, 242] width 171 height 15
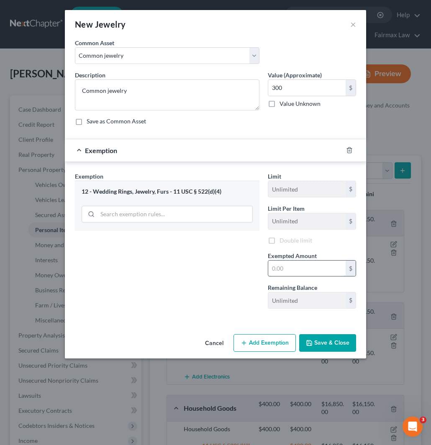
click at [303, 269] on input "text" at bounding box center [306, 269] width 77 height 16
type input "300"
click at [331, 346] on button "Save & Close" at bounding box center [327, 344] width 57 height 18
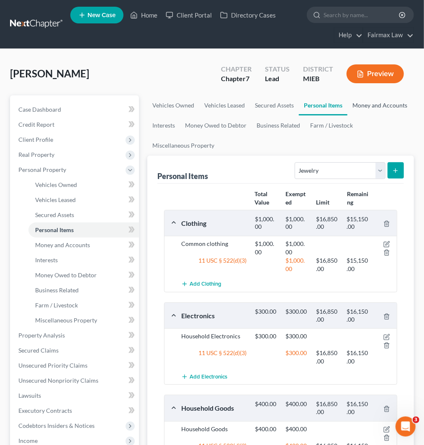
click at [371, 106] on link "Money and Accounts" at bounding box center [380, 105] width 65 height 20
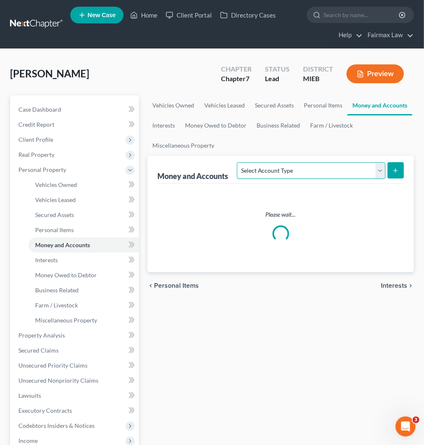
click at [340, 169] on select "Select Account Type Brokerage Cash on Hand Certificates of Deposit Checking Acc…" at bounding box center [311, 170] width 148 height 17
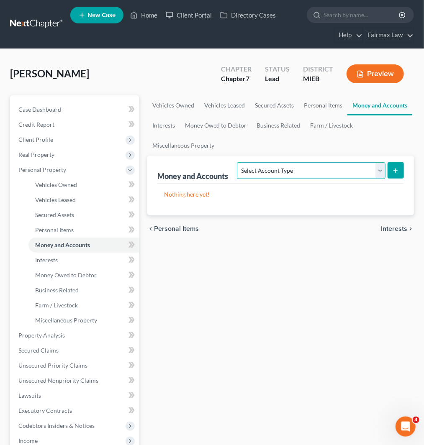
select select "other"
click at [239, 162] on select "Select Account Type Brokerage Cash on Hand Certificates of Deposit Checking Acc…" at bounding box center [311, 170] width 148 height 17
click at [400, 171] on button "submit" at bounding box center [396, 170] width 16 height 16
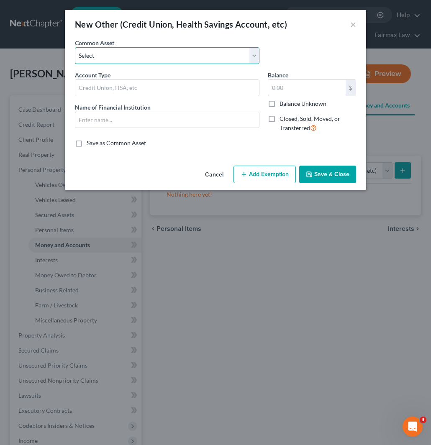
click at [160, 56] on select "Select Prepaid Debit Card - Chime Credit Builder Way2Go Prepaid Debit Card - Ne…" at bounding box center [167, 55] width 185 height 17
select select "12"
click at [75, 47] on select "Select Prepaid Debit Card - Chime Credit Builder Way2Go Prepaid Debit Card - Ne…" at bounding box center [167, 55] width 185 height 17
type input "Apple Pay"
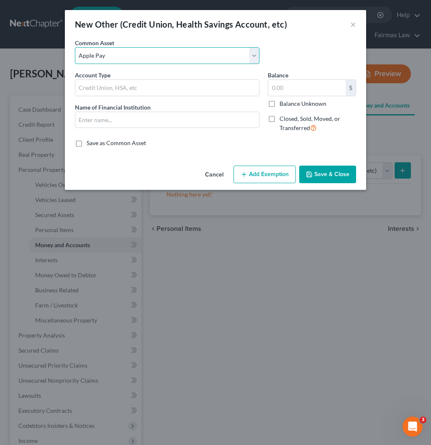
type input "0"
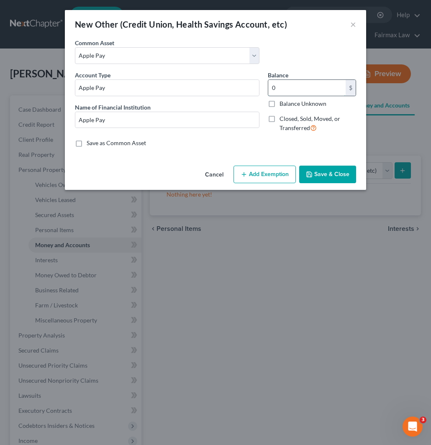
click at [308, 89] on input "0" at bounding box center [306, 88] width 77 height 16
click at [326, 173] on button "Save & Close" at bounding box center [327, 175] width 57 height 18
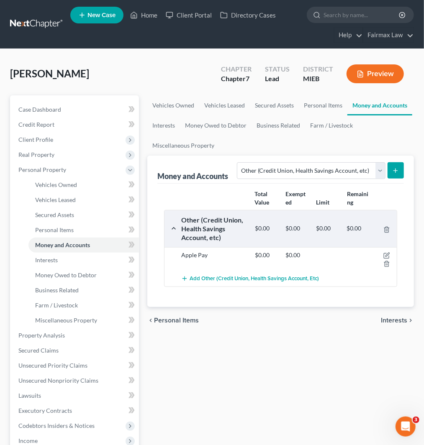
click at [398, 169] on icon "submit" at bounding box center [395, 170] width 7 height 7
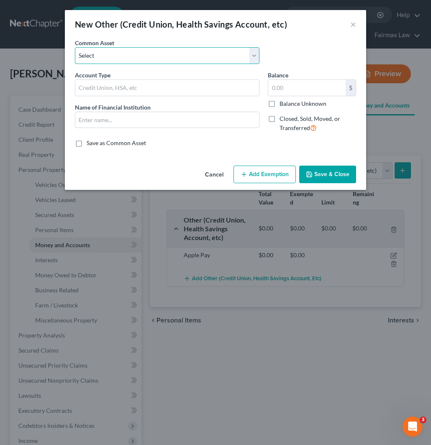
click at [112, 55] on select "Select Prepaid Debit Card - Chime Credit Builder Way2Go Prepaid Debit Card - Ne…" at bounding box center [167, 55] width 185 height 17
select select "8"
click at [75, 47] on select "Select Prepaid Debit Card - Chime Credit Builder Way2Go Prepaid Debit Card - Ne…" at bounding box center [167, 55] width 185 height 17
type input "Prepaid Debit Card - CashApp"
type input "Cashapp"
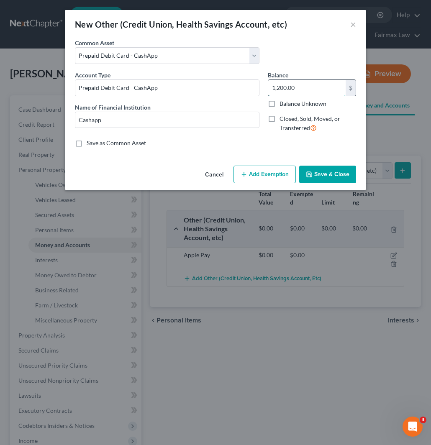
click at [292, 86] on input "1,200.00" at bounding box center [306, 88] width 77 height 16
type input "0"
click at [333, 174] on button "Save & Close" at bounding box center [327, 175] width 57 height 18
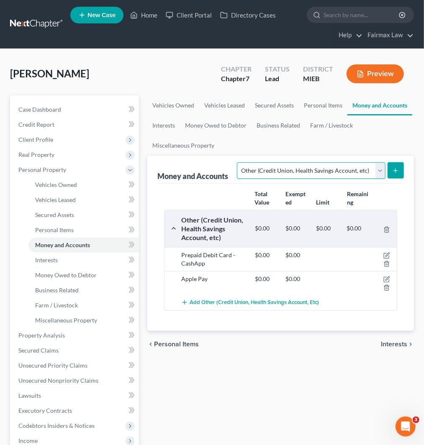
click at [353, 168] on select "Select Account Type Brokerage Cash on Hand Certificates of Deposit Checking Acc…" at bounding box center [311, 170] width 148 height 17
select select "checking"
click at [239, 162] on select "Select Account Type Brokerage Cash on Hand Certificates of Deposit Checking Acc…" at bounding box center [311, 170] width 148 height 17
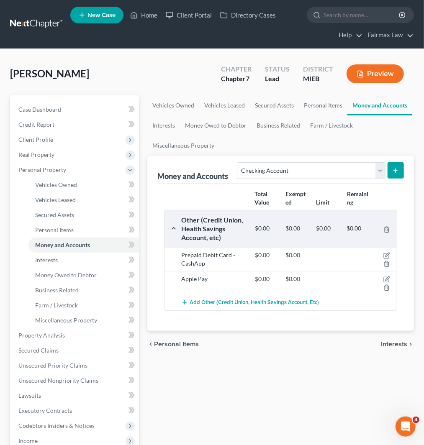
click at [394, 170] on icon "submit" at bounding box center [395, 170] width 7 height 7
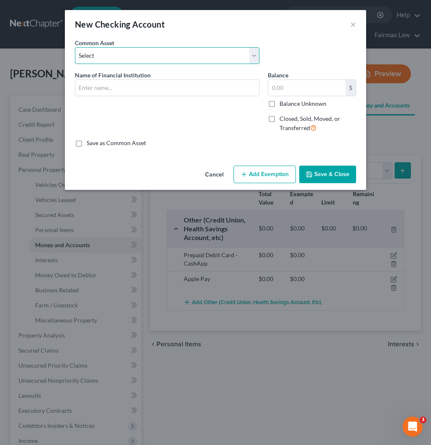
click at [138, 53] on select "Select Day Air FCU Daily Pay So-Fi Adventure Credit Union So-Fi Mountain Credit…" at bounding box center [167, 55] width 185 height 17
select select "33"
click at [75, 47] on select "Select Day Air FCU Daily Pay So-Fi Adventure Credit Union So-Fi Mountain Credit…" at bounding box center [167, 55] width 185 height 17
type input "Chime Bank"
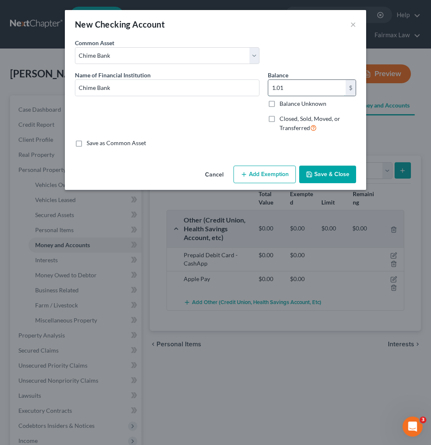
click at [310, 88] on input "1.01" at bounding box center [306, 88] width 77 height 16
type input "0"
click at [329, 176] on button "Save & Close" at bounding box center [327, 175] width 57 height 18
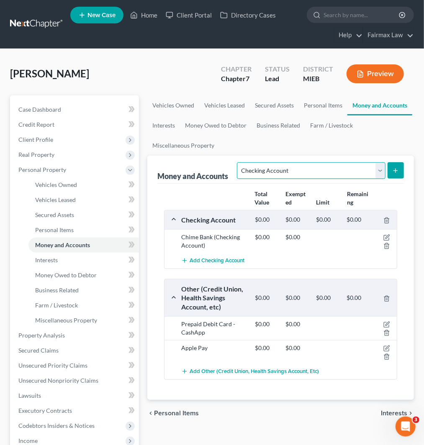
click at [304, 170] on select "Select Account Type Brokerage Cash on Hand Certificates of Deposit Checking Acc…" at bounding box center [311, 170] width 148 height 17
select select "savings"
click at [239, 162] on select "Select Account Type Brokerage Cash on Hand Certificates of Deposit Checking Acc…" at bounding box center [311, 170] width 148 height 17
click at [395, 172] on icon "submit" at bounding box center [395, 170] width 7 height 7
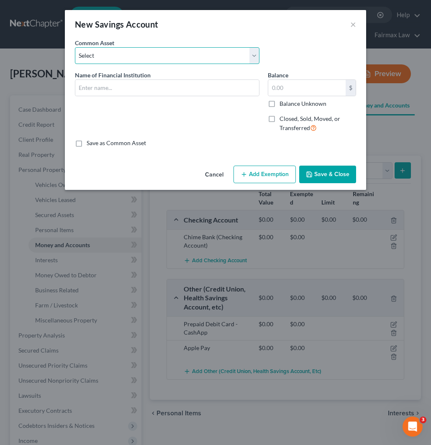
click at [149, 57] on select "Select Current So-Fi Savings [PERSON_NAME] Credit Union - Savings Adventure Cre…" at bounding box center [167, 55] width 185 height 17
select select "29"
click at [75, 47] on select "Select Current So-Fi Savings [PERSON_NAME] Credit Union - Savings Adventure Cre…" at bounding box center [167, 55] width 185 height 17
type input "Chime"
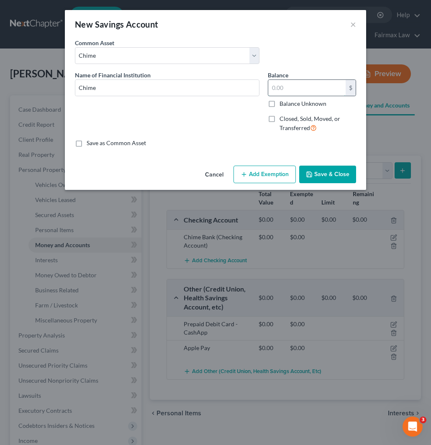
click at [291, 82] on input "text" at bounding box center [306, 88] width 77 height 16
type input "0"
click at [329, 175] on button "Save & Close" at bounding box center [327, 175] width 57 height 18
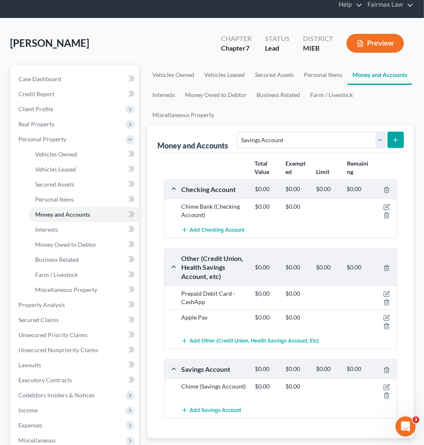
scroll to position [139, 0]
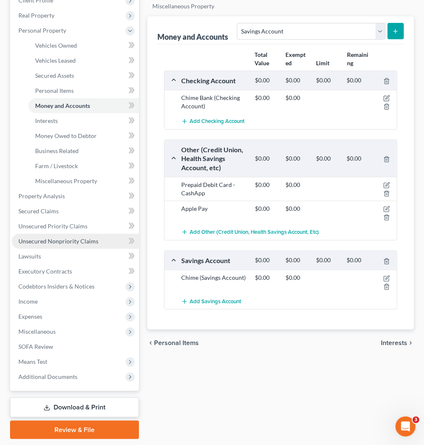
click at [35, 239] on span "Unsecured Nonpriority Claims" at bounding box center [58, 241] width 80 height 7
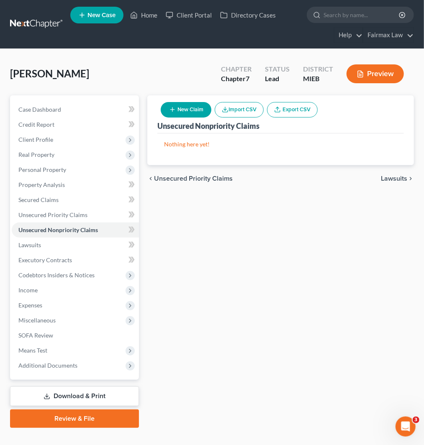
click at [187, 110] on button "New Claim" at bounding box center [186, 109] width 51 height 15
select select "0"
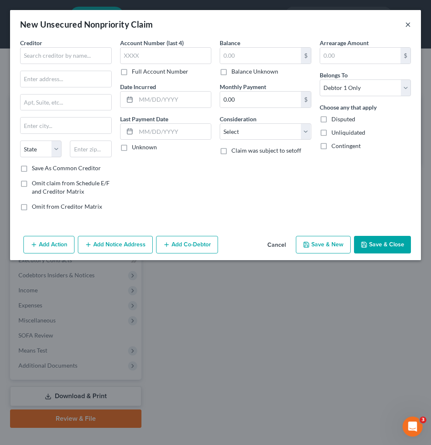
click at [411, 23] on button "×" at bounding box center [408, 24] width 6 height 10
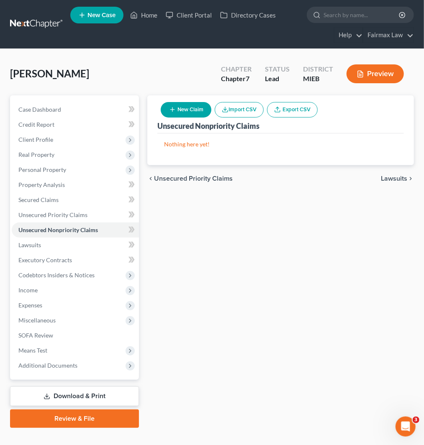
click at [227, 108] on icon "button" at bounding box center [225, 109] width 7 height 7
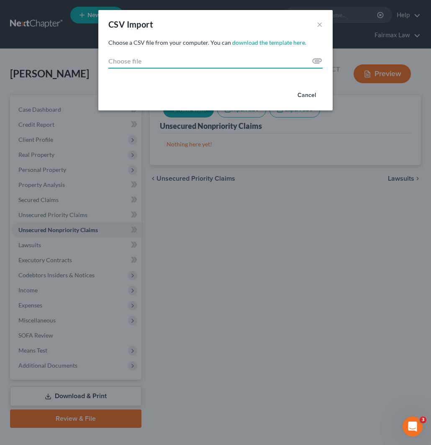
click at [315, 61] on input "Choose file" at bounding box center [215, 61] width 214 height 15
type input "C:\fakepath\2025.csv"
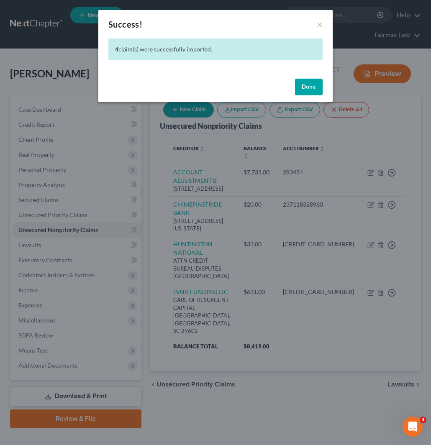
click at [308, 86] on button "Done" at bounding box center [309, 87] width 28 height 17
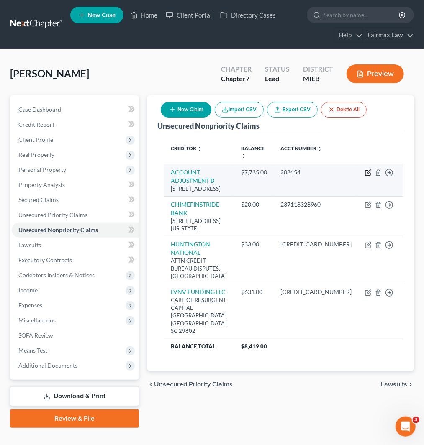
click at [365, 173] on icon "button" at bounding box center [368, 173] width 7 height 7
select select "23"
select select "2"
select select "0"
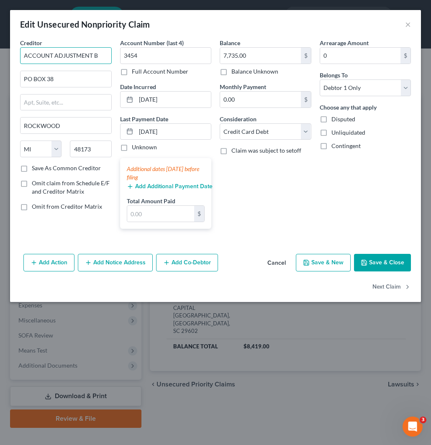
drag, startPoint x: 103, startPoint y: 54, endPoint x: -1, endPoint y: 52, distance: 104.3
click at [0, 52] on html "Home New Case Client Portal Directory Cases Fairmax Law [EMAIL_ADDRESS][DOMAIN_…" at bounding box center [215, 230] width 431 height 460
paste input "ACCOUNT ADJUSTMENT B"
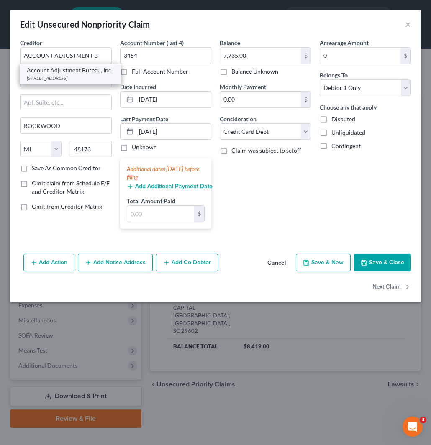
click at [62, 75] on div "Account Adjustment Bureau, Inc." at bounding box center [70, 70] width 87 height 8
type input "Account Adjustment Bureau, Inc."
type input "[STREET_ADDRESS]"
type input "[PERSON_NAME]"
type input "48180"
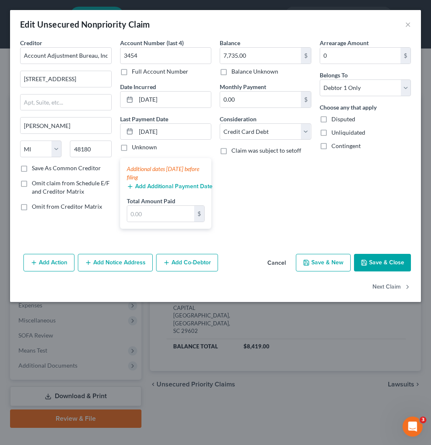
click at [389, 264] on button "Save & Close" at bounding box center [382, 263] width 57 height 18
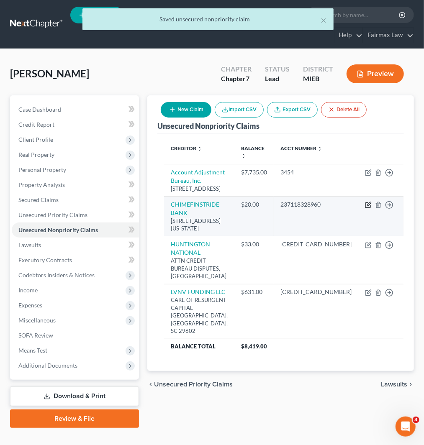
click at [365, 209] on icon "button" at bounding box center [368, 205] width 7 height 7
select select "4"
select select "14"
select select "0"
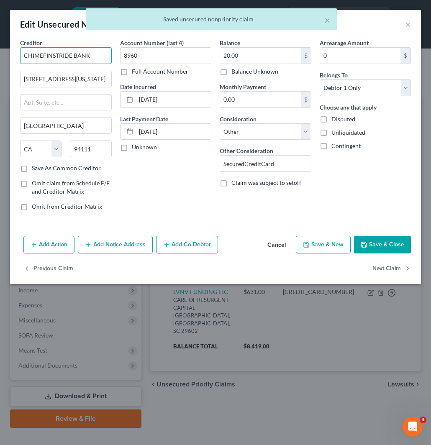
click at [100, 53] on input "CHIMEFINSTRIDE BANK" at bounding box center [66, 55] width 92 height 17
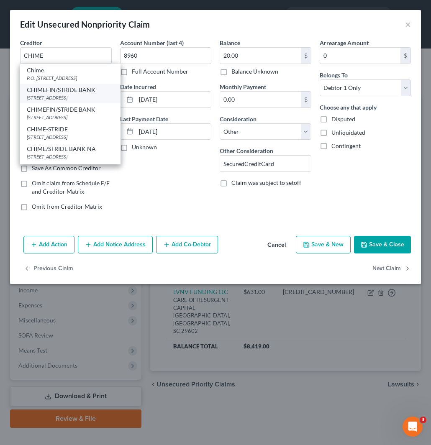
click at [80, 101] on div "[STREET_ADDRESS]" at bounding box center [70, 97] width 87 height 7
type input "CHIMEFIN/STRIDE BANK"
type input "PO BOX 417"
type input "[GEOGRAPHIC_DATA]"
type input "94104"
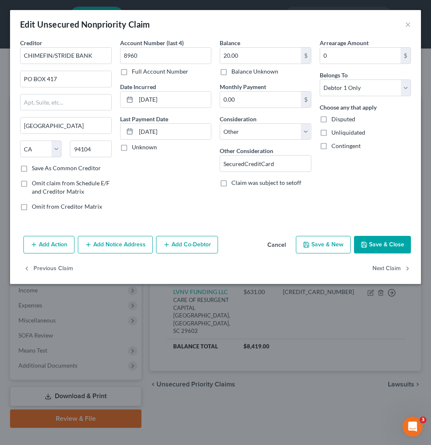
click at [379, 244] on button "Save & Close" at bounding box center [382, 245] width 57 height 18
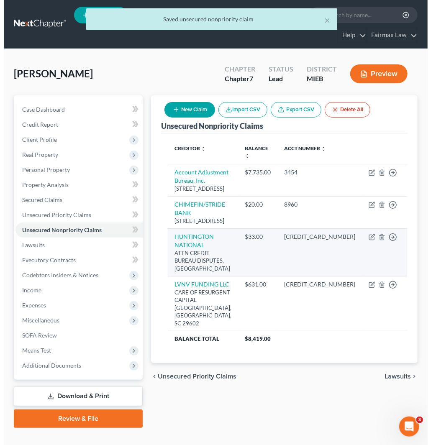
scroll to position [13, 0]
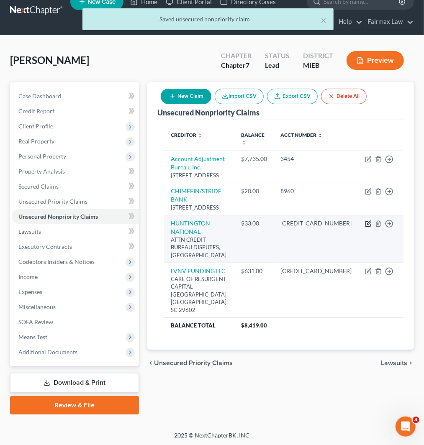
click at [365, 227] on icon "button" at bounding box center [368, 224] width 7 height 7
select select "36"
select select "14"
select select "0"
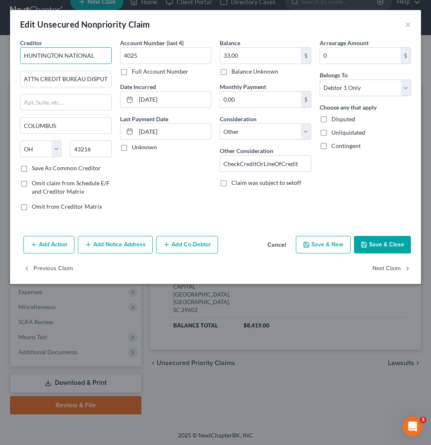
drag, startPoint x: 105, startPoint y: 56, endPoint x: -1, endPoint y: 51, distance: 105.6
click at [0, 51] on html "Home New Case Client Portal Directory Cases Fairmax Law [EMAIL_ADDRESS][DOMAIN_…" at bounding box center [215, 217] width 431 height 460
paste input "HUNTINGTON NATIONAL"
type input "HUNTINGTON NATIONAL"
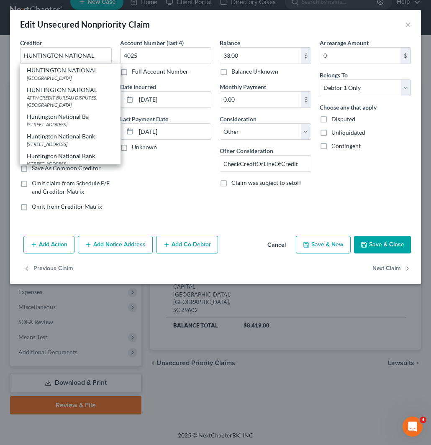
click at [48, 79] on div "[GEOGRAPHIC_DATA]" at bounding box center [70, 78] width 87 height 7
type input "7 [GEOGRAPHIC_DATA]"
type input "Columbus"
type input "43219"
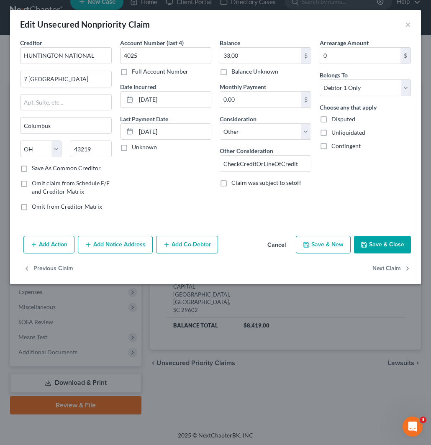
click at [378, 244] on button "Save & Close" at bounding box center [382, 245] width 57 height 18
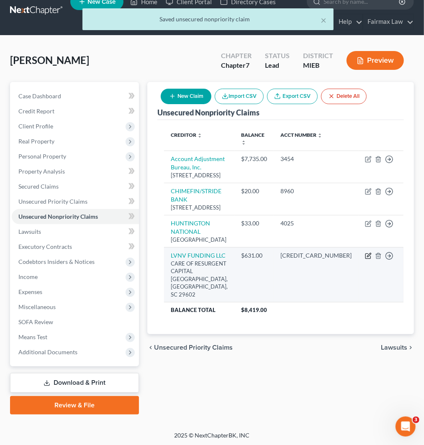
click at [365, 260] on icon "button" at bounding box center [368, 256] width 7 height 7
select select "42"
select select "14"
select select "0"
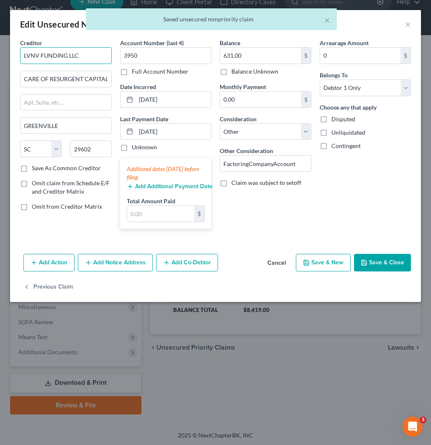
drag, startPoint x: 98, startPoint y: 56, endPoint x: 2, endPoint y: 57, distance: 96.7
click at [2, 57] on div "Edit Unsecured Nonpriority Claim × Creditor * LVNV FUNDING LLC CARE OF RESURGEN…" at bounding box center [215, 222] width 431 height 445
paste input "LVNV FUNDING LLC"
type input "LVNV FUNDING LLC"
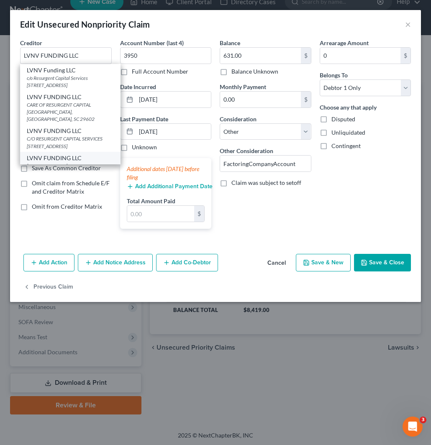
click at [41, 162] on div "[STREET_ADDRESS]" at bounding box center [70, 165] width 87 height 7
type input "[STREET_ADDRESS]"
type input "[GEOGRAPHIC_DATA]"
select select "31"
type input "89113"
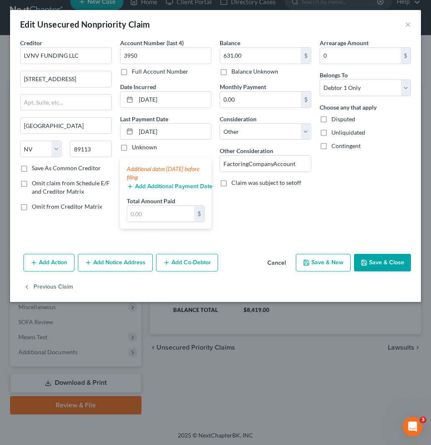
click at [387, 270] on button "Save & Close" at bounding box center [382, 263] width 57 height 18
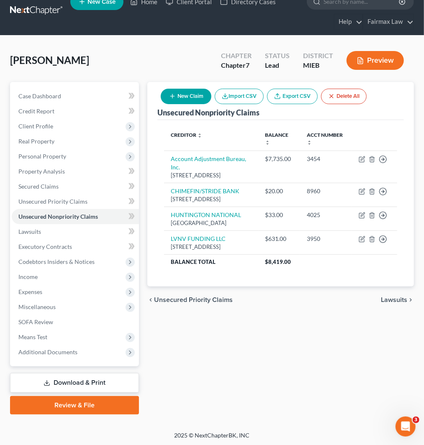
click at [186, 95] on button "New Claim" at bounding box center [186, 96] width 51 height 15
select select "0"
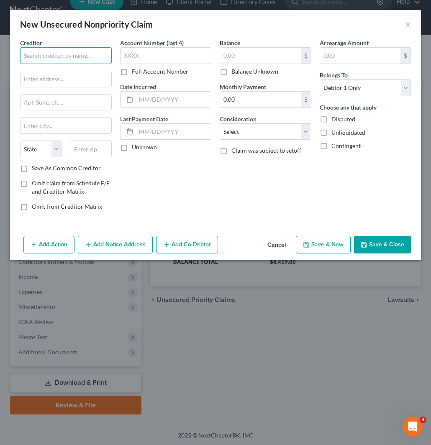
click at [66, 55] on input "text" at bounding box center [66, 55] width 92 height 17
paste input "Jefferson Capital Systems LLC"
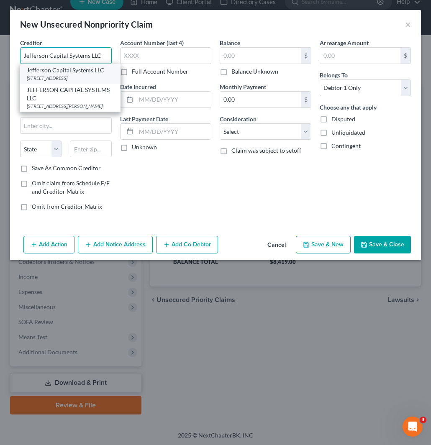
type input "Jefferson Capital Systems LLC"
click at [59, 77] on div "[STREET_ADDRESS]" at bounding box center [70, 78] width 87 height 7
type input "Po Box 7999"
type input "Saint Cloud"
select select "24"
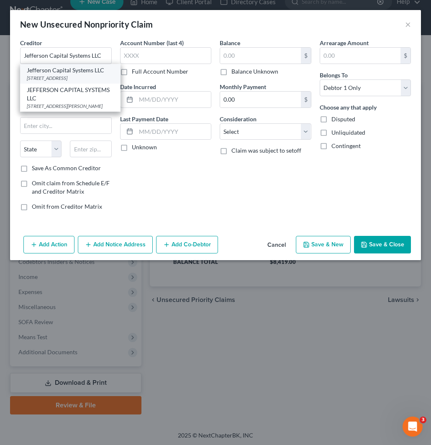
type input "56302"
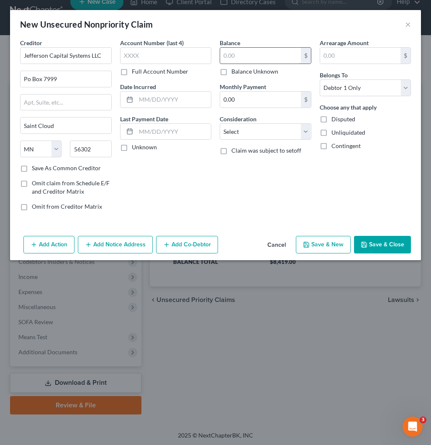
click at [252, 59] on input "text" at bounding box center [260, 56] width 81 height 16
paste input "5143"
type input "5,143"
click at [260, 121] on div "Consideration Select Cable / Satellite Services Collection Agency Credit Card D…" at bounding box center [266, 128] width 92 height 26
click at [260, 122] on div "Consideration Select Cable / Satellite Services Collection Agency Credit Card D…" at bounding box center [266, 128] width 92 height 26
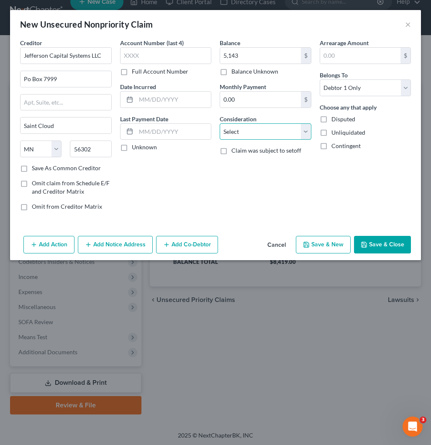
click at [259, 127] on select "Select Cable / Satellite Services Collection Agency Credit Card Debt Debt Couns…" at bounding box center [266, 132] width 92 height 17
select select "14"
click at [220, 124] on select "Select Cable / Satellite Services Collection Agency Credit Card Debt Debt Couns…" at bounding box center [266, 132] width 92 height 17
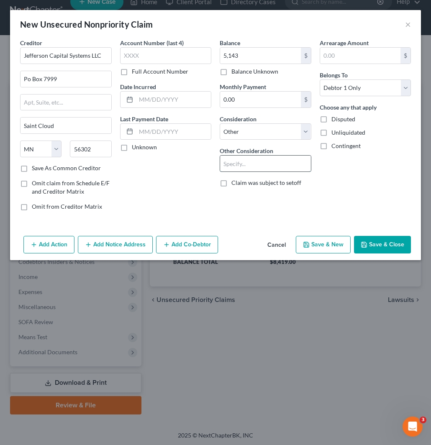
drag, startPoint x: 251, startPoint y: 161, endPoint x: 282, endPoint y: 156, distance: 31.0
click at [251, 160] on input "text" at bounding box center [265, 164] width 91 height 16
type input "Collections"
click at [393, 240] on button "Save & Close" at bounding box center [382, 245] width 57 height 18
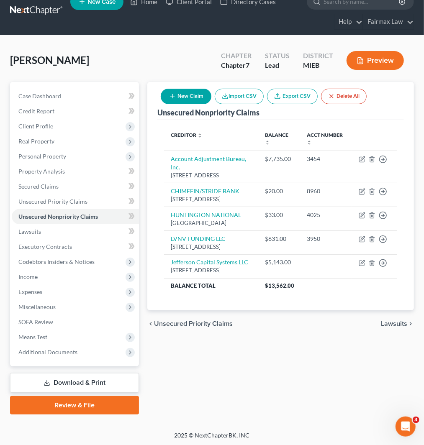
click at [189, 93] on button "New Claim" at bounding box center [186, 96] width 51 height 15
select select "0"
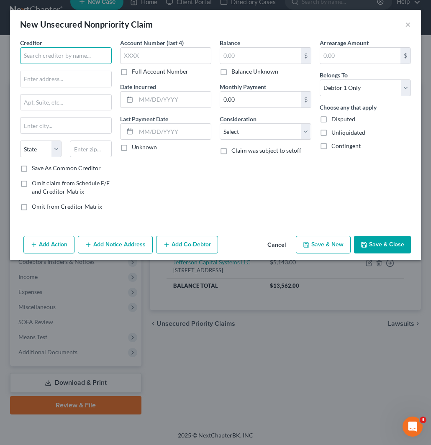
click at [61, 56] on input "text" at bounding box center [66, 55] width 92 height 17
paste input "AT&T"
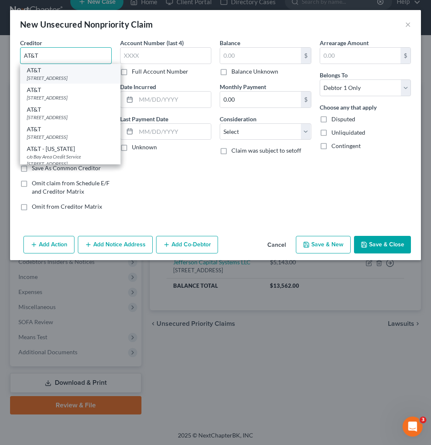
type input "AT&T"
click at [59, 73] on div "AT&T" at bounding box center [70, 70] width 87 height 8
type input "PO Box 2171"
type input "Southgate"
select select "23"
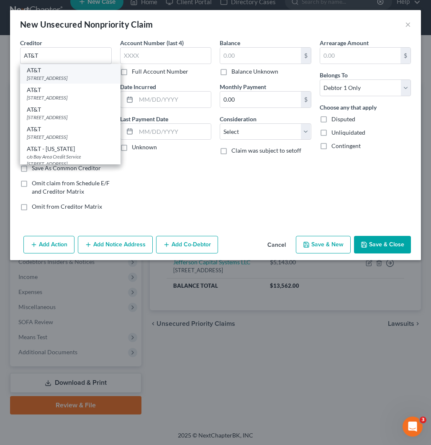
type input "48195"
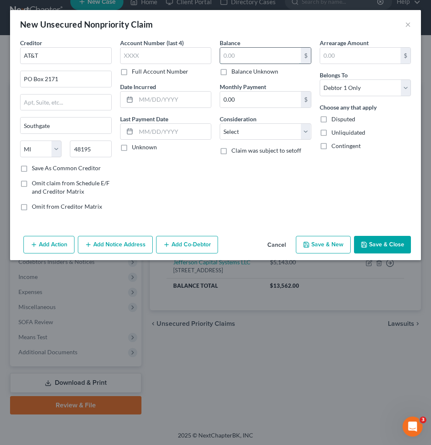
click at [251, 53] on input "text" at bounding box center [260, 56] width 81 height 16
paste input "1958"
type input "1,958"
click at [267, 129] on select "Select Cable / Satellite Services Collection Agency Credit Card Debt Debt Couns…" at bounding box center [266, 132] width 92 height 17
select select "14"
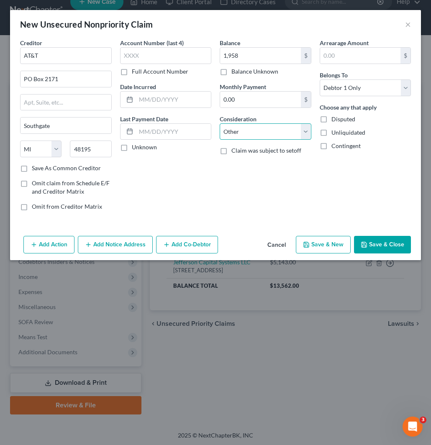
click at [220, 124] on select "Select Cable / Satellite Services Collection Agency Credit Card Debt Debt Couns…" at bounding box center [266, 132] width 92 height 17
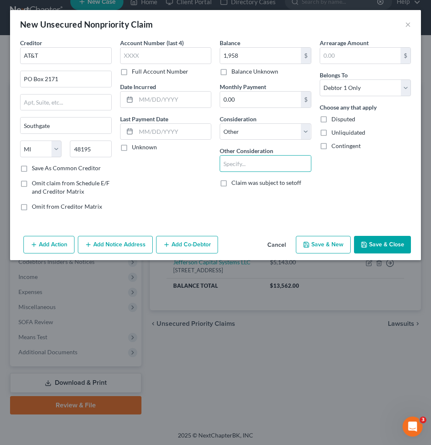
drag, startPoint x: 245, startPoint y: 161, endPoint x: 312, endPoint y: 142, distance: 69.5
click at [245, 161] on input "text" at bounding box center [265, 164] width 91 height 16
type input "Collections"
click at [386, 244] on button "Save & Close" at bounding box center [382, 245] width 57 height 18
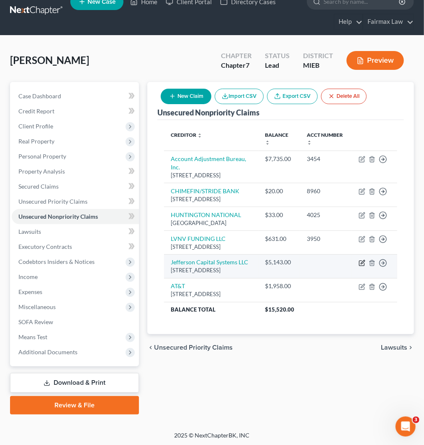
click at [361, 267] on icon "button" at bounding box center [362, 263] width 7 height 7
select select "24"
select select "14"
select select "0"
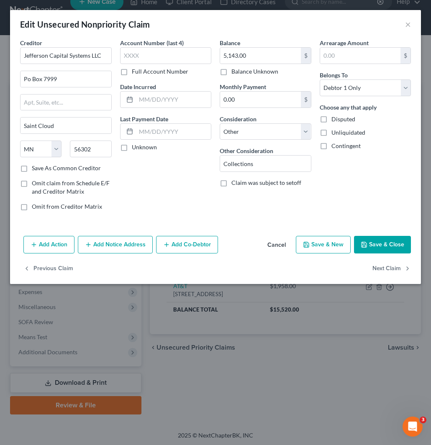
click at [46, 244] on button "Add Action" at bounding box center [48, 245] width 51 height 18
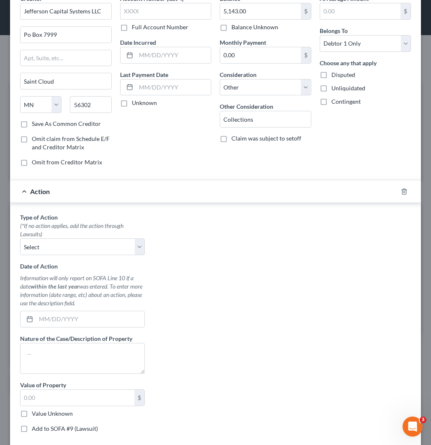
scroll to position [116, 0]
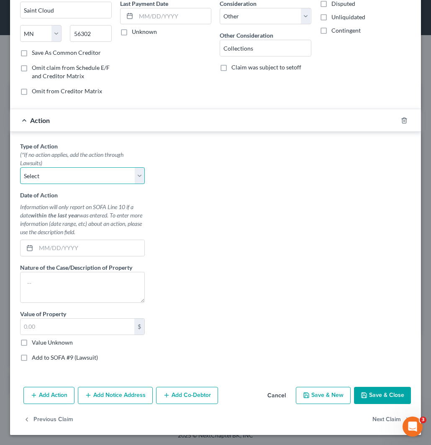
drag, startPoint x: 82, startPoint y: 172, endPoint x: 81, endPoint y: 184, distance: 12.2
click at [82, 172] on select "Select Repossession Garnishment Foreclosure Personal Injury Attached, Seized, O…" at bounding box center [82, 175] width 125 height 17
click at [80, 175] on select "Select Repossession Garnishment Foreclosure Personal Injury Attached, Seized, O…" at bounding box center [82, 175] width 125 height 17
select select "4"
click at [20, 167] on select "Select Repossession Garnishment Foreclosure Personal Injury Attached, Seized, O…" at bounding box center [82, 175] width 125 height 17
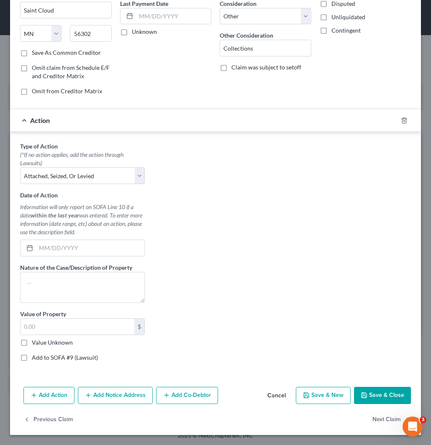
click at [44, 355] on label "Add to SOFA #9 (Lawsuit)" at bounding box center [65, 358] width 66 height 8
click at [41, 355] on input "Add to SOFA #9 (Lawsuit)" at bounding box center [37, 356] width 5 height 5
checkbox input "true"
select select "0"
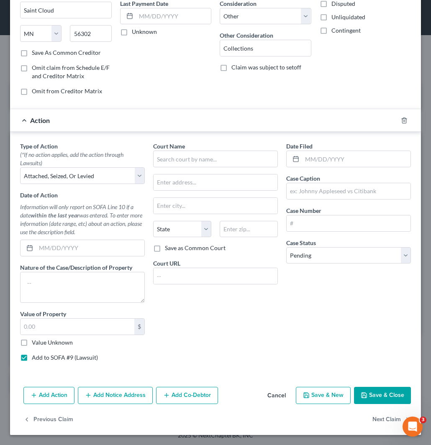
click at [44, 339] on label "Value Unknown" at bounding box center [52, 343] width 41 height 8
click at [41, 339] on input "Value Unknown" at bounding box center [37, 341] width 5 height 5
checkbox input "true"
type input "0.00"
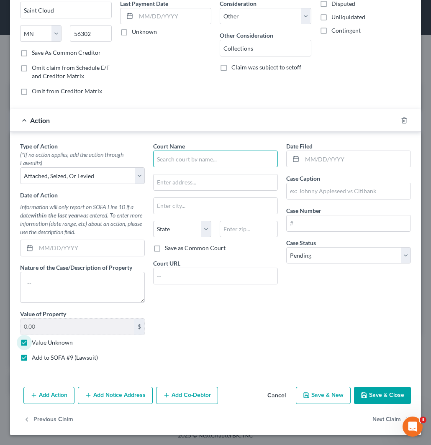
click at [211, 164] on input "text" at bounding box center [215, 159] width 125 height 17
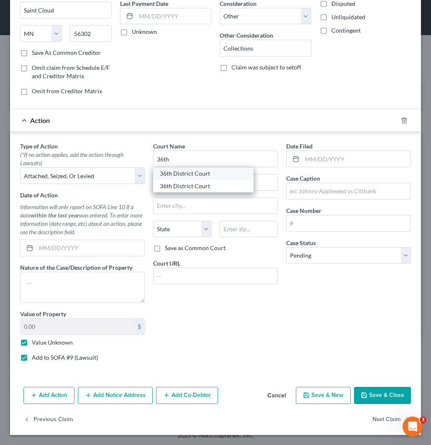
click at [202, 176] on div "36th District Court" at bounding box center [203, 174] width 87 height 8
type input "36th District Court"
type input "[STREET_ADDRESS]"
type input "[GEOGRAPHIC_DATA]"
select select "23"
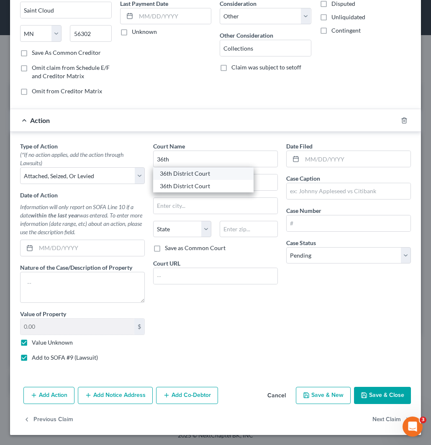
type input "48226"
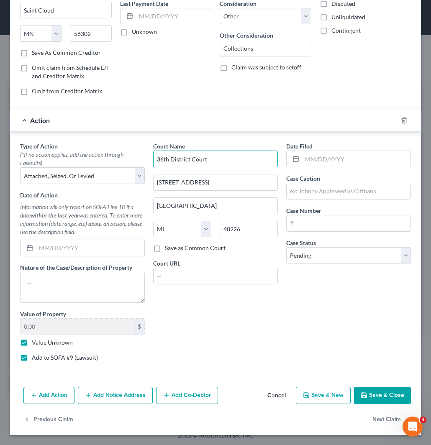
drag, startPoint x: 217, startPoint y: 158, endPoint x: 110, endPoint y: 152, distance: 107.4
click at [108, 157] on div "Type of Action * (*If no action applies, add the action through Lawsuits) Selec…" at bounding box center [215, 255] width 399 height 227
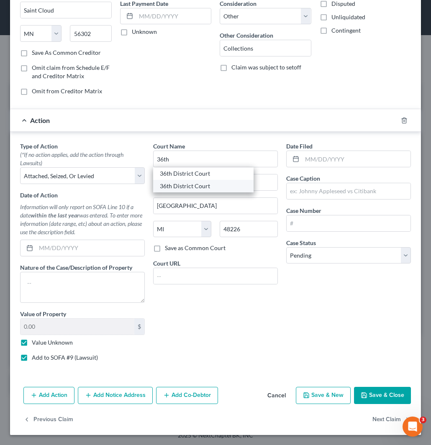
click at [181, 184] on div "36th District Court" at bounding box center [203, 186] width 87 height 8
type input "36th District Court"
type input "[STREET_ADDRESS]"
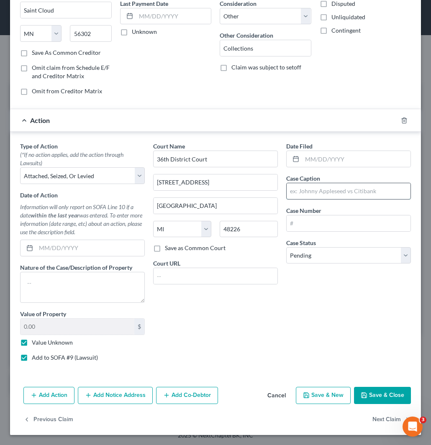
click at [327, 194] on input "text" at bounding box center [349, 191] width 124 height 16
paste input "JEFFERSON CAPITAL SYSTEMS LLC V [GEOGRAPHIC_DATA]"
type input "JEFFERSON CAPITAL SYSTEMS LLC V [GEOGRAPHIC_DATA]"
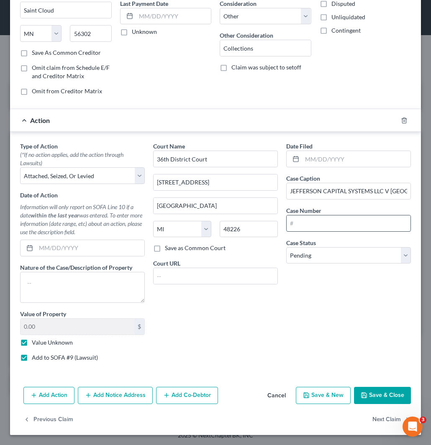
click at [323, 224] on input "text" at bounding box center [349, 224] width 124 height 16
paste input "2021-21143658-GC"
type input "2021-21143658-GC"
drag, startPoint x: 341, startPoint y: 260, endPoint x: 335, endPoint y: 264, distance: 6.9
click at [341, 258] on select "Select Pending On Appeal Concluded" at bounding box center [348, 255] width 125 height 17
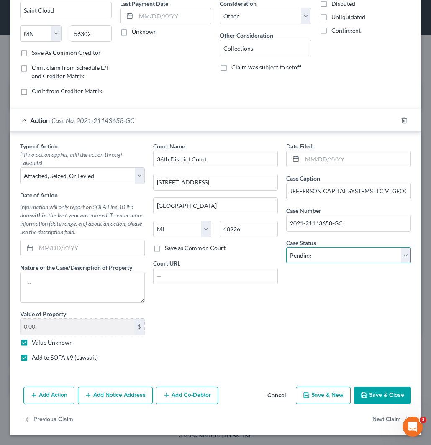
select select "2"
click at [286, 247] on select "Select Pending On Appeal Concluded" at bounding box center [348, 255] width 125 height 17
drag, startPoint x: 340, startPoint y: 159, endPoint x: 319, endPoint y: 181, distance: 30.5
click at [340, 159] on input "text" at bounding box center [356, 159] width 108 height 16
paste input "[DATE]"
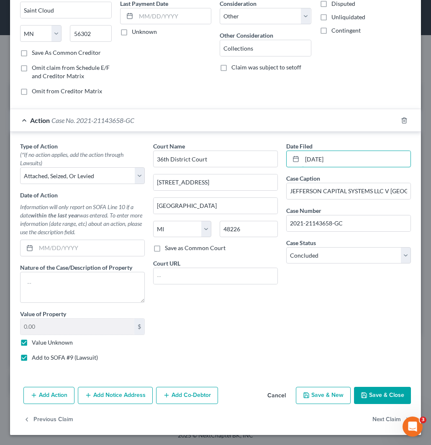
type input "[DATE]"
click at [367, 398] on button "Save & Close" at bounding box center [382, 396] width 57 height 18
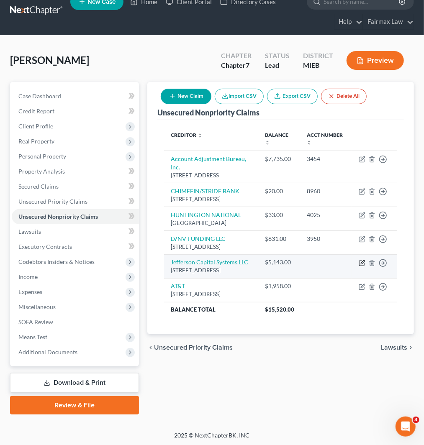
click at [361, 264] on icon "button" at bounding box center [363, 262] width 4 height 4
select select "24"
select select "14"
select select "0"
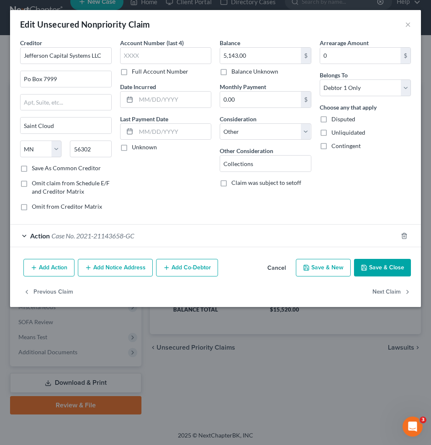
click at [40, 268] on button "Add Action" at bounding box center [48, 268] width 51 height 18
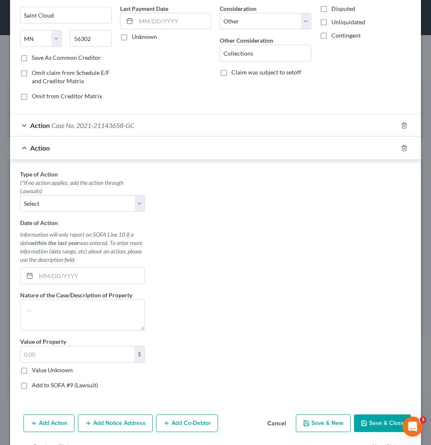
scroll to position [139, 0]
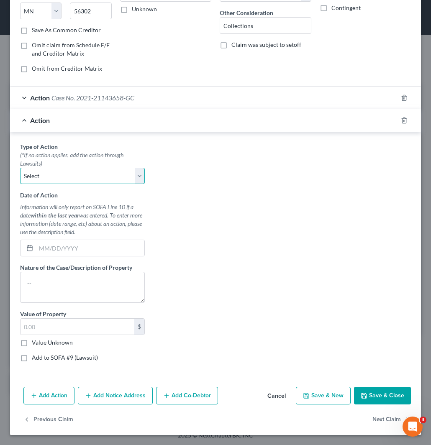
click at [77, 172] on select "Select Repossession Garnishment Foreclosure Personal Injury Attached, Seized, O…" at bounding box center [82, 176] width 125 height 17
select select "4"
click at [20, 168] on select "Select Repossession Garnishment Foreclosure Personal Injury Attached, Seized, O…" at bounding box center [82, 176] width 125 height 17
drag, startPoint x: 30, startPoint y: 357, endPoint x: 36, endPoint y: 342, distance: 16.6
click at [32, 357] on label "Add to SOFA #9 (Lawsuit)" at bounding box center [65, 358] width 66 height 8
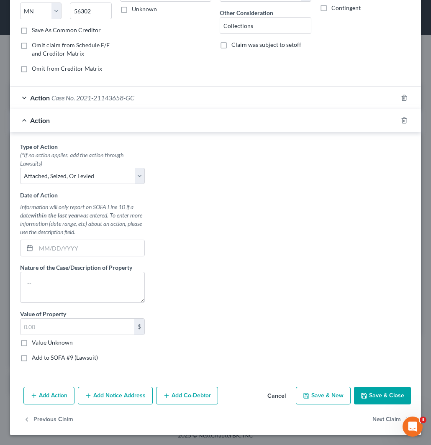
click at [35, 357] on input "Add to SOFA #9 (Lawsuit)" at bounding box center [37, 356] width 5 height 5
checkbox input "true"
select select "0"
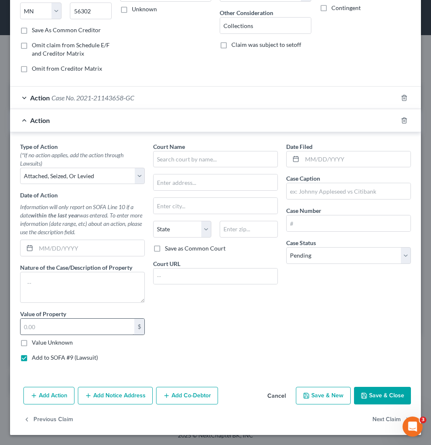
click at [36, 341] on label "Value Unknown" at bounding box center [52, 343] width 41 height 8
click at [36, 341] on input "Value Unknown" at bounding box center [37, 341] width 5 height 5
checkbox input "true"
type input "0.00"
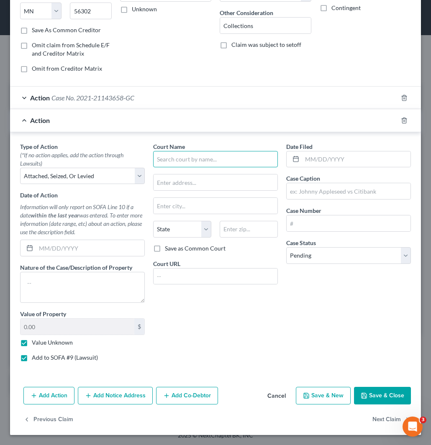
click at [191, 163] on input "text" at bounding box center [215, 159] width 125 height 17
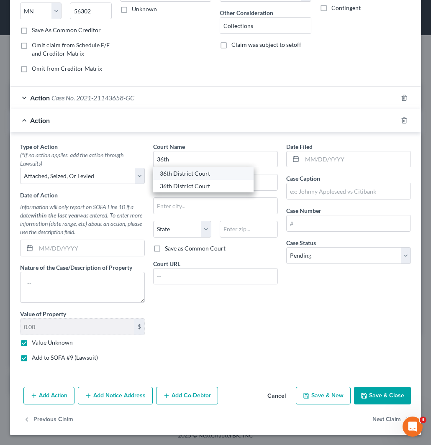
click at [189, 172] on div "36th District Court" at bounding box center [203, 174] width 87 height 8
type input "36th District Court"
type input "[STREET_ADDRESS]"
type input "[GEOGRAPHIC_DATA]"
select select "23"
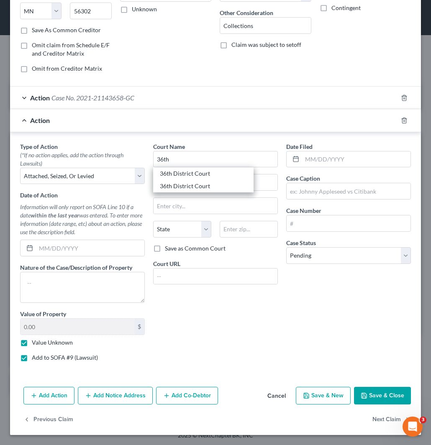
type input "48226"
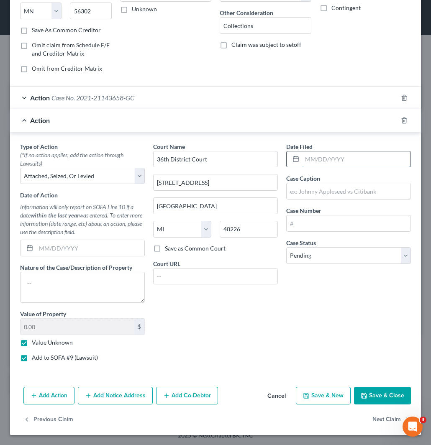
click at [363, 165] on input "text" at bounding box center [356, 160] width 108 height 16
paste input "[DATE]"
type input "[DATE]"
click at [335, 185] on input "text" at bounding box center [349, 191] width 124 height 16
click at [327, 197] on input "text" at bounding box center [349, 191] width 124 height 16
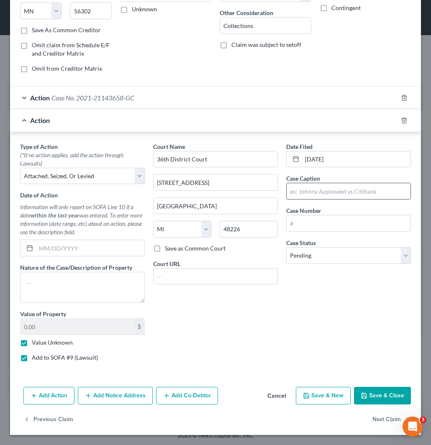
click at [326, 192] on input "text" at bounding box center [349, 191] width 124 height 16
paste input "JEFFERSON CAPITAL SYSTEMS LLC V [GEOGRAPHIC_DATA]"
type input "JEFFERSON CAPITAL SYSTEMS LLC V [GEOGRAPHIC_DATA]"
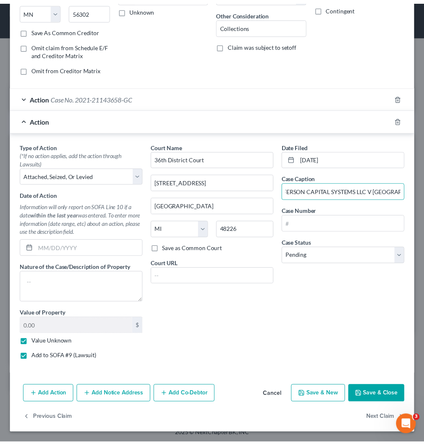
scroll to position [0, 0]
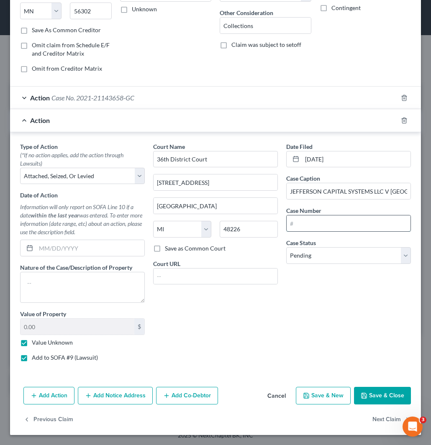
drag, startPoint x: 335, startPoint y: 224, endPoint x: 333, endPoint y: 227, distance: 4.3
click at [335, 224] on input "text" at bounding box center [349, 224] width 124 height 16
paste input "2020-20154510-GC"
type input "2020-20154510-GC"
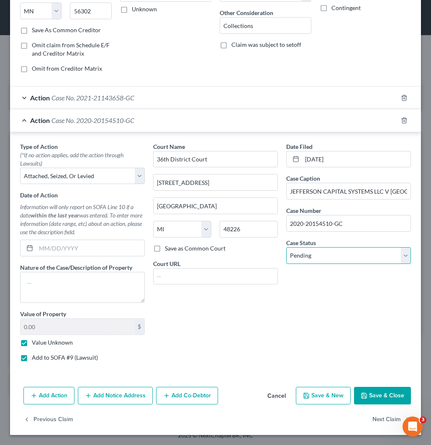
click at [330, 257] on select "Select Pending On Appeal Concluded" at bounding box center [348, 255] width 125 height 17
select select "2"
click at [286, 247] on select "Select Pending On Appeal Concluded" at bounding box center [348, 255] width 125 height 17
click at [370, 394] on button "Save & Close" at bounding box center [382, 396] width 57 height 18
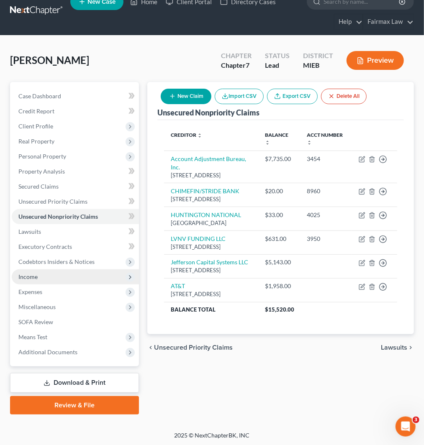
click at [31, 281] on span "Income" at bounding box center [75, 277] width 127 height 15
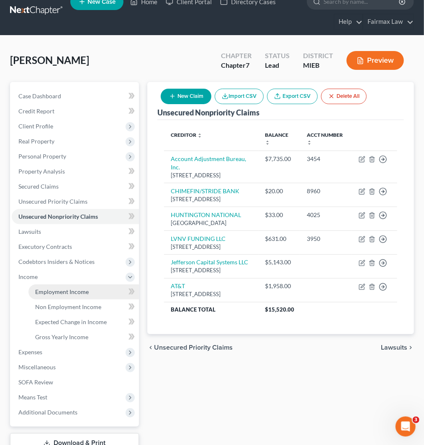
click at [63, 293] on span "Employment Income" at bounding box center [62, 291] width 54 height 7
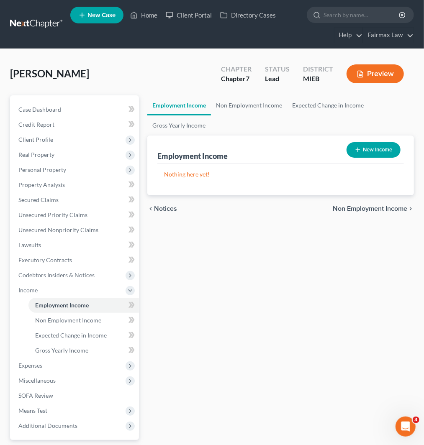
click at [378, 147] on button "New Income" at bounding box center [374, 149] width 54 height 15
select select "0"
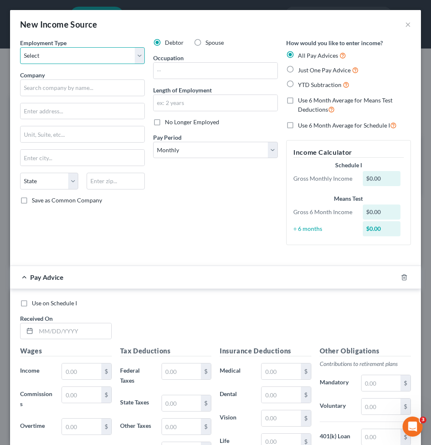
click at [67, 54] on select "Select Full or [DEMOGRAPHIC_DATA] Employment Self Employment" at bounding box center [82, 55] width 125 height 17
select select "0"
click at [20, 47] on select "Select Full or [DEMOGRAPHIC_DATA] Employment Self Employment" at bounding box center [82, 55] width 125 height 17
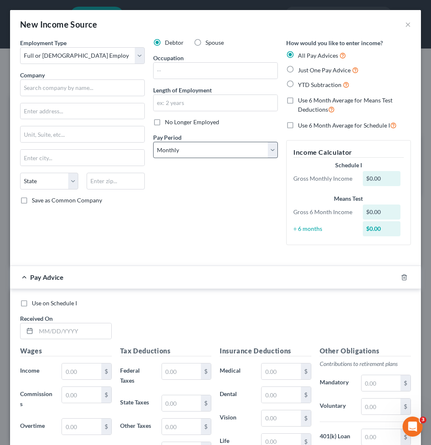
click at [165, 122] on label "No Longer Employed" at bounding box center [192, 122] width 54 height 8
click at [168, 122] on input "No Longer Employed" at bounding box center [170, 120] width 5 height 5
checkbox input "true"
click at [69, 85] on input "text" at bounding box center [82, 88] width 125 height 17
paste input "[GEOGRAPHIC_DATA]"
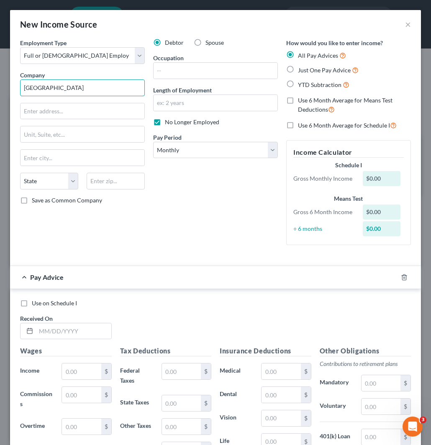
type input "[GEOGRAPHIC_DATA]"
click at [85, 110] on input "text" at bounding box center [83, 111] width 124 height 16
paste input "[STREET_ADDRESS]"
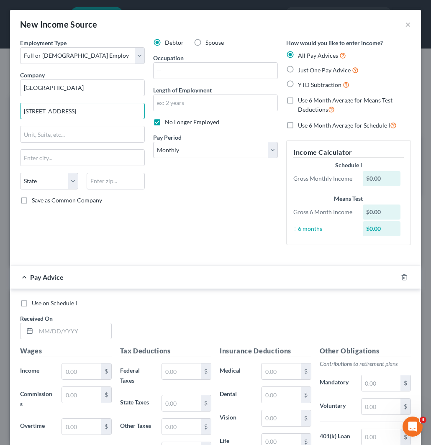
type input "[STREET_ADDRESS]"
drag, startPoint x: 62, startPoint y: 131, endPoint x: 178, endPoint y: 139, distance: 116.2
click at [62, 131] on input "text" at bounding box center [83, 134] width 124 height 16
paste input "6TH FLOOR"
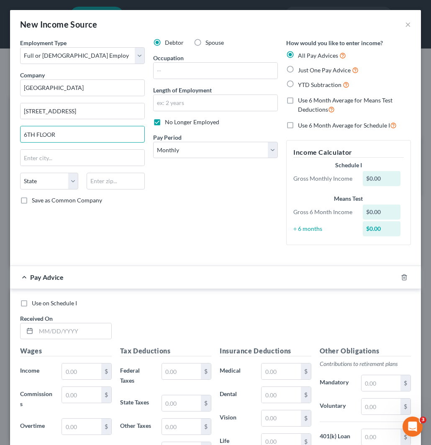
type input "6TH FLOOR"
click at [115, 181] on input "text" at bounding box center [116, 181] width 58 height 17
paste input "48342"
type input "48342"
type input "Pontiac"
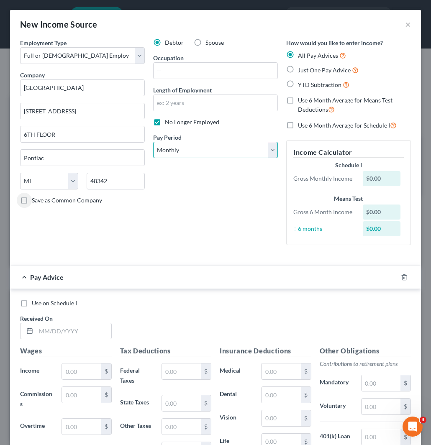
click at [205, 147] on select "Select Monthly Twice Monthly Every Other Week Weekly" at bounding box center [215, 150] width 125 height 17
click at [153, 142] on select "Select Monthly Twice Monthly Every Other Week Weekly" at bounding box center [215, 150] width 125 height 17
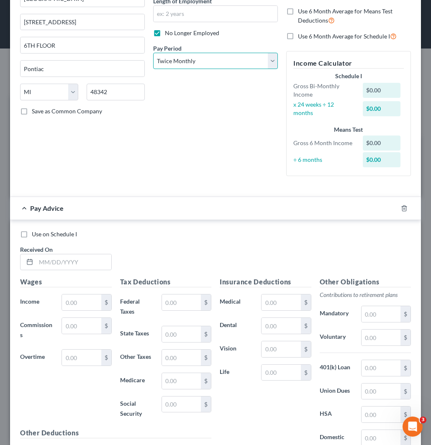
scroll to position [139, 0]
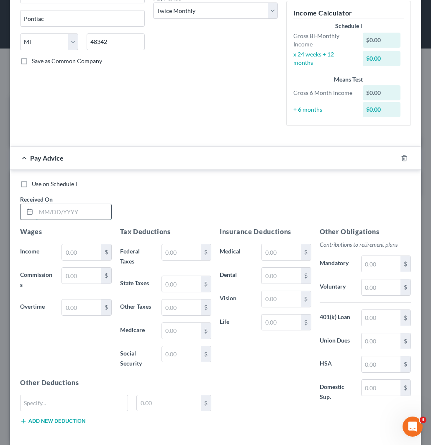
click at [70, 211] on input "text" at bounding box center [73, 212] width 75 height 16
paste input "[DATE]"
click at [78, 253] on input "text" at bounding box center [81, 253] width 39 height 16
paste input "648 98"
click at [166, 358] on input "text" at bounding box center [181, 355] width 39 height 16
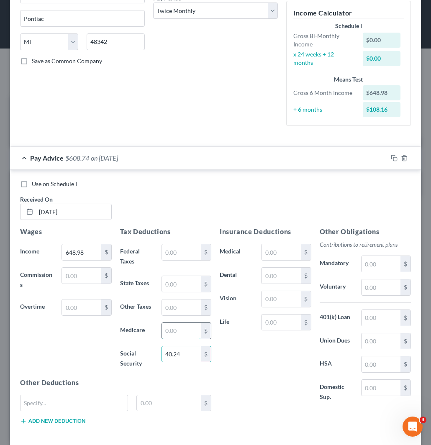
click at [185, 335] on input "text" at bounding box center [181, 331] width 39 height 16
click at [181, 286] on input "text" at bounding box center [181, 284] width 39 height 16
click at [238, 342] on div "Insurance Deductions Medical $ Dental $ Vision $ Life $" at bounding box center [266, 319] width 100 height 185
click at [394, 157] on rect "button" at bounding box center [396, 159] width 4 height 4
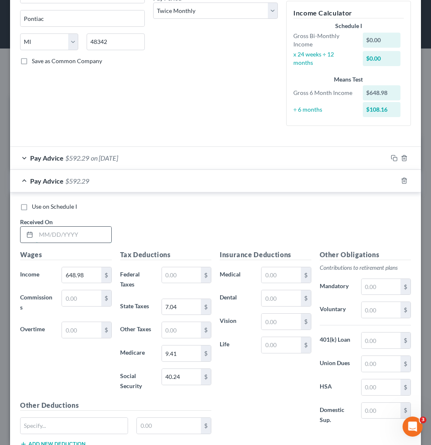
click at [73, 235] on input "text" at bounding box center [73, 235] width 75 height 16
paste input "[DATE]"
drag, startPoint x: 80, startPoint y: 274, endPoint x: 99, endPoint y: 281, distance: 19.7
click at [80, 274] on input "648.98" at bounding box center [81, 276] width 39 height 16
click at [183, 379] on input "40.24" at bounding box center [181, 377] width 39 height 16
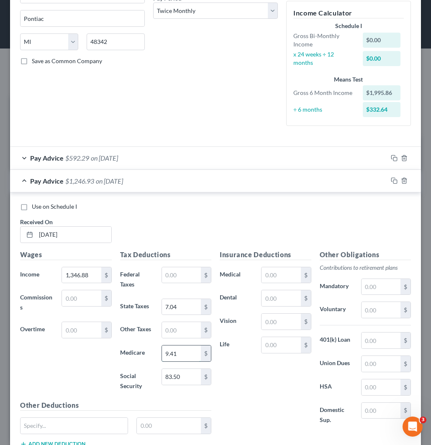
click at [177, 352] on input "9.41" at bounding box center [181, 354] width 39 height 16
click at [177, 311] on input "7.04" at bounding box center [181, 307] width 39 height 16
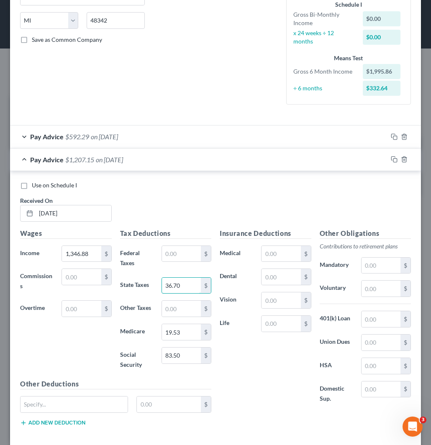
scroll to position [186, 0]
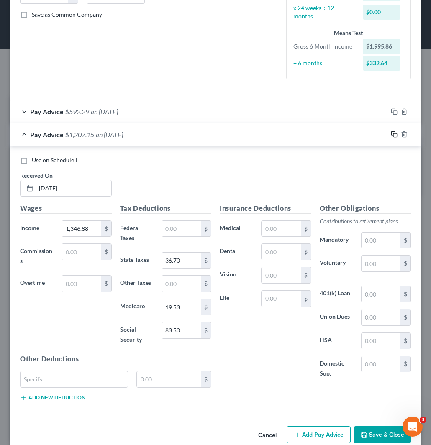
click at [391, 133] on icon "button" at bounding box center [394, 134] width 7 height 7
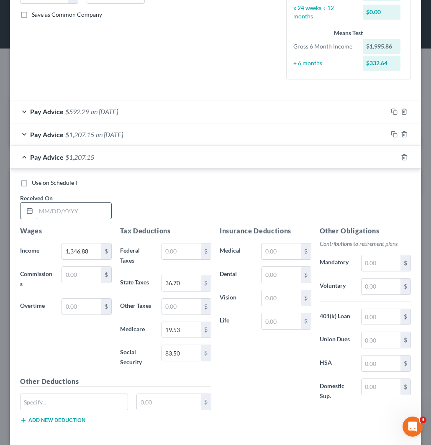
click at [90, 212] on input "text" at bounding box center [73, 211] width 75 height 16
paste input "[DATE]"
click at [75, 249] on input "1,346.88" at bounding box center [81, 252] width 39 height 16
click at [186, 356] on input "83.50" at bounding box center [181, 353] width 39 height 16
click at [174, 331] on input "19.53" at bounding box center [181, 330] width 39 height 16
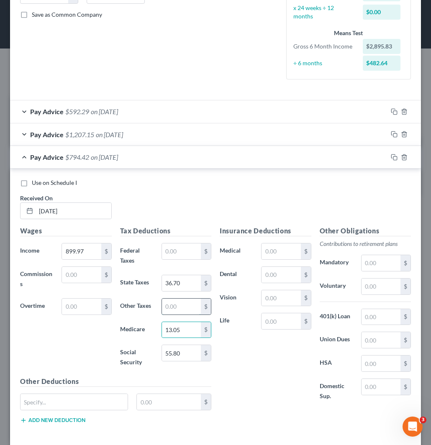
click at [183, 304] on input "text" at bounding box center [181, 307] width 39 height 16
click at [181, 284] on input "36.70" at bounding box center [181, 283] width 39 height 16
click at [229, 345] on div "Insurance Deductions Medical $ Dental $ Vision $ Life $" at bounding box center [266, 318] width 100 height 185
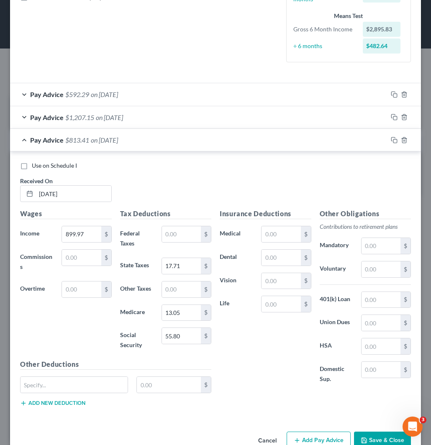
scroll to position [224, 0]
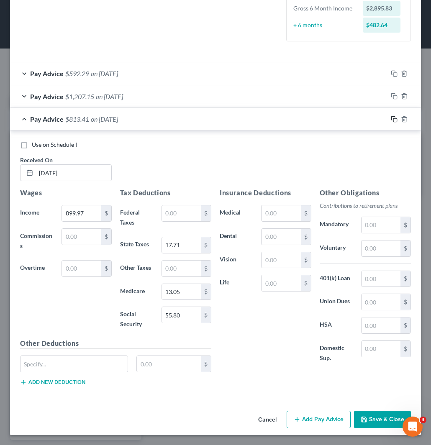
click at [391, 118] on icon "button" at bounding box center [394, 119] width 7 height 7
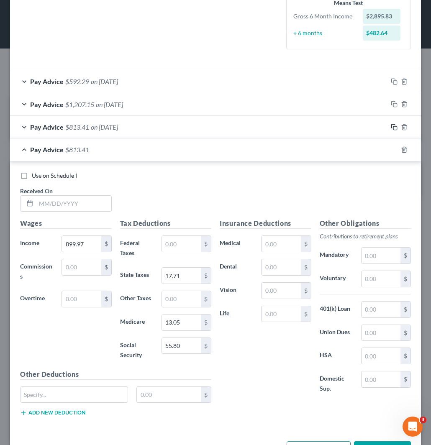
scroll to position [232, 0]
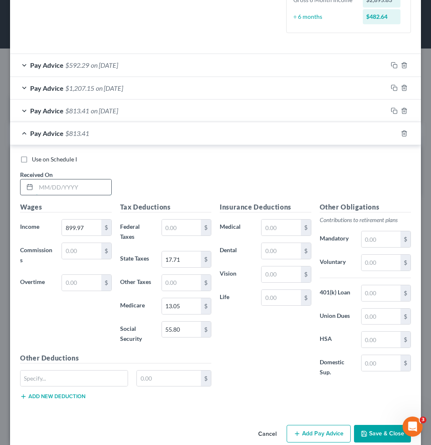
drag, startPoint x: 81, startPoint y: 183, endPoint x: 82, endPoint y: 188, distance: 6.0
click at [81, 183] on input "text" at bounding box center [73, 188] width 75 height 16
paste input "[DATE]"
click at [82, 229] on input "899.97" at bounding box center [81, 228] width 39 height 16
click at [179, 329] on input "55.80" at bounding box center [181, 330] width 39 height 16
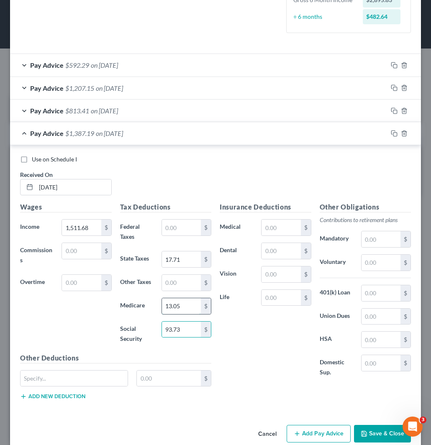
click at [184, 303] on input "13.05" at bounding box center [181, 307] width 39 height 16
click at [170, 257] on input "17.71" at bounding box center [181, 260] width 39 height 16
click at [257, 337] on div "Insurance Deductions Medical $ Dental $ Vision $ Life $" at bounding box center [266, 294] width 100 height 185
click at [391, 131] on icon "button" at bounding box center [393, 133] width 4 height 4
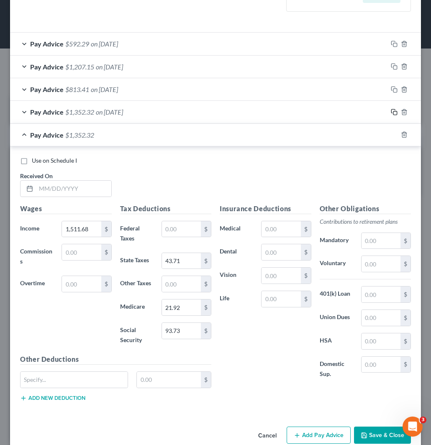
scroll to position [270, 0]
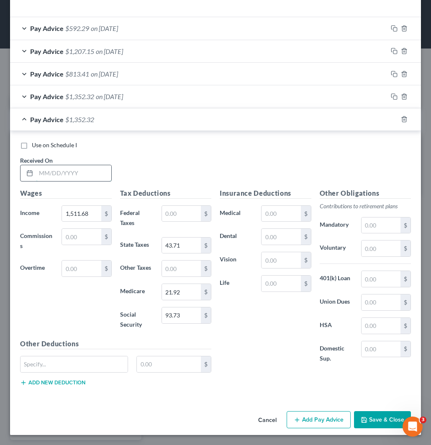
drag, startPoint x: 61, startPoint y: 171, endPoint x: 77, endPoint y: 177, distance: 16.6
click at [61, 171] on input "text" at bounding box center [73, 173] width 75 height 16
paste input "[DATE]"
click at [70, 214] on input "1,511.68" at bounding box center [81, 214] width 39 height 16
click at [179, 314] on input "93.73" at bounding box center [181, 316] width 39 height 16
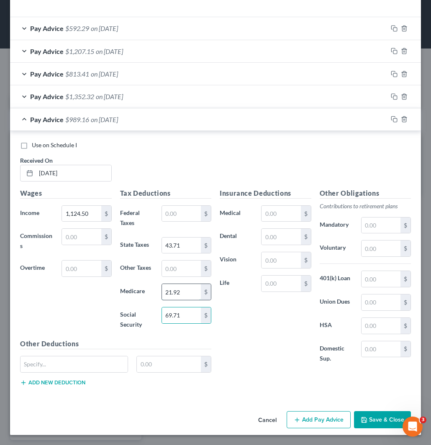
click at [182, 288] on input "21.92" at bounding box center [181, 292] width 39 height 16
click at [181, 248] on input "43.71" at bounding box center [181, 246] width 39 height 16
click at [244, 340] on div "Insurance Deductions Medical $ Dental $ Vision $ Life $" at bounding box center [266, 280] width 100 height 185
click at [391, 118] on icon "button" at bounding box center [394, 119] width 7 height 7
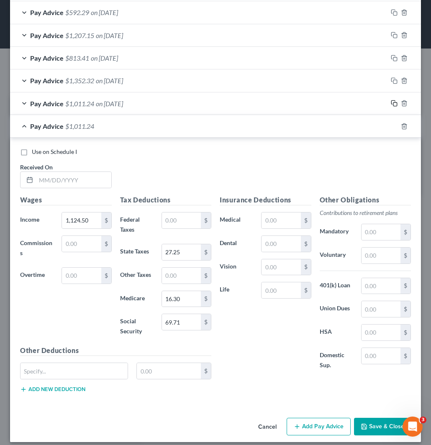
scroll to position [292, 0]
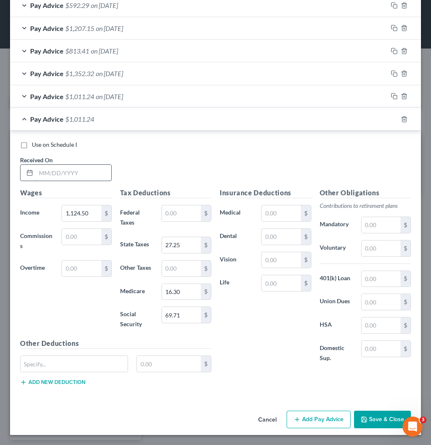
click at [69, 169] on input "text" at bounding box center [73, 173] width 75 height 16
paste input "[DATE]"
click at [86, 209] on input "1,124.50" at bounding box center [81, 214] width 39 height 16
click at [184, 314] on input "69.71" at bounding box center [181, 315] width 39 height 16
click at [170, 293] on input "16.30" at bounding box center [181, 292] width 39 height 16
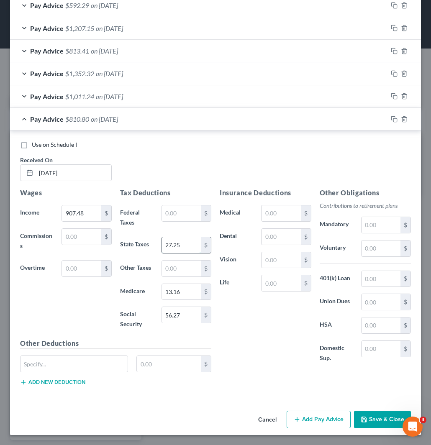
click at [180, 242] on input "27.25" at bounding box center [181, 245] width 39 height 16
click at [391, 118] on icon "button" at bounding box center [394, 119] width 7 height 7
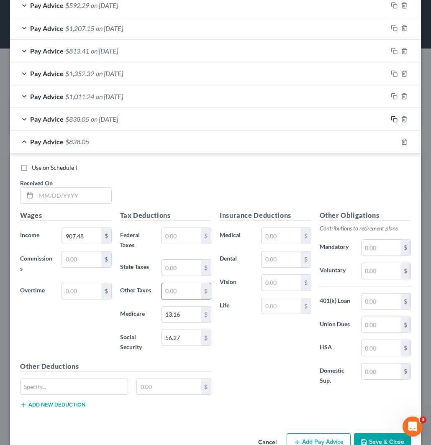
scroll to position [315, 0]
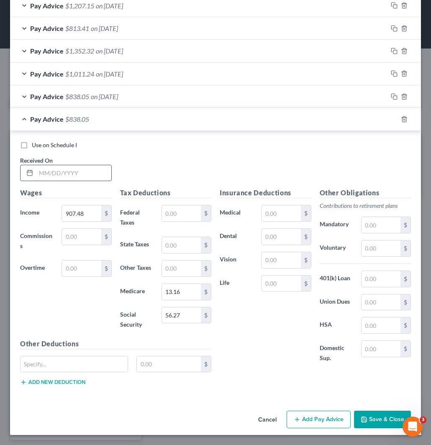
drag, startPoint x: 74, startPoint y: 174, endPoint x: 84, endPoint y: 176, distance: 9.8
click at [74, 174] on input "text" at bounding box center [73, 173] width 75 height 16
paste input "[DATE]"
click at [77, 209] on input "907.48" at bounding box center [81, 214] width 39 height 16
click at [180, 318] on input "56.27" at bounding box center [181, 316] width 39 height 16
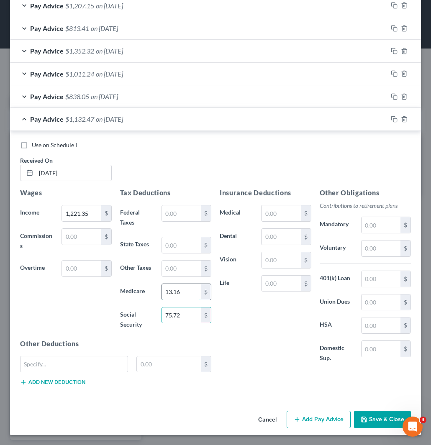
click at [178, 289] on input "13.16" at bounding box center [181, 292] width 39 height 16
click at [237, 330] on div "Insurance Deductions Medical $ Dental $ Vision $ Life $" at bounding box center [266, 280] width 100 height 185
click at [373, 420] on button "Save & Close" at bounding box center [382, 420] width 57 height 18
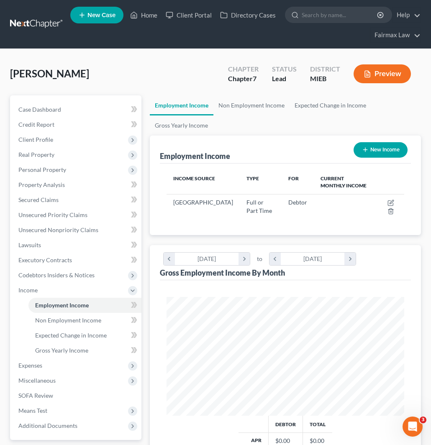
scroll to position [116, 250]
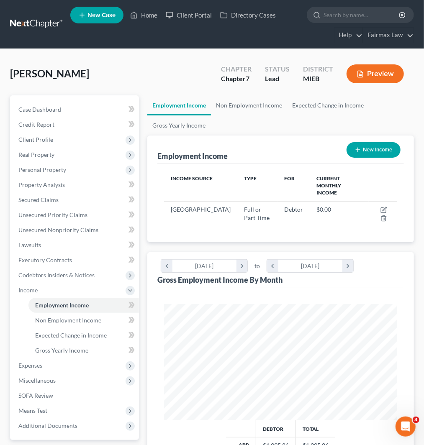
click at [374, 149] on button "New Income" at bounding box center [374, 149] width 54 height 15
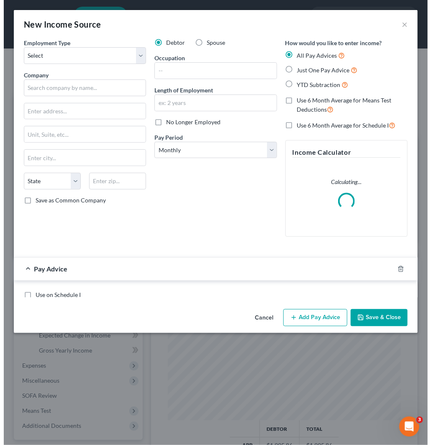
scroll to position [118, 254]
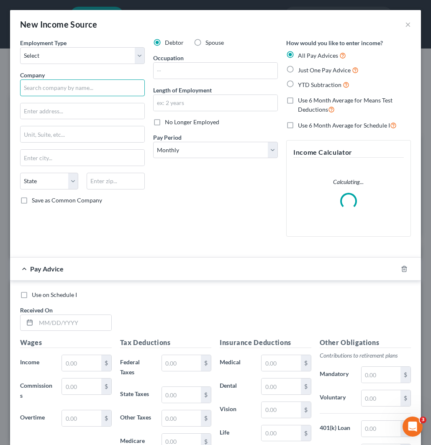
click at [66, 84] on input "text" at bounding box center [82, 88] width 125 height 17
paste input "Rivergate healthcare centee"
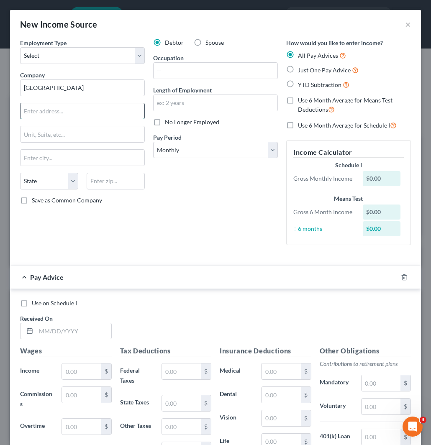
drag, startPoint x: 71, startPoint y: 114, endPoint x: 80, endPoint y: 119, distance: 10.3
click at [71, 114] on input "text" at bounding box center [83, 111] width 124 height 16
paste input "[STREET_ADDRESS][US_STATE]"
click at [114, 185] on input "text" at bounding box center [116, 181] width 58 height 17
paste input "48192"
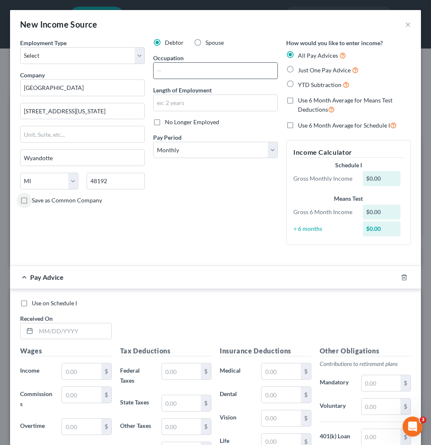
click at [182, 73] on input "text" at bounding box center [216, 71] width 124 height 16
click at [184, 103] on input "text" at bounding box center [216, 103] width 124 height 16
click at [203, 147] on select "Select Monthly Twice Monthly Every Other Week Weekly" at bounding box center [215, 150] width 125 height 17
click at [153, 142] on select "Select Monthly Twice Monthly Every Other Week Weekly" at bounding box center [215, 150] width 125 height 17
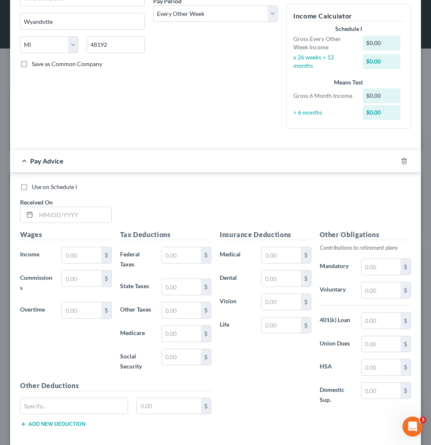
scroll to position [139, 0]
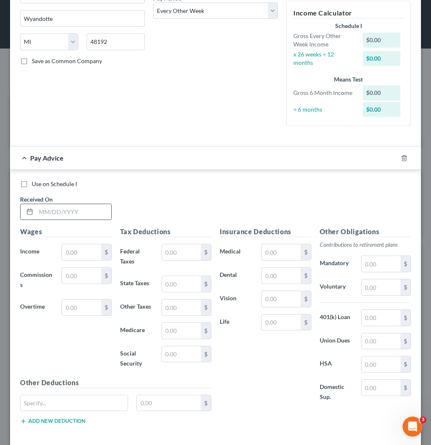
click at [64, 210] on input "text" at bounding box center [73, 212] width 75 height 16
click at [77, 251] on input "text" at bounding box center [81, 253] width 39 height 16
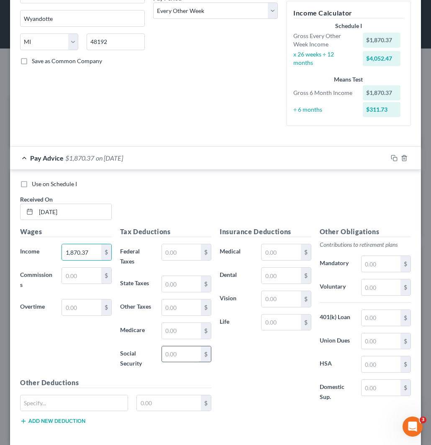
click at [168, 358] on input "text" at bounding box center [181, 355] width 39 height 16
click at [175, 331] on input "text" at bounding box center [181, 331] width 39 height 16
click at [185, 282] on input "text" at bounding box center [181, 284] width 39 height 16
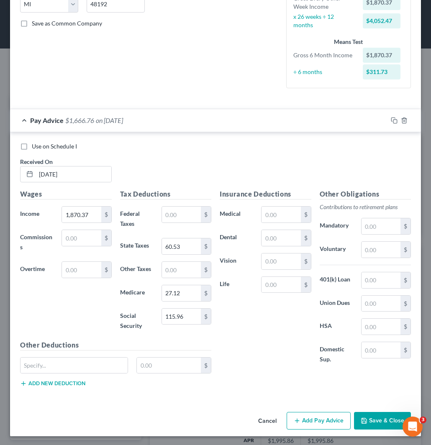
scroll to position [178, 0]
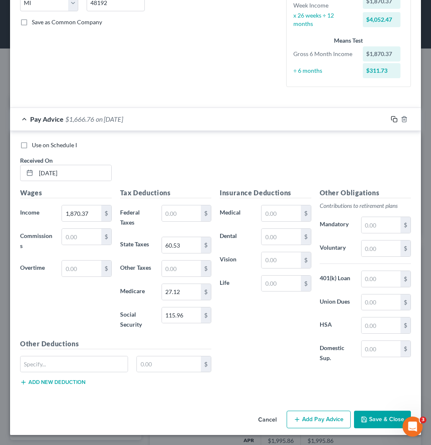
click at [394, 118] on rect "button" at bounding box center [396, 120] width 4 height 4
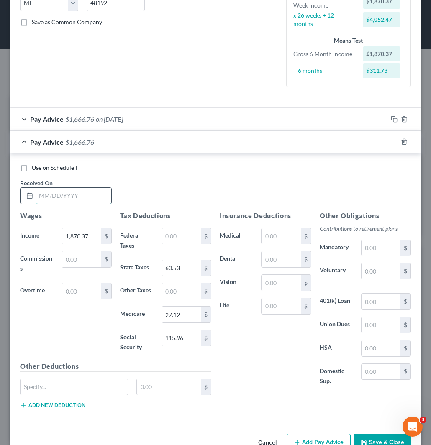
click at [49, 195] on input "text" at bounding box center [73, 196] width 75 height 16
click at [85, 240] on input "1,870.37" at bounding box center [81, 237] width 39 height 16
click at [183, 337] on input "115.96" at bounding box center [181, 338] width 39 height 16
click at [185, 338] on input "115.96" at bounding box center [181, 338] width 39 height 16
click at [182, 315] on input "27.12" at bounding box center [181, 315] width 39 height 16
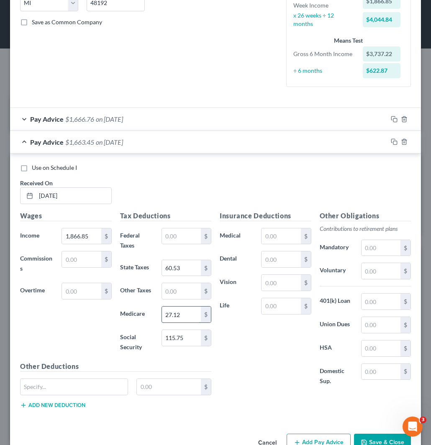
click at [182, 315] on input "27.12" at bounding box center [181, 315] width 39 height 16
click at [179, 315] on input "27.12" at bounding box center [181, 315] width 39 height 16
click at [183, 267] on input "60.53" at bounding box center [181, 268] width 39 height 16
click at [391, 140] on icon "button" at bounding box center [394, 142] width 7 height 7
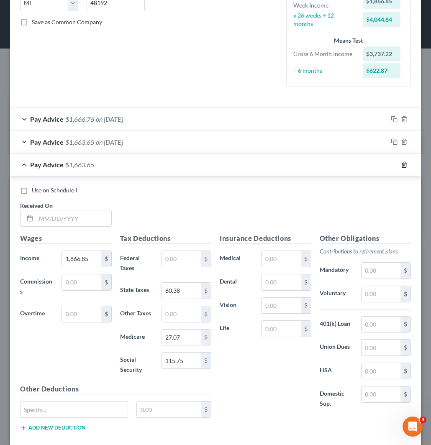
click at [401, 162] on icon "button" at bounding box center [404, 165] width 7 height 7
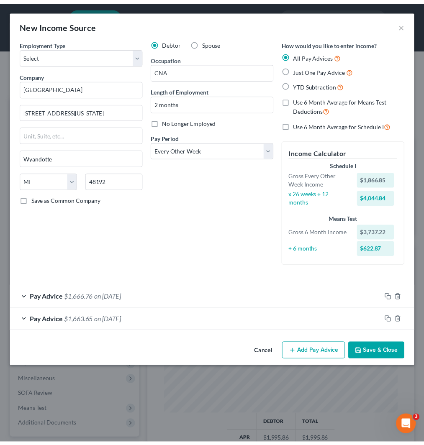
scroll to position [0, 0]
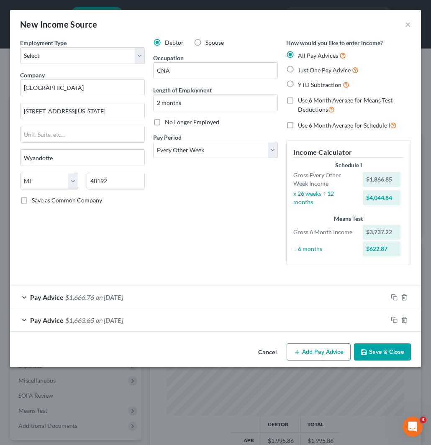
click at [378, 354] on button "Save & Close" at bounding box center [382, 353] width 57 height 18
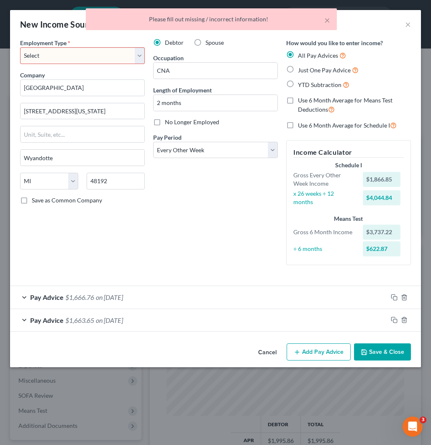
click at [64, 59] on select "Select Full or [DEMOGRAPHIC_DATA] Employment Self Employment" at bounding box center [82, 55] width 125 height 17
click at [20, 47] on select "Select Full or [DEMOGRAPHIC_DATA] Employment Self Employment" at bounding box center [82, 55] width 125 height 17
drag, startPoint x: 398, startPoint y: 350, endPoint x: 342, endPoint y: 331, distance: 58.9
click at [398, 350] on button "Save & Close" at bounding box center [382, 353] width 57 height 18
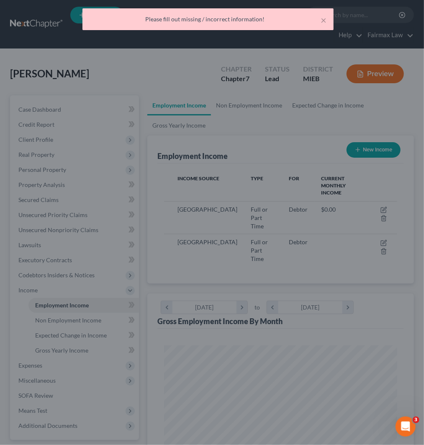
scroll to position [418564, 418431]
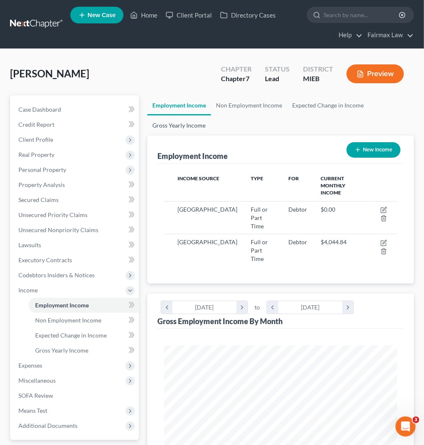
click at [182, 124] on link "Gross Yearly Income" at bounding box center [178, 126] width 63 height 20
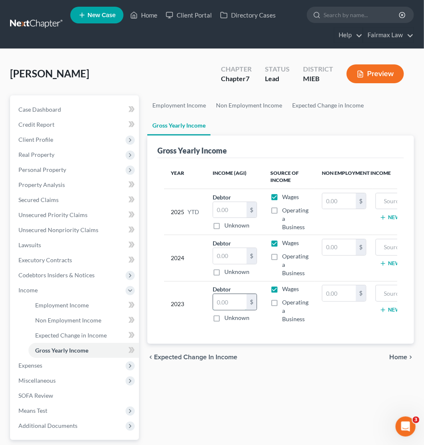
click at [224, 299] on input "text" at bounding box center [229, 302] width 33 height 16
paste input "23,073.00"
click at [230, 209] on input "text" at bounding box center [229, 210] width 33 height 16
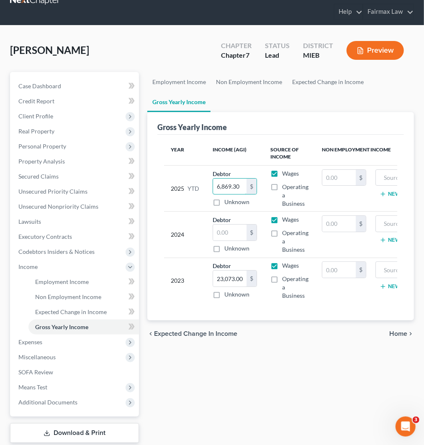
scroll to position [74, 0]
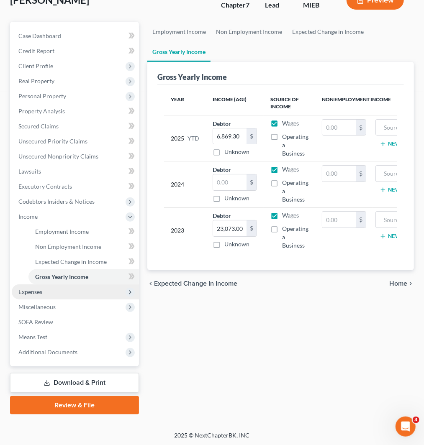
click at [43, 289] on span "Expenses" at bounding box center [75, 292] width 127 height 15
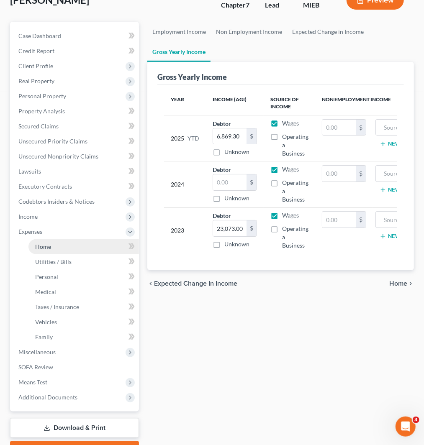
click at [66, 242] on link "Home" at bounding box center [83, 246] width 111 height 15
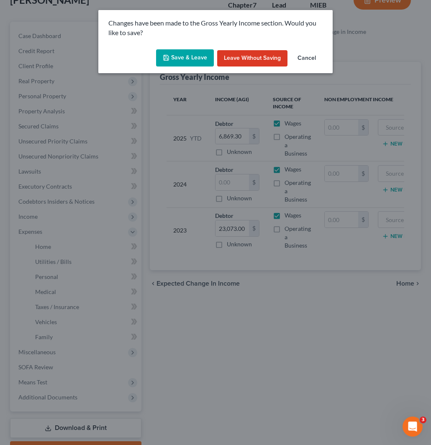
click at [178, 52] on button "Save & Leave" at bounding box center [185, 58] width 58 height 18
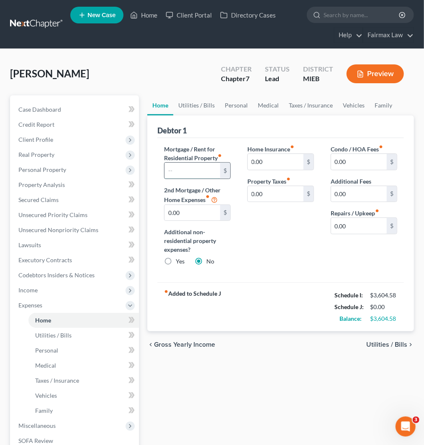
click at [192, 170] on input "text" at bounding box center [193, 171] width 56 height 16
click at [351, 104] on link "Vehicles" at bounding box center [354, 105] width 32 height 20
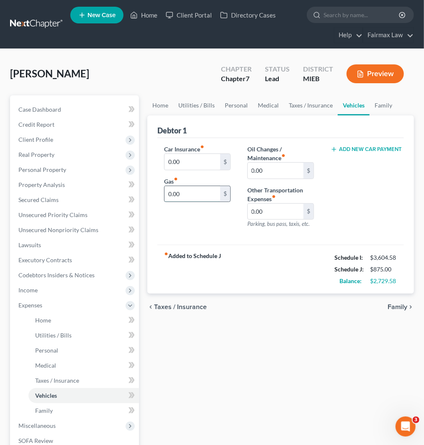
click at [188, 196] on input "0.00" at bounding box center [193, 194] width 56 height 16
click at [191, 100] on link "Utilities / Bills" at bounding box center [196, 105] width 46 height 20
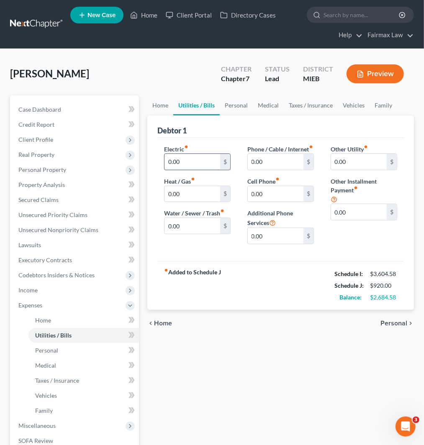
click at [183, 166] on input "0.00" at bounding box center [193, 162] width 56 height 16
click at [178, 193] on input "0.00" at bounding box center [193, 194] width 56 height 16
click at [271, 199] on input "0.00" at bounding box center [276, 194] width 56 height 16
click at [271, 162] on input "0.00" at bounding box center [276, 162] width 56 height 16
click at [236, 105] on link "Personal" at bounding box center [236, 105] width 33 height 20
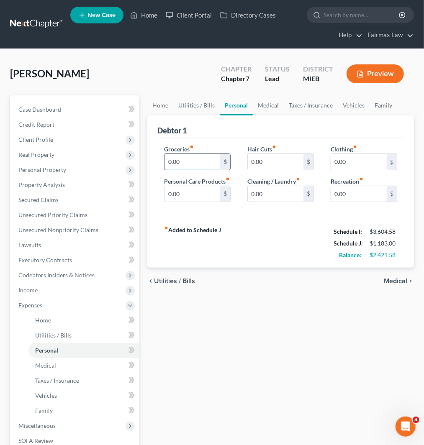
click at [190, 160] on input "0.00" at bounding box center [193, 162] width 56 height 16
click at [288, 198] on input "0.00" at bounding box center [276, 194] width 56 height 16
click at [360, 158] on input "0.00" at bounding box center [359, 162] width 56 height 16
click at [190, 202] on input "0.00" at bounding box center [193, 194] width 56 height 16
click at [350, 193] on input "0.00" at bounding box center [359, 194] width 56 height 16
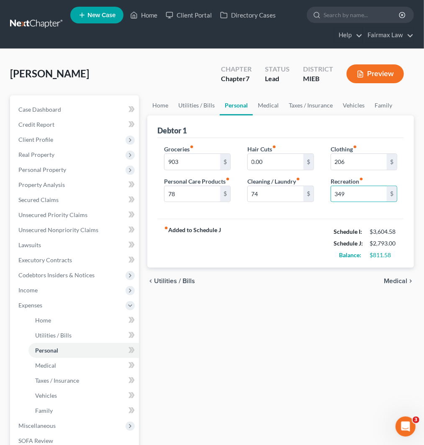
click at [296, 209] on div "Hair Cuts fiber_manual_record 0.00 $ Cleaning / Laundry fiber_manual_record 74 $" at bounding box center [280, 177] width 83 height 64
click at [386, 104] on link "Family" at bounding box center [384, 105] width 28 height 20
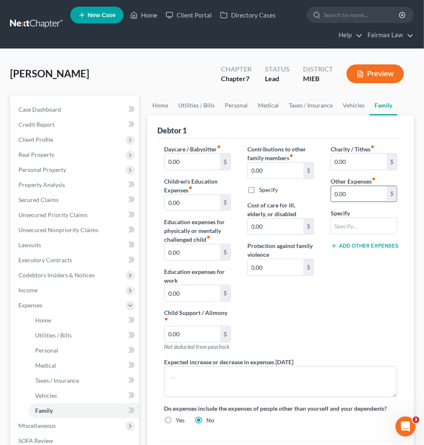
click at [353, 190] on input "0.00" at bounding box center [359, 194] width 56 height 16
click at [350, 225] on input "text" at bounding box center [364, 226] width 66 height 16
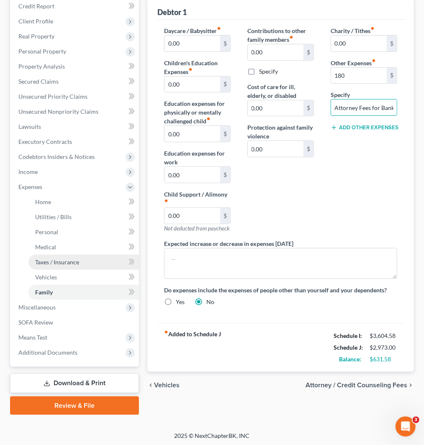
scroll to position [119, 0]
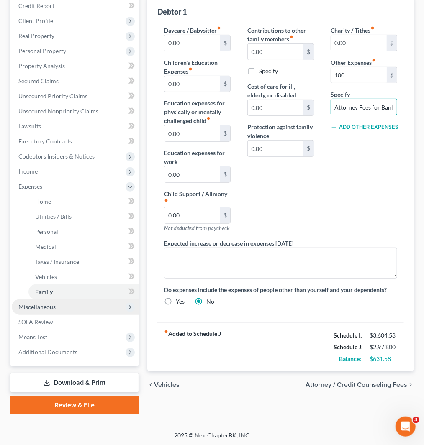
click at [43, 306] on span "Miscellaneous" at bounding box center [36, 307] width 37 height 7
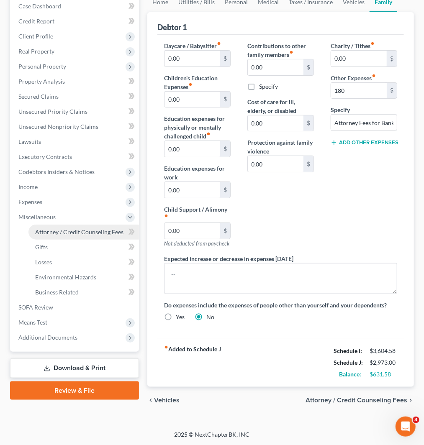
click at [73, 229] on span "Attorney / Credit Counseling Fees" at bounding box center [79, 232] width 88 height 7
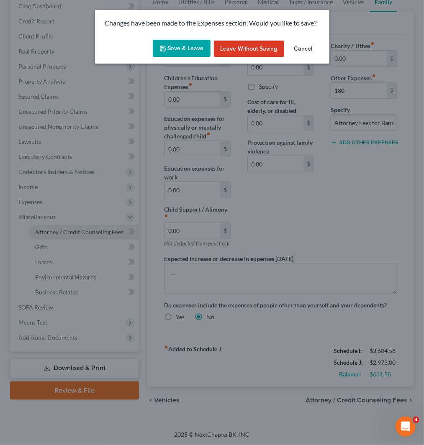
scroll to position [95, 0]
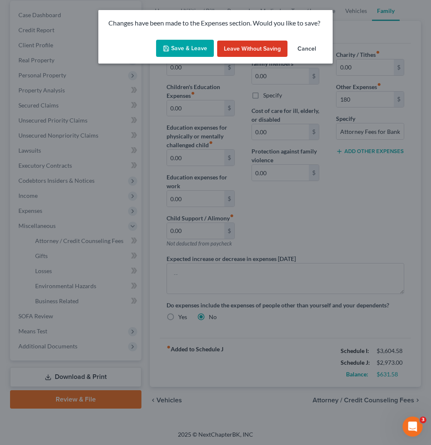
click at [204, 51] on button "Save & Leave" at bounding box center [185, 49] width 58 height 18
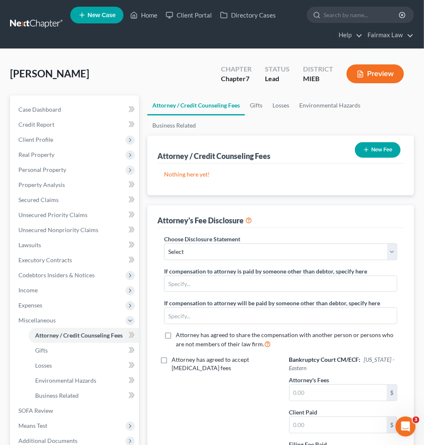
click at [377, 147] on button "New Fee" at bounding box center [378, 149] width 46 height 15
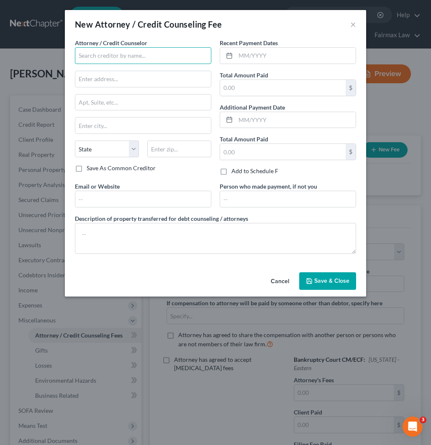
click at [149, 51] on input "text" at bounding box center [143, 55] width 136 height 17
paste input "Summit Financial Education"
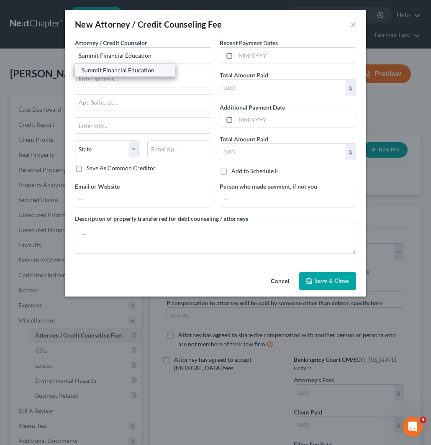
click at [130, 66] on div "Summit Financial Education" at bounding box center [125, 70] width 87 height 8
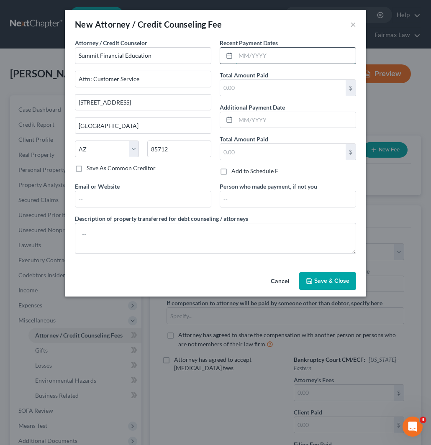
click at [292, 51] on input "text" at bounding box center [296, 56] width 120 height 16
click at [265, 88] on input "text" at bounding box center [283, 88] width 126 height 16
click at [324, 289] on button "Save & Close" at bounding box center [327, 282] width 57 height 18
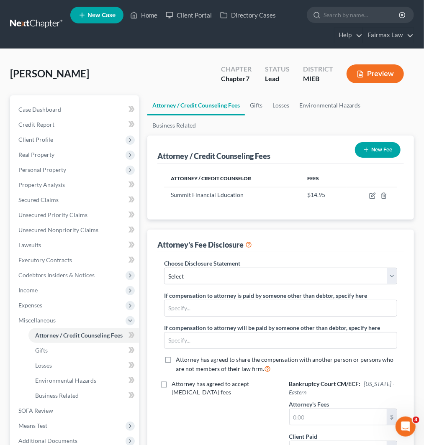
click at [370, 152] on button "New Fee" at bounding box center [378, 149] width 46 height 15
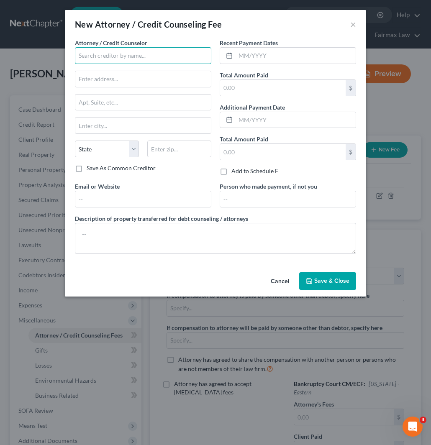
click at [137, 55] on input "text" at bounding box center [143, 55] width 136 height 17
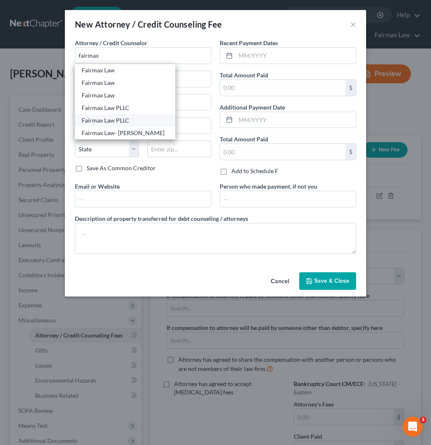
click at [118, 120] on div "Fairmax Law PLLC" at bounding box center [125, 120] width 87 height 8
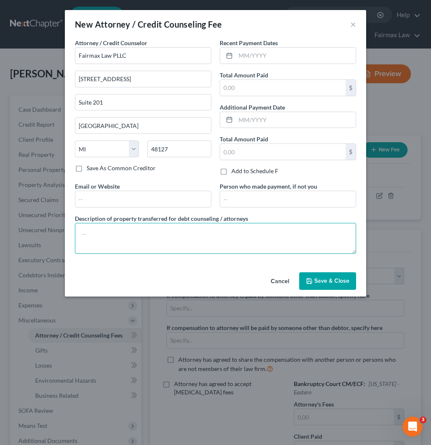
click at [131, 242] on textarea at bounding box center [215, 238] width 281 height 31
paste textarea "Due to the debtor’s limited monthly budget surplus, they are unable to reasonab…"
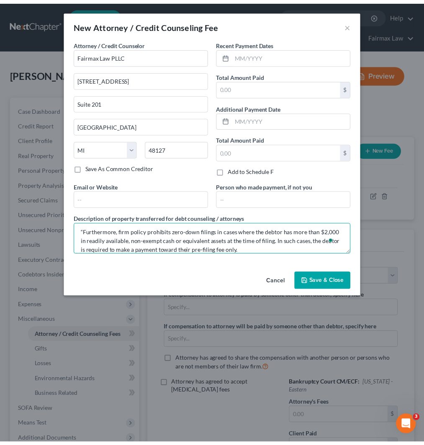
scroll to position [54, 0]
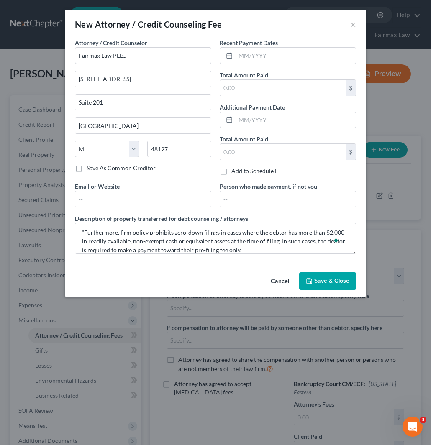
click at [333, 285] on span "Save & Close" at bounding box center [331, 281] width 35 height 7
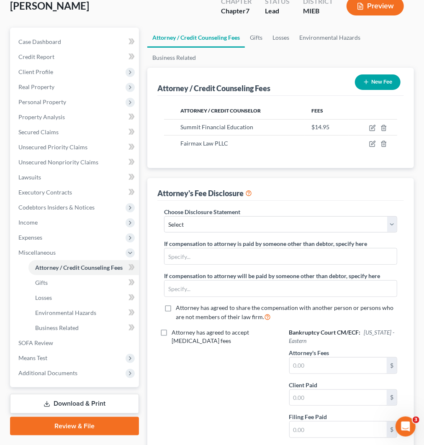
scroll to position [93, 0]
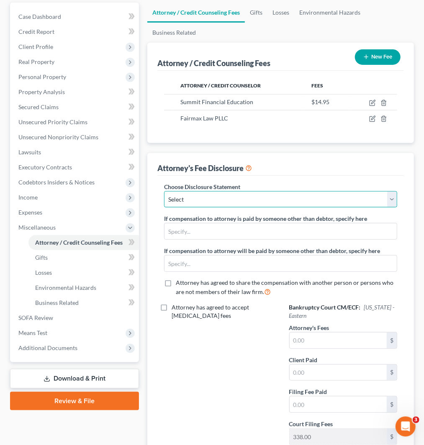
click at [246, 198] on select "Select WDMI - Chapter 13 - Disclosure of Attorney Compensation OHNB & MIWB Disc…" at bounding box center [280, 199] width 233 height 17
click at [223, 203] on select "Select WDMI - Chapter 13 - Disclosure of Attorney Compensation OHNB & MIWB Disc…" at bounding box center [280, 199] width 233 height 17
click at [164, 191] on select "Select WDMI - Chapter 13 - Disclosure of Attorney Compensation OHNB & MIWB Disc…" at bounding box center [280, 199] width 233 height 17
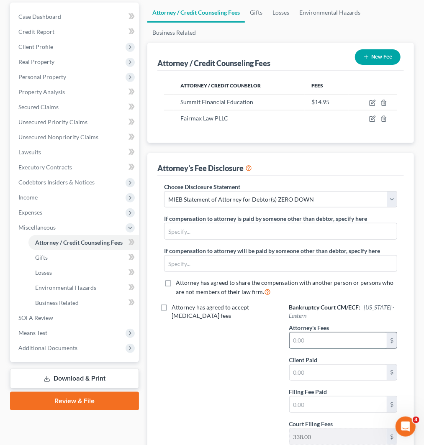
drag, startPoint x: 327, startPoint y: 345, endPoint x: 322, endPoint y: 343, distance: 5.6
click at [327, 345] on input "text" at bounding box center [338, 341] width 97 height 16
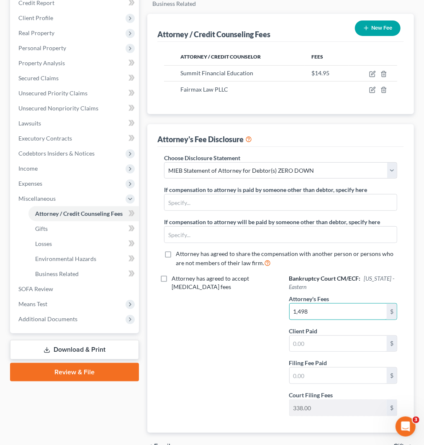
scroll to position [75, 0]
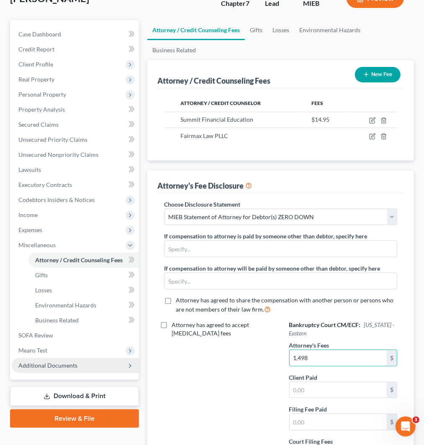
click at [72, 362] on span "Additional Documents" at bounding box center [47, 365] width 59 height 7
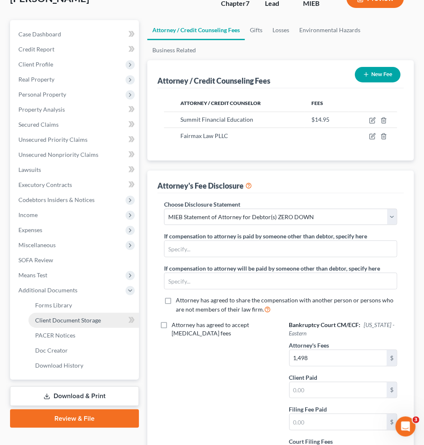
click at [73, 319] on span "Client Document Storage" at bounding box center [68, 320] width 66 height 7
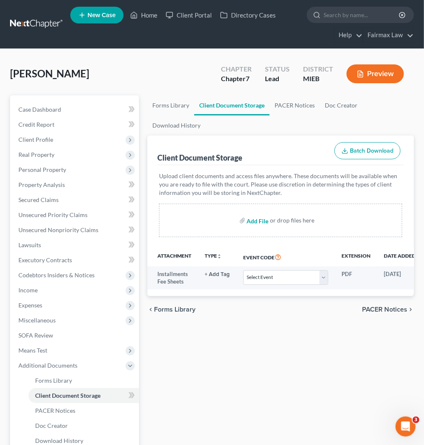
click at [252, 219] on input "file" at bounding box center [257, 220] width 20 height 15
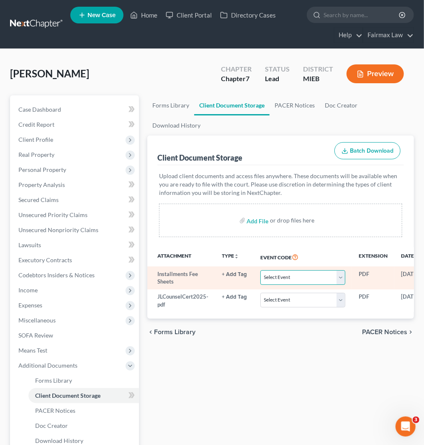
click at [279, 279] on select "Select Event 20 Largest Unsecured Creditors Amended Chapter 11 Plan Amended Cha…" at bounding box center [302, 277] width 85 height 15
click at [260, 270] on select "Select Event 20 Largest Unsecured Creditors Amended Chapter 11 Plan Amended Cha…" at bounding box center [302, 277] width 85 height 15
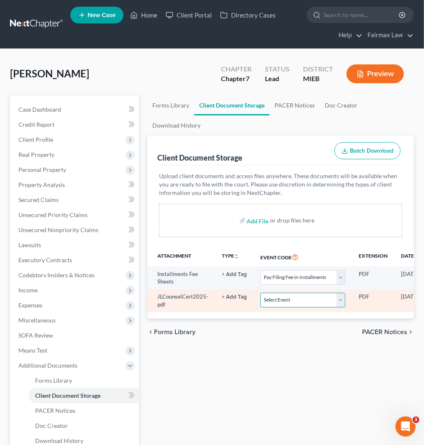
click at [271, 298] on select "Select Event 20 Largest Unsecured Creditors Amended Chapter 11 Plan Amended Cha…" at bounding box center [302, 300] width 85 height 15
click at [260, 293] on select "Select Event 20 Largest Unsecured Creditors Amended Chapter 11 Plan Amended Cha…" at bounding box center [302, 300] width 85 height 15
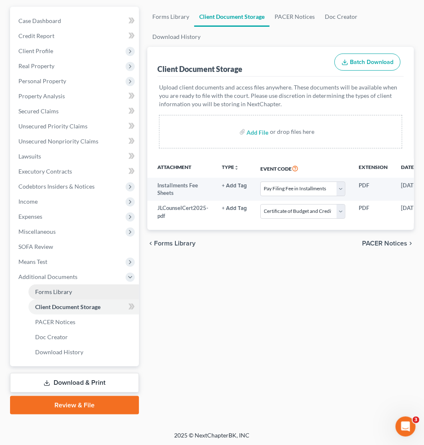
click at [66, 291] on span "Forms Library" at bounding box center [53, 291] width 37 height 7
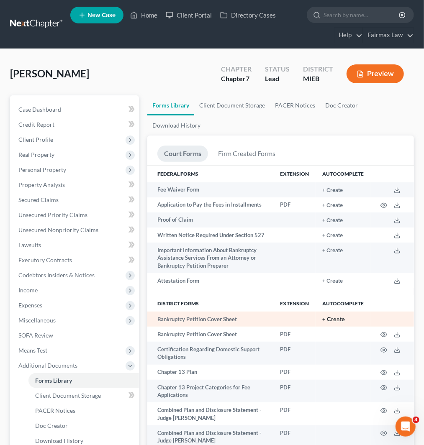
click at [337, 319] on button "+ Create" at bounding box center [333, 320] width 23 height 6
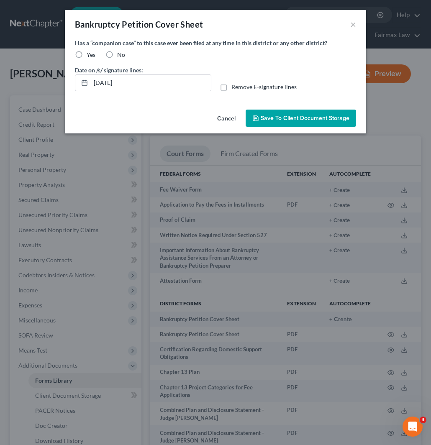
click at [117, 53] on label "No" at bounding box center [121, 55] width 8 height 8
click at [121, 53] on input "No" at bounding box center [123, 53] width 5 height 5
click at [302, 118] on span "Save to Client Document Storage" at bounding box center [305, 118] width 89 height 7
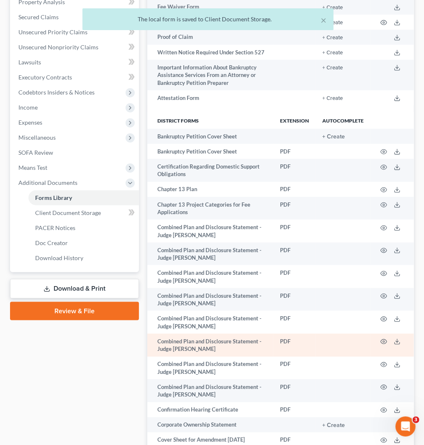
scroll to position [186, 0]
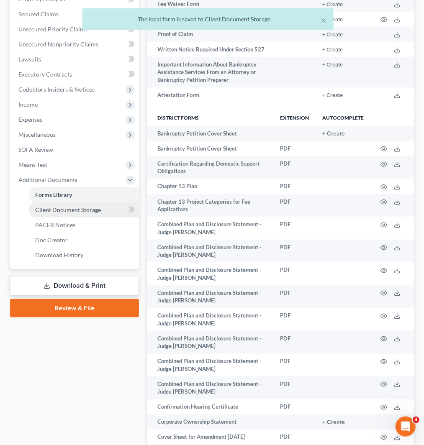
click at [67, 211] on span "Client Document Storage" at bounding box center [68, 209] width 66 height 7
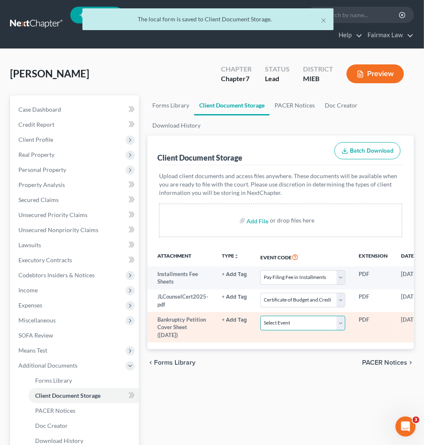
click at [277, 324] on select "Select Event 20 Largest Unsecured Creditors Amended Chapter 11 Plan Amended Cha…" at bounding box center [302, 323] width 85 height 15
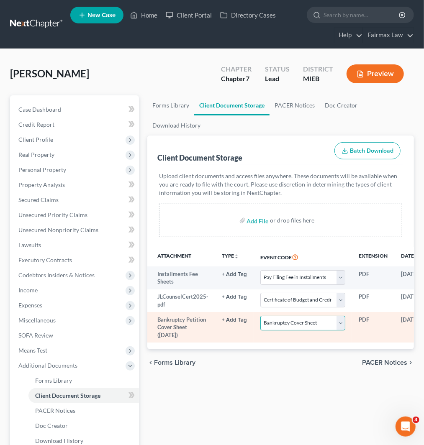
click at [260, 316] on select "Select Event 20 Largest Unsecured Creditors Amended Chapter 11 Plan Amended Cha…" at bounding box center [302, 323] width 85 height 15
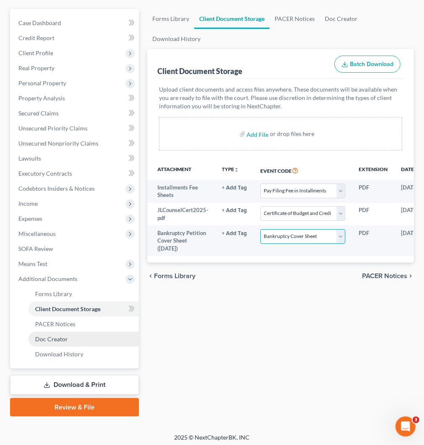
scroll to position [89, 0]
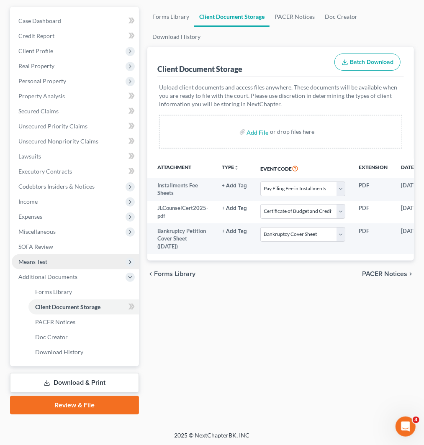
click at [32, 263] on span "Means Test" at bounding box center [32, 261] width 29 height 7
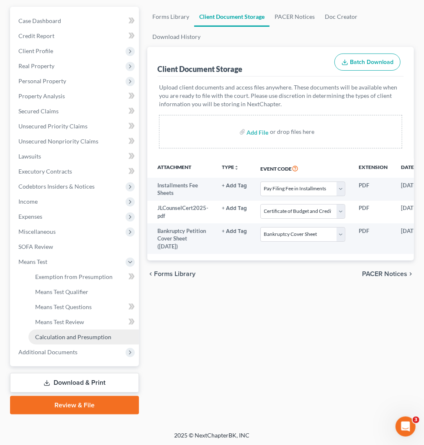
click at [72, 334] on span "Calculation and Presumption" at bounding box center [73, 337] width 76 height 7
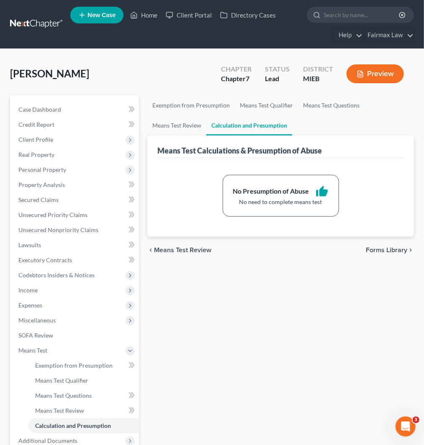
click at [355, 291] on div "Exemption from Presumption Means Test Qualifier Means Test Questions Means Test…" at bounding box center [280, 299] width 275 height 408
click at [141, 77] on div "[PERSON_NAME] Upgraded Chapter Chapter 7 Status Lead District MIEB Preview" at bounding box center [212, 77] width 404 height 36
click at [39, 291] on span "Income" at bounding box center [75, 290] width 127 height 15
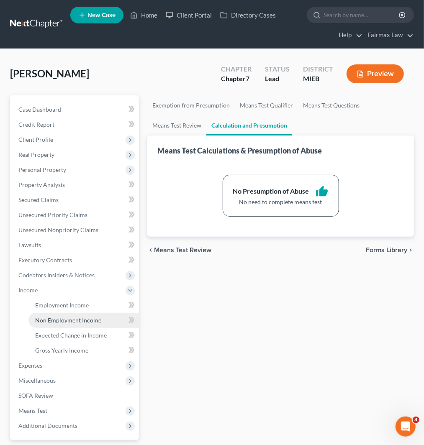
click at [67, 319] on span "Non Employment Income" at bounding box center [68, 320] width 66 height 7
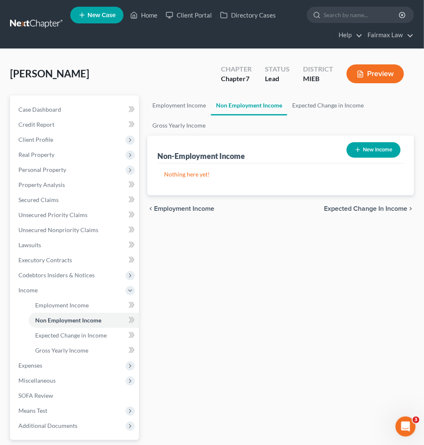
drag, startPoint x: 279, startPoint y: 271, endPoint x: 281, endPoint y: 276, distance: 5.4
click at [279, 271] on div "Employment Income Non Employment Income Expected Change in Income Gross Yearly …" at bounding box center [280, 291] width 275 height 393
click at [39, 140] on span "Client Profile" at bounding box center [35, 139] width 35 height 7
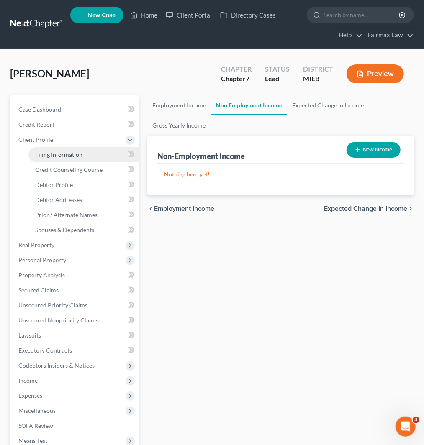
click at [60, 152] on span "Filing Information" at bounding box center [58, 154] width 47 height 7
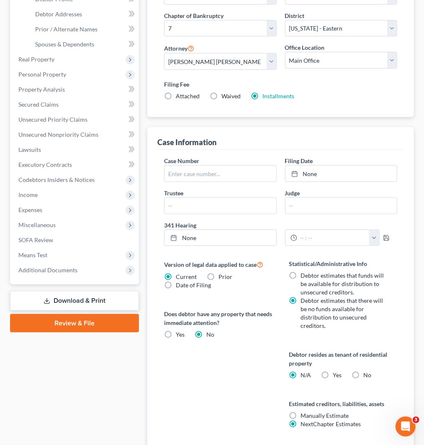
scroll to position [232, 0]
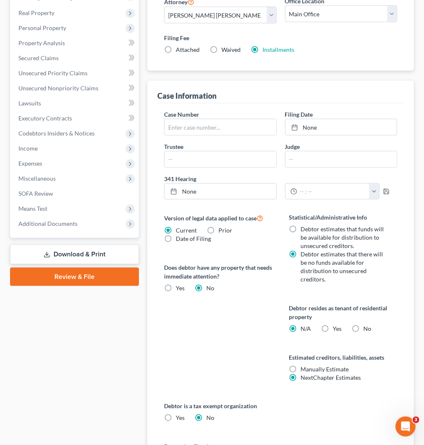
click at [333, 328] on label "Yes Yes" at bounding box center [337, 329] width 9 height 8
click at [337, 328] on input "Yes Yes" at bounding box center [339, 327] width 5 height 5
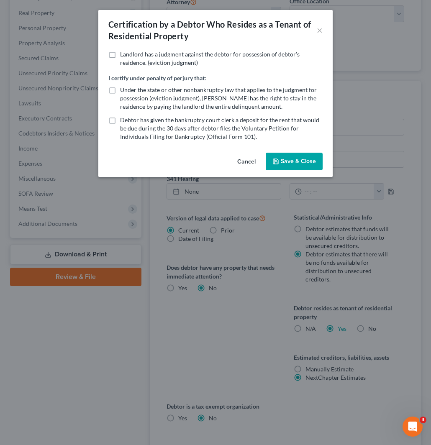
click at [297, 161] on button "Save & Close" at bounding box center [294, 162] width 57 height 18
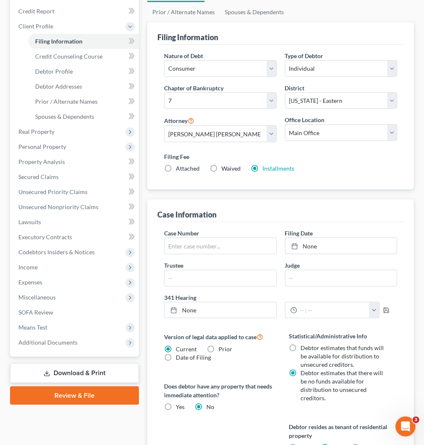
scroll to position [93, 0]
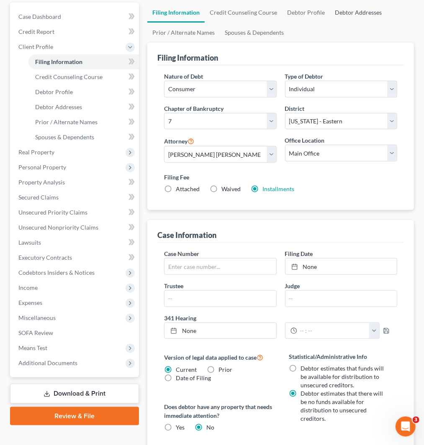
click at [363, 15] on link "Debtor Addresses" at bounding box center [358, 13] width 57 height 20
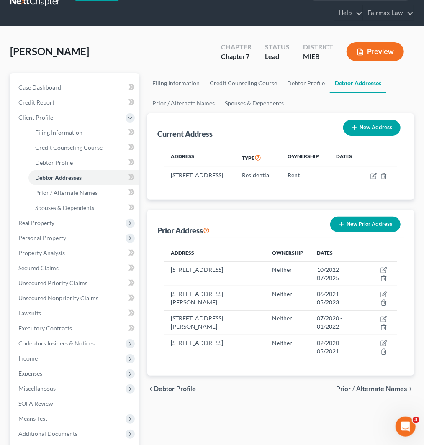
scroll to position [46, 0]
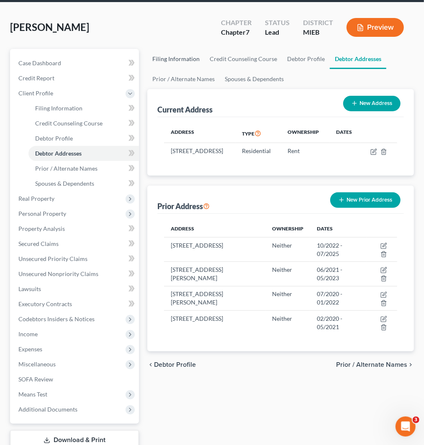
click at [175, 59] on link "Filing Information" at bounding box center [175, 59] width 57 height 20
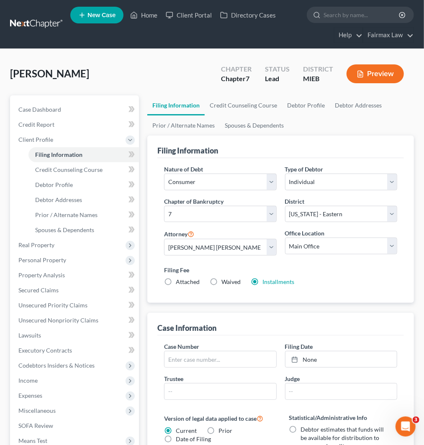
click at [296, 61] on div "Chapter Chapter 7 Status Lead District MIEB Preview" at bounding box center [312, 74] width 203 height 30
click at [302, 100] on link "Debtor Profile" at bounding box center [306, 105] width 48 height 20
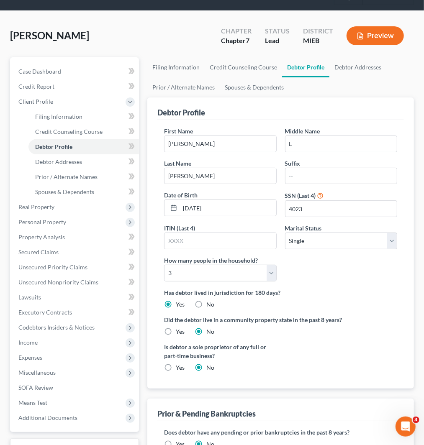
scroll to position [110, 0]
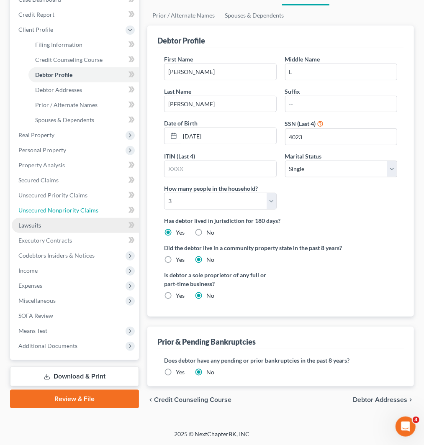
drag, startPoint x: 57, startPoint y: 209, endPoint x: 96, endPoint y: 227, distance: 43.8
click at [57, 209] on span "Unsecured Nonpriority Claims" at bounding box center [58, 210] width 80 height 7
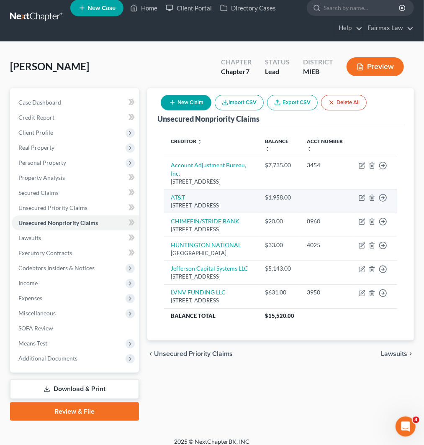
scroll to position [13, 0]
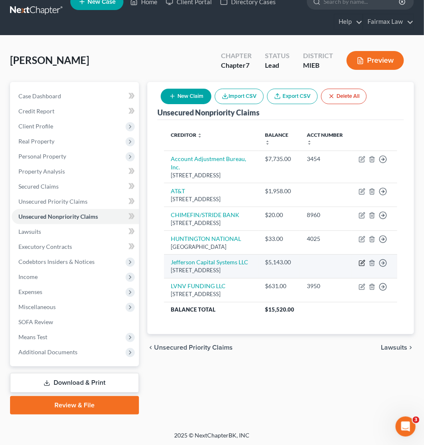
click at [359, 267] on icon "button" at bounding box center [362, 263] width 7 height 7
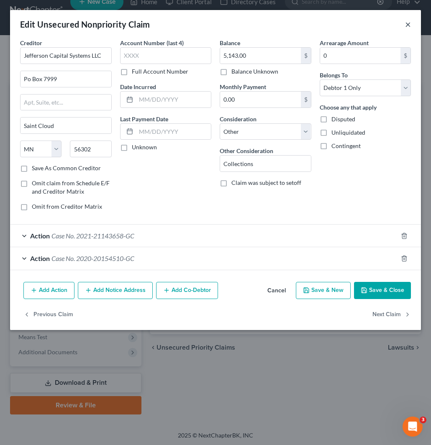
click at [407, 23] on button "×" at bounding box center [408, 24] width 6 height 10
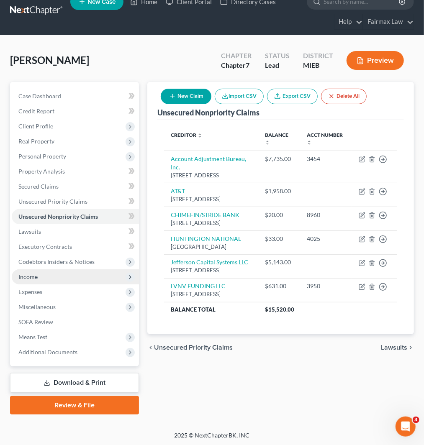
click at [33, 275] on span "Income" at bounding box center [27, 276] width 19 height 7
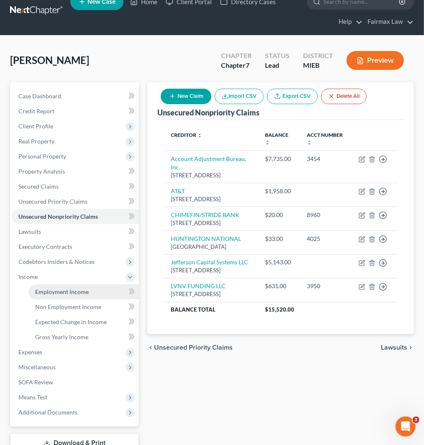
click at [74, 291] on span "Employment Income" at bounding box center [62, 291] width 54 height 7
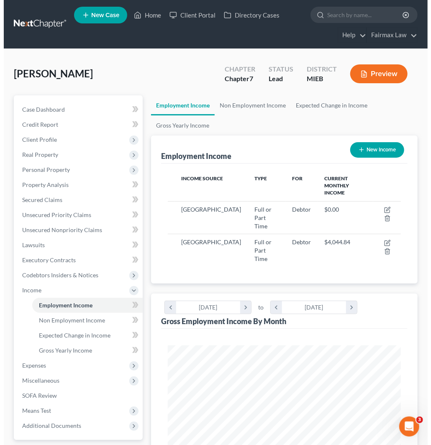
scroll to position [116, 250]
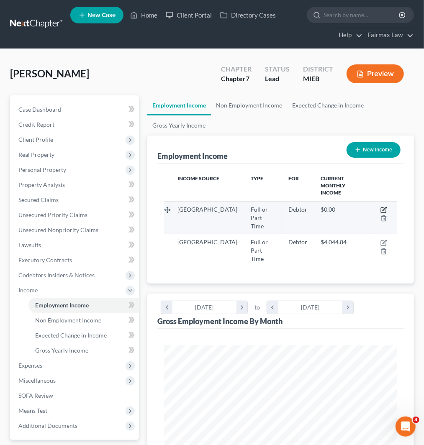
click at [383, 208] on icon "button" at bounding box center [383, 210] width 5 height 5
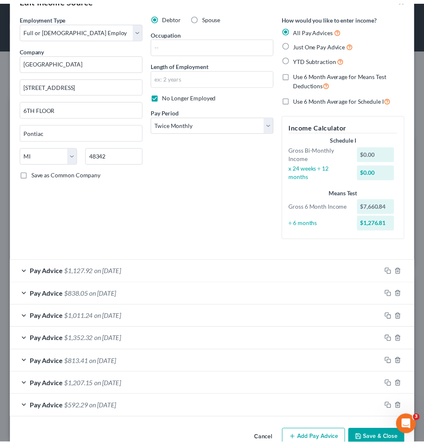
scroll to position [46, 0]
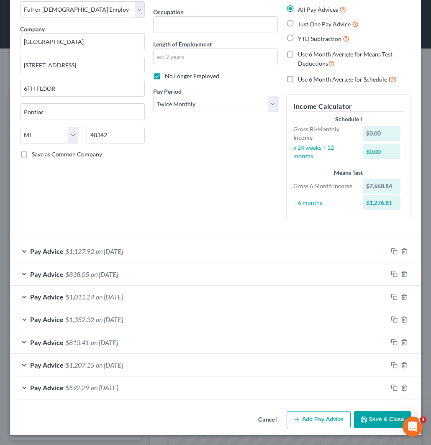
click at [371, 420] on button "Save & Close" at bounding box center [382, 421] width 57 height 18
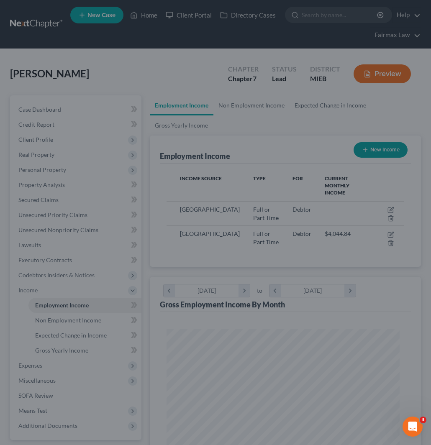
scroll to position [418564, 418431]
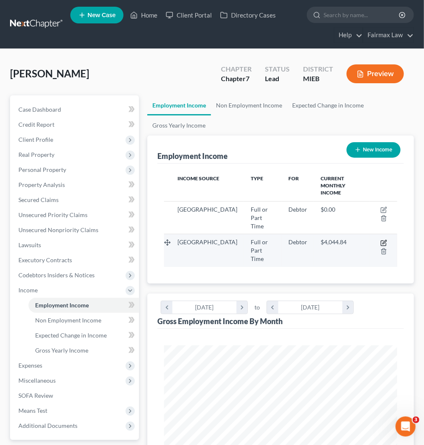
click at [384, 241] on icon "button" at bounding box center [385, 242] width 4 height 4
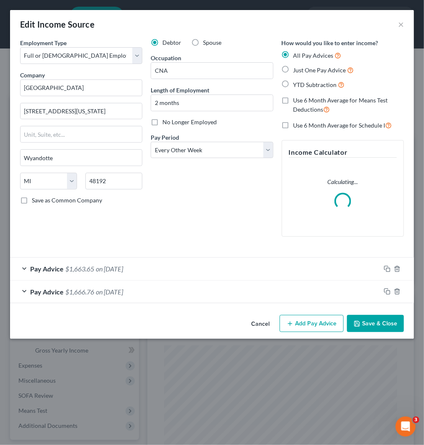
scroll to position [118, 254]
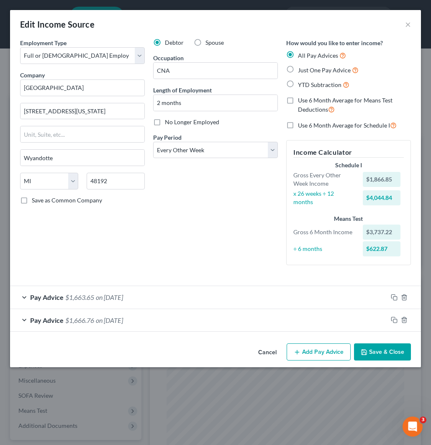
click at [391, 355] on button "Save & Close" at bounding box center [382, 353] width 57 height 18
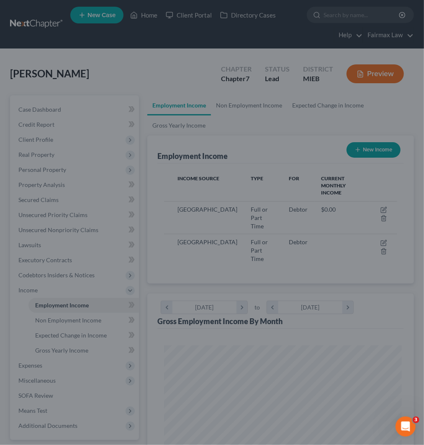
scroll to position [418564, 418431]
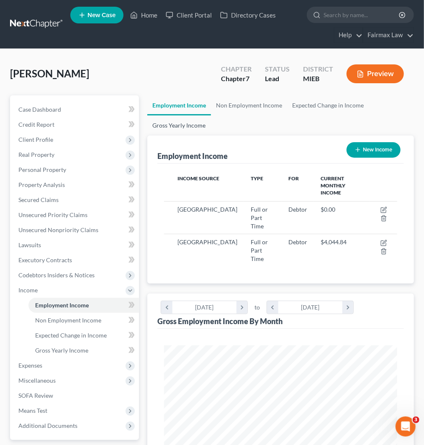
click at [174, 124] on link "Gross Yearly Income" at bounding box center [178, 126] width 63 height 20
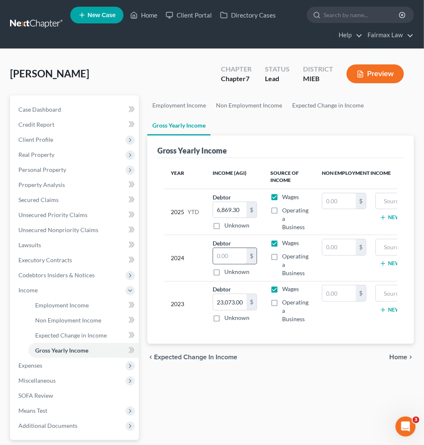
click at [223, 255] on input "text" at bounding box center [229, 256] width 33 height 16
click at [231, 256] on input "0" at bounding box center [229, 256] width 33 height 16
click at [37, 168] on span "Personal Property" at bounding box center [42, 169] width 48 height 7
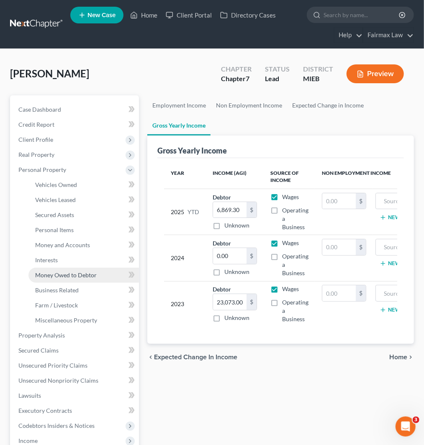
click at [64, 278] on span "Money Owed to Debtor" at bounding box center [66, 275] width 62 height 7
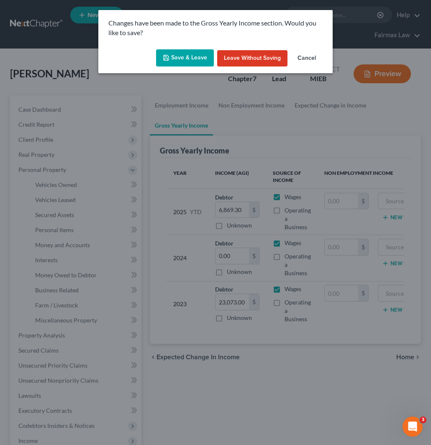
click at [183, 54] on button "Save & Leave" at bounding box center [185, 58] width 58 height 18
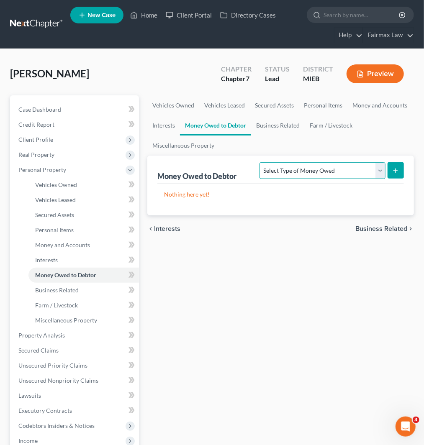
click at [309, 171] on select "Select Type of Money Owed Accounts Receivable Alimony Child Support Claims Agai…" at bounding box center [323, 170] width 126 height 17
click at [346, 169] on select "Select Type of Money Owed Accounts Receivable Alimony Child Support Claims Agai…" at bounding box center [323, 170] width 126 height 17
click at [260, 162] on select "Select Type of Money Owed Accounts Receivable Alimony Child Support Claims Agai…" at bounding box center [323, 170] width 126 height 17
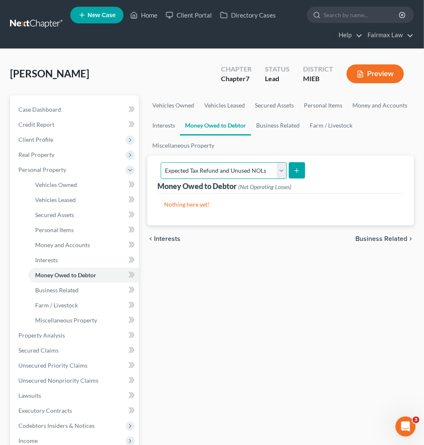
click at [208, 168] on select "Select Type of Money Owed Accounts Receivable Alimony Child Support Claims Agai…" at bounding box center [224, 170] width 126 height 17
click at [296, 171] on line "submit" at bounding box center [297, 171] width 4 height 0
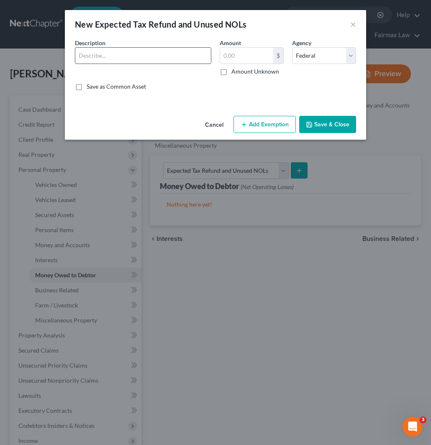
click at [130, 56] on input "text" at bounding box center [143, 56] width 136 height 16
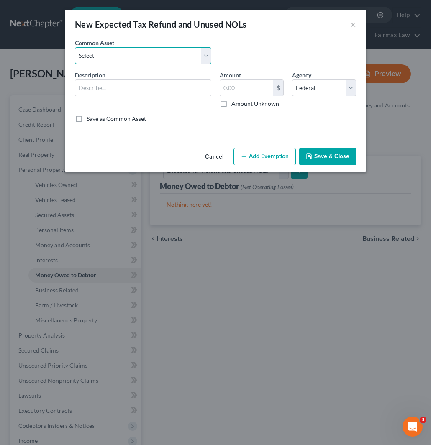
click at [115, 51] on select "Select Potential 2025 tax refunds - estimated and prorated for September Potent…" at bounding box center [143, 55] width 136 height 17
click at [75, 47] on select "Select Potential 2025 tax refunds - estimated and prorated for September Potent…" at bounding box center [143, 55] width 136 height 17
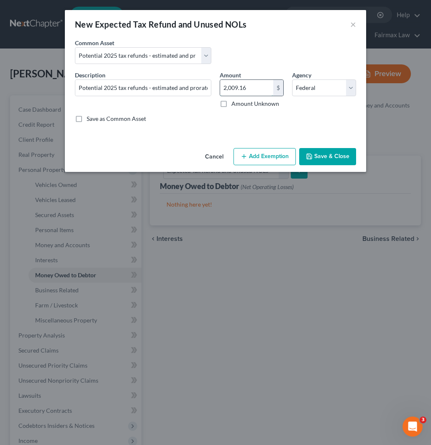
click at [254, 90] on input "2,009.16" at bounding box center [246, 88] width 53 height 16
paste input "4,908.75"
click at [257, 153] on button "Add Exemption" at bounding box center [265, 157] width 62 height 18
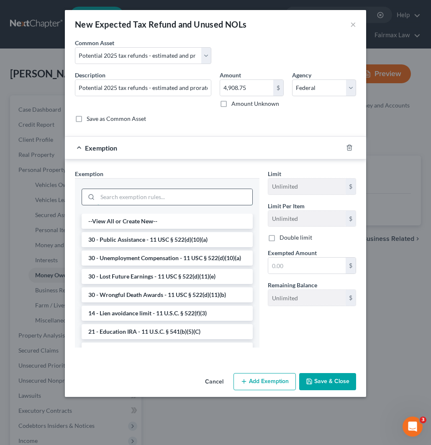
click at [162, 197] on input "search" at bounding box center [175, 197] width 155 height 16
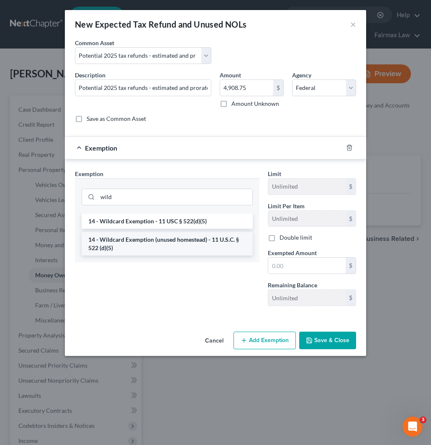
click at [157, 245] on li "14 - Wildcard Exemption (unused homestead) - 11 U.S.C. § 522 (d)(5)" at bounding box center [167, 243] width 171 height 23
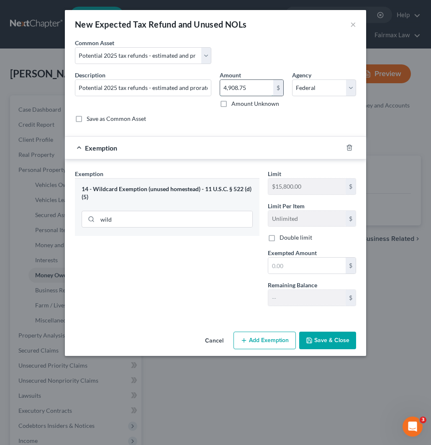
click at [245, 87] on input "4,908.75" at bounding box center [246, 88] width 53 height 16
drag, startPoint x: 295, startPoint y: 273, endPoint x: 227, endPoint y: 257, distance: 69.5
click at [295, 272] on input "text" at bounding box center [306, 266] width 77 height 16
paste input "4,908.75"
click at [330, 340] on button "Save & Close" at bounding box center [327, 341] width 57 height 18
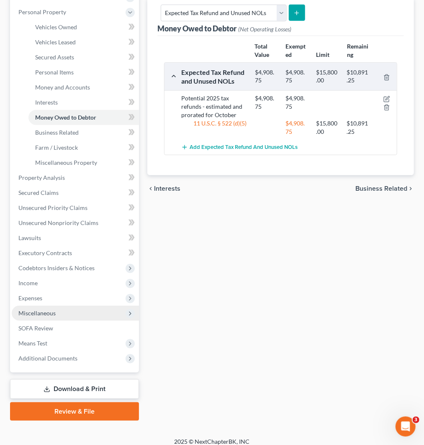
scroll to position [164, 0]
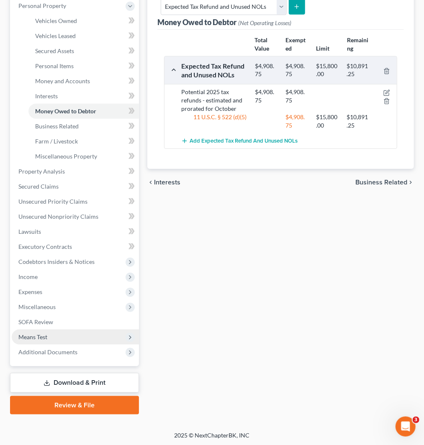
drag, startPoint x: 36, startPoint y: 338, endPoint x: 42, endPoint y: 340, distance: 6.8
click at [36, 338] on span "Means Test" at bounding box center [32, 337] width 29 height 7
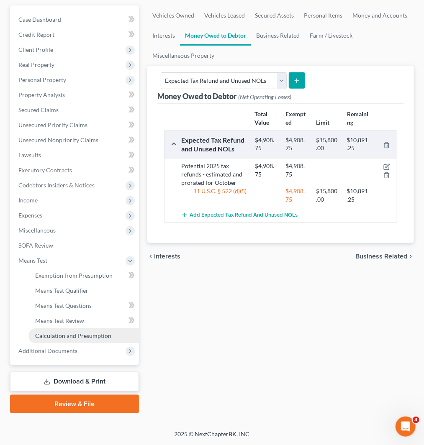
scroll to position [89, 0]
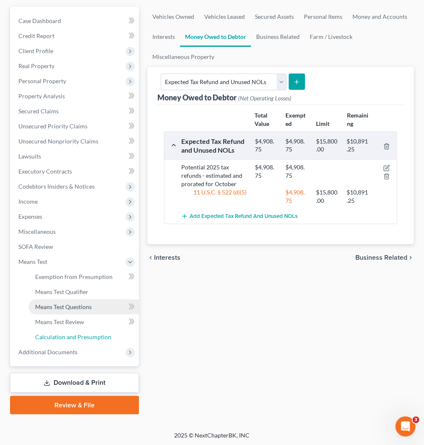
drag, startPoint x: 55, startPoint y: 338, endPoint x: 111, endPoint y: 305, distance: 65.0
click at [54, 338] on span "Calculation and Presumption" at bounding box center [73, 337] width 76 height 7
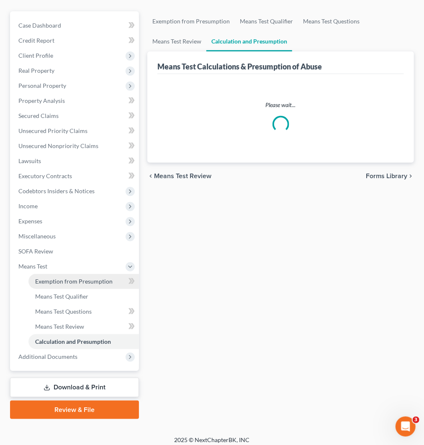
scroll to position [89, 0]
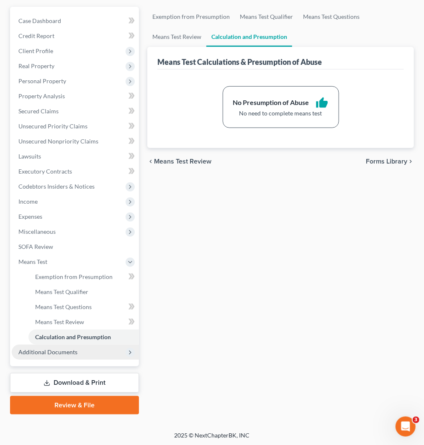
click at [57, 349] on span "Additional Documents" at bounding box center [47, 352] width 59 height 7
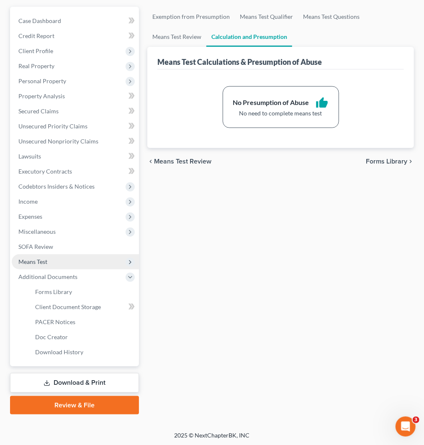
click at [46, 261] on span "Means Test" at bounding box center [32, 261] width 29 height 7
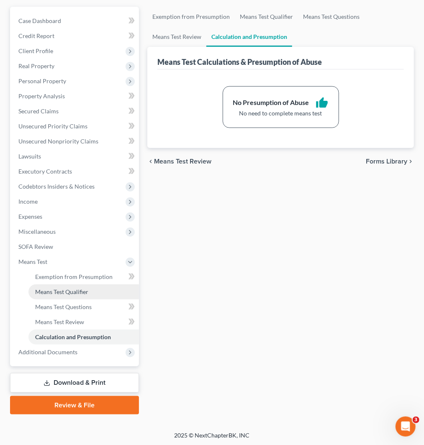
click at [72, 290] on span "Means Test Qualifier" at bounding box center [61, 291] width 53 height 7
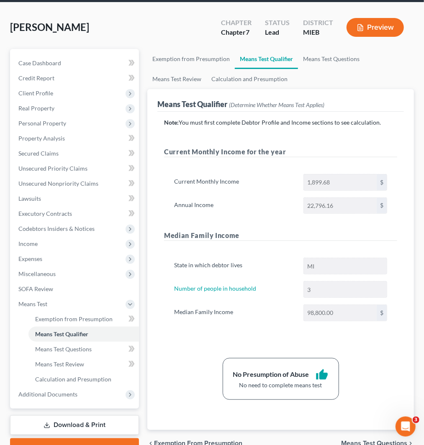
scroll to position [90, 0]
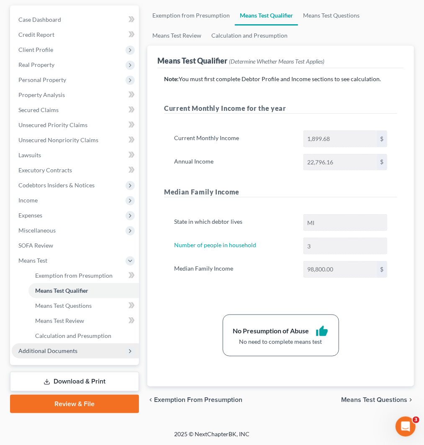
click at [38, 345] on span "Additional Documents" at bounding box center [75, 351] width 127 height 15
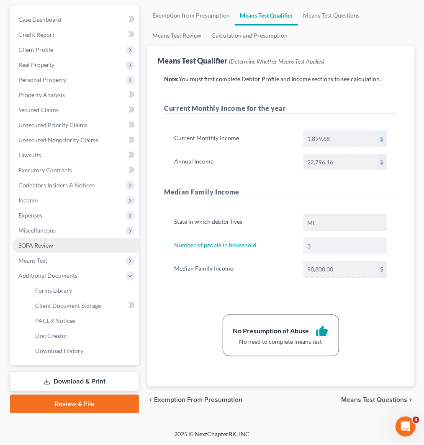
click at [51, 240] on link "SOFA Review" at bounding box center [75, 245] width 127 height 15
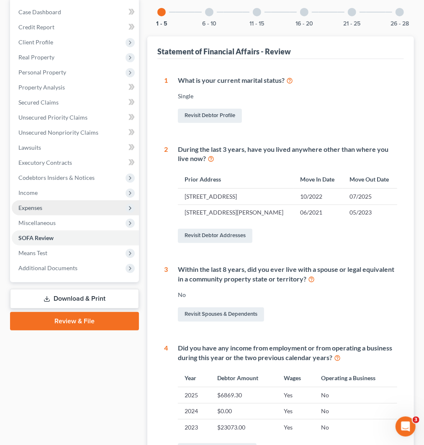
scroll to position [93, 0]
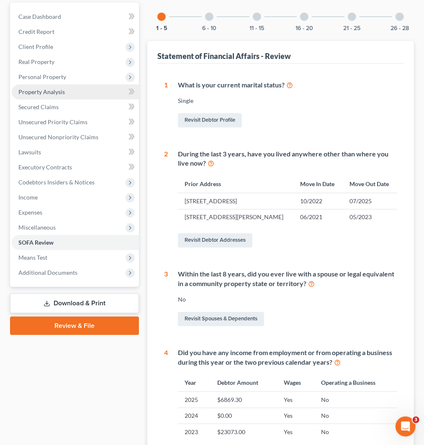
click at [49, 90] on span "Property Analysis" at bounding box center [41, 91] width 46 height 7
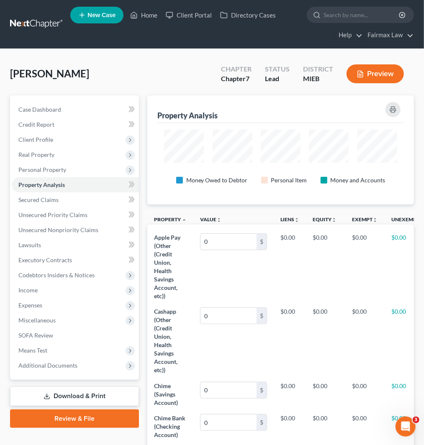
click at [366, 134] on div "Money Owed to Debtor Personal Item Money and Accounts" at bounding box center [281, 162] width 242 height 65
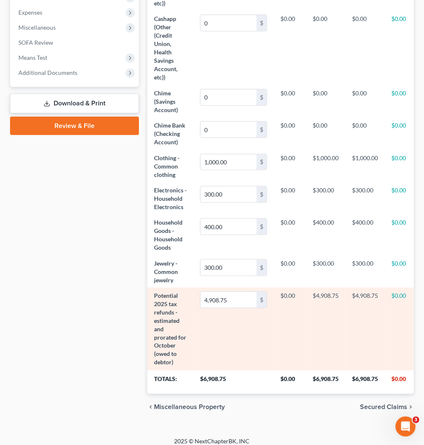
scroll to position [307, 0]
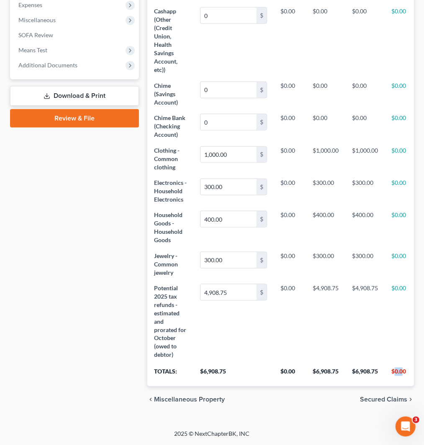
drag, startPoint x: 395, startPoint y: 365, endPoint x: 405, endPoint y: 365, distance: 9.6
click at [405, 365] on th "$0.00" at bounding box center [408, 374] width 46 height 23
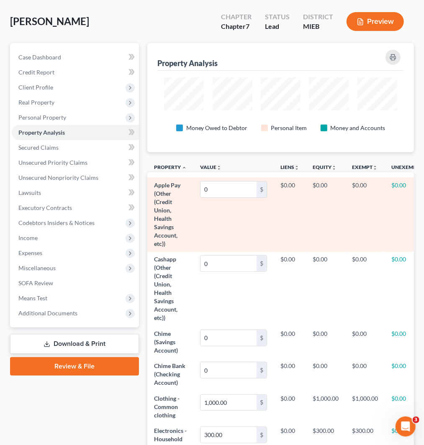
scroll to position [186, 0]
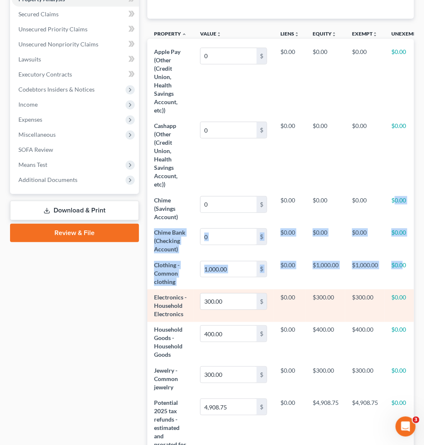
drag, startPoint x: 400, startPoint y: 234, endPoint x: 405, endPoint y: 313, distance: 78.5
click at [406, 276] on tbody "Apple Pay (Other (Credit Union, Health Savings Account, etc)) 0 $ $0.00 $0.00 $…" at bounding box center [308, 261] width 323 height 434
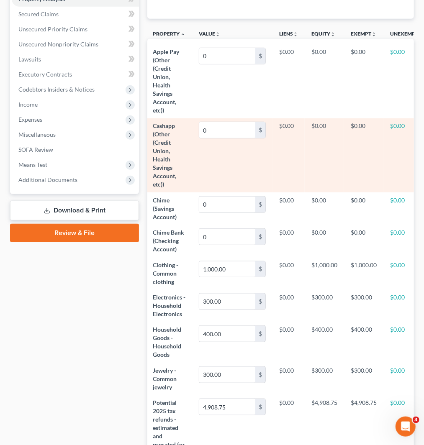
click at [384, 162] on td "$0.00" at bounding box center [407, 155] width 46 height 74
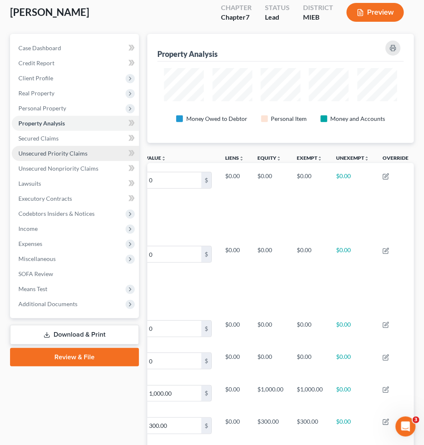
scroll to position [0, 0]
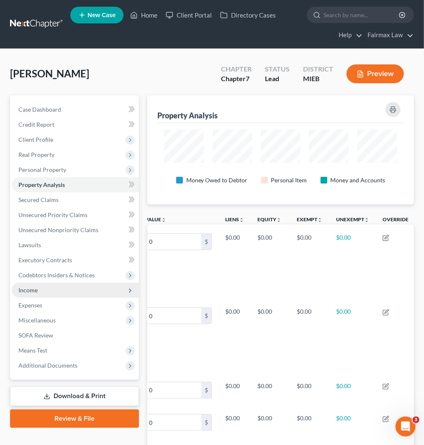
click at [44, 291] on span "Income" at bounding box center [75, 290] width 127 height 15
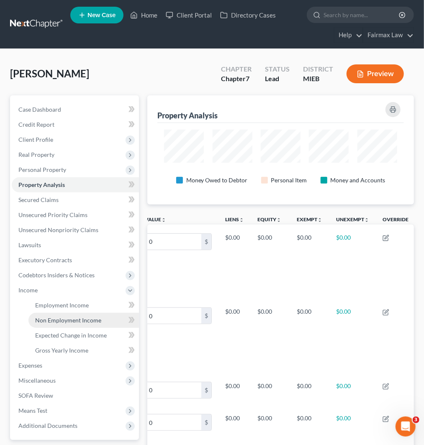
click at [63, 319] on span "Non Employment Income" at bounding box center [68, 320] width 66 height 7
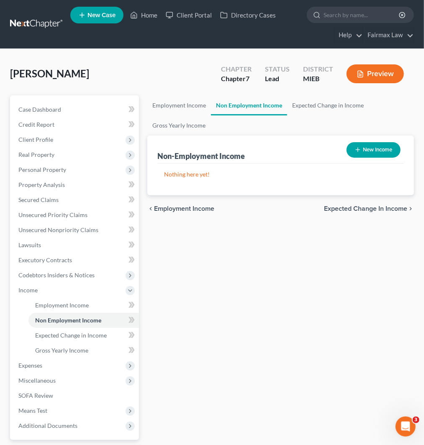
click at [372, 154] on button "New Income" at bounding box center [374, 149] width 54 height 15
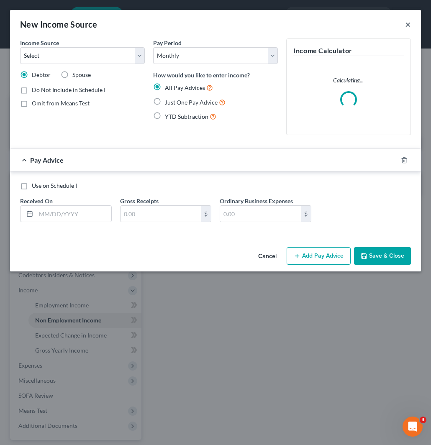
click at [407, 24] on button "×" at bounding box center [408, 24] width 6 height 10
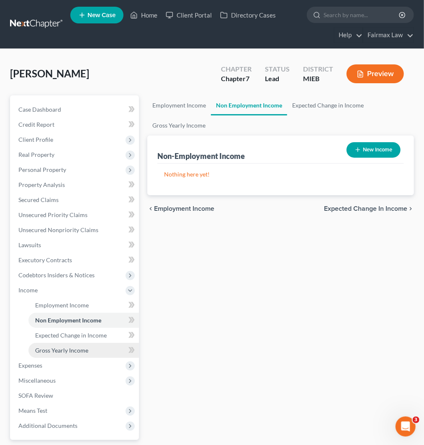
click at [47, 351] on span "Gross Yearly Income" at bounding box center [61, 350] width 53 height 7
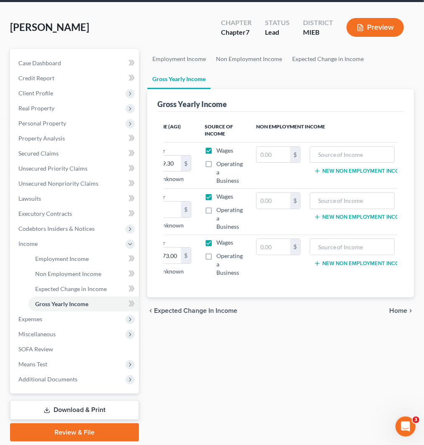
scroll to position [0, 82]
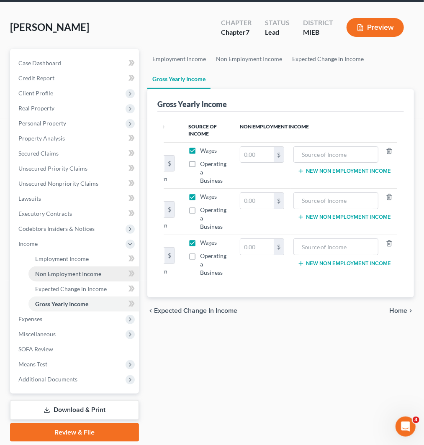
click at [62, 268] on link "Non Employment Income" at bounding box center [83, 274] width 111 height 15
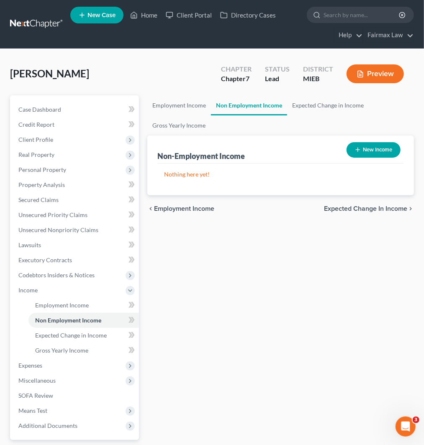
click at [377, 148] on button "New Income" at bounding box center [374, 149] width 54 height 15
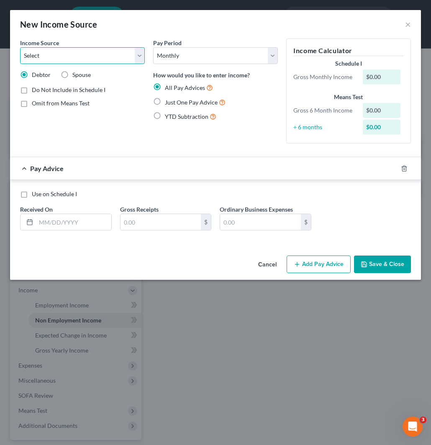
click at [98, 56] on select "Select Unemployment Disability (from employer) Pension Retirement Social Securi…" at bounding box center [82, 55] width 125 height 17
click at [20, 47] on select "Select Unemployment Disability (from employer) Pension Retirement Social Securi…" at bounding box center [82, 55] width 125 height 17
click at [72, 53] on select "Select Unemployment Disability (from employer) Pension Retirement Social Securi…" at bounding box center [82, 55] width 125 height 17
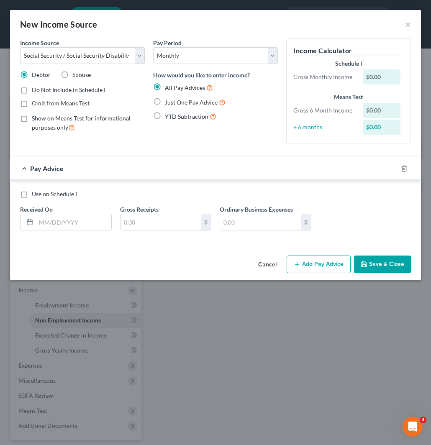
click at [190, 128] on div "Pay Period Select Monthly Twice Monthly Every Other Week Weekly How would you l…" at bounding box center [215, 95] width 133 height 112
click at [165, 101] on label "Just One Pay Advice" at bounding box center [195, 103] width 61 height 10
click at [168, 101] on input "Just One Pay Advice" at bounding box center [170, 100] width 5 height 5
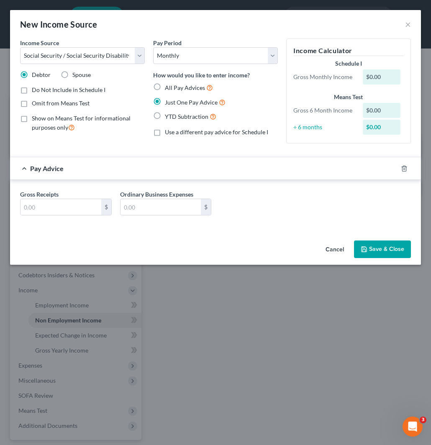
click at [49, 216] on div "Gross Receipts $ Ordinary Business Expenses $" at bounding box center [215, 206] width 399 height 32
click at [54, 211] on input "text" at bounding box center [61, 207] width 81 height 16
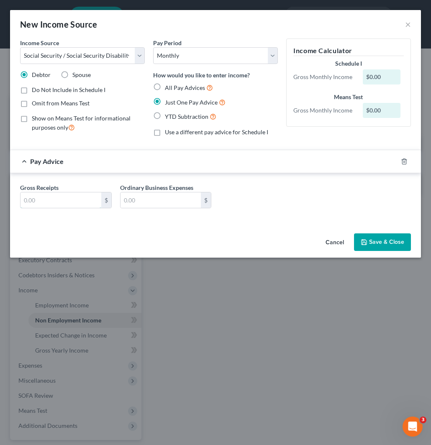
click at [46, 199] on input "text" at bounding box center [61, 201] width 81 height 16
click at [261, 189] on div "Gross Receipts 967 $ Ordinary Business Expenses $" at bounding box center [215, 199] width 399 height 32
click at [384, 241] on button "Save & Close" at bounding box center [382, 243] width 57 height 18
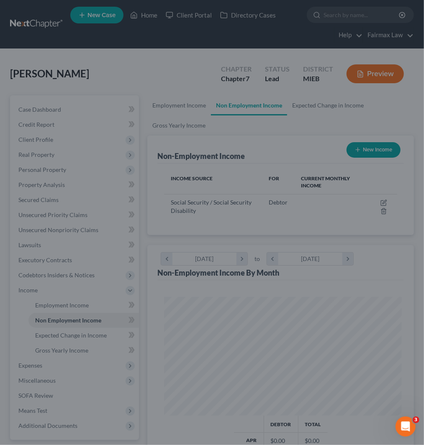
scroll to position [418564, 418431]
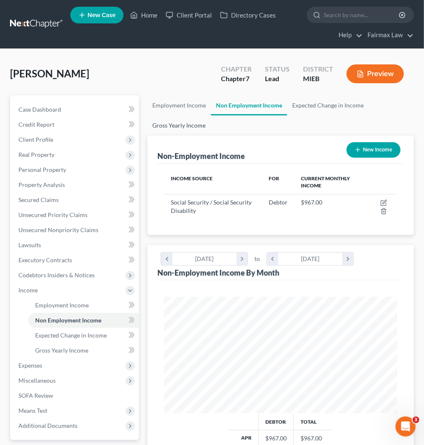
click at [158, 125] on link "Gross Yearly Income" at bounding box center [178, 126] width 63 height 20
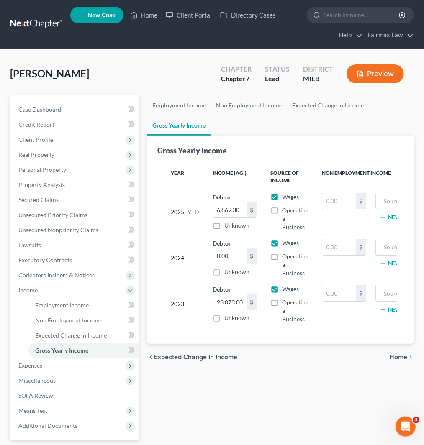
scroll to position [0, 82]
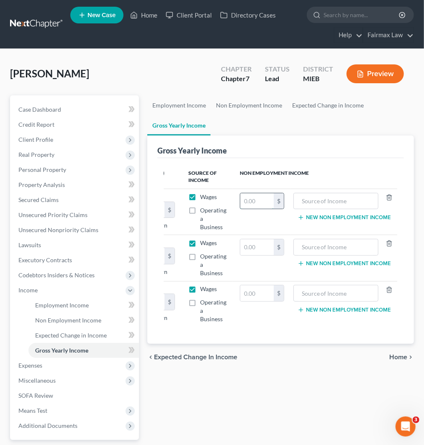
click at [255, 206] on input "text" at bounding box center [256, 201] width 33 height 16
click at [251, 201] on input "text" at bounding box center [256, 201] width 33 height 16
click at [327, 198] on input "text" at bounding box center [336, 201] width 76 height 16
click at [319, 216] on button "New Non Employment Income" at bounding box center [344, 217] width 93 height 7
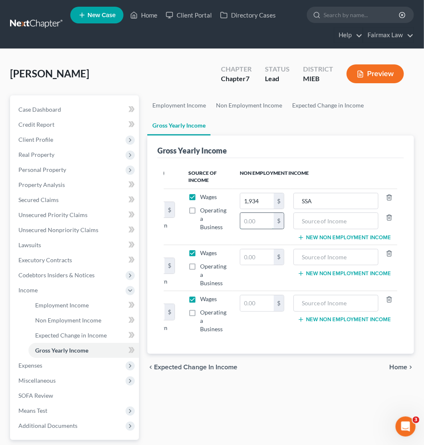
click at [244, 222] on input "text" at bounding box center [256, 221] width 33 height 16
click at [324, 224] on input "text" at bounding box center [336, 221] width 76 height 16
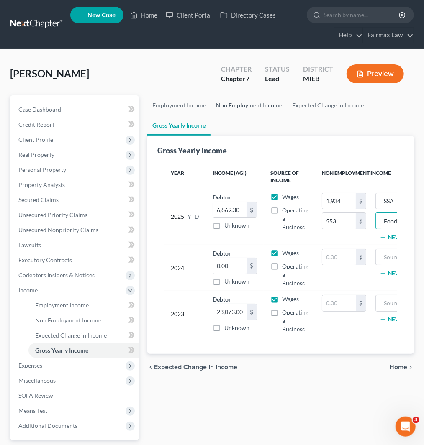
click at [233, 105] on link "Non Employment Income" at bounding box center [249, 105] width 76 height 20
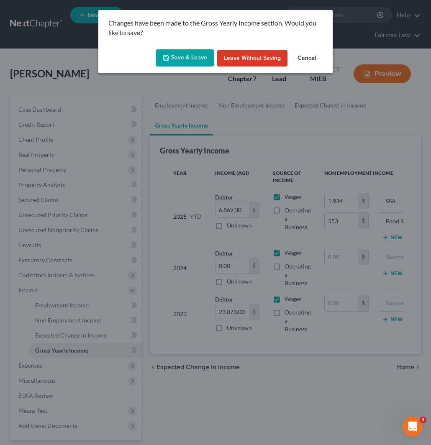
click at [190, 57] on button "Save & Leave" at bounding box center [185, 58] width 58 height 18
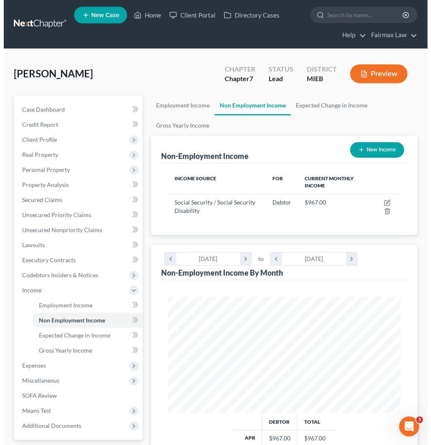
scroll to position [116, 250]
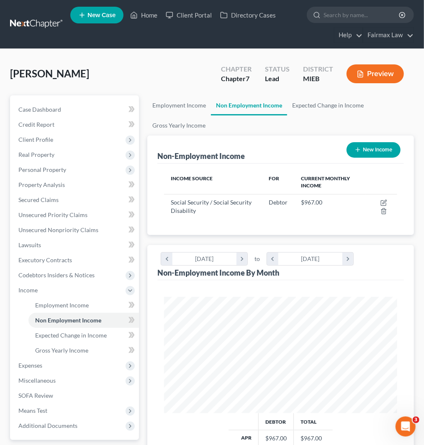
click at [382, 147] on button "New Income" at bounding box center [374, 149] width 54 height 15
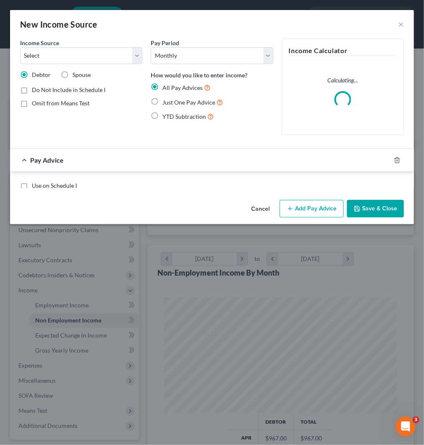
scroll to position [118, 254]
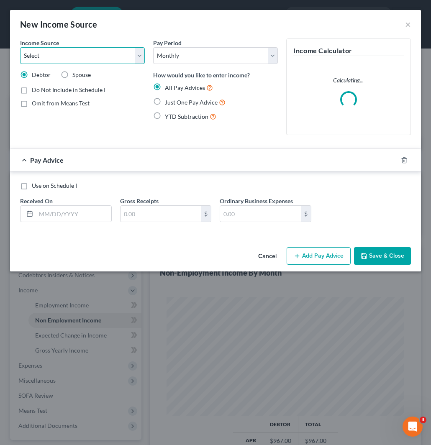
click at [95, 58] on select "Select Unemployment Disability (from employer) Pension Retirement Social Securi…" at bounding box center [82, 55] width 125 height 17
click at [20, 47] on select "Select Unemployment Disability (from employer) Pension Retirement Social Securi…" at bounding box center [82, 55] width 125 height 17
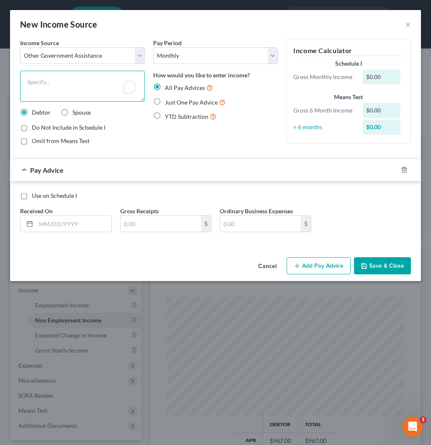
click at [57, 82] on textarea "To enrich screen reader interactions, please activate Accessibility in Grammarl…" at bounding box center [82, 86] width 125 height 31
drag, startPoint x: 46, startPoint y: 229, endPoint x: 62, endPoint y: 225, distance: 16.2
click at [46, 229] on input "text" at bounding box center [73, 224] width 75 height 16
paste input "553"
click at [24, 221] on div "553" at bounding box center [66, 224] width 92 height 17
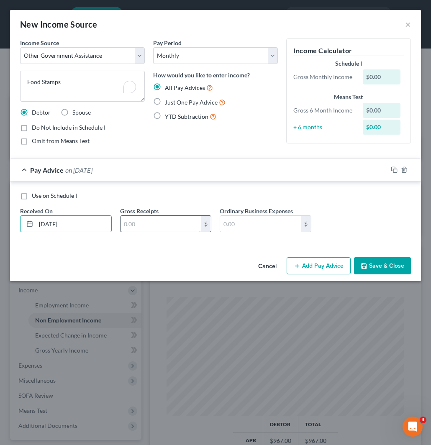
click at [145, 222] on input "text" at bounding box center [161, 224] width 81 height 16
drag, startPoint x: 395, startPoint y: 263, endPoint x: 309, endPoint y: 203, distance: 104.8
click at [395, 263] on button "Save & Close" at bounding box center [382, 266] width 57 height 18
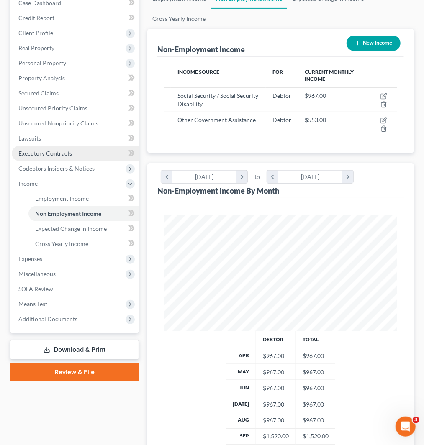
scroll to position [139, 0]
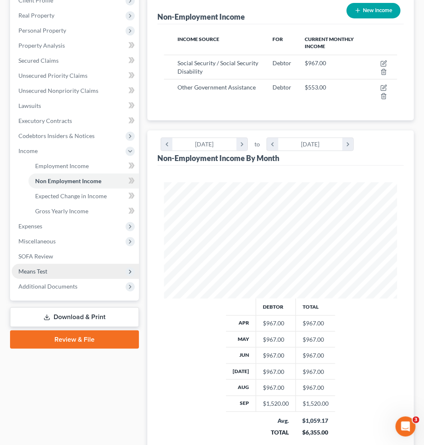
click at [41, 270] on span "Means Test" at bounding box center [32, 271] width 29 height 7
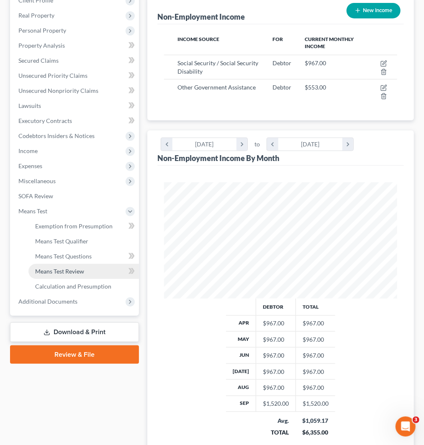
click at [64, 272] on span "Means Test Review" at bounding box center [59, 271] width 49 height 7
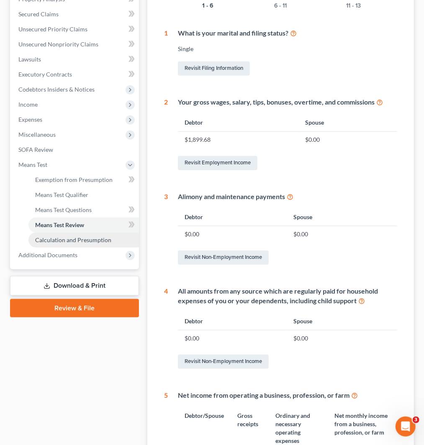
click at [61, 239] on span "Calculation and Presumption" at bounding box center [73, 240] width 76 height 7
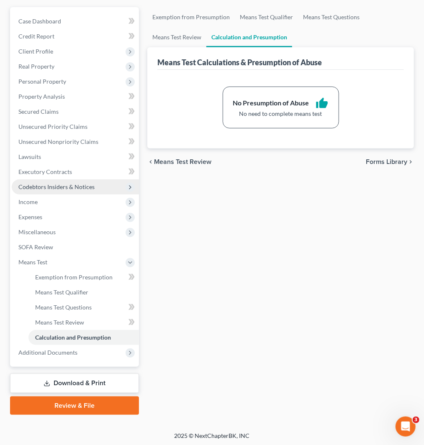
scroll to position [89, 0]
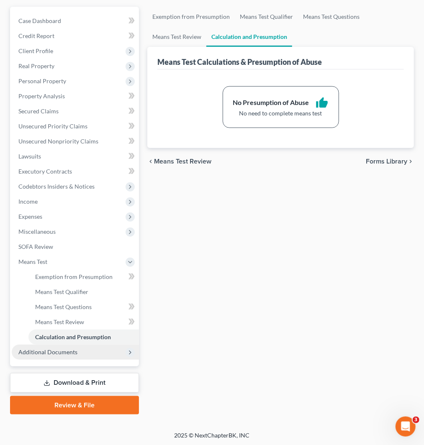
click at [63, 350] on span "Additional Documents" at bounding box center [47, 352] width 59 height 7
click at [62, 351] on span "Download History" at bounding box center [59, 352] width 48 height 7
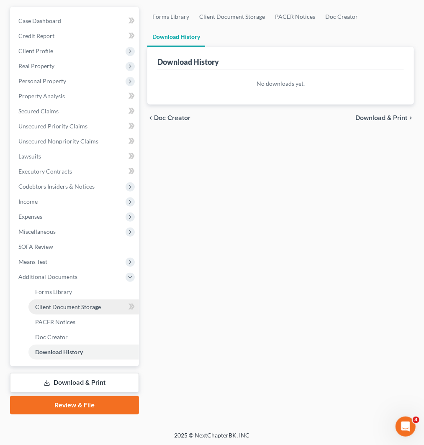
click at [85, 306] on span "Client Document Storage" at bounding box center [68, 307] width 66 height 7
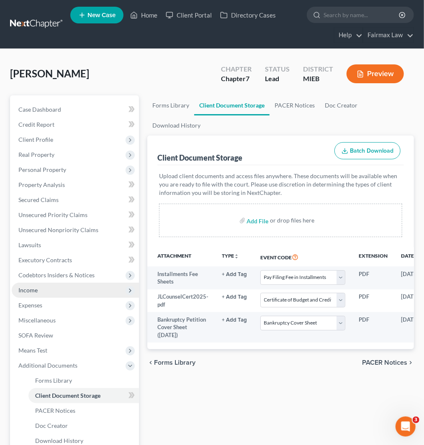
click at [41, 294] on span "Income" at bounding box center [75, 290] width 127 height 15
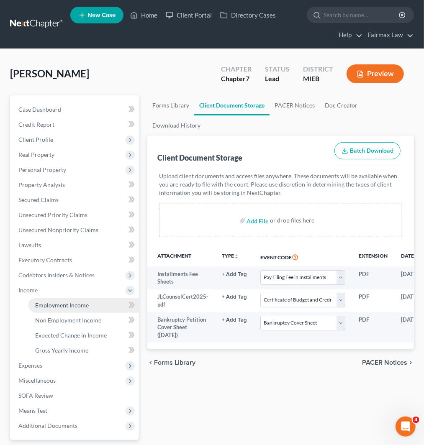
click at [57, 311] on link "Employment Income" at bounding box center [83, 305] width 111 height 15
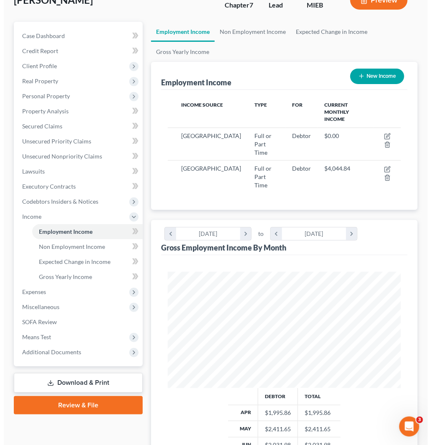
scroll to position [116, 250]
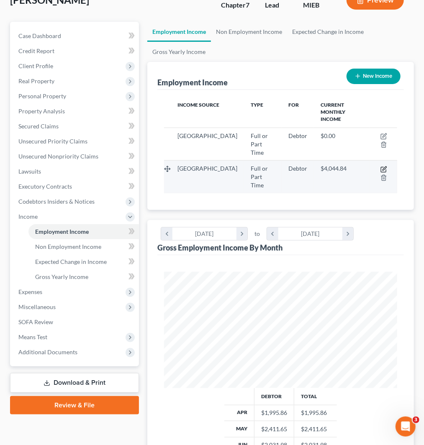
click at [383, 167] on icon "button" at bounding box center [384, 169] width 7 height 7
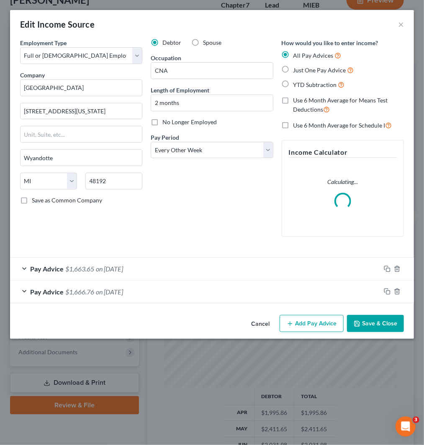
scroll to position [118, 254]
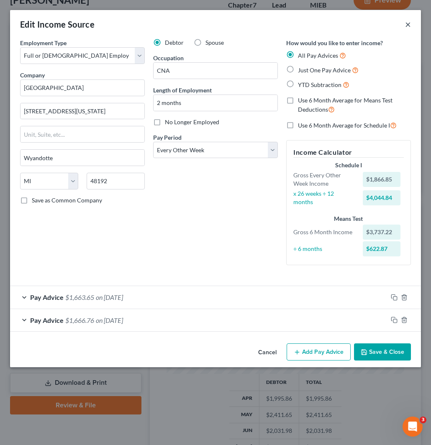
click at [407, 26] on button "×" at bounding box center [408, 24] width 6 height 10
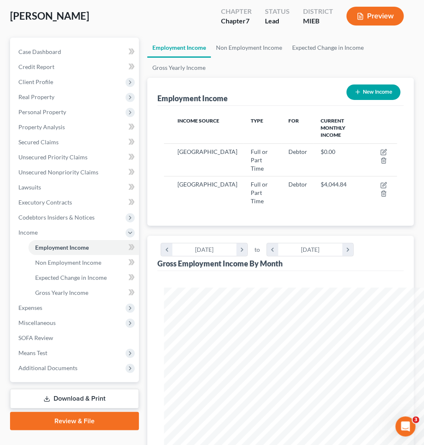
scroll to position [418564, 418431]
